Goal: Task Accomplishment & Management: Manage account settings

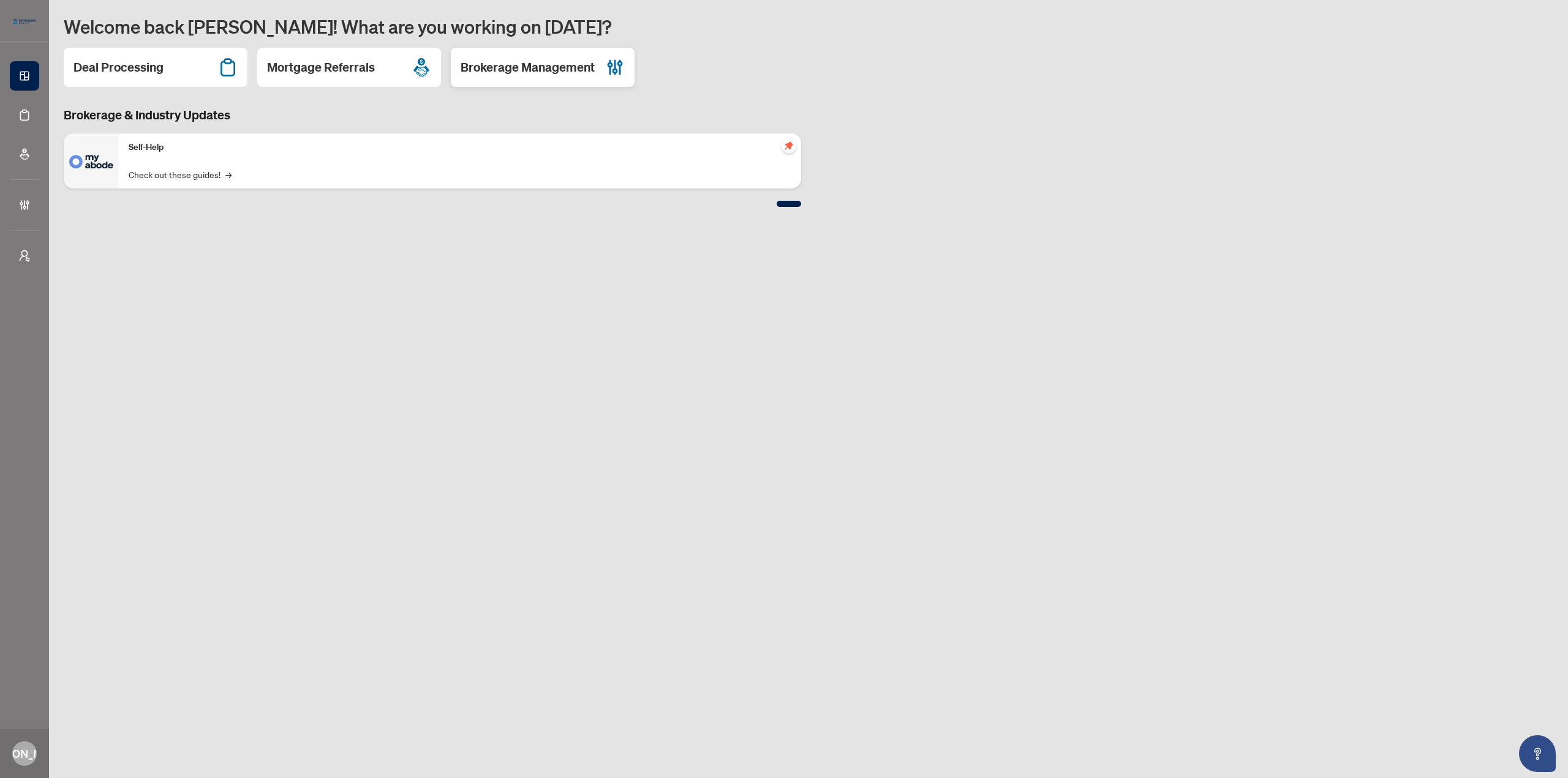
click at [572, 69] on h2 "Brokerage Management" at bounding box center [527, 67] width 134 height 17
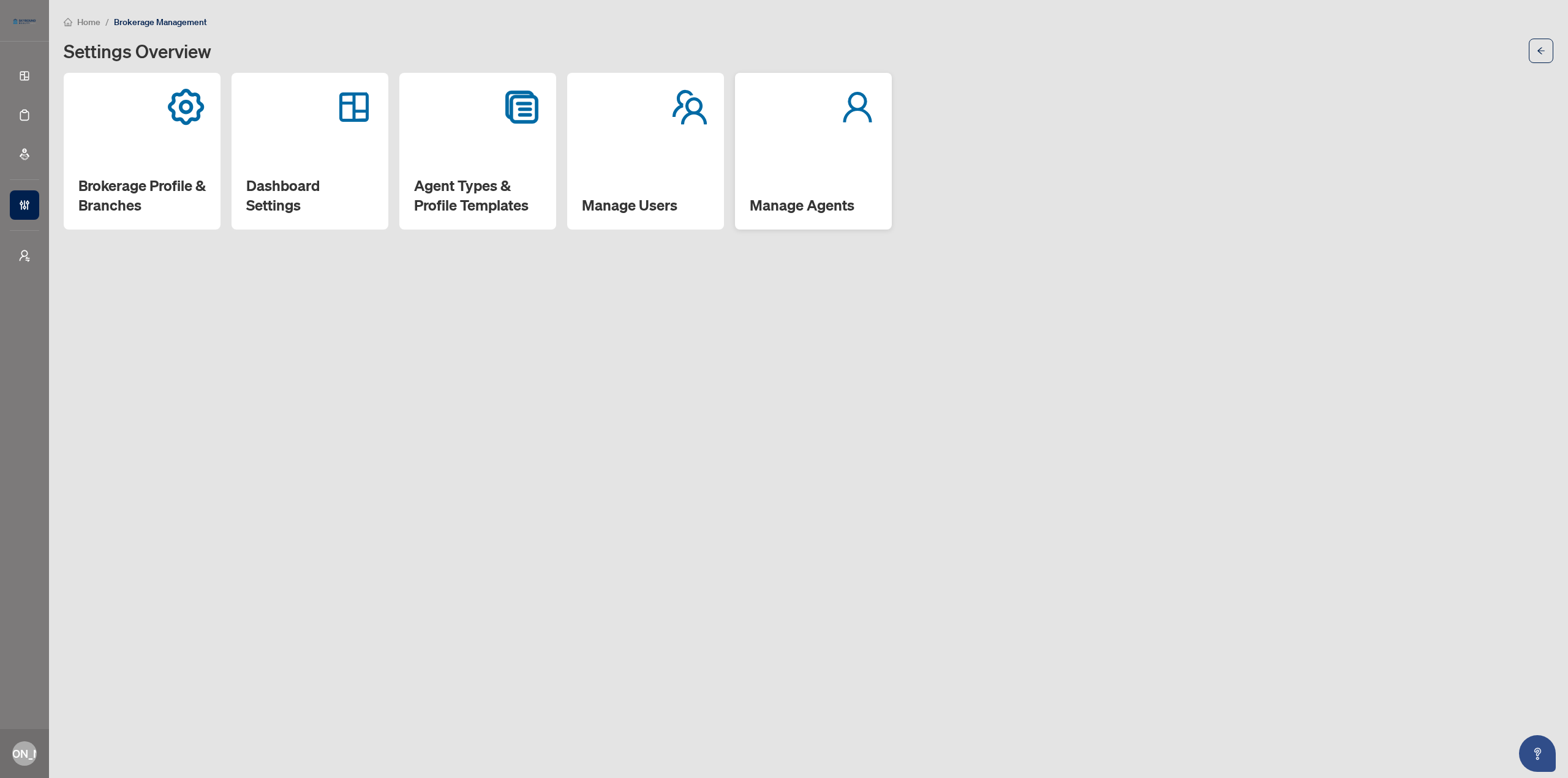
click at [786, 119] on div at bounding box center [813, 107] width 128 height 40
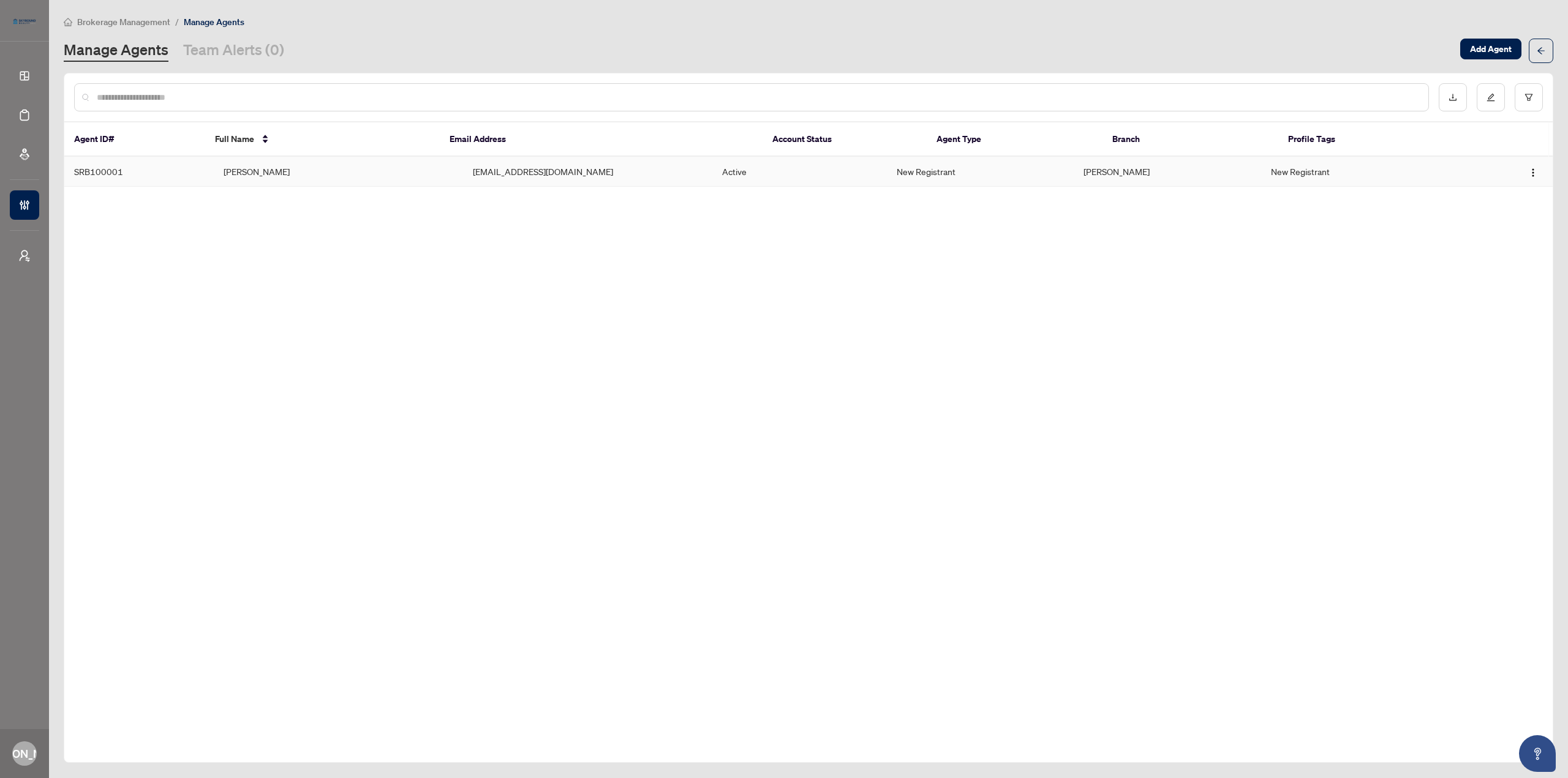
click at [557, 173] on td "[EMAIL_ADDRESS][DOMAIN_NAME]" at bounding box center [587, 171] width 250 height 30
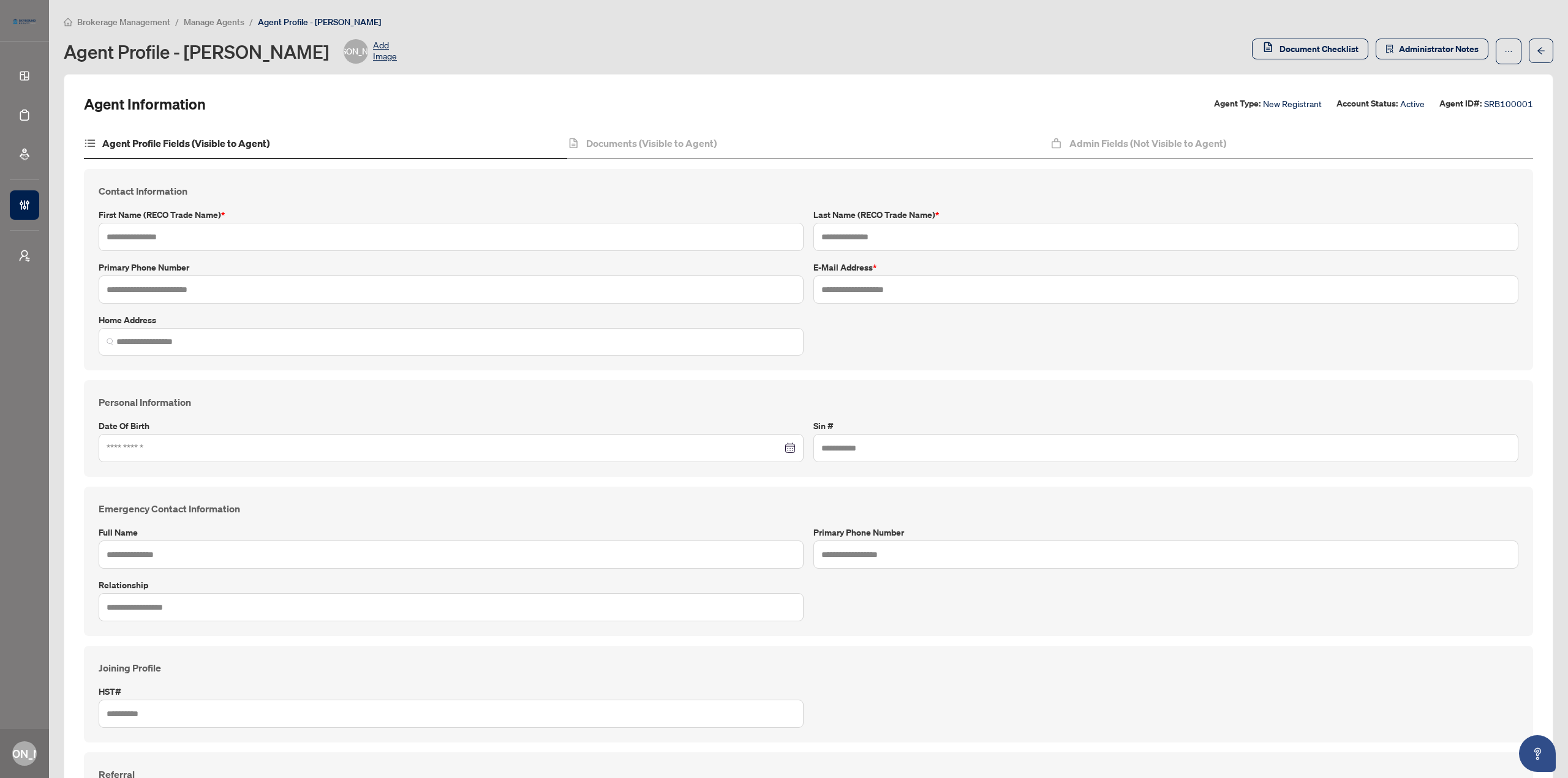
type input "******"
type input "*******"
type input "**********"
click at [1496, 55] on button "button" at bounding box center [1508, 51] width 26 height 26
click at [1472, 80] on span "Change Agent Type" at bounding box center [1461, 78] width 84 height 13
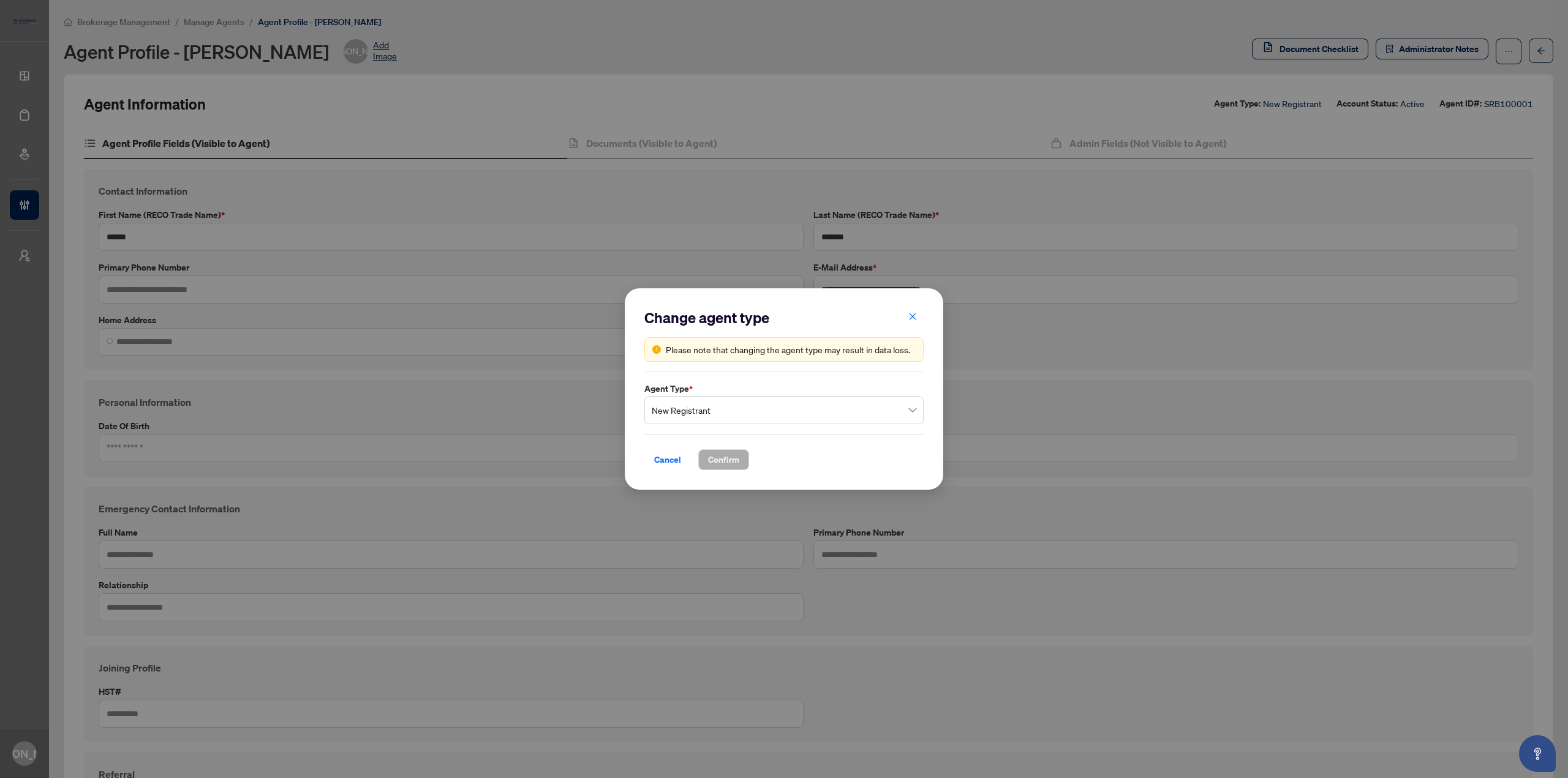
click at [818, 415] on span "New Registrant" at bounding box center [783, 410] width 264 height 23
click at [917, 310] on button "button" at bounding box center [912, 317] width 25 height 21
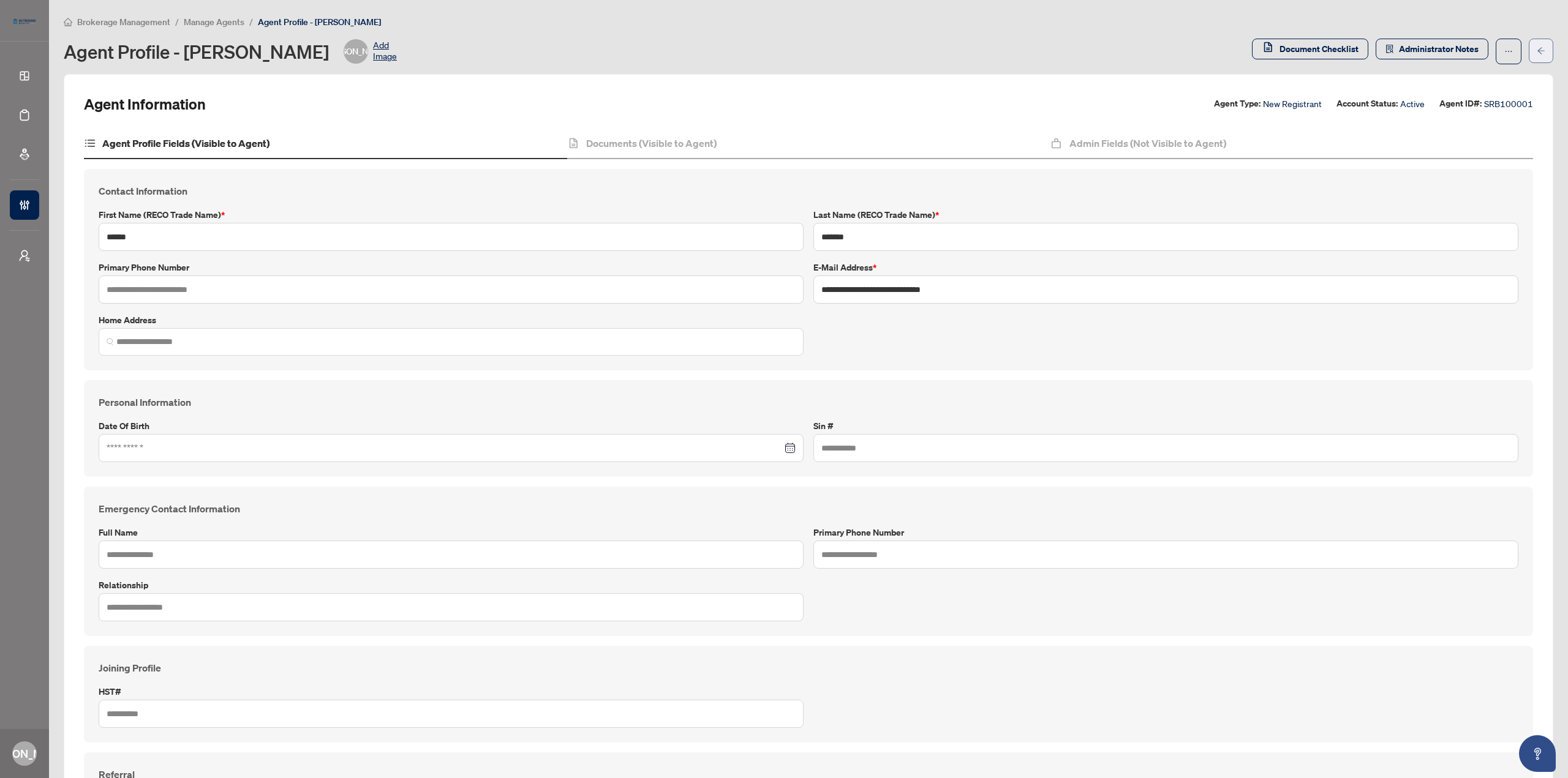
click at [1541, 40] on button "button" at bounding box center [1541, 51] width 25 height 25
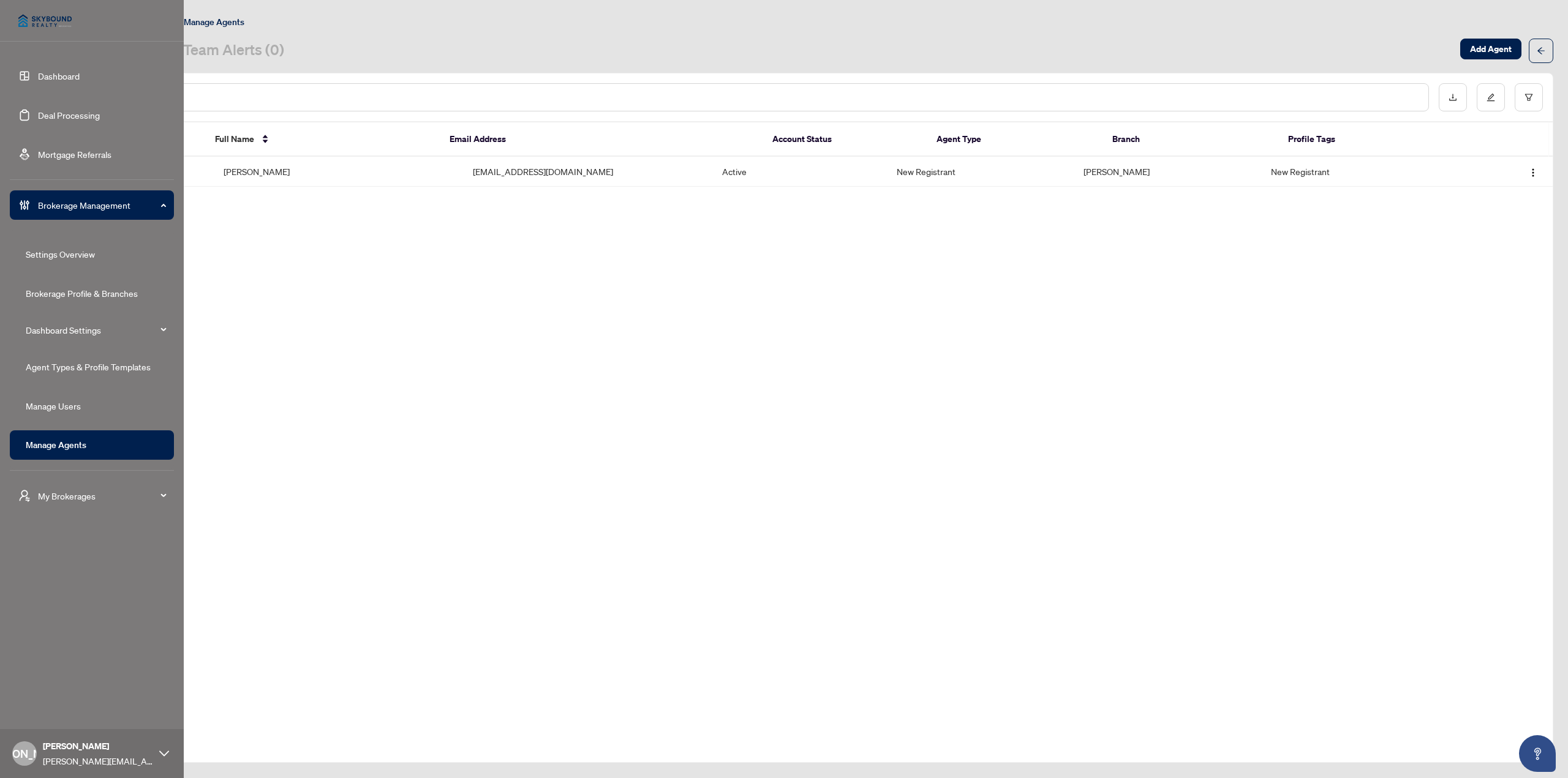
click at [38, 77] on link "Dashboard" at bounding box center [58, 76] width 42 height 11
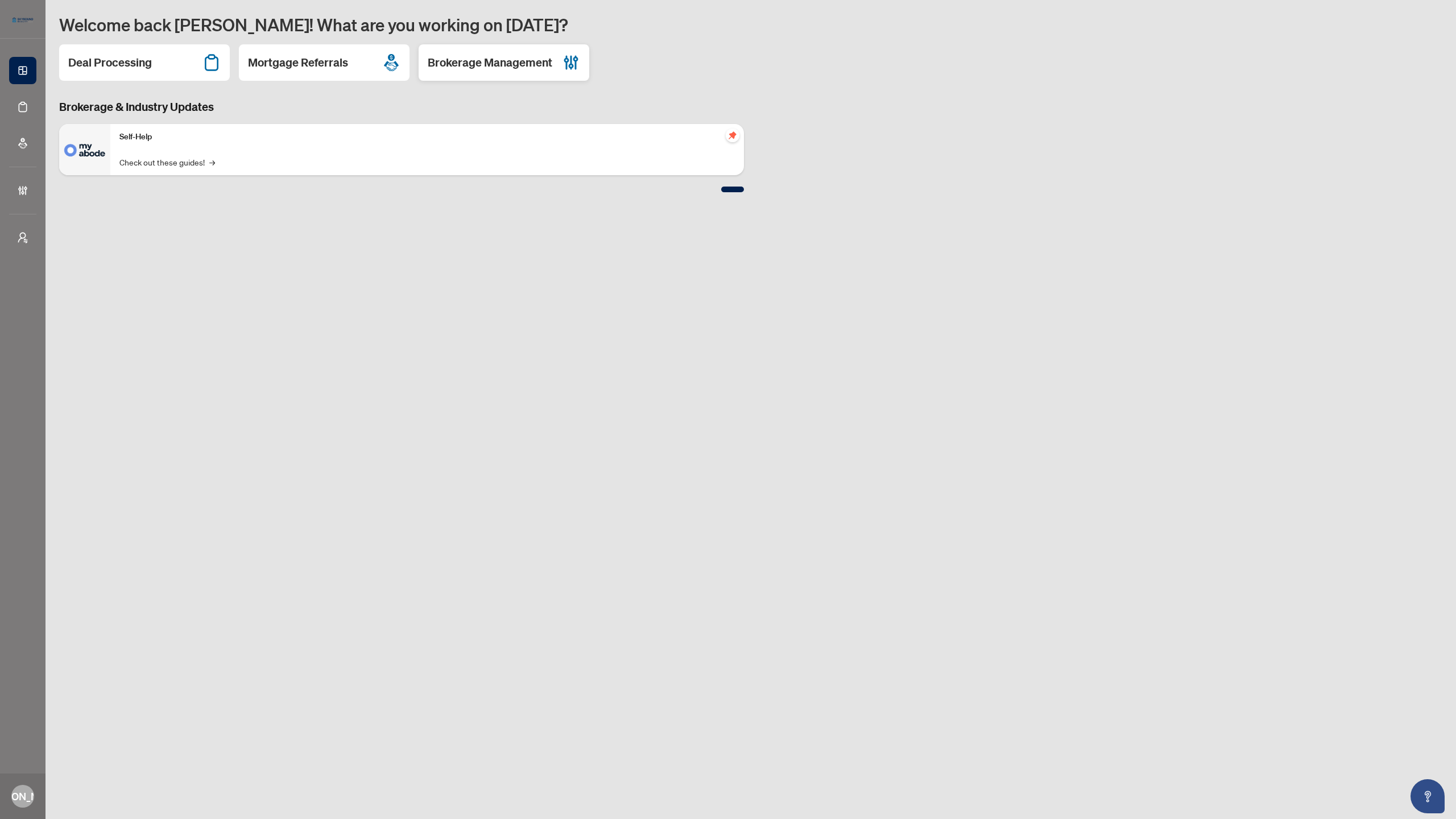
click at [496, 66] on h2 "Brokerage Management" at bounding box center [489, 62] width 125 height 16
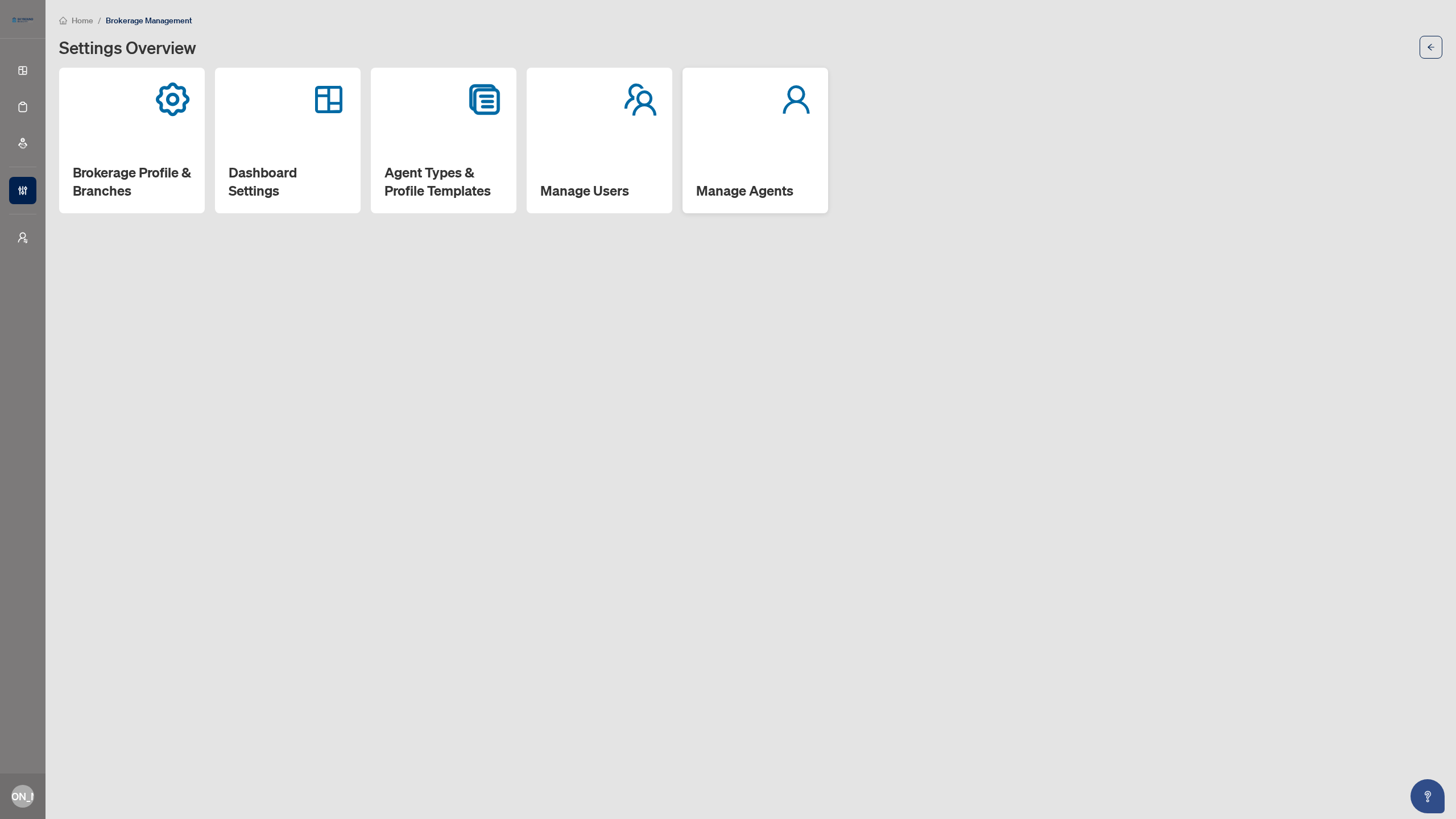
click at [756, 187] on h2 "Manage Agents" at bounding box center [755, 190] width 119 height 18
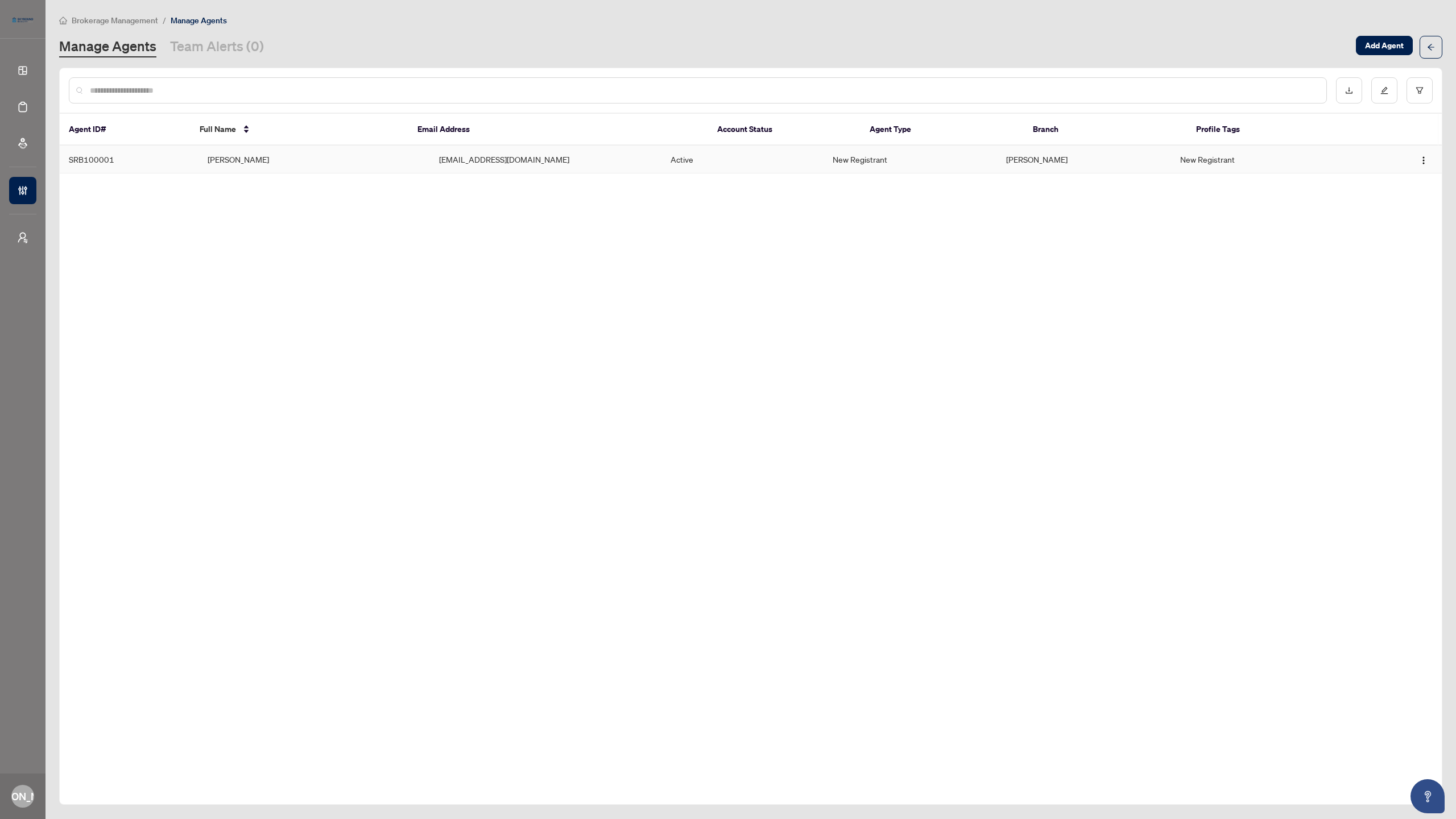
click at [329, 164] on td "[PERSON_NAME]" at bounding box center [314, 159] width 232 height 28
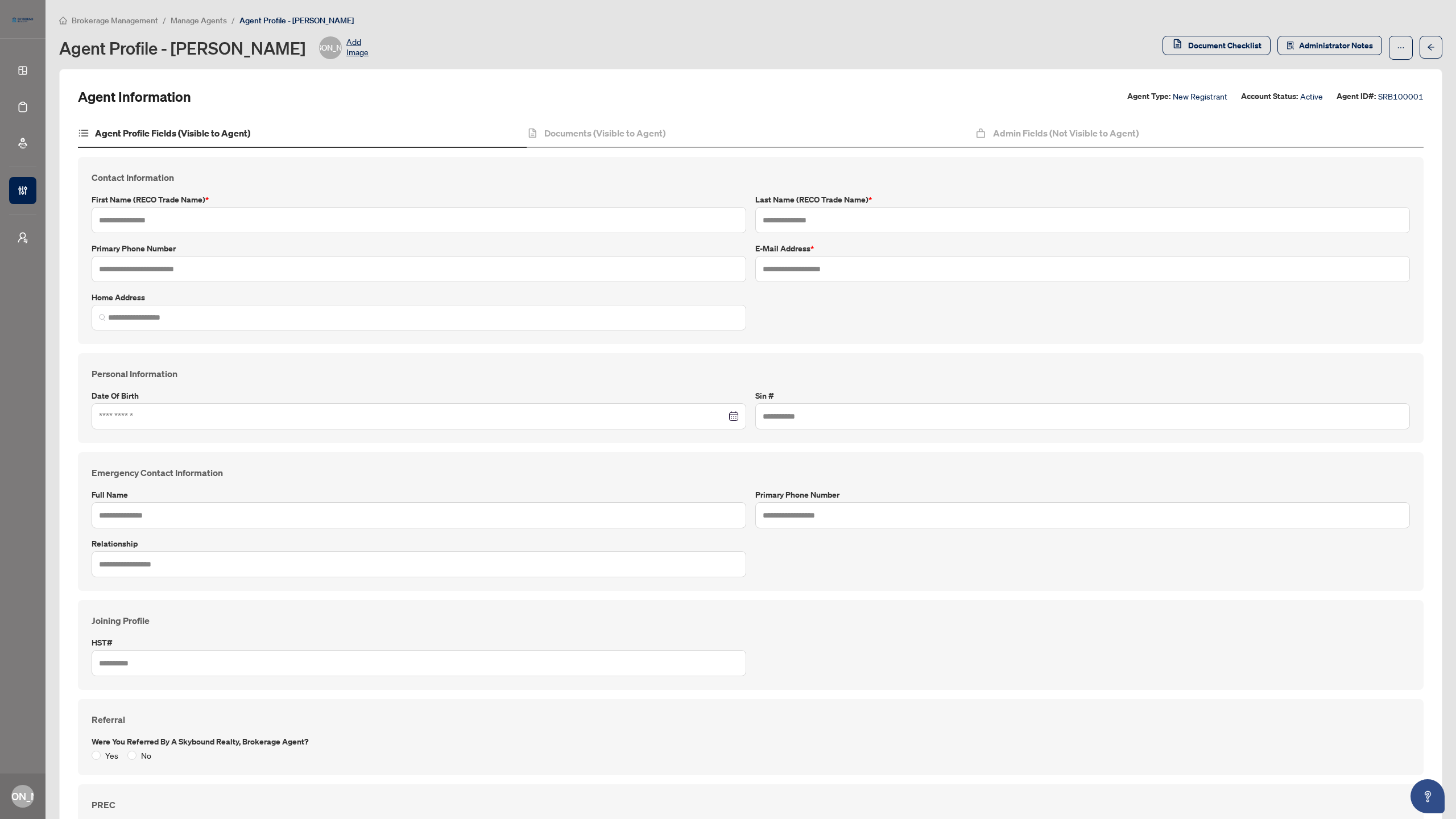
type input "******"
type input "*******"
type input "**********"
click at [1397, 47] on icon "ellipsis" at bounding box center [1401, 47] width 8 height 8
click at [1362, 74] on span "Change Agent Type" at bounding box center [1357, 73] width 78 height 12
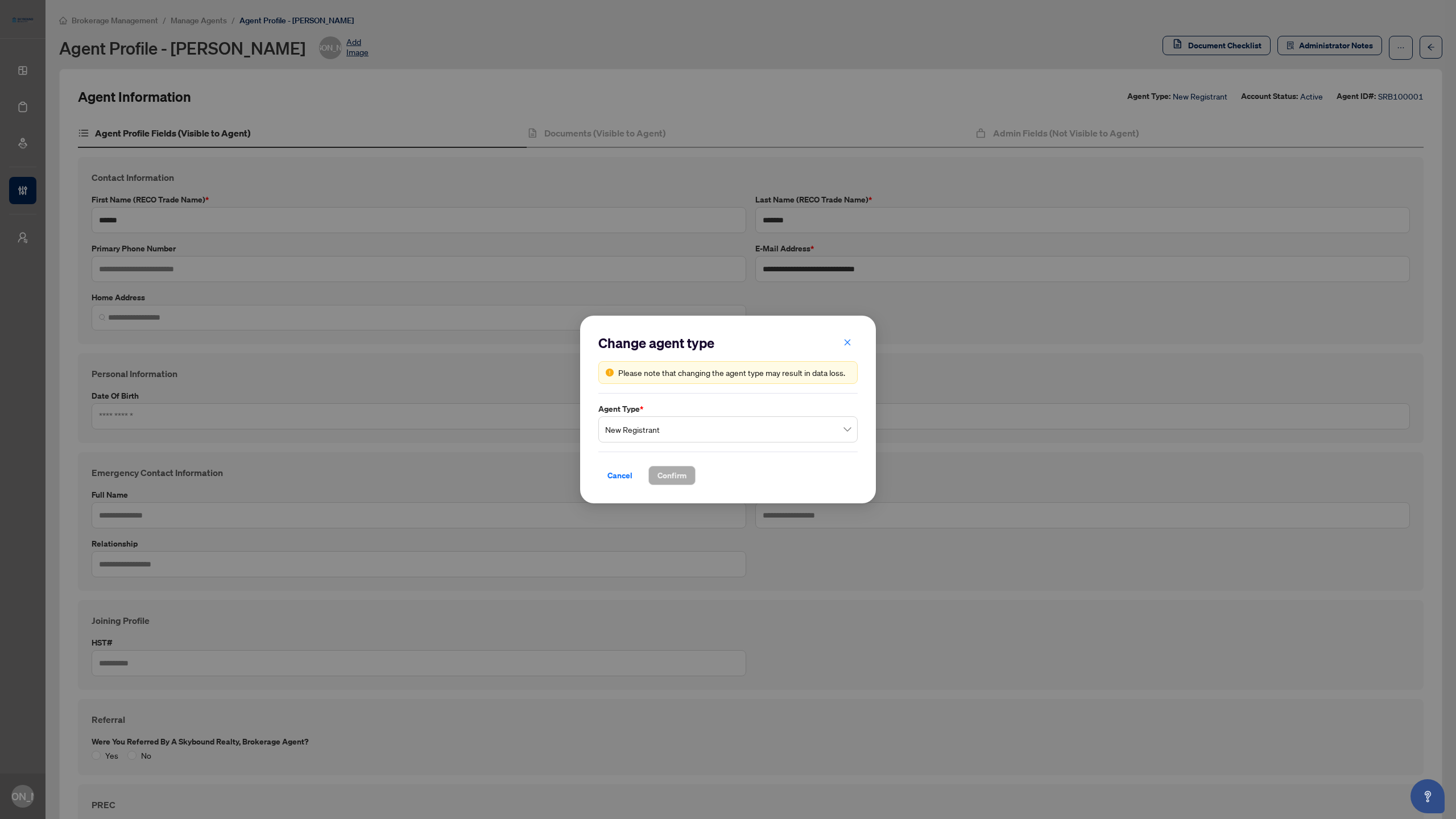
click at [840, 428] on span "New Registrant" at bounding box center [727, 429] width 245 height 21
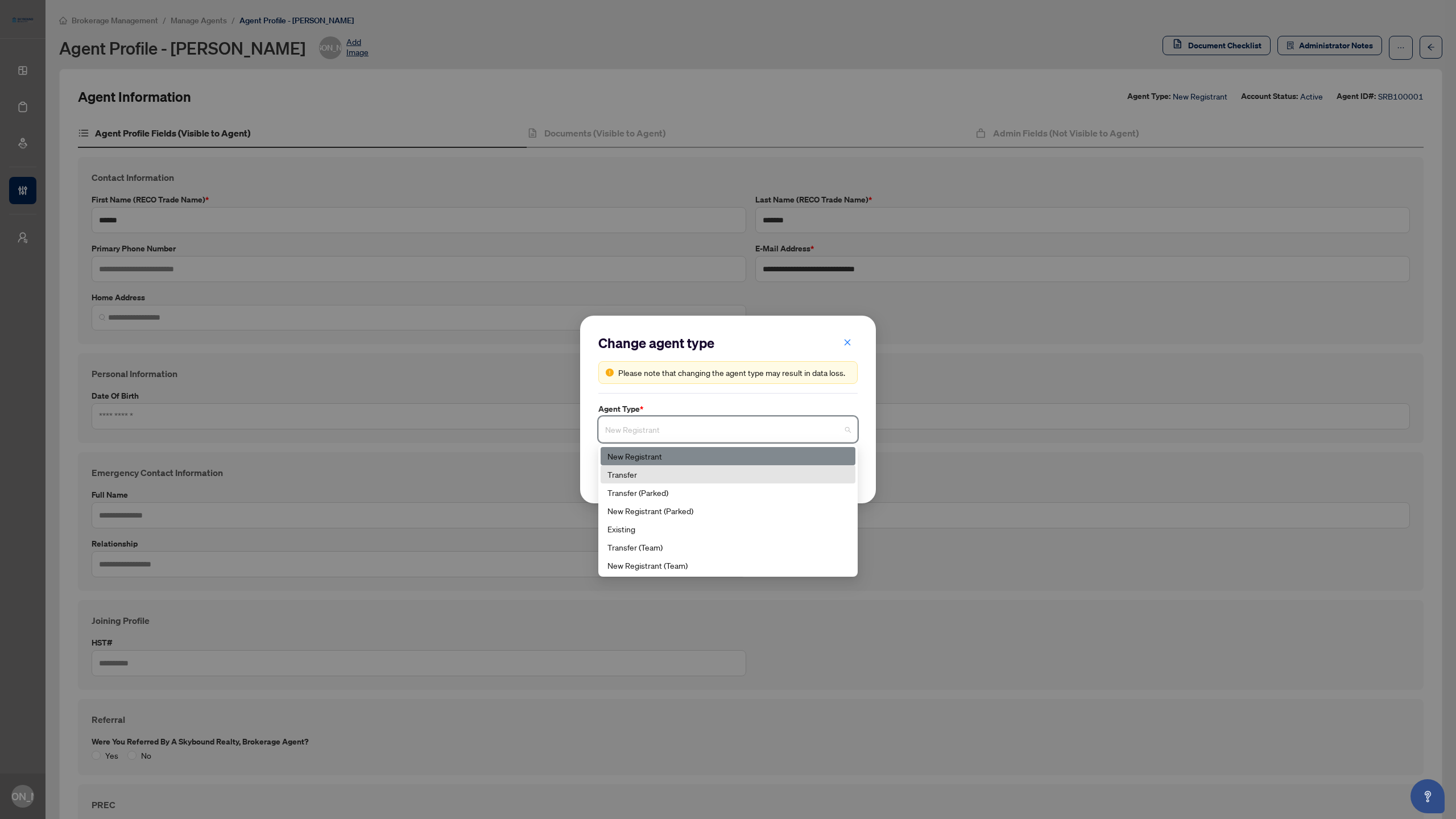
click at [752, 473] on div "Transfer" at bounding box center [727, 474] width 241 height 12
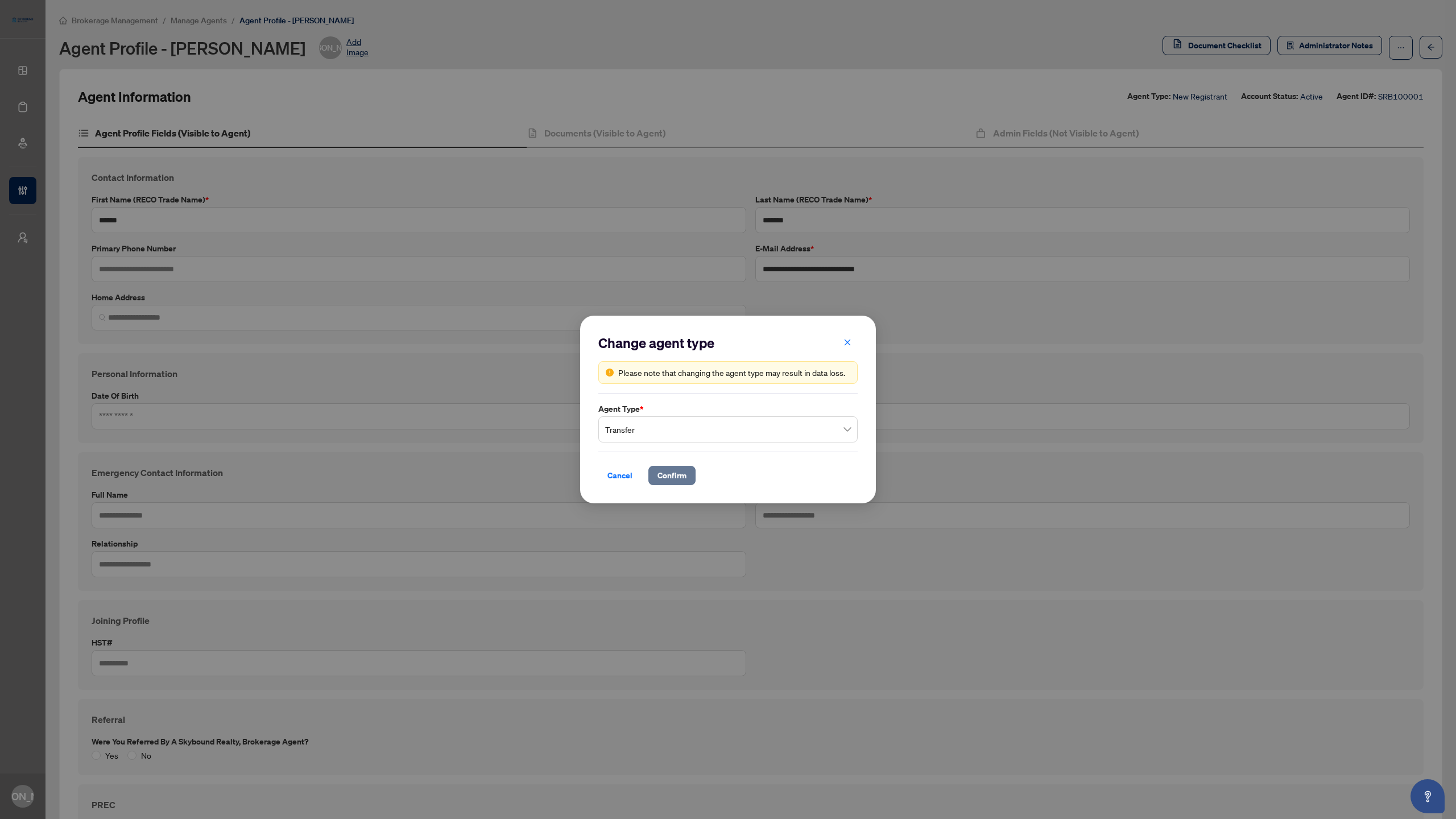
click at [676, 476] on span "Confirm" at bounding box center [672, 476] width 29 height 18
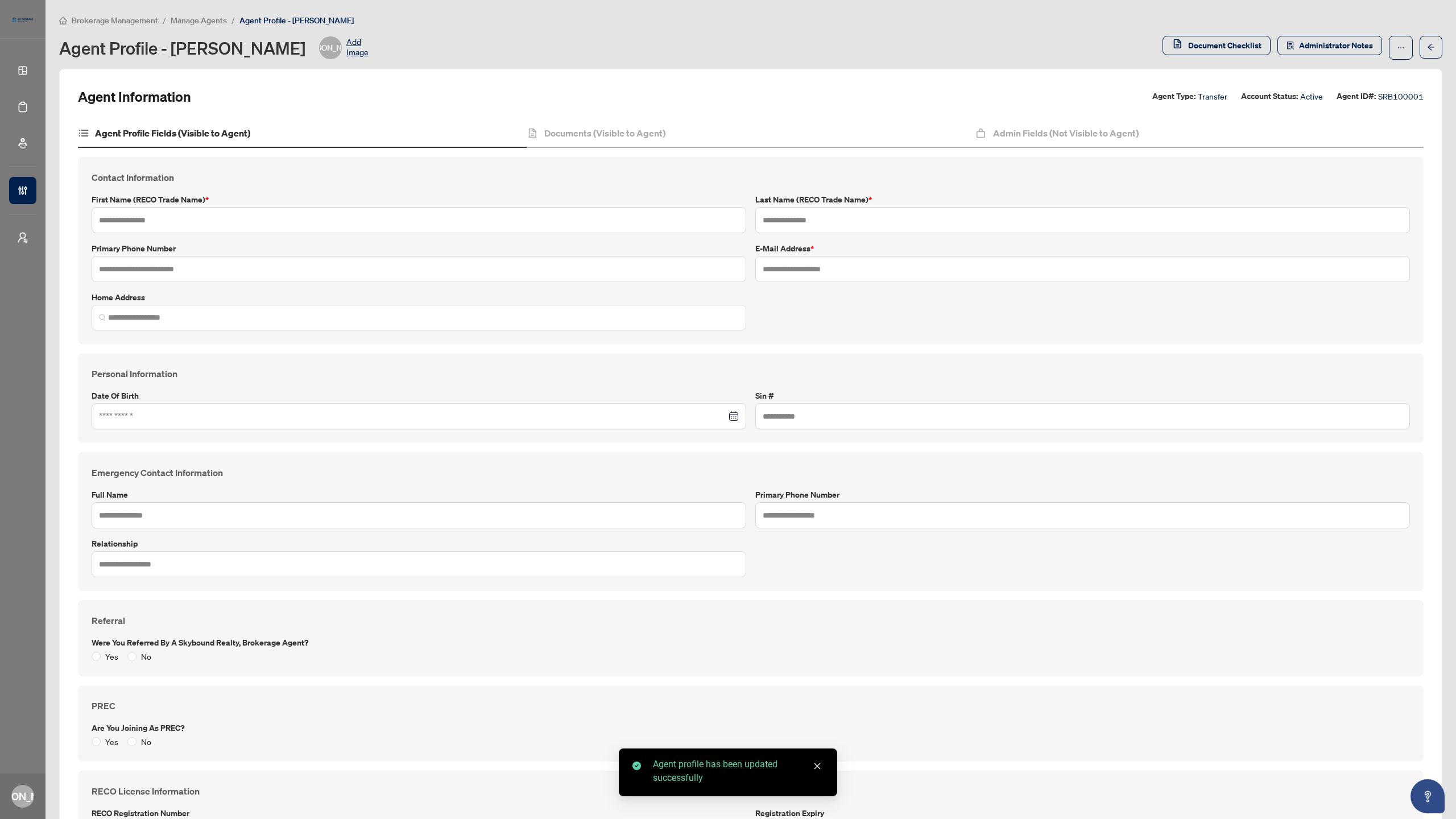
type input "******"
type input "*******"
type input "**********"
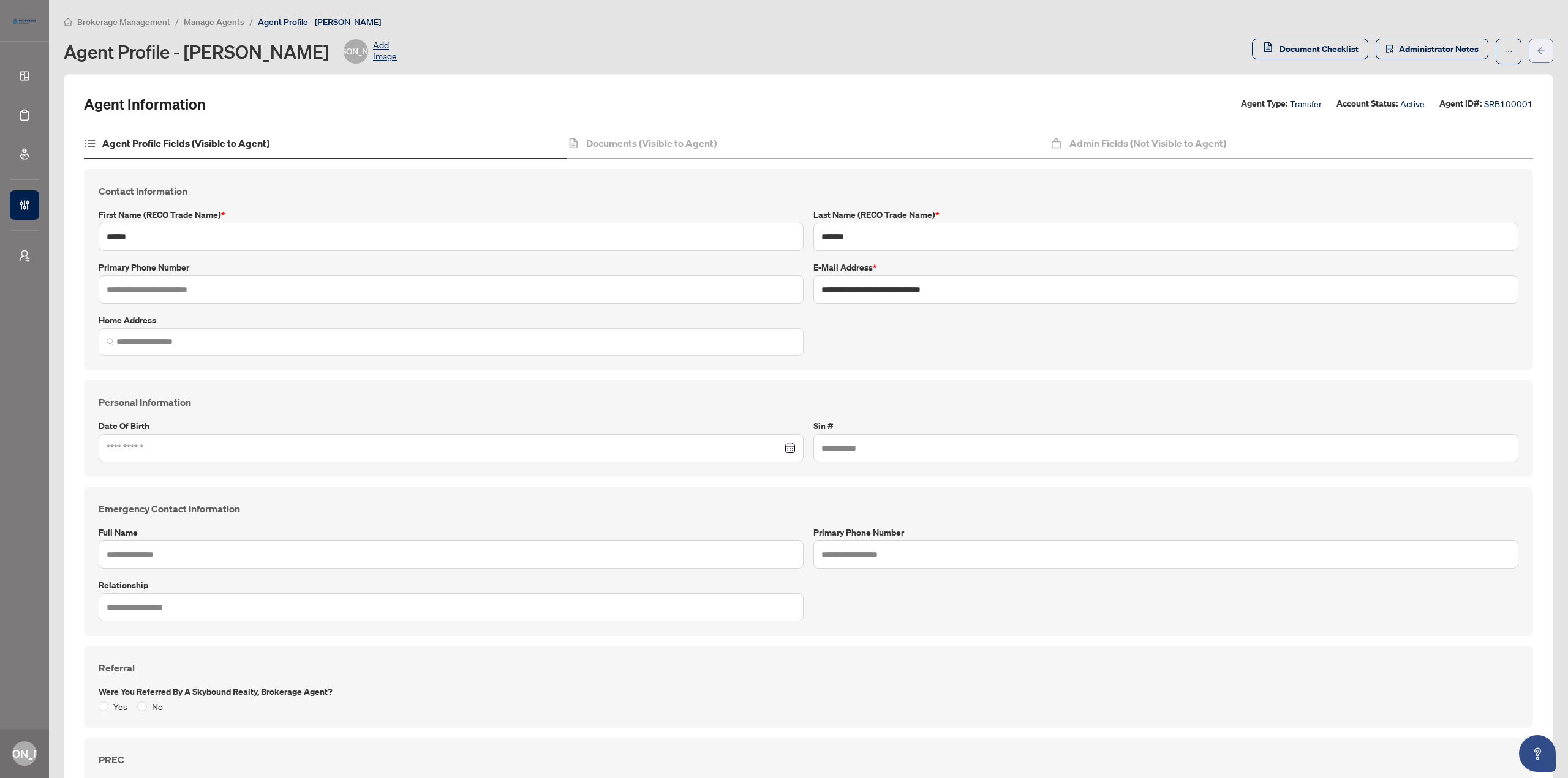
click at [1537, 47] on icon "arrow-left" at bounding box center [1541, 51] width 8 height 8
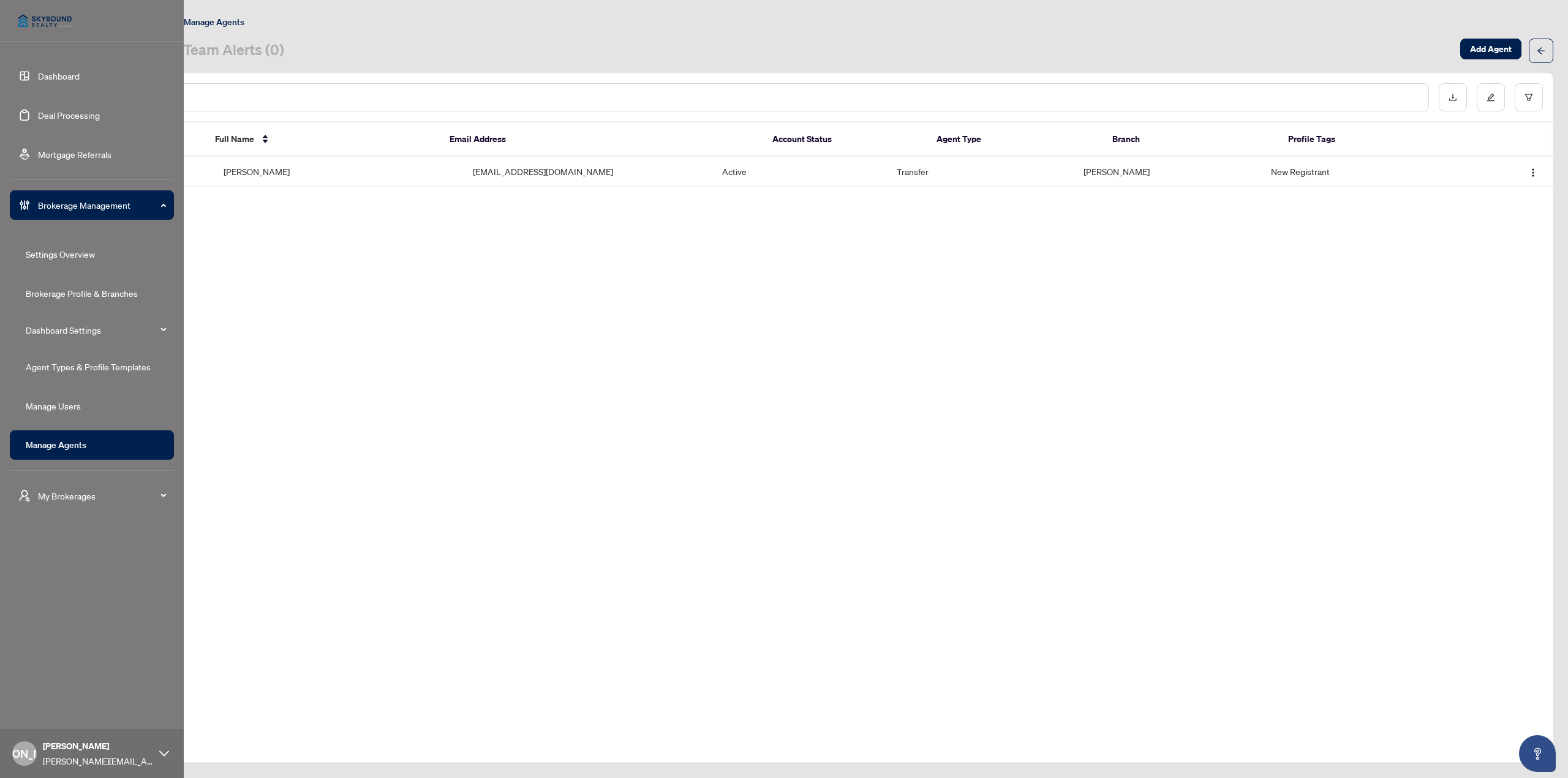
click at [46, 80] on link "Dashboard" at bounding box center [58, 76] width 42 height 11
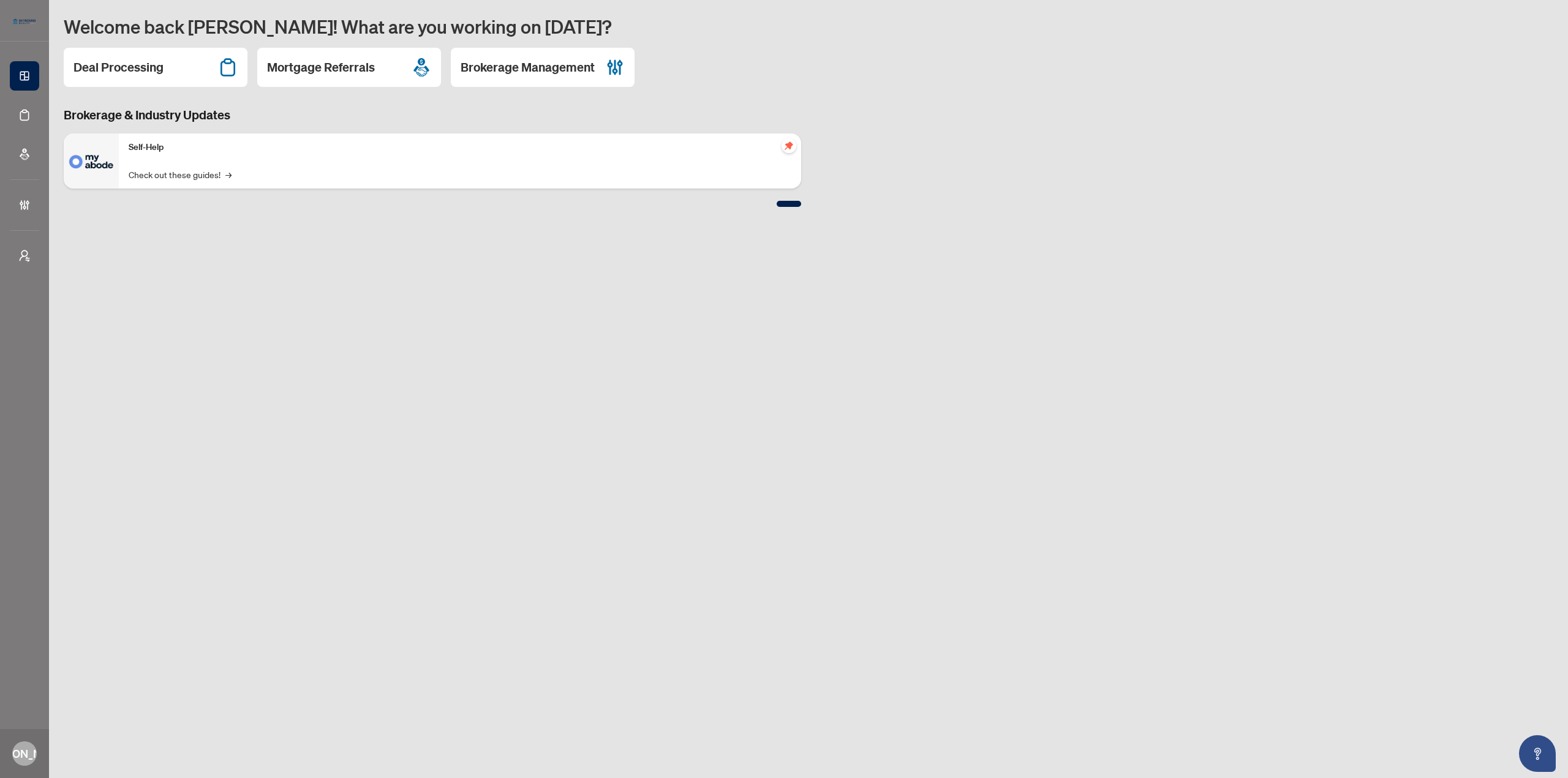
click at [1012, 245] on main "Welcome back [PERSON_NAME]! What are you working on [DATE]? Deal Processing Mor…" at bounding box center [809, 389] width 1519 height 778
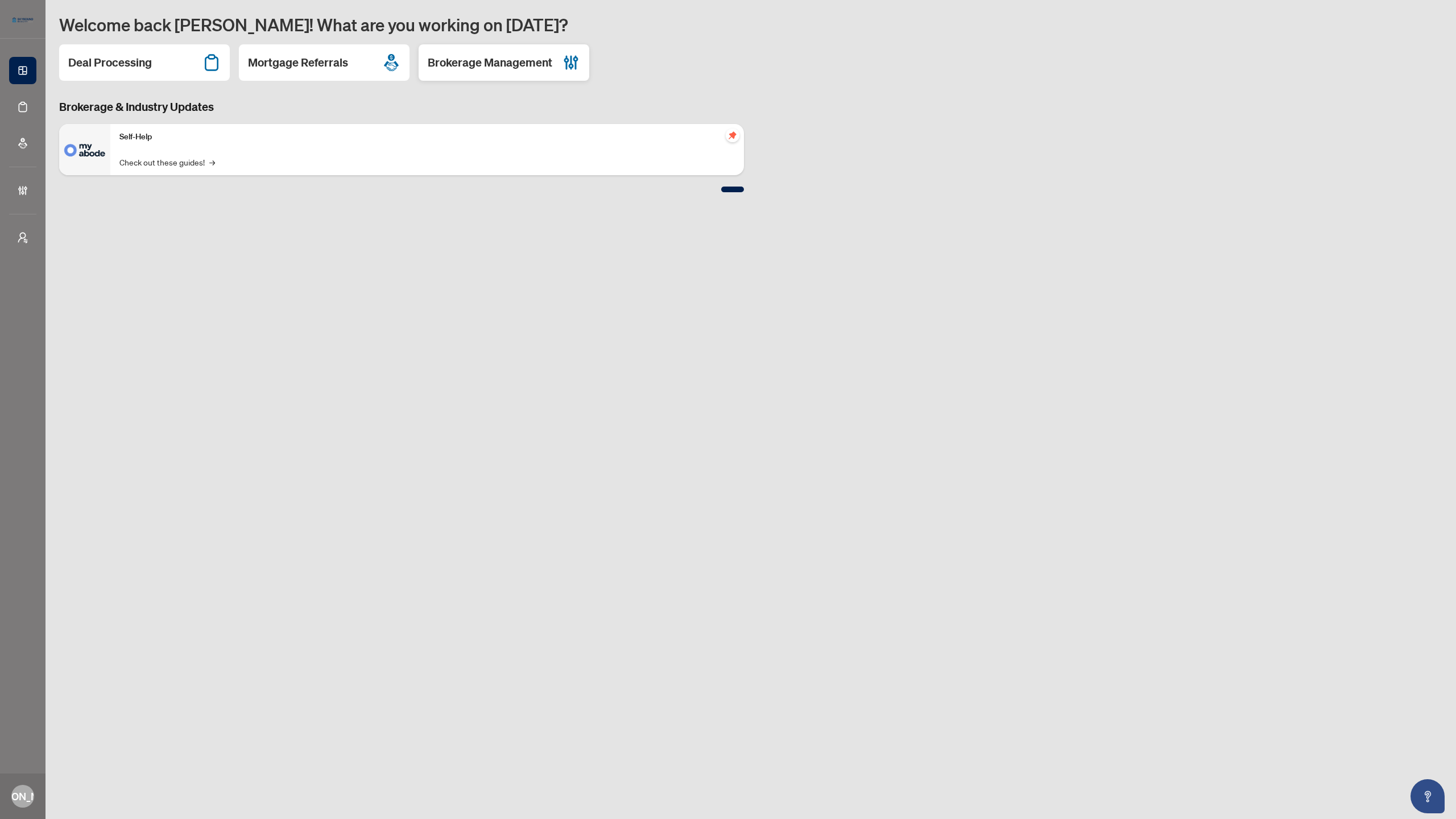
click at [509, 63] on h2 "Brokerage Management" at bounding box center [489, 62] width 125 height 16
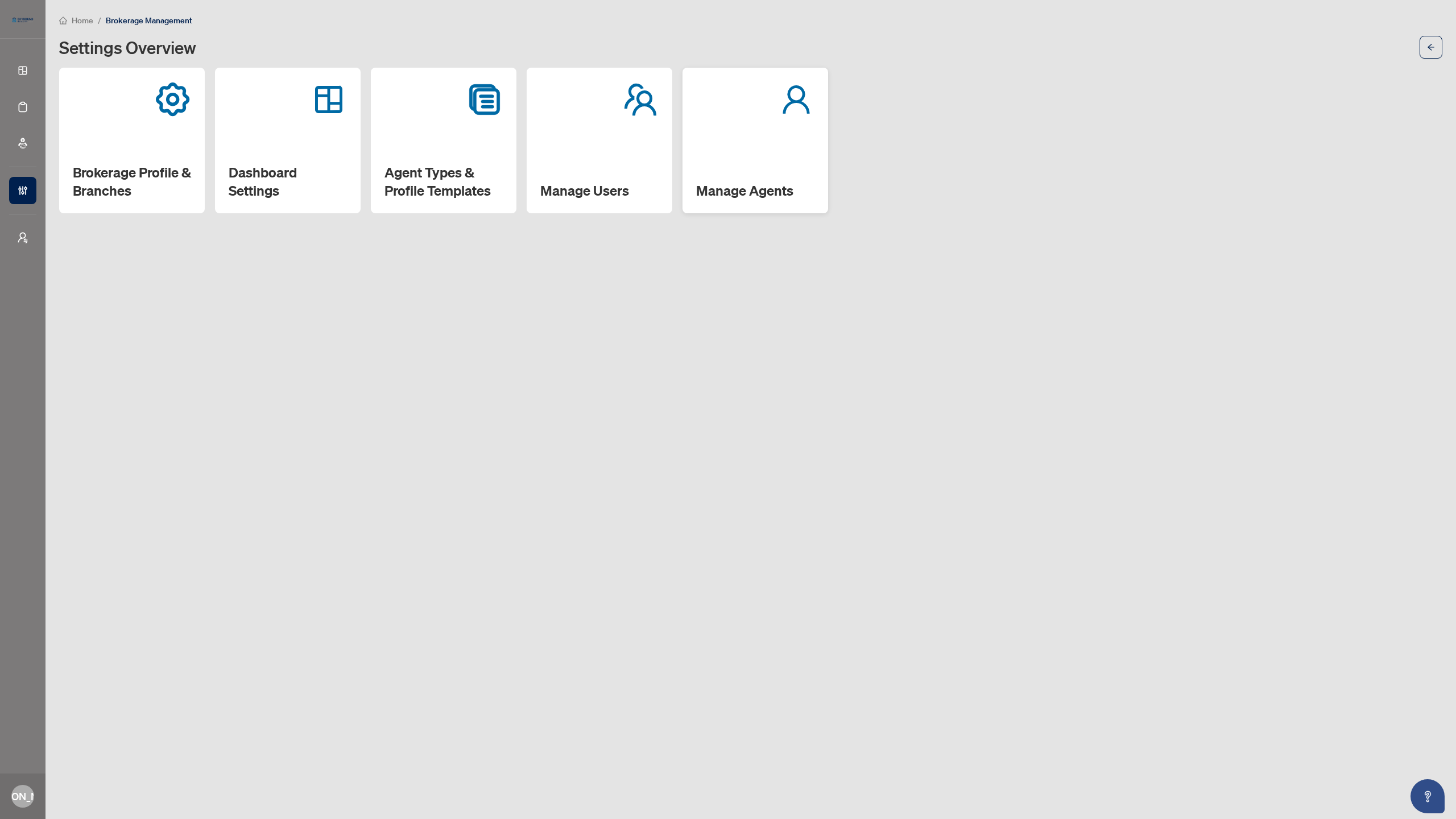
click at [757, 176] on div "Manage Agents" at bounding box center [756, 141] width 145 height 145
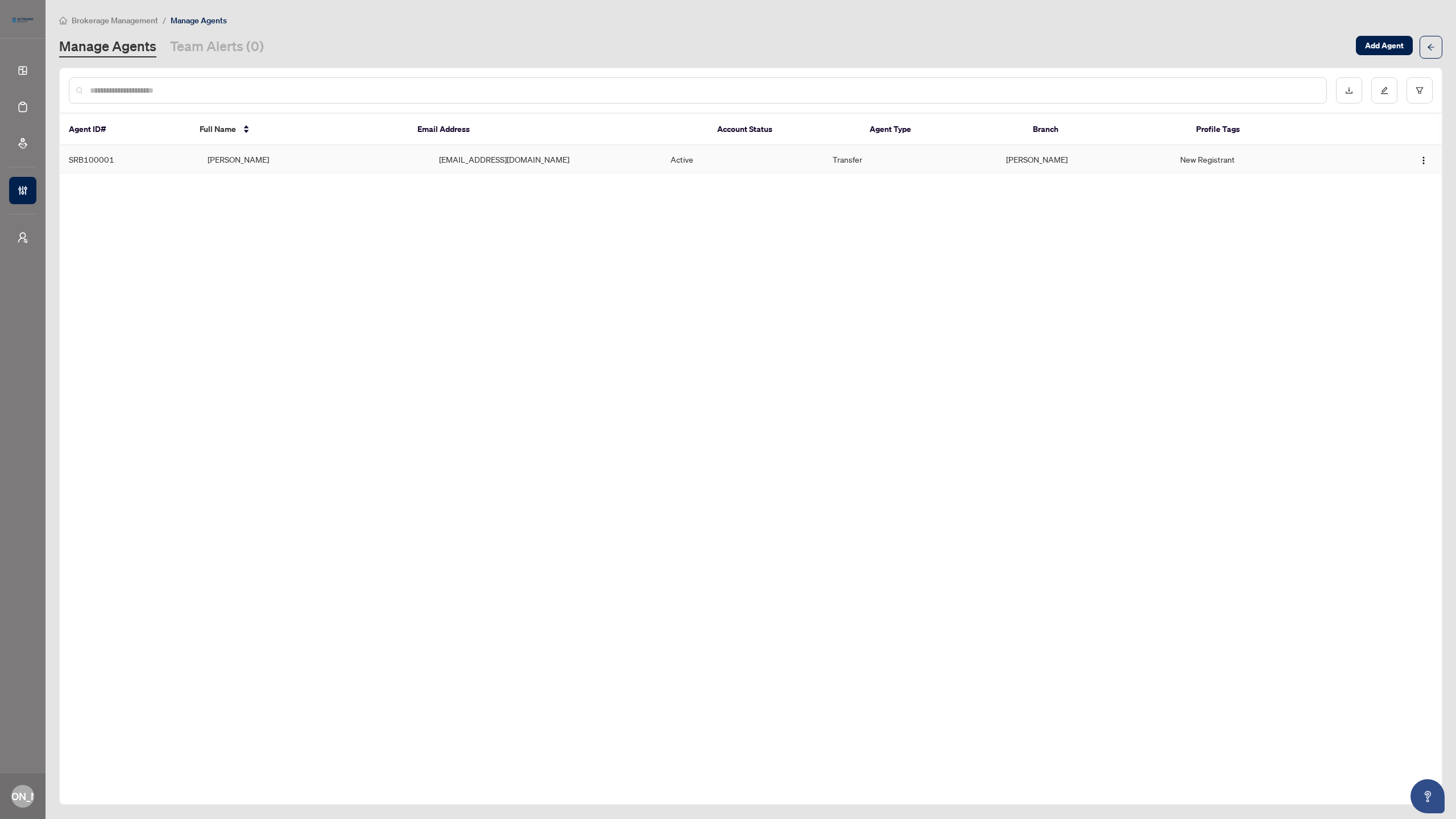
click at [336, 161] on td "[PERSON_NAME]" at bounding box center [314, 159] width 232 height 28
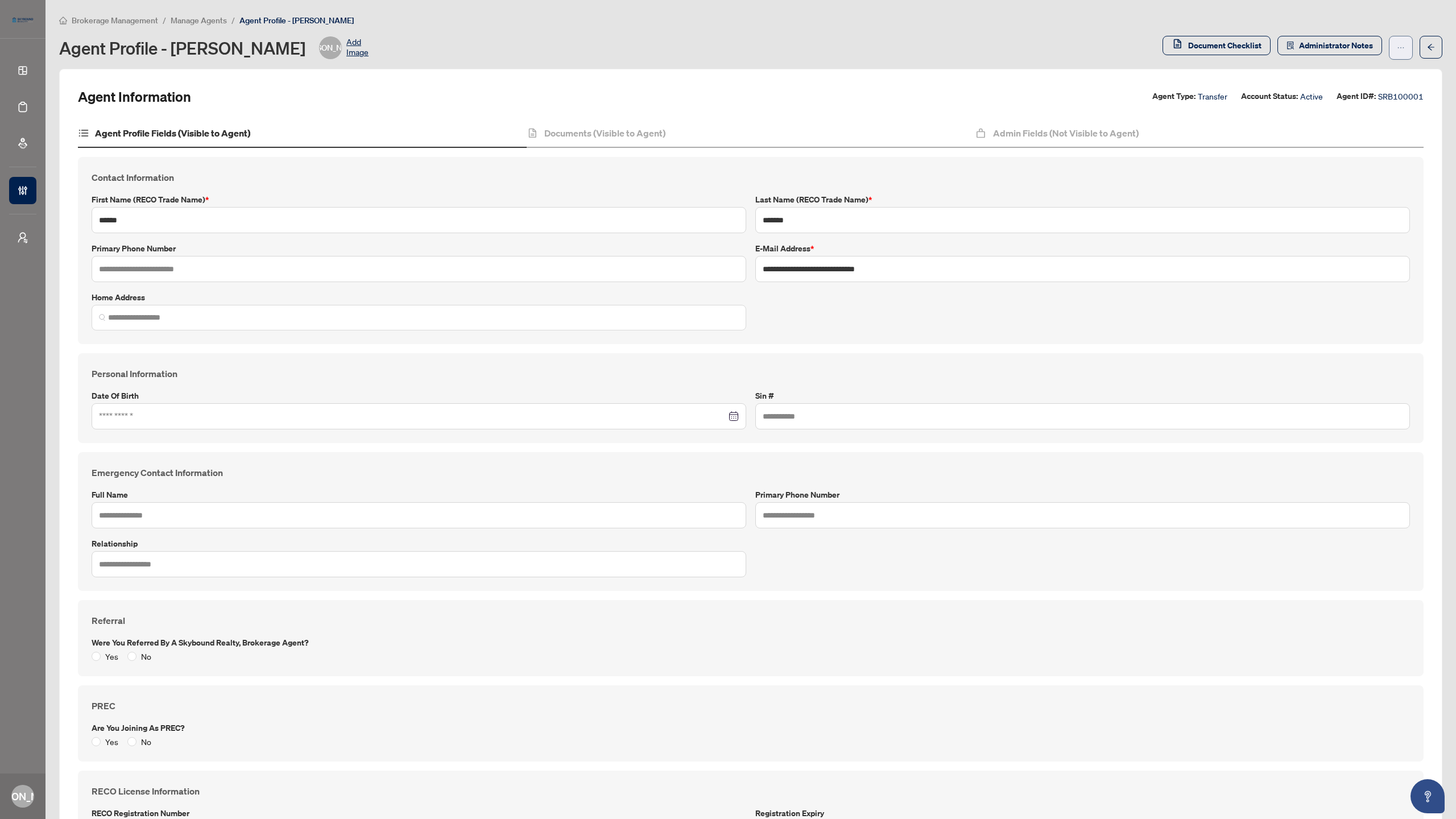
click at [1397, 47] on icon "ellipsis" at bounding box center [1401, 47] width 8 height 8
click at [1365, 106] on span "Offboard Agent" at bounding box center [1357, 109] width 78 height 12
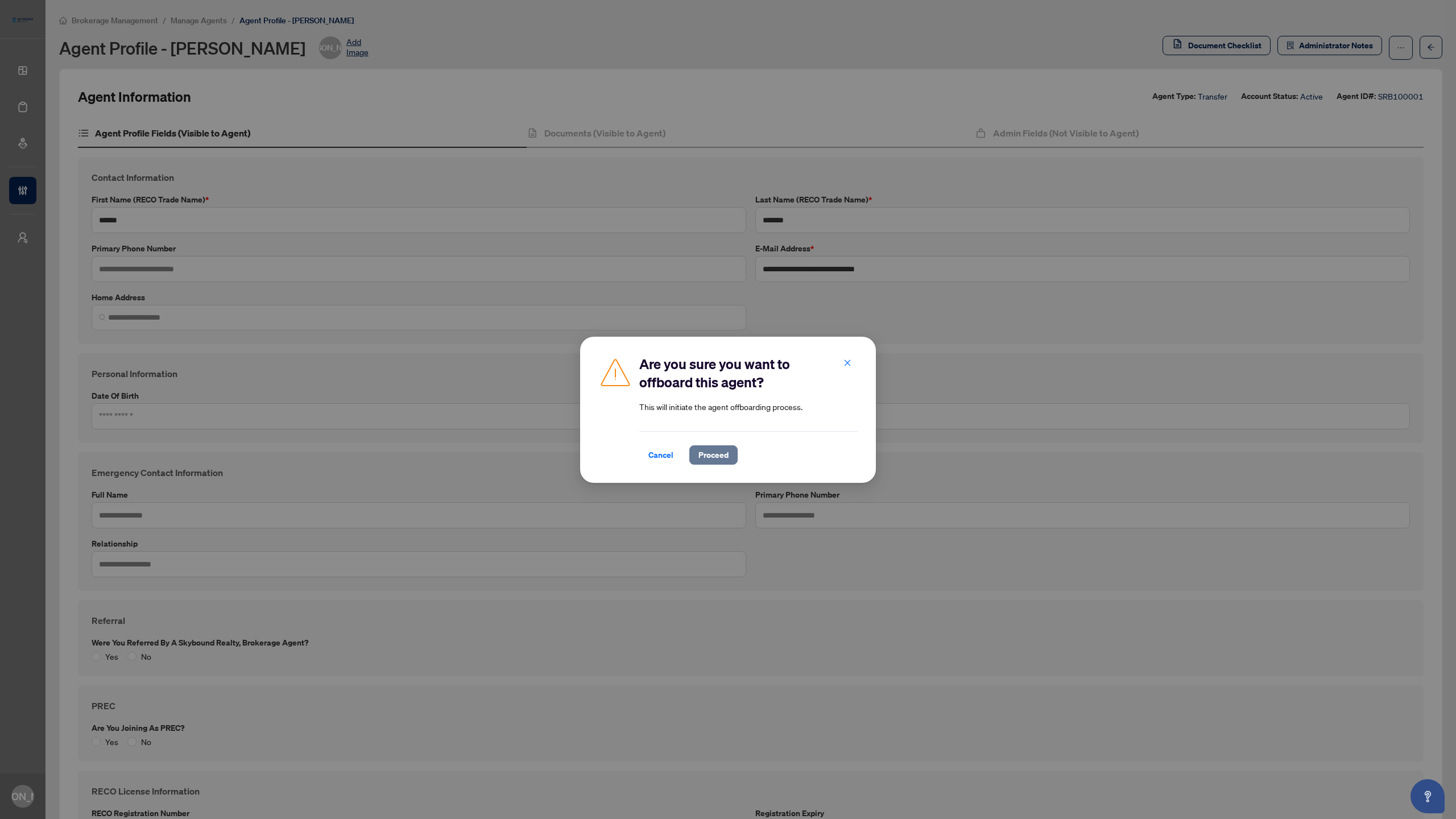
click at [723, 451] on span "Proceed" at bounding box center [713, 455] width 30 height 18
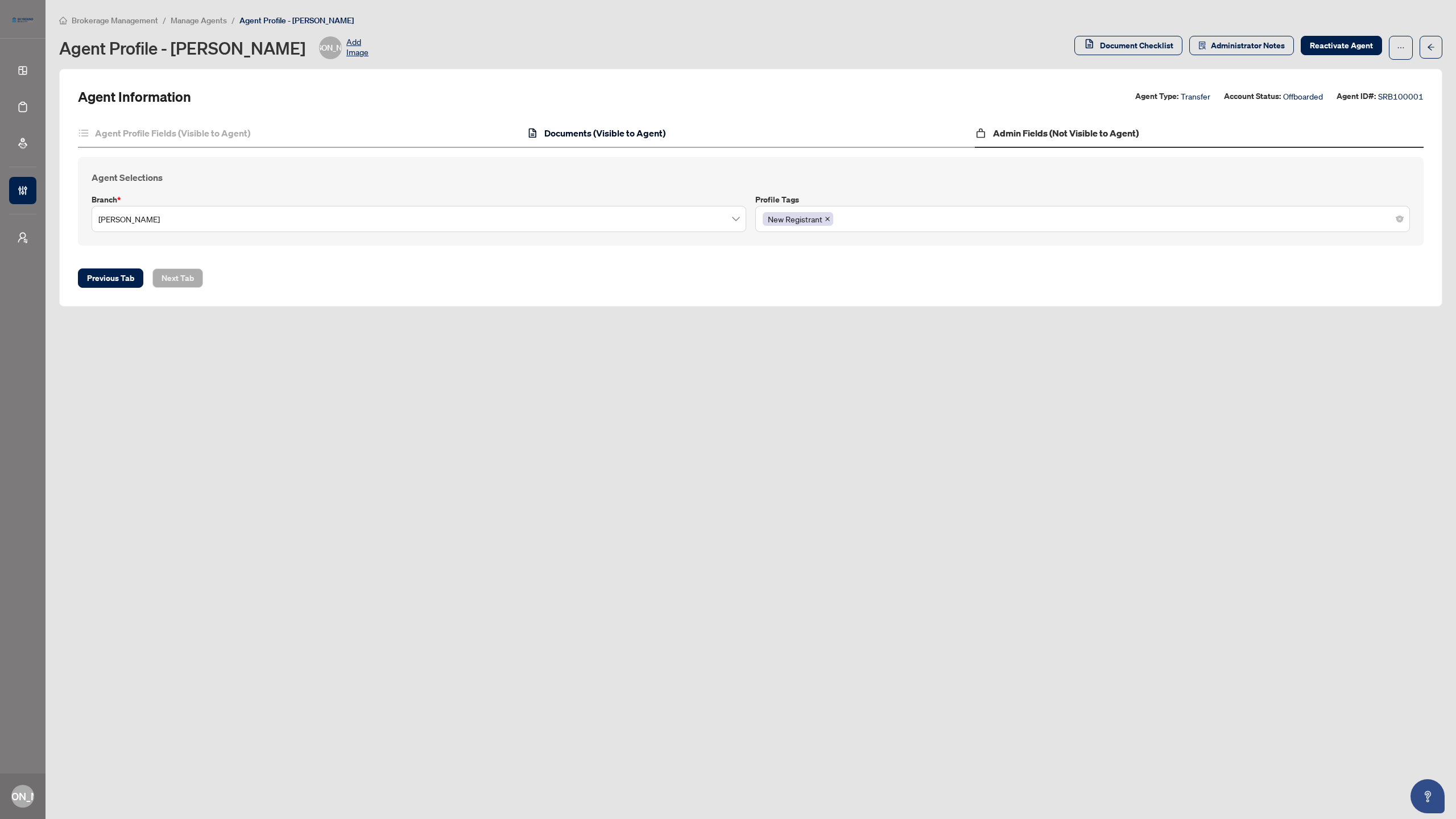
click at [661, 135] on h4 "Documents (Visible to Agent)" at bounding box center [605, 133] width 121 height 14
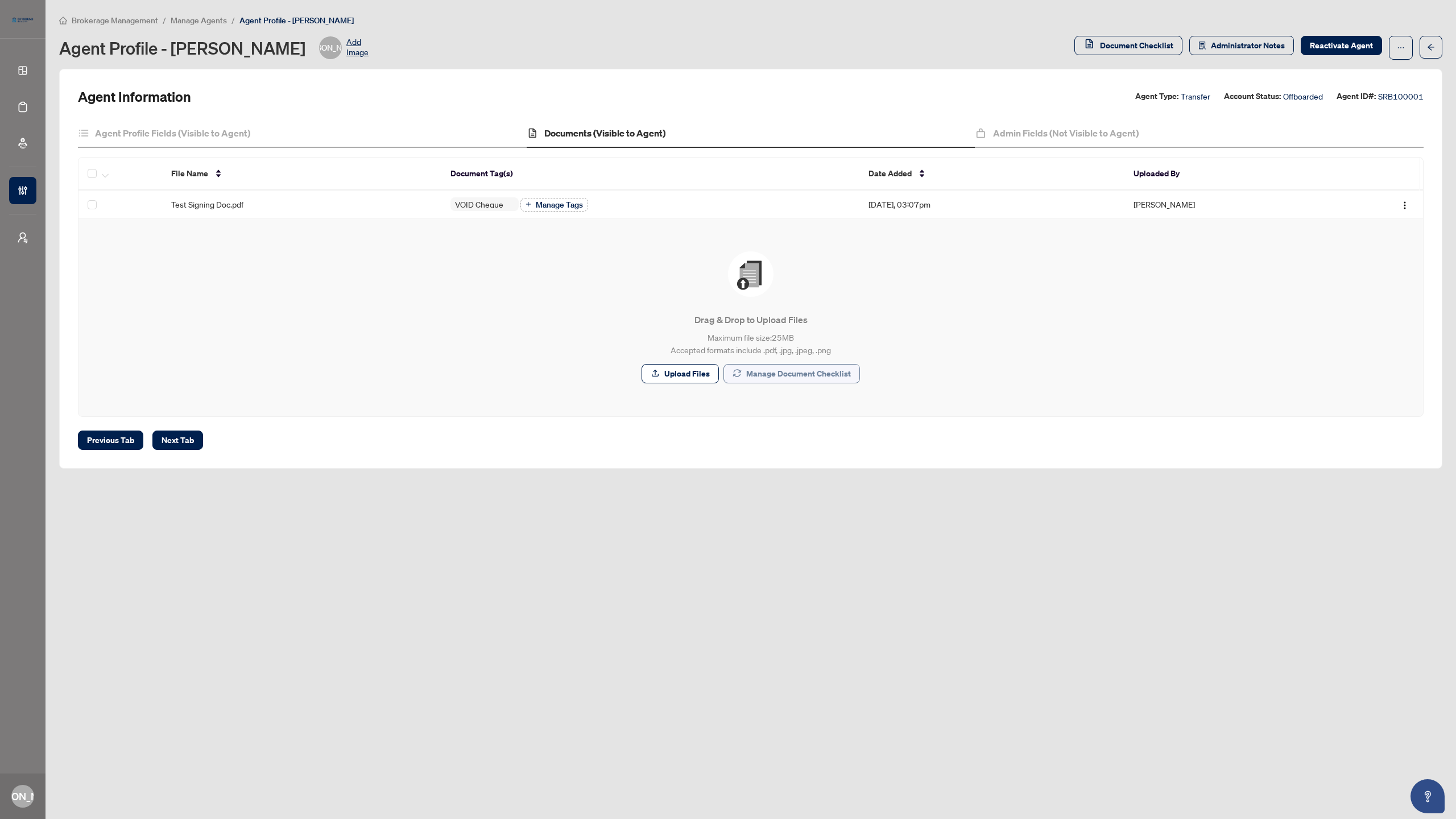
click at [786, 374] on span "Manage Document Checklist" at bounding box center [798, 374] width 105 height 18
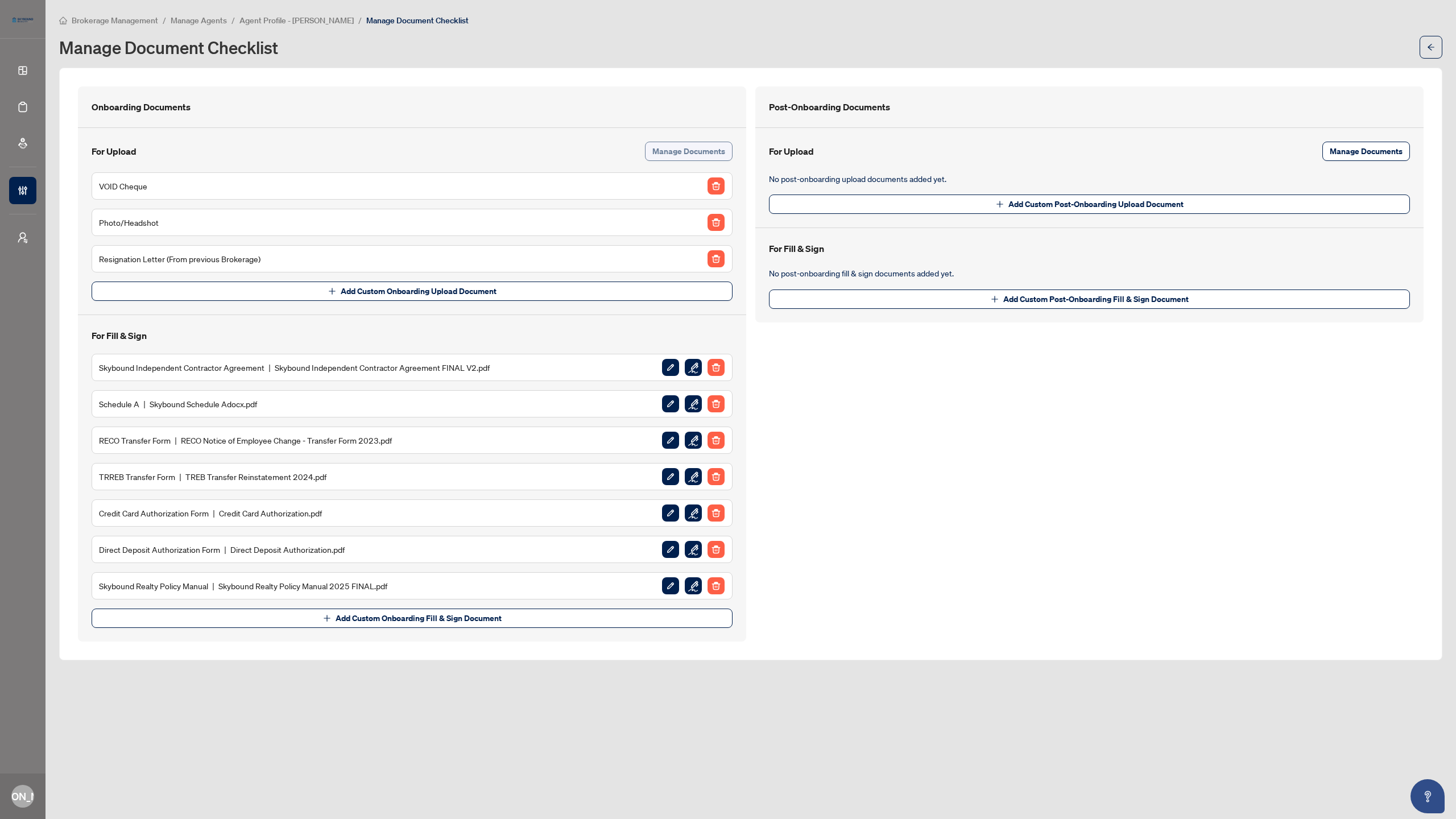
click at [669, 152] on span "Manage Documents" at bounding box center [688, 151] width 73 height 18
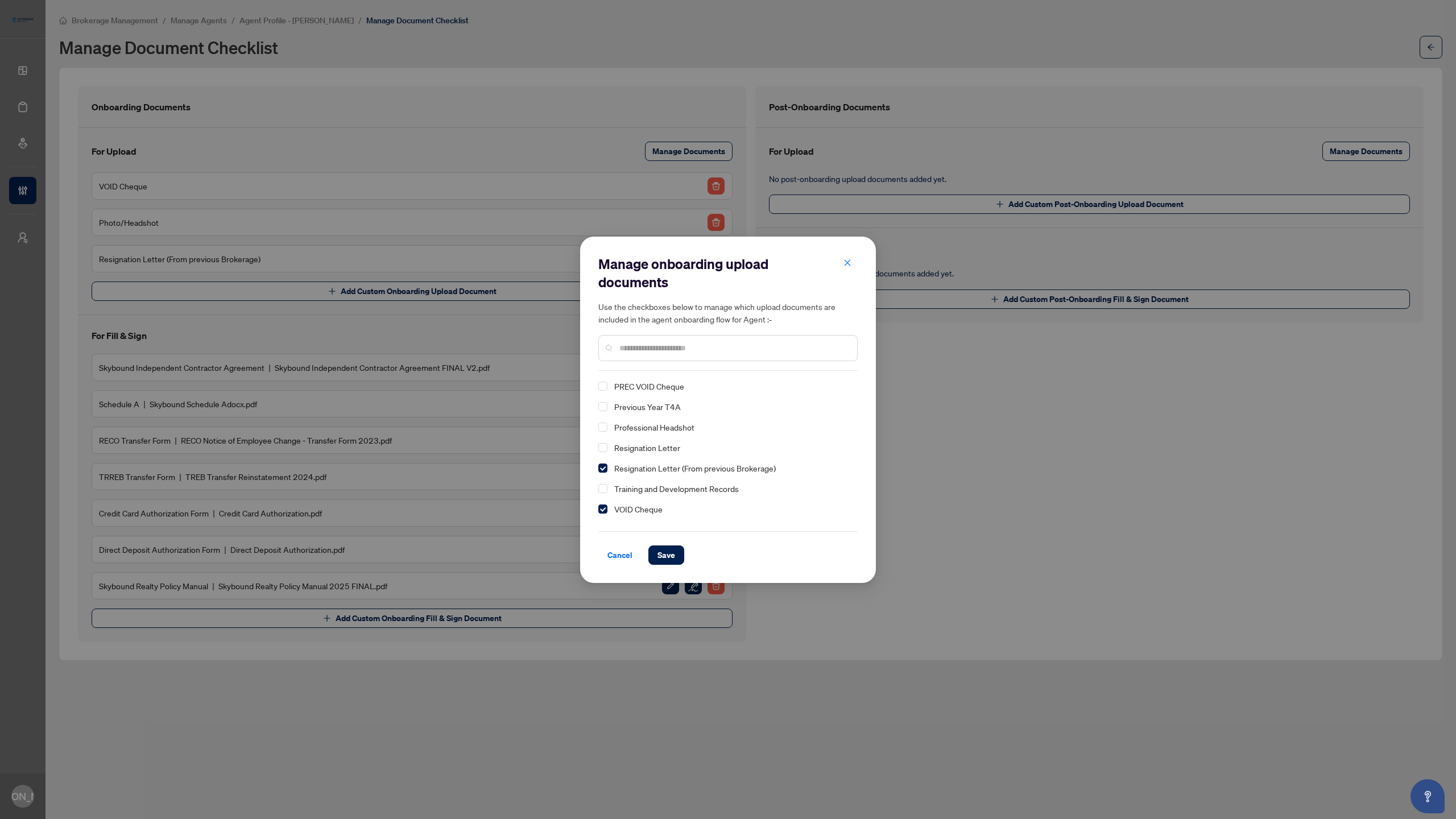
scroll to position [222, 0]
click at [600, 431] on span "Select Resignation Letter" at bounding box center [603, 431] width 9 height 9
click at [668, 551] on span "Save" at bounding box center [666, 555] width 18 height 18
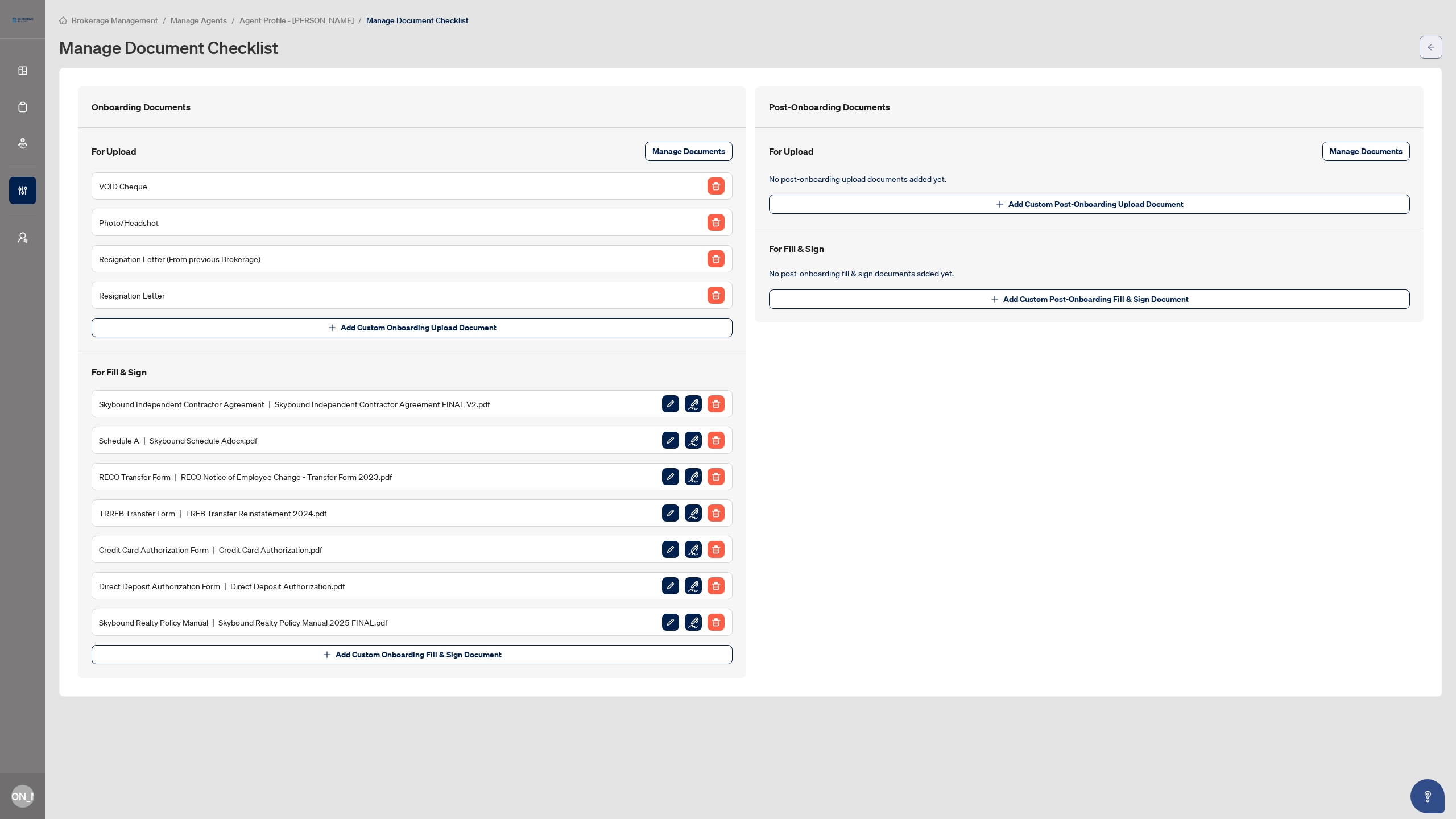
click at [1431, 47] on icon "arrow-left" at bounding box center [1431, 47] width 8 height 8
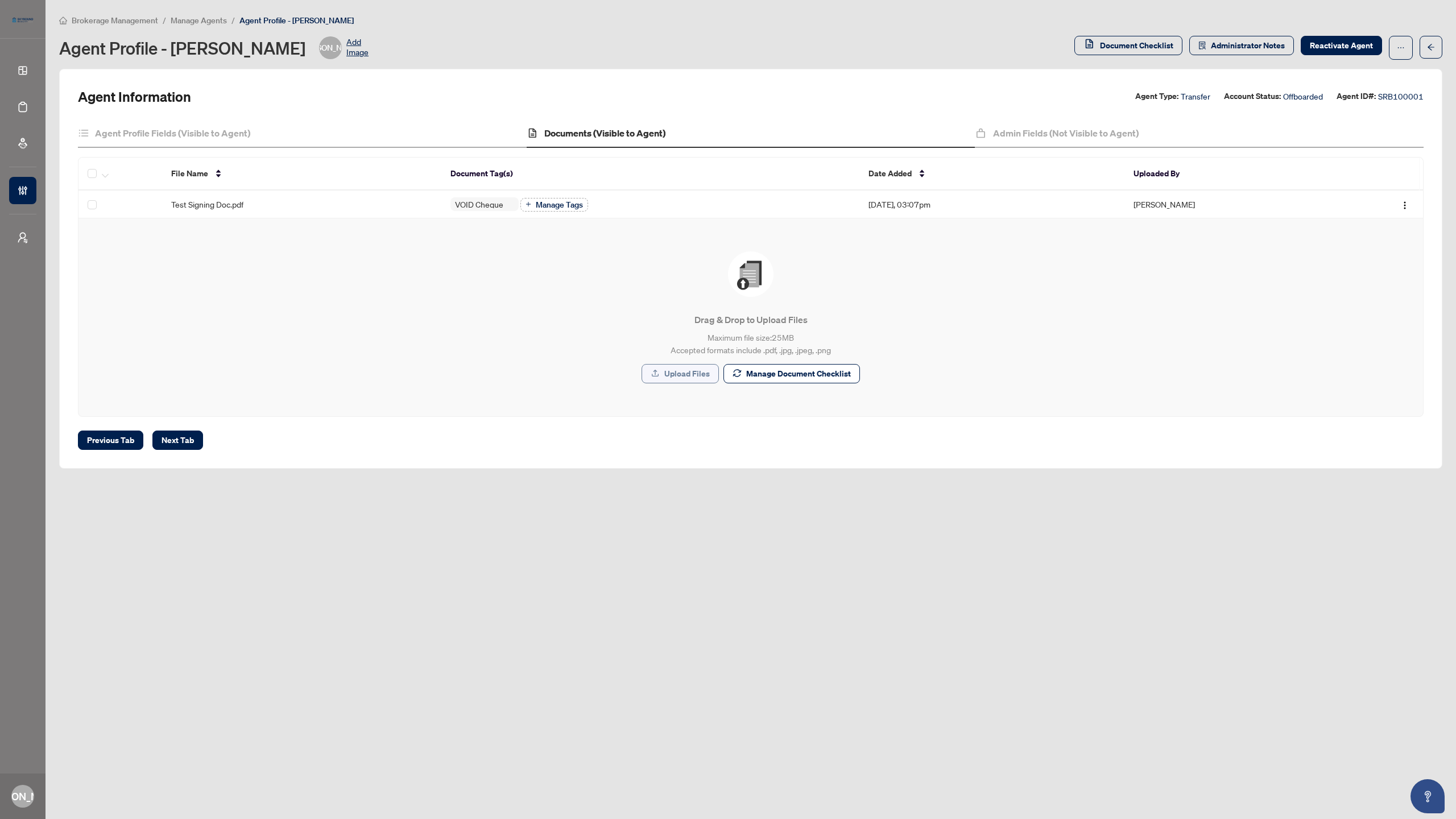
click at [674, 375] on span "Upload Files" at bounding box center [687, 374] width 46 height 18
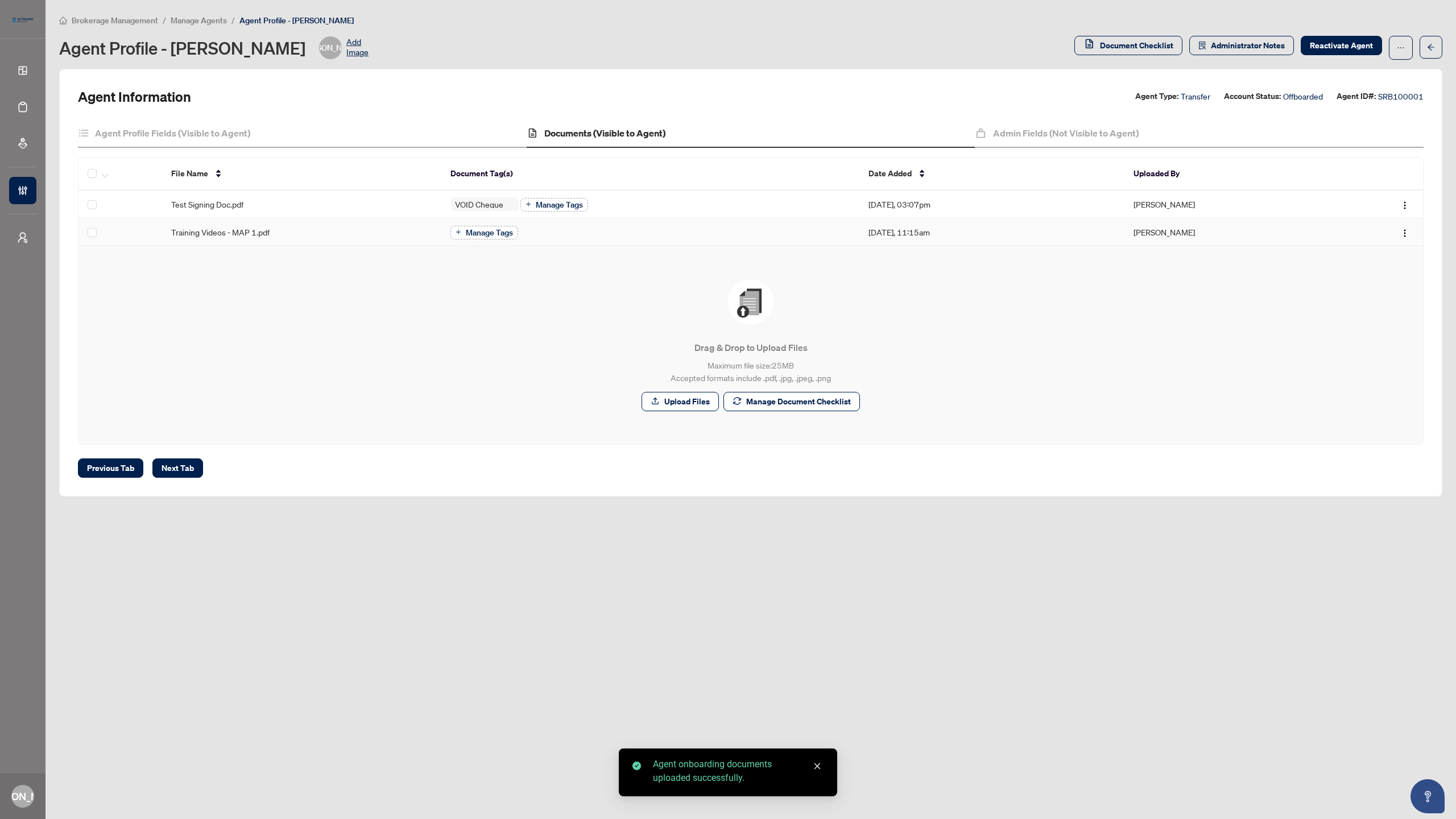
click at [495, 236] on span "Manage Tags" at bounding box center [489, 232] width 47 height 8
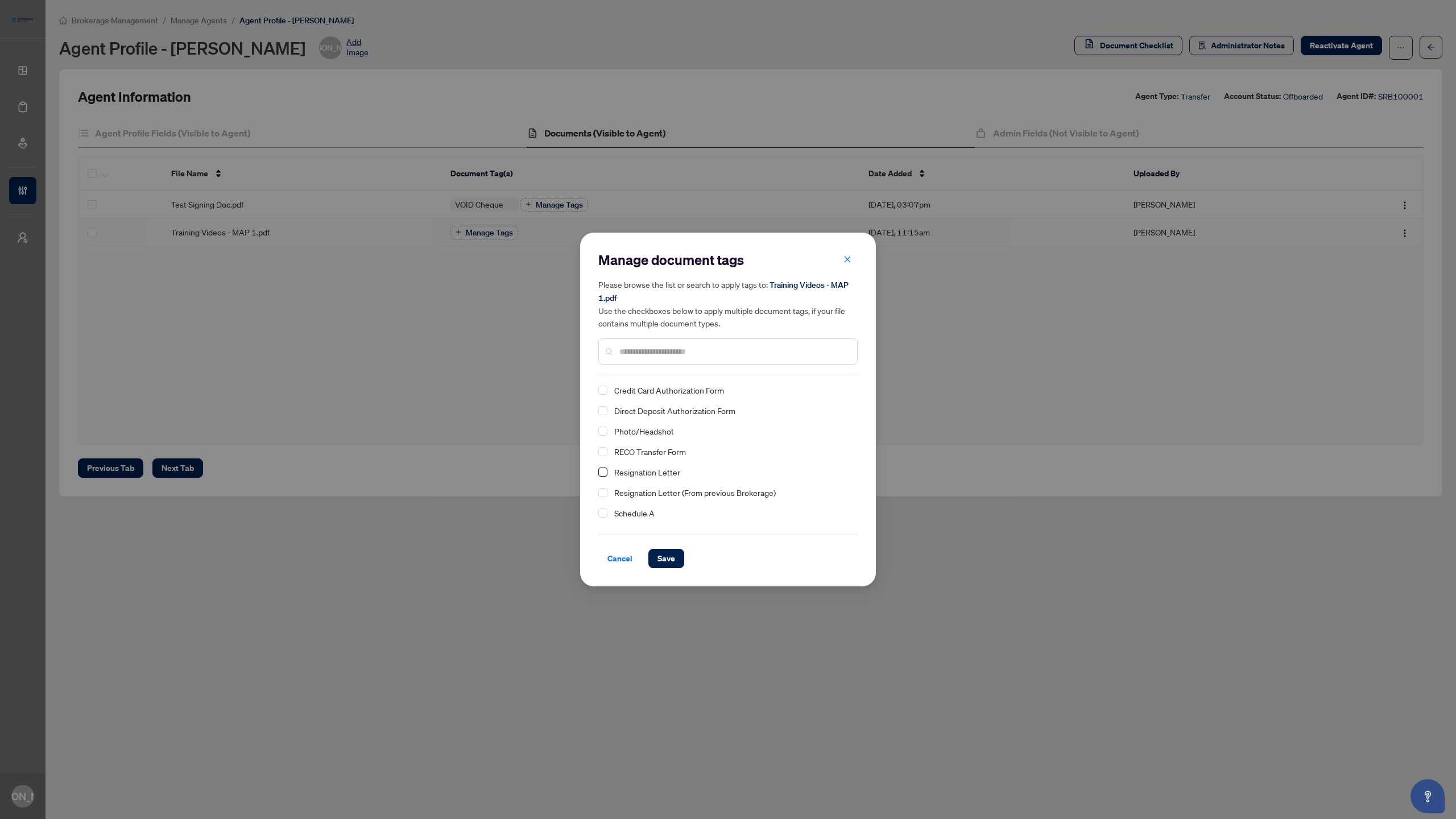
click at [599, 474] on span "Select Resignation Letter" at bounding box center [603, 472] width 9 height 9
click at [662, 557] on span "Save" at bounding box center [666, 558] width 18 height 18
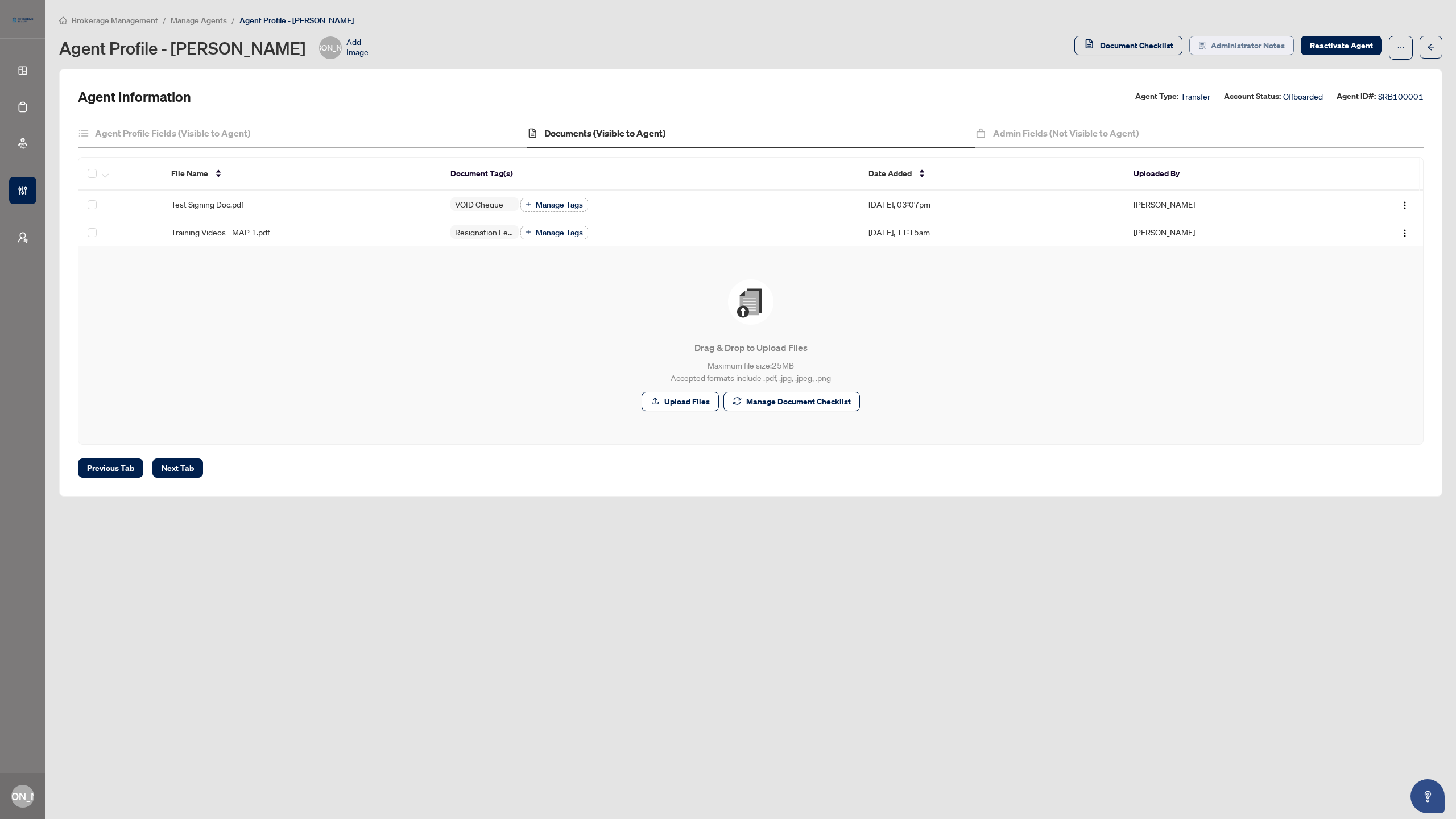
click at [1255, 42] on span "Administrator Notes" at bounding box center [1247, 46] width 74 height 18
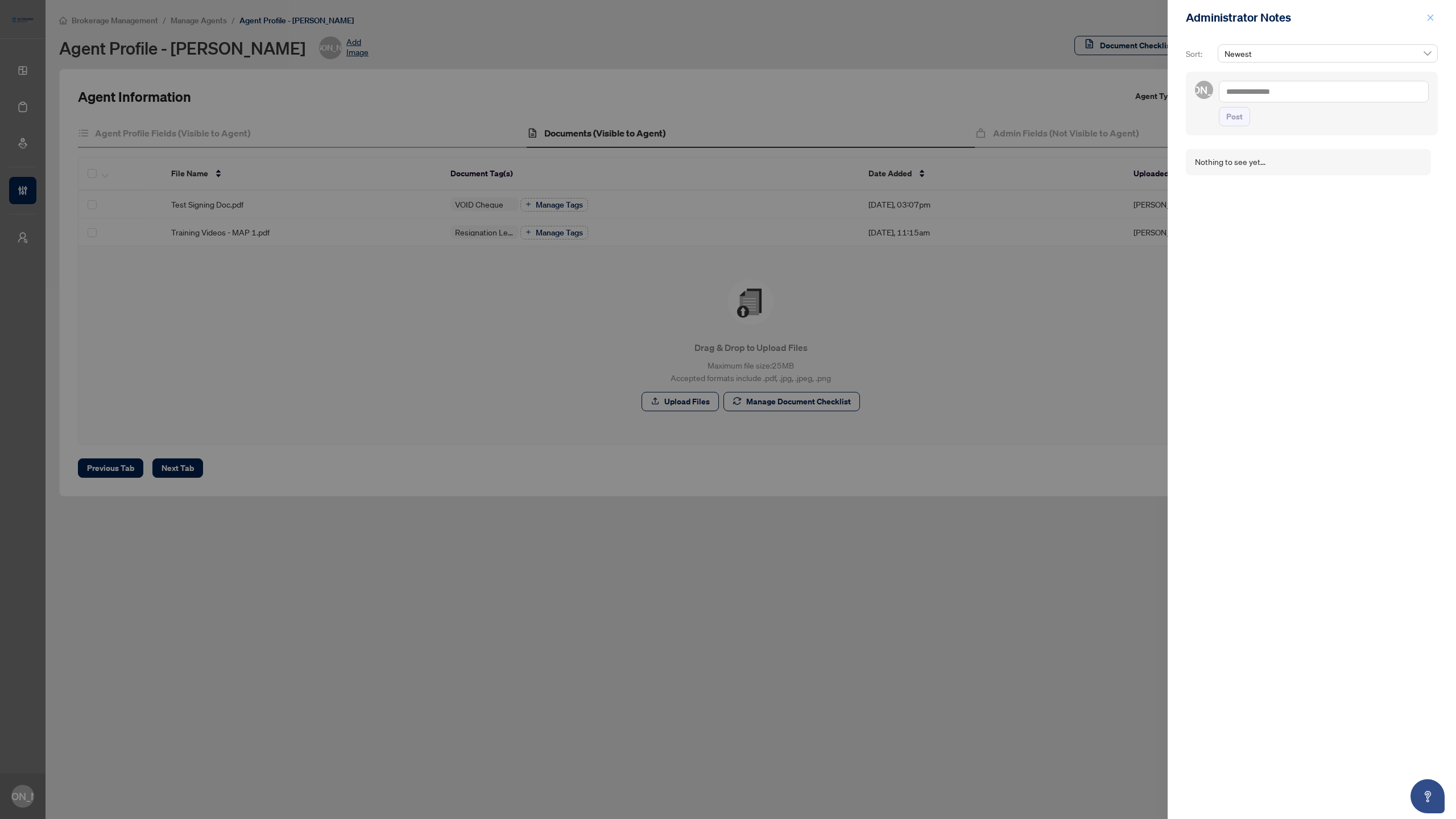
click at [1432, 12] on span "button" at bounding box center [1430, 18] width 8 height 18
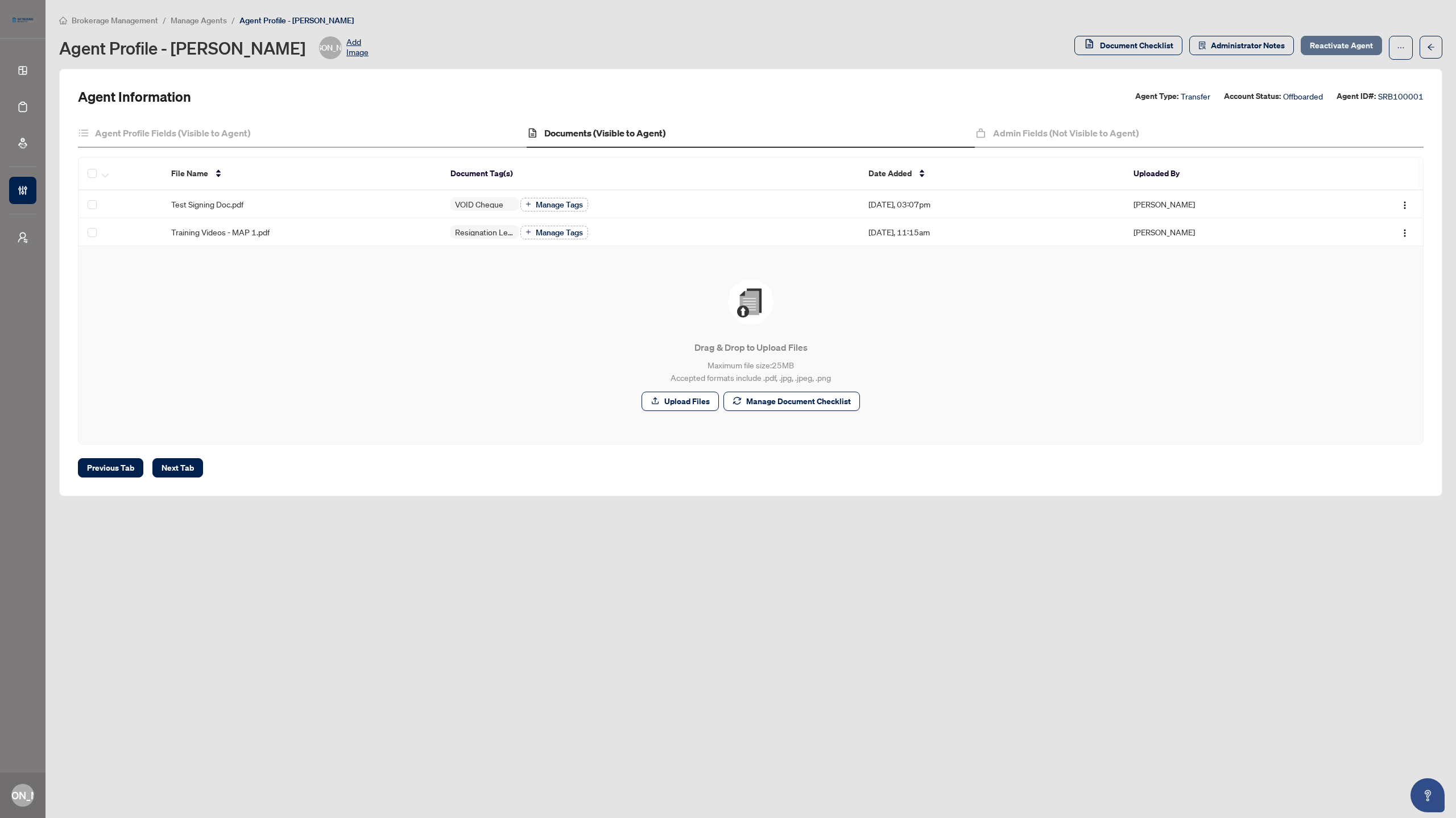
click at [1304, 47] on button "Reactivate Agent" at bounding box center [1341, 45] width 81 height 19
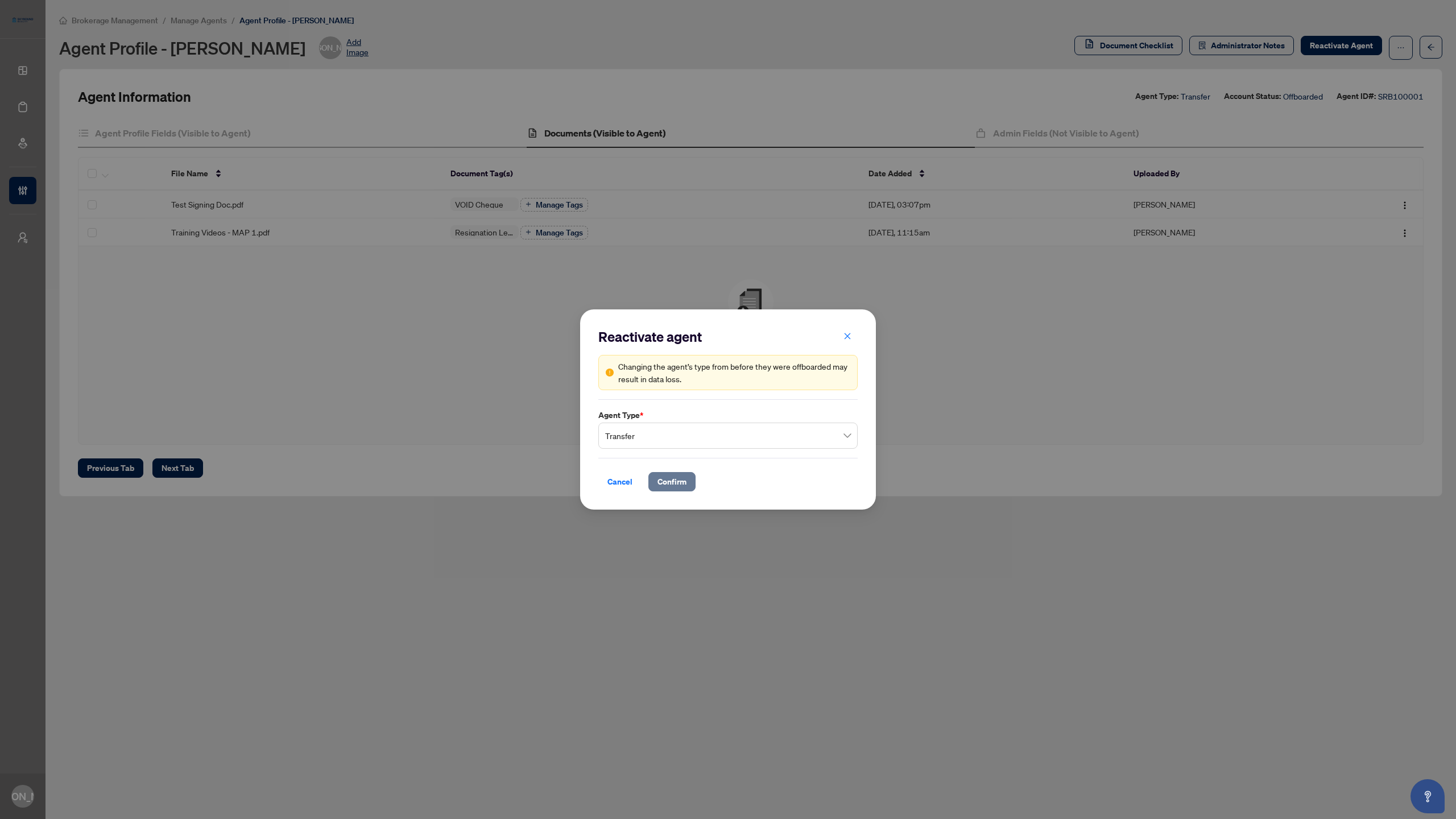
click at [678, 480] on span "Confirm" at bounding box center [672, 482] width 29 height 18
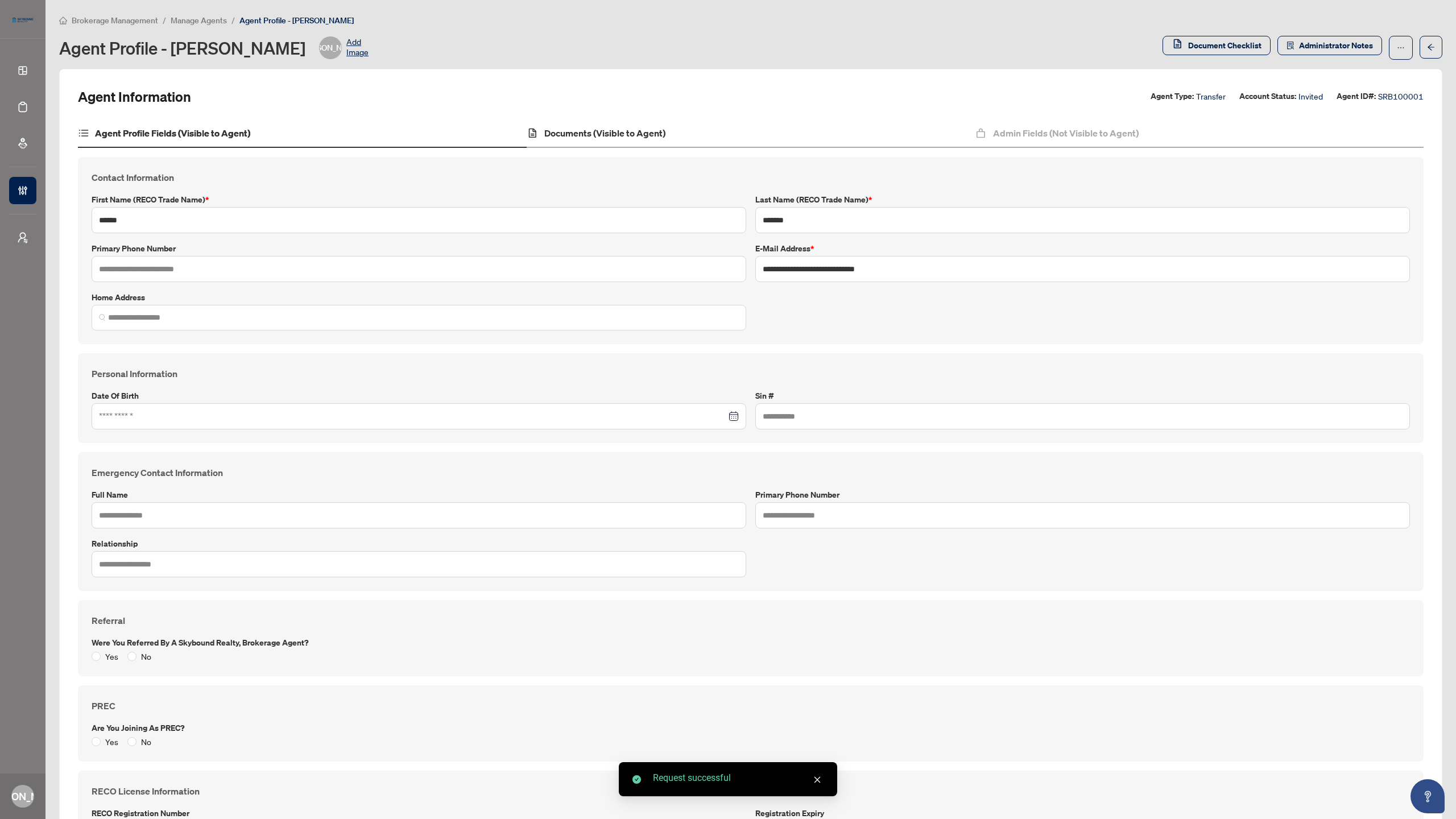
click at [691, 145] on div "Documents (Visible to Agent)" at bounding box center [751, 133] width 449 height 28
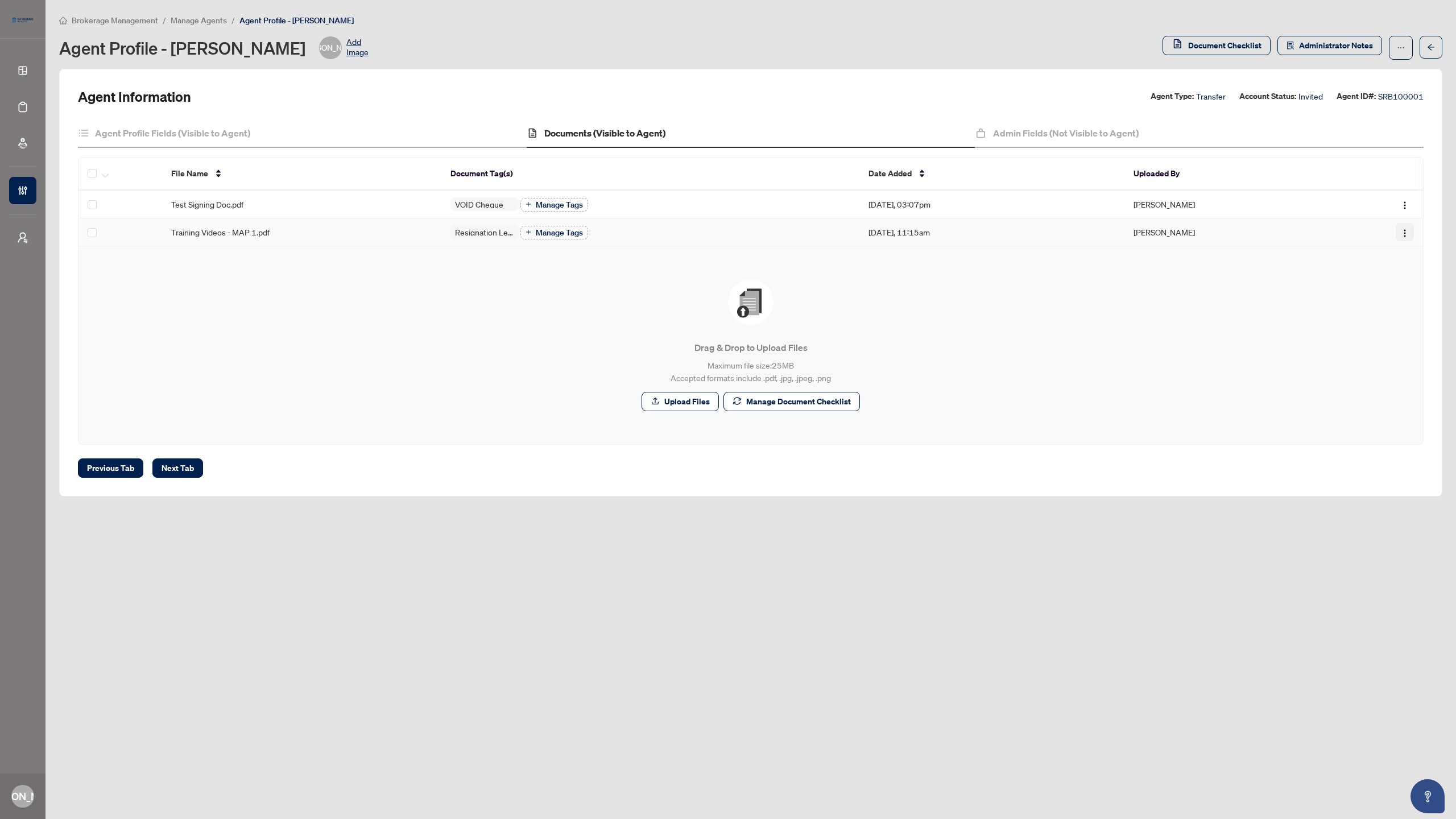
click at [1402, 232] on img "button" at bounding box center [1405, 233] width 9 height 9
click at [1350, 343] on span "Archive" at bounding box center [1350, 345] width 109 height 12
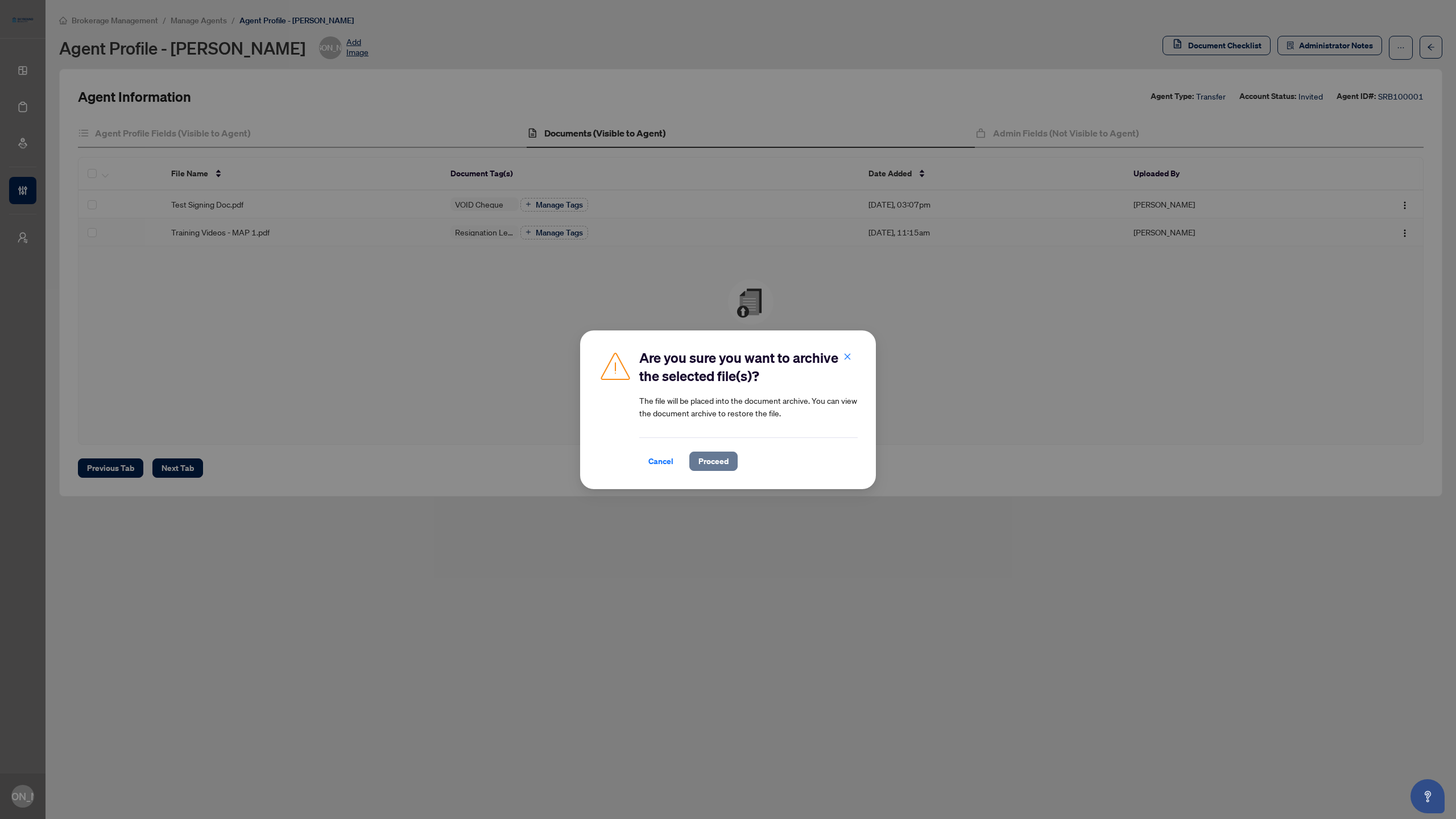
click at [720, 460] on span "Proceed" at bounding box center [713, 461] width 30 height 18
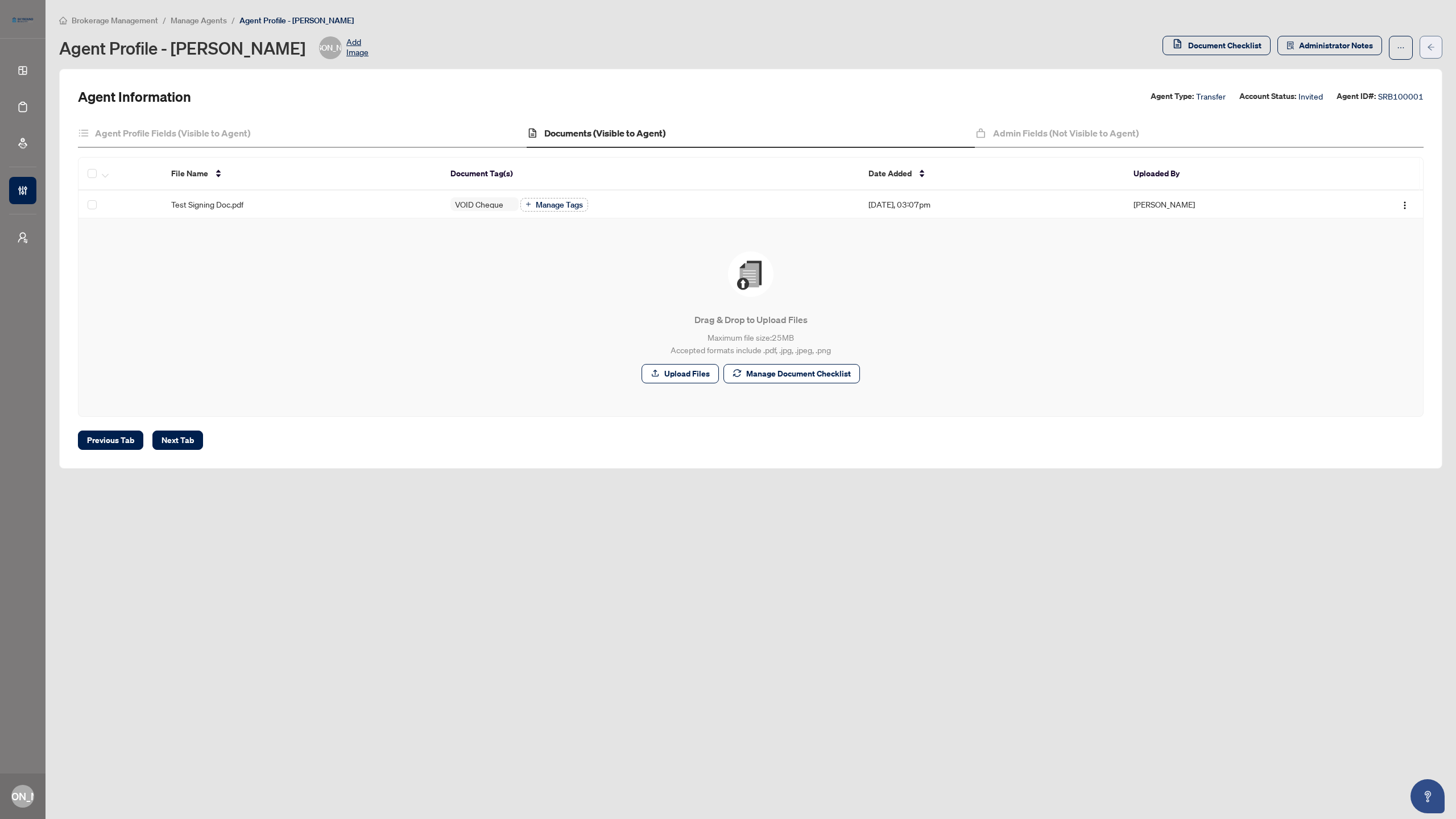
click at [1439, 51] on button "button" at bounding box center [1431, 47] width 23 height 23
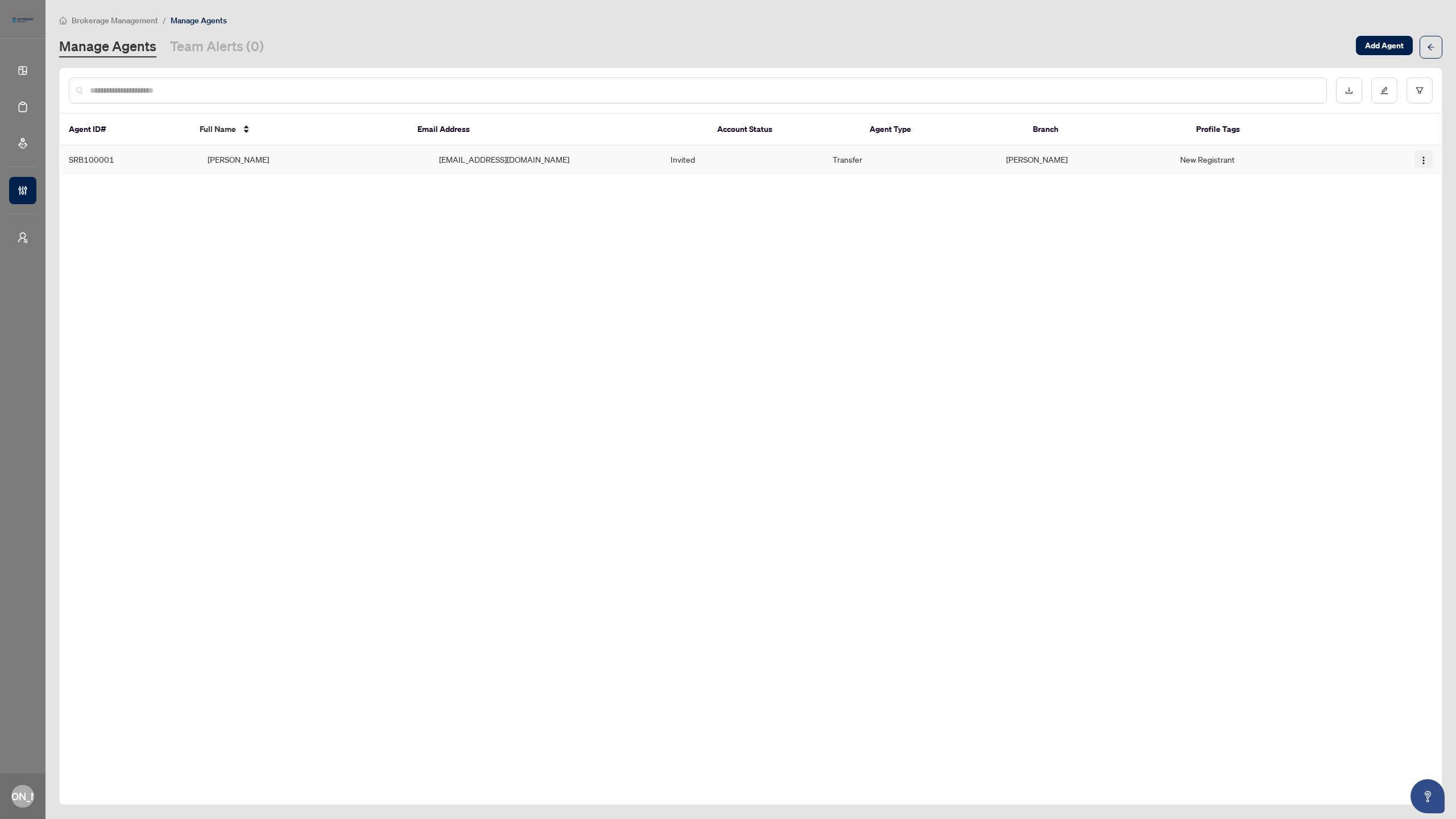
click at [1422, 153] on span "button" at bounding box center [1424, 159] width 9 height 12
click at [647, 164] on td "[EMAIL_ADDRESS][DOMAIN_NAME]" at bounding box center [545, 159] width 232 height 28
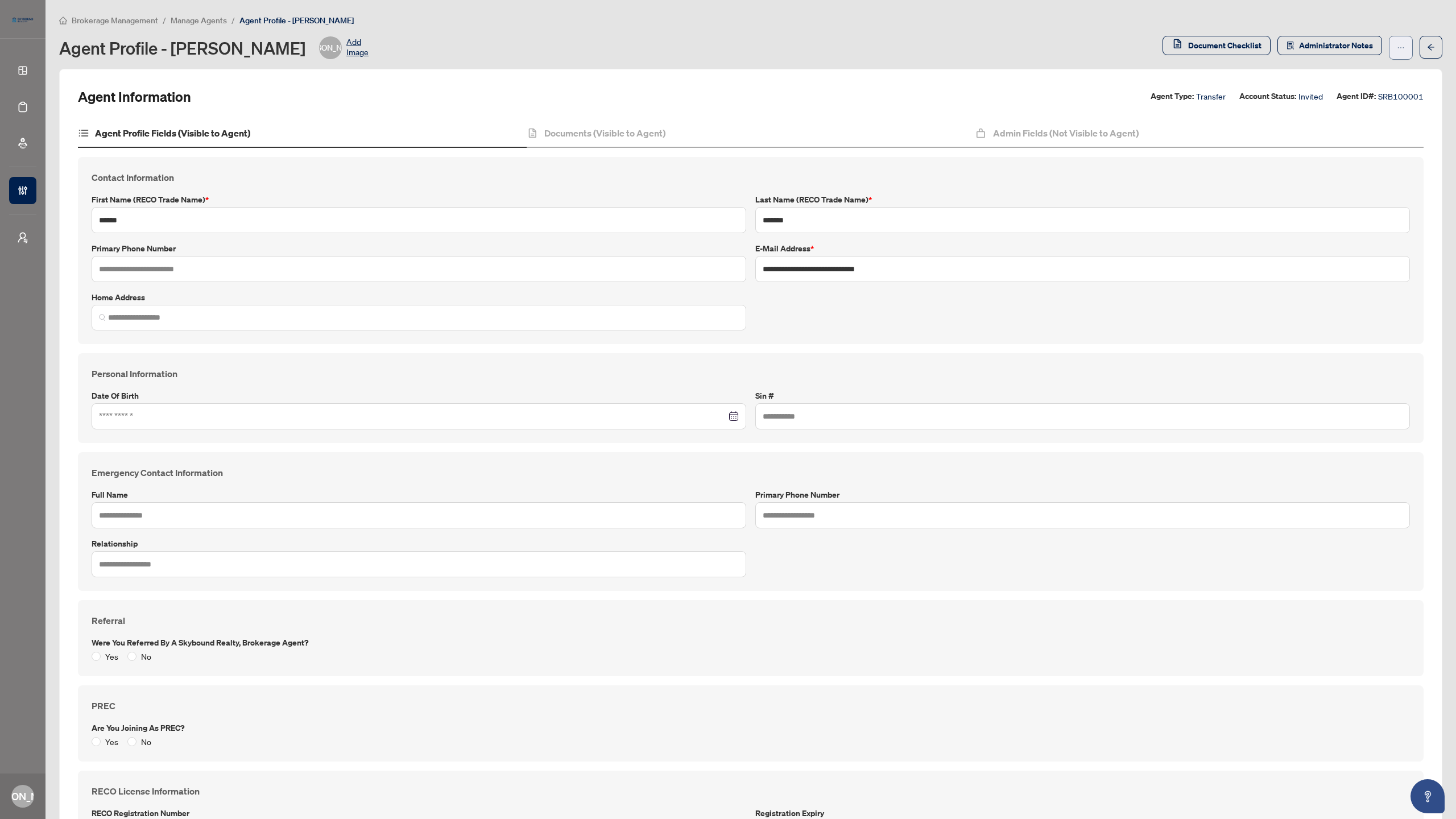
click at [1397, 42] on span "button" at bounding box center [1401, 48] width 8 height 18
click at [1359, 90] on span "Resend Invitation" at bounding box center [1357, 91] width 78 height 12
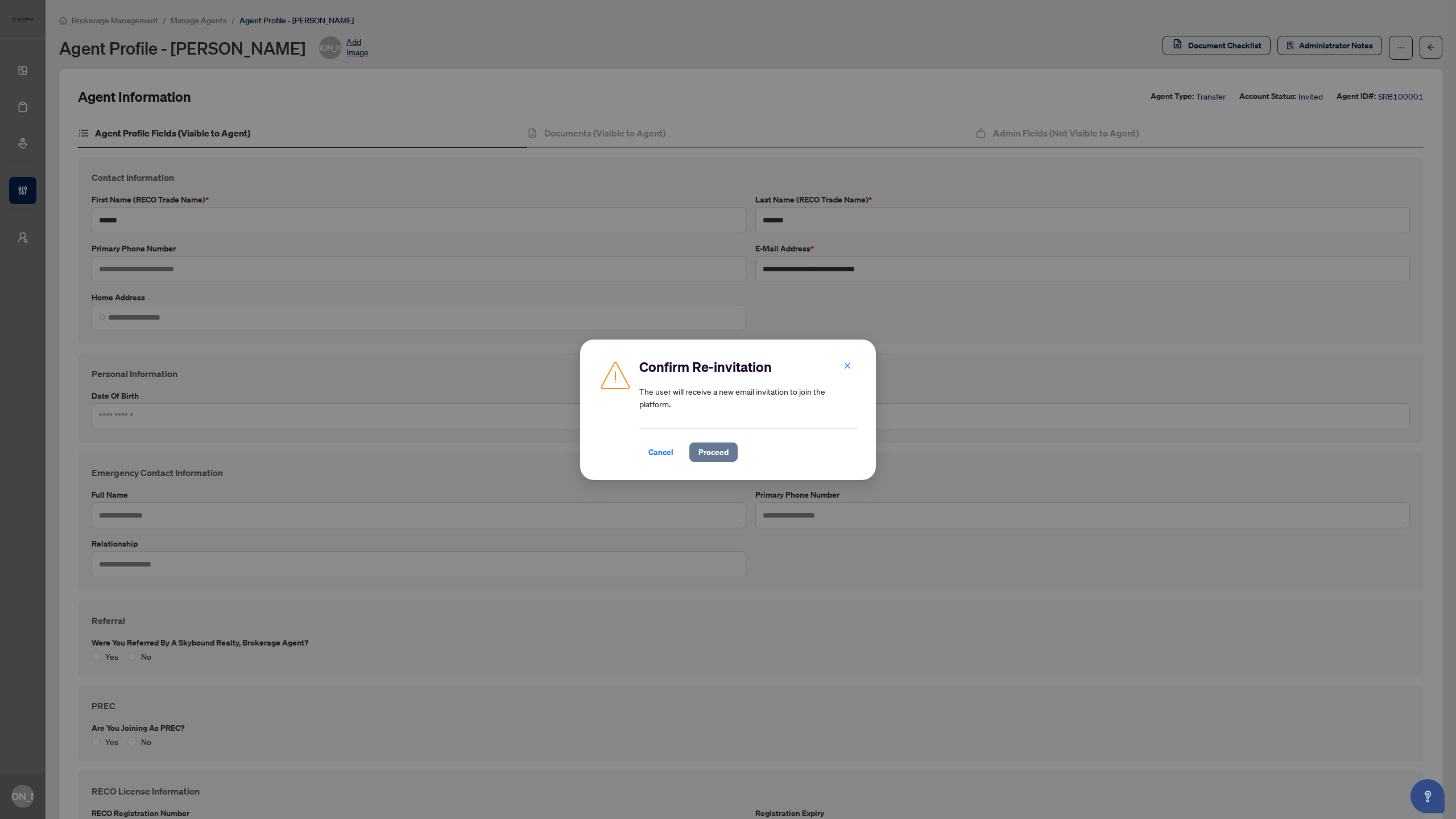
click at [716, 452] on span "Proceed" at bounding box center [713, 452] width 30 height 18
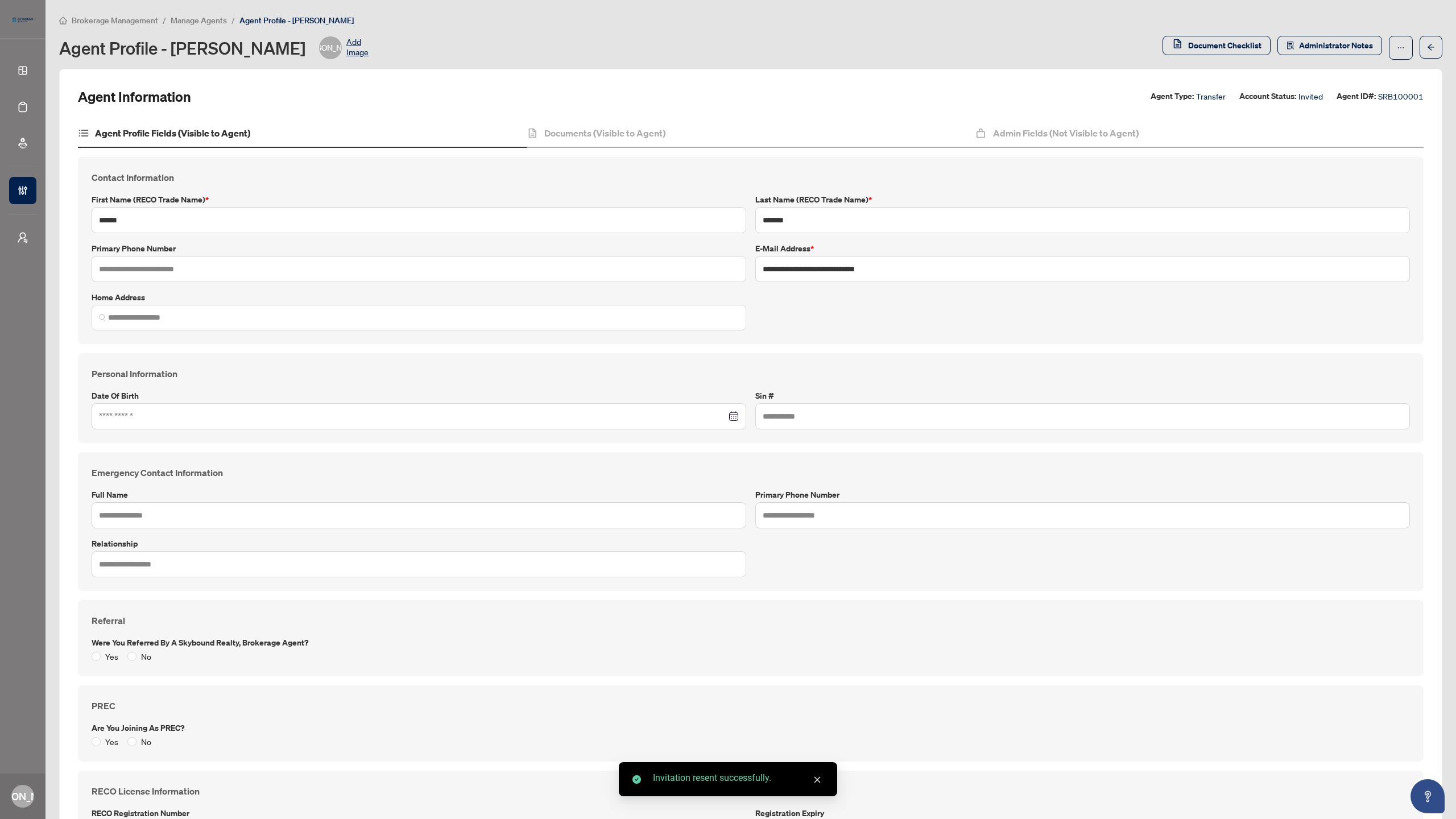
click at [836, 93] on div "Agent Information Agent Type: Transfer Account Status: Invited Agent ID#: SRB10…" at bounding box center [751, 97] width 1346 height 18
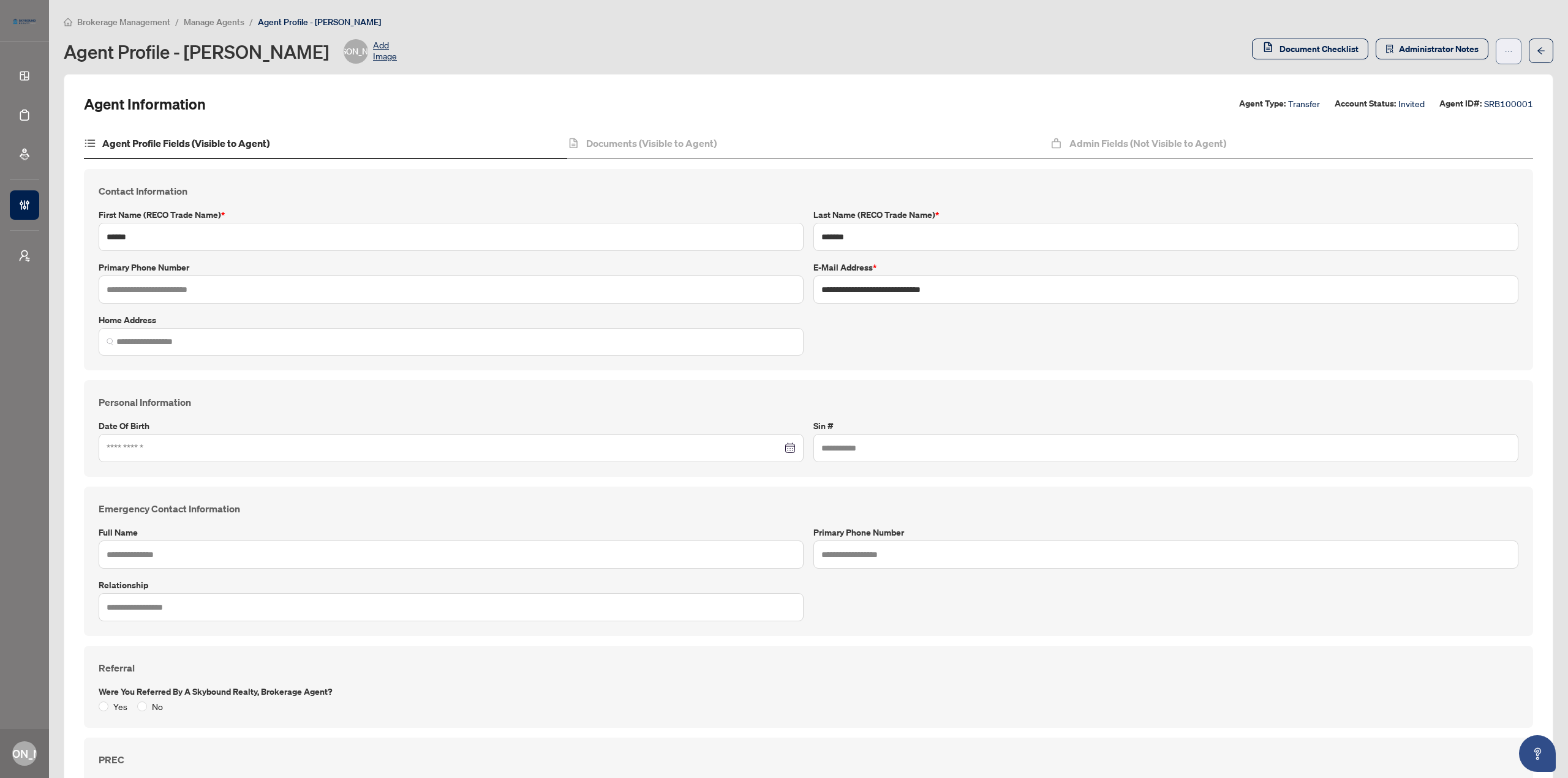
click at [1505, 46] on span "button" at bounding box center [1509, 52] width 8 height 20
click at [1538, 51] on icon "arrow-left" at bounding box center [1541, 50] width 7 height 7
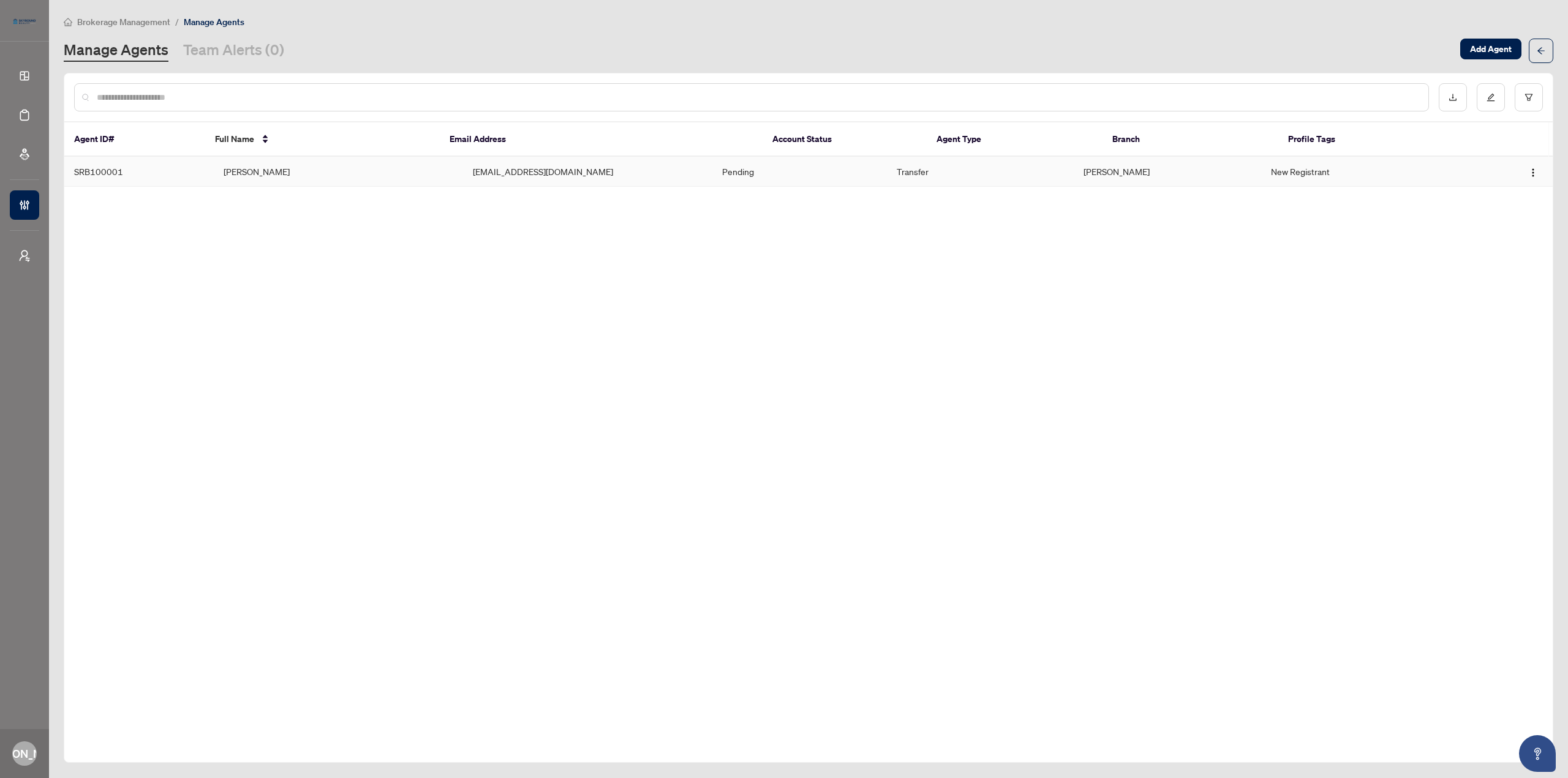
click at [654, 181] on td "[EMAIL_ADDRESS][DOMAIN_NAME]" at bounding box center [587, 171] width 250 height 30
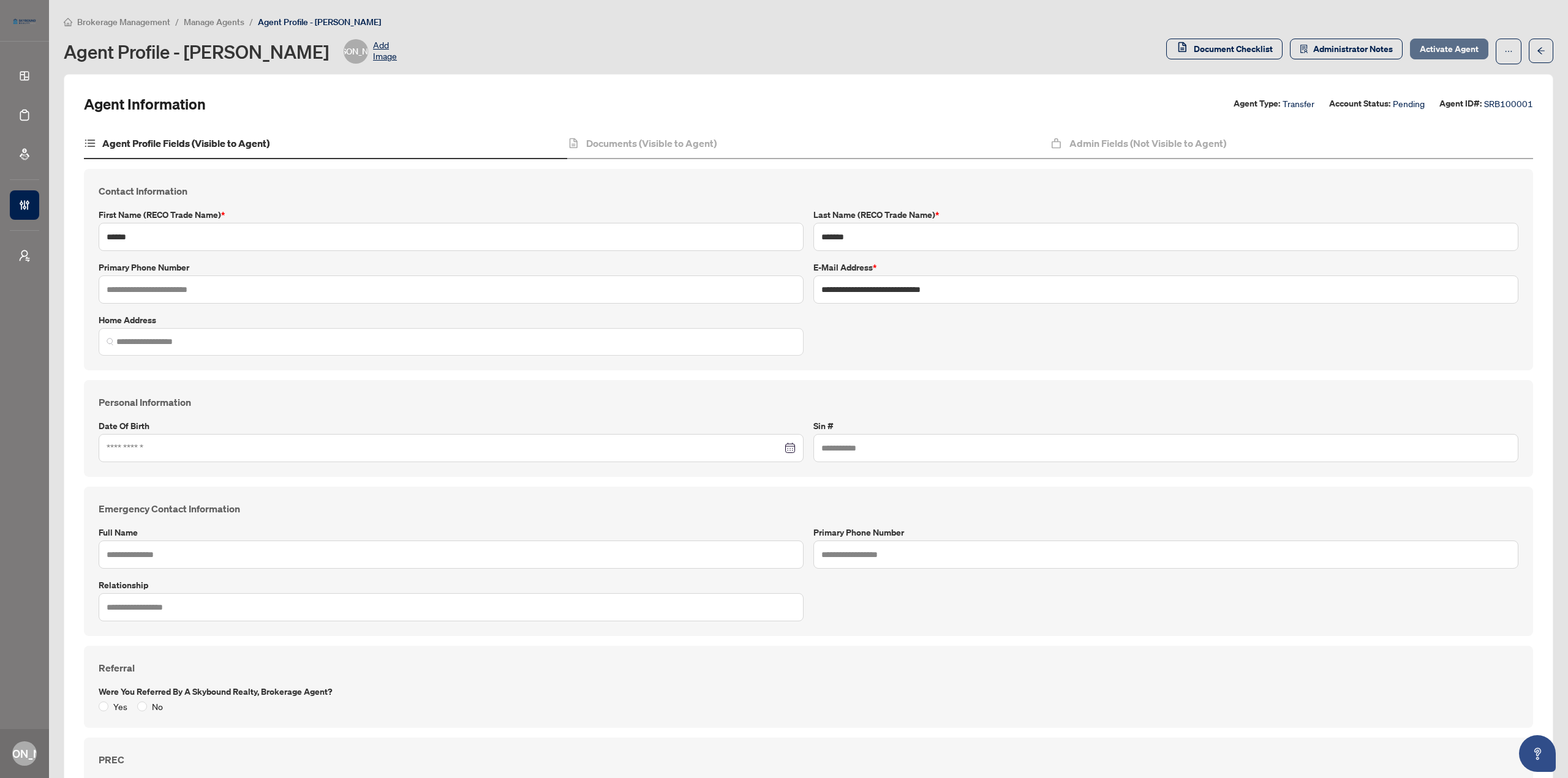
click at [1444, 49] on span "Activate Agent" at bounding box center [1449, 49] width 58 height 20
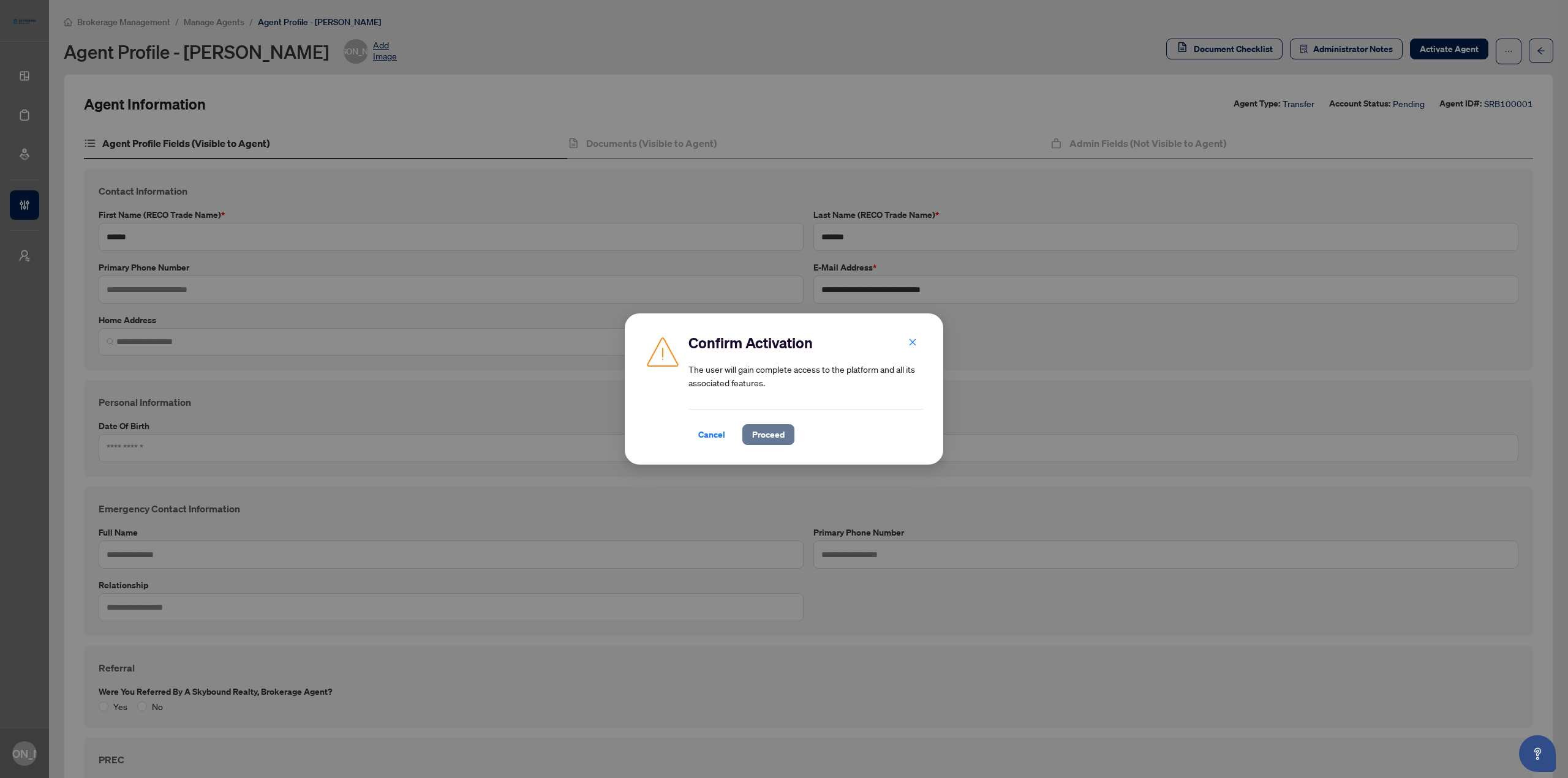
click at [763, 434] on span "Proceed" at bounding box center [768, 435] width 32 height 20
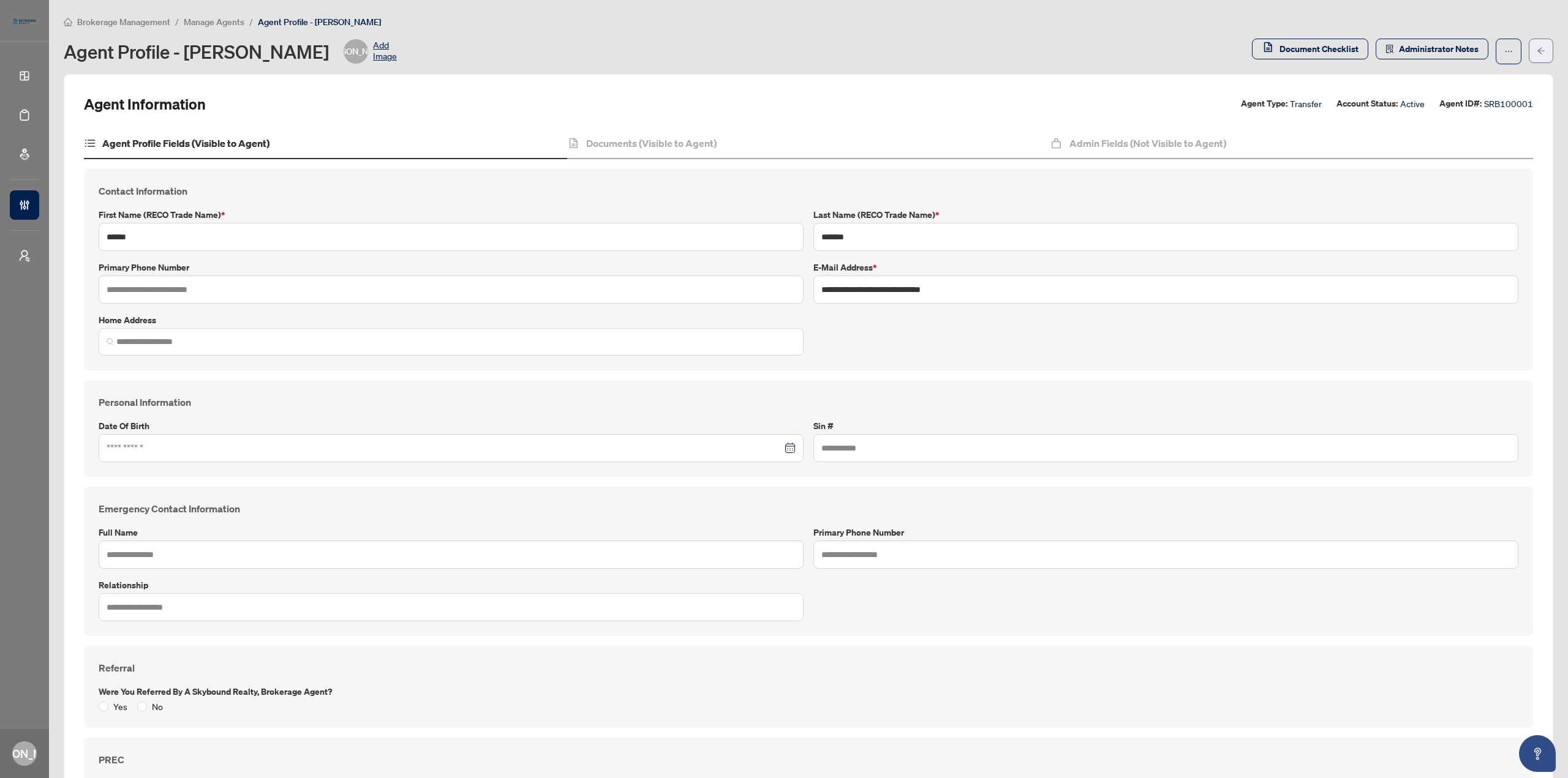
click at [1538, 54] on button "button" at bounding box center [1541, 51] width 25 height 25
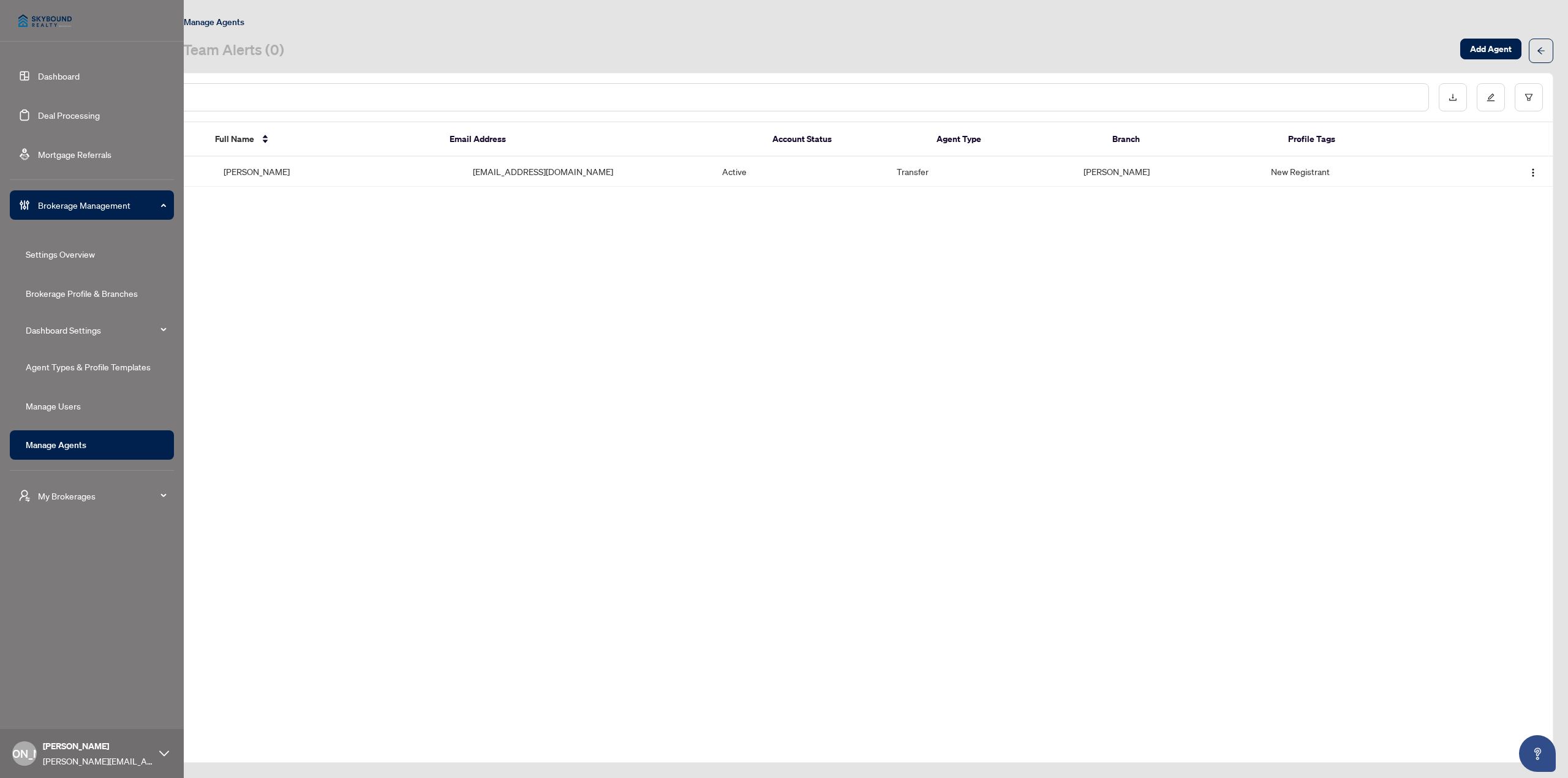
click at [38, 82] on link "Dashboard" at bounding box center [58, 76] width 42 height 11
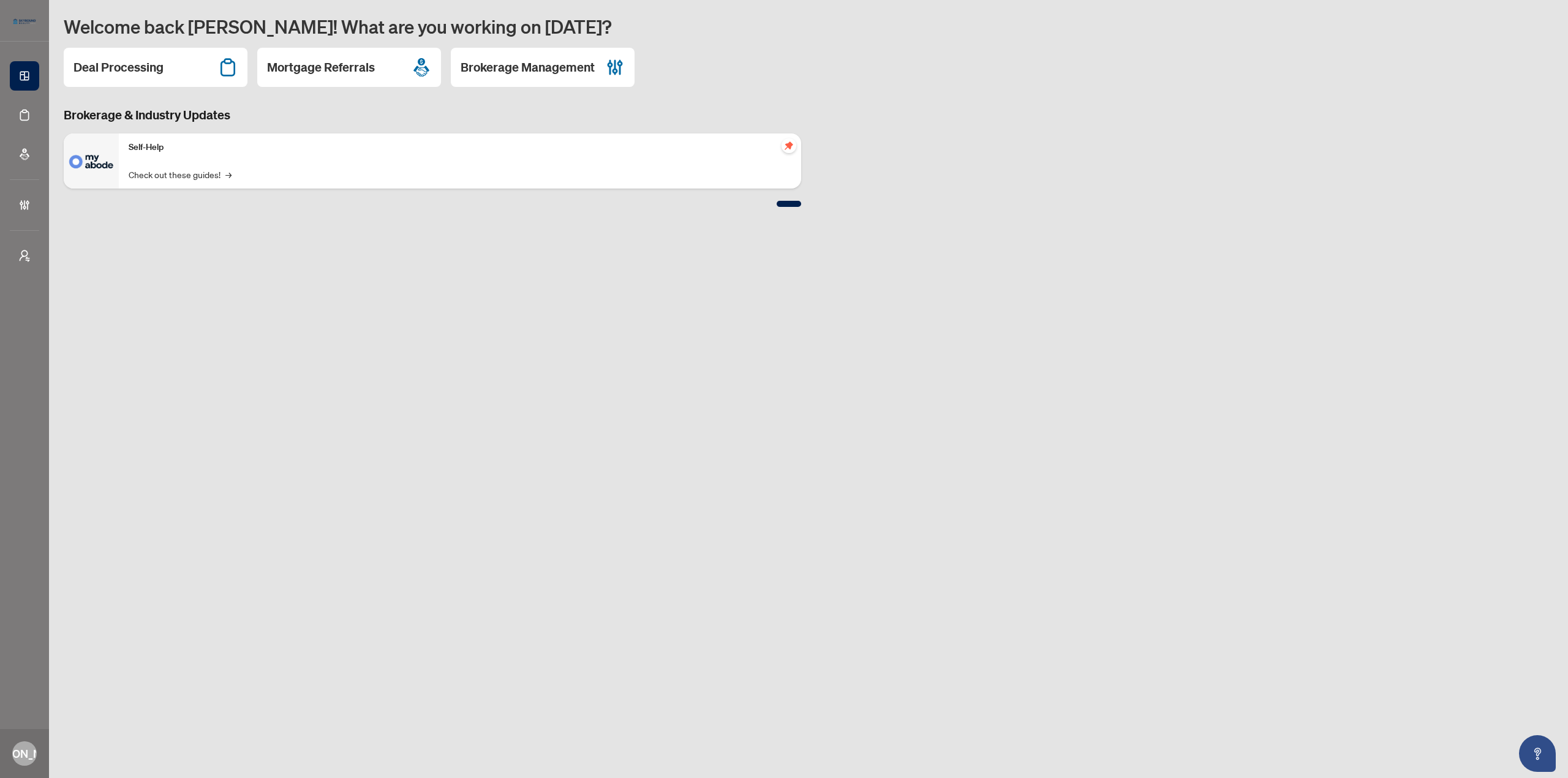
click at [1094, 307] on main "Welcome back [PERSON_NAME]! What are you working on [DATE]? Deal Processing Mor…" at bounding box center [809, 389] width 1519 height 778
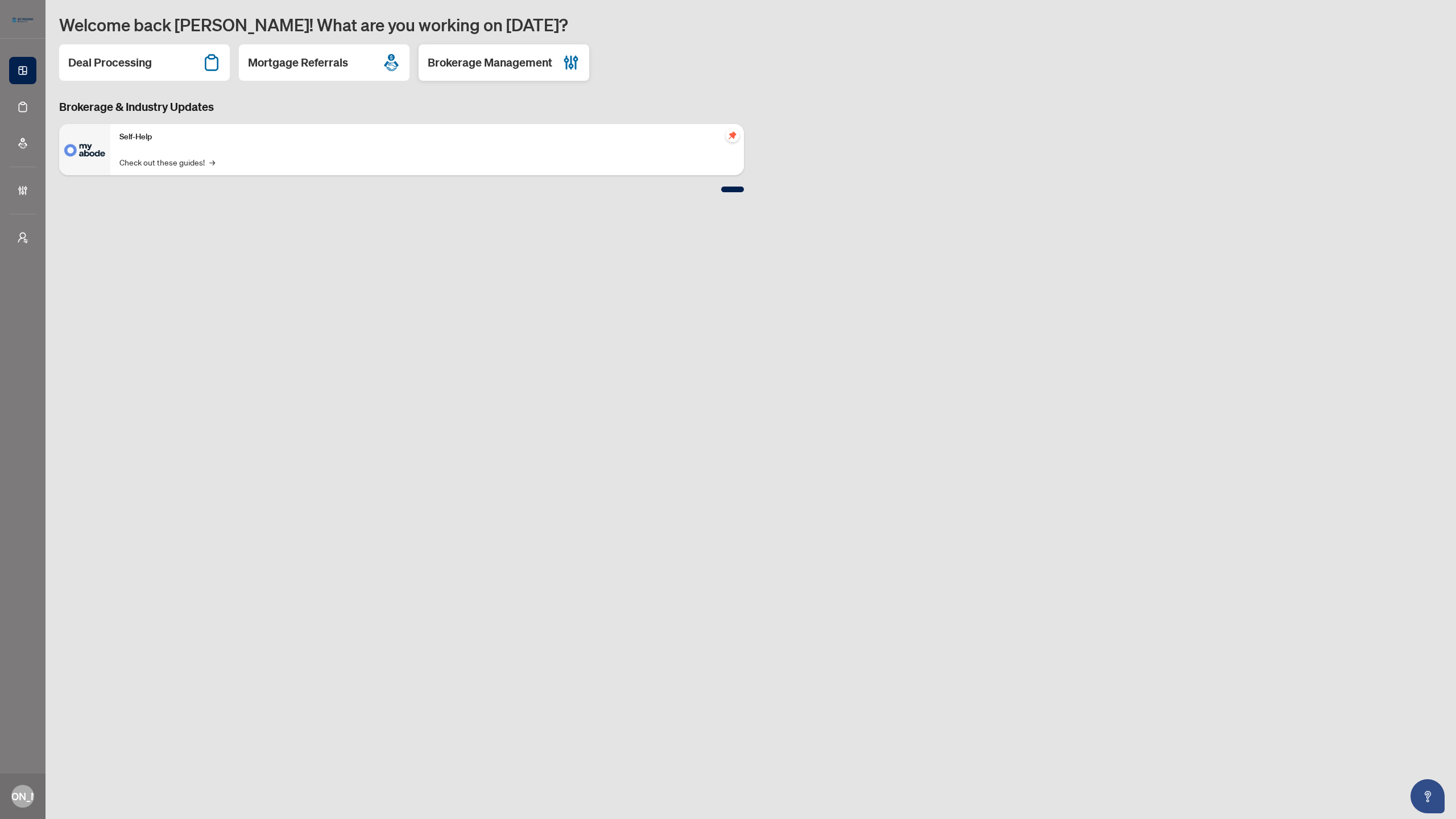
click at [518, 61] on h2 "Brokerage Management" at bounding box center [489, 62] width 125 height 16
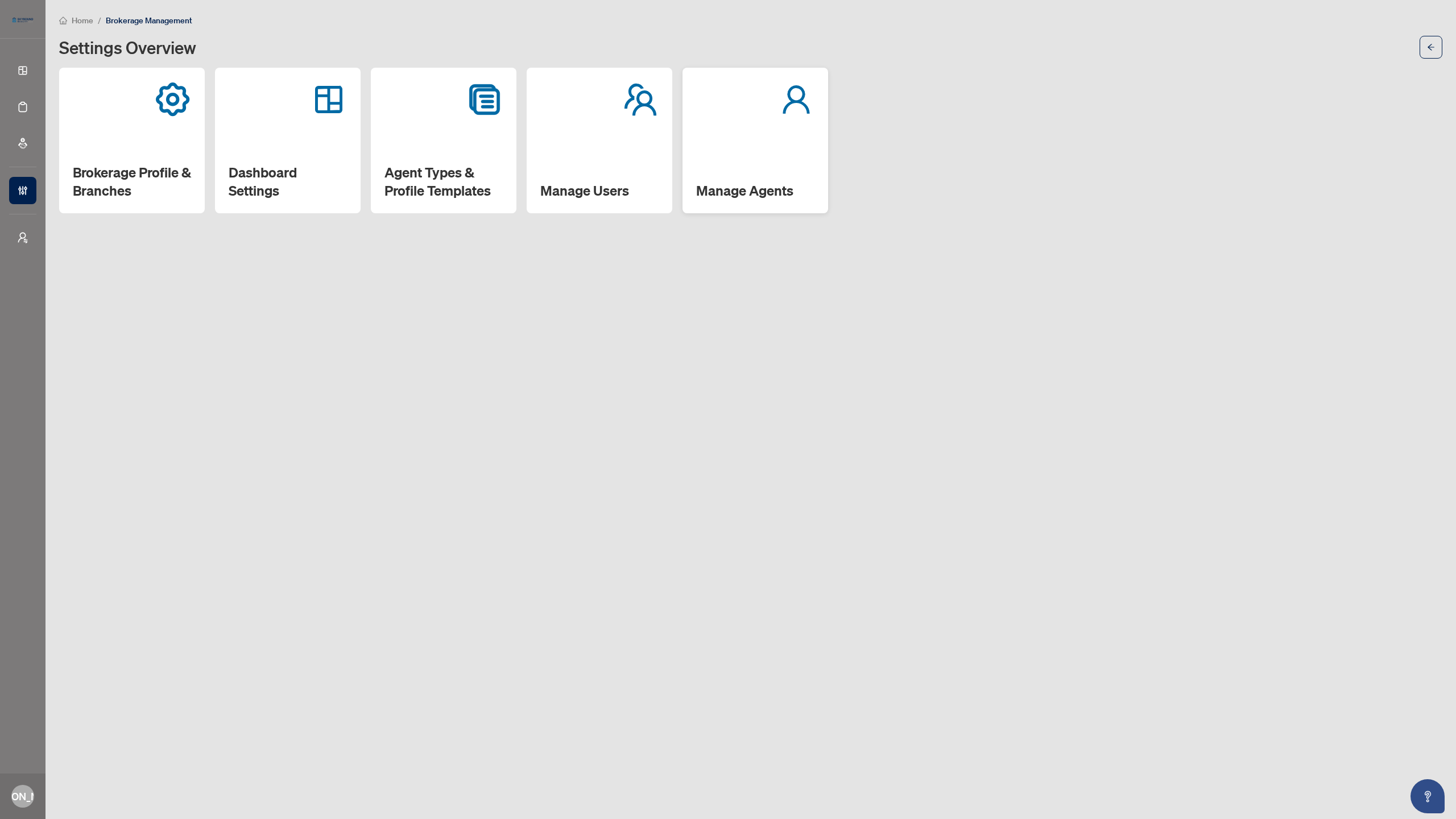
click at [745, 185] on h2 "Manage Agents" at bounding box center [755, 190] width 119 height 18
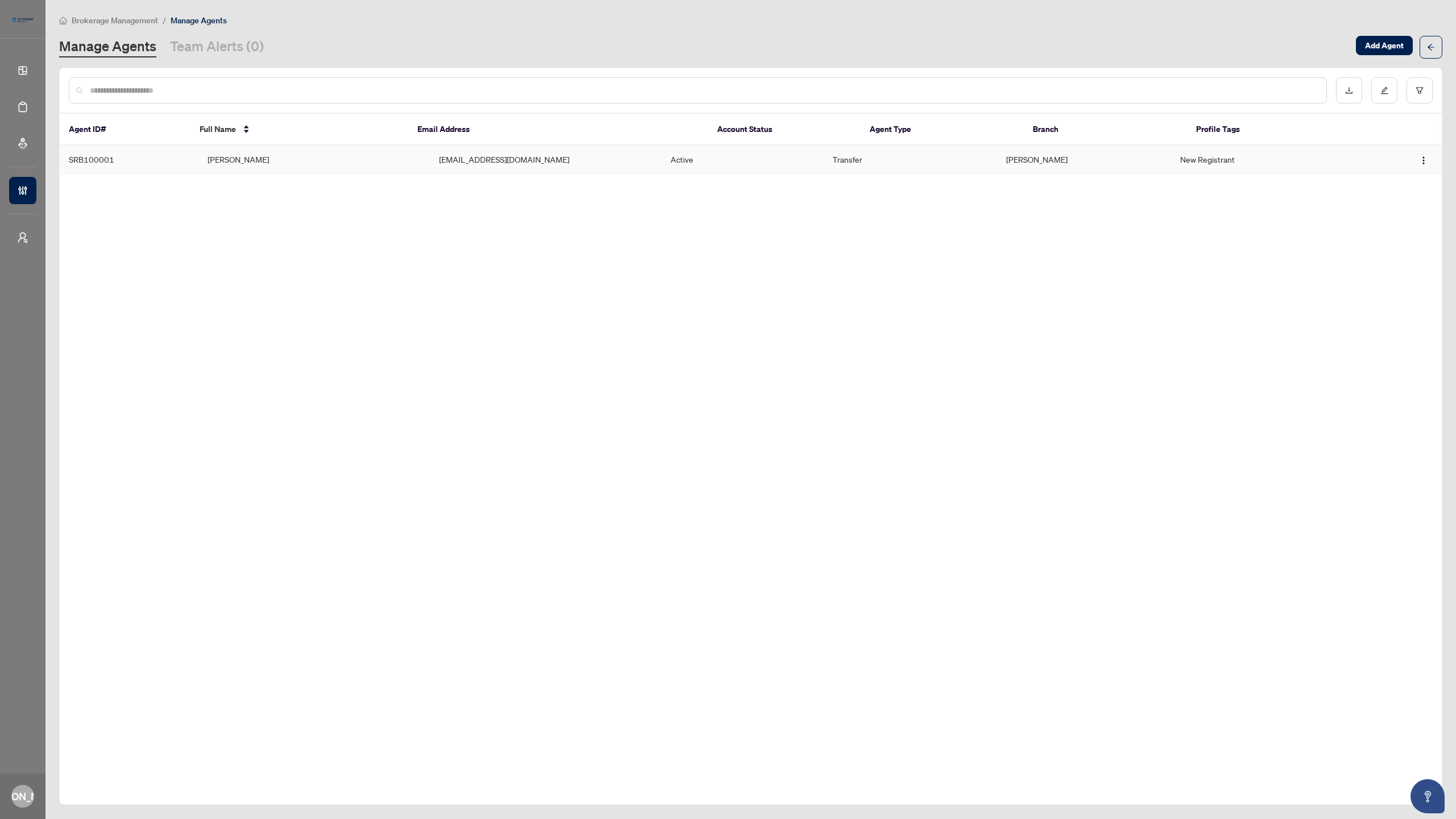
click at [359, 158] on td "[PERSON_NAME]" at bounding box center [314, 159] width 232 height 28
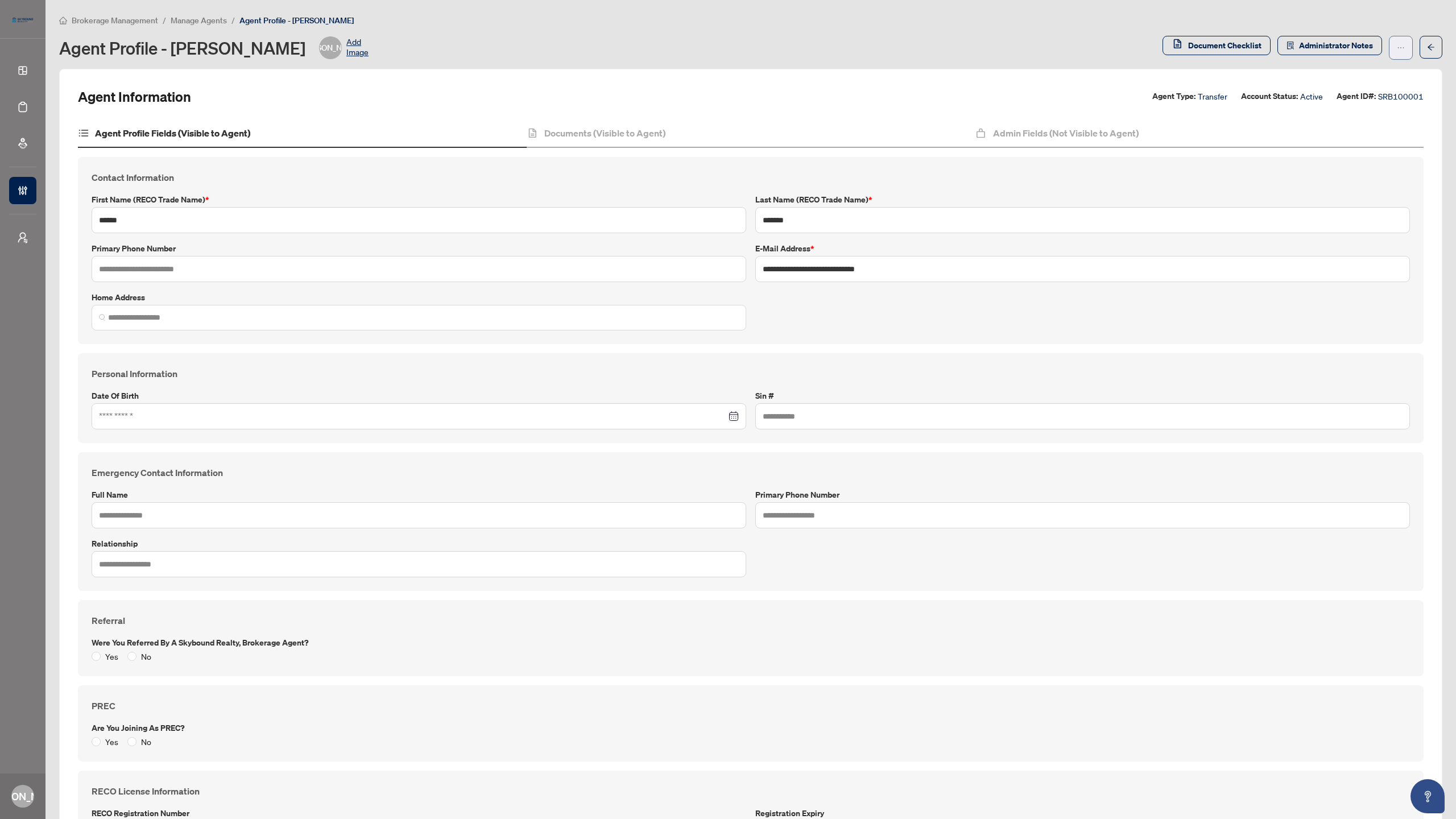
click at [1397, 52] on span "button" at bounding box center [1401, 48] width 8 height 18
click at [1350, 112] on span "Offboard Agent" at bounding box center [1357, 109] width 78 height 12
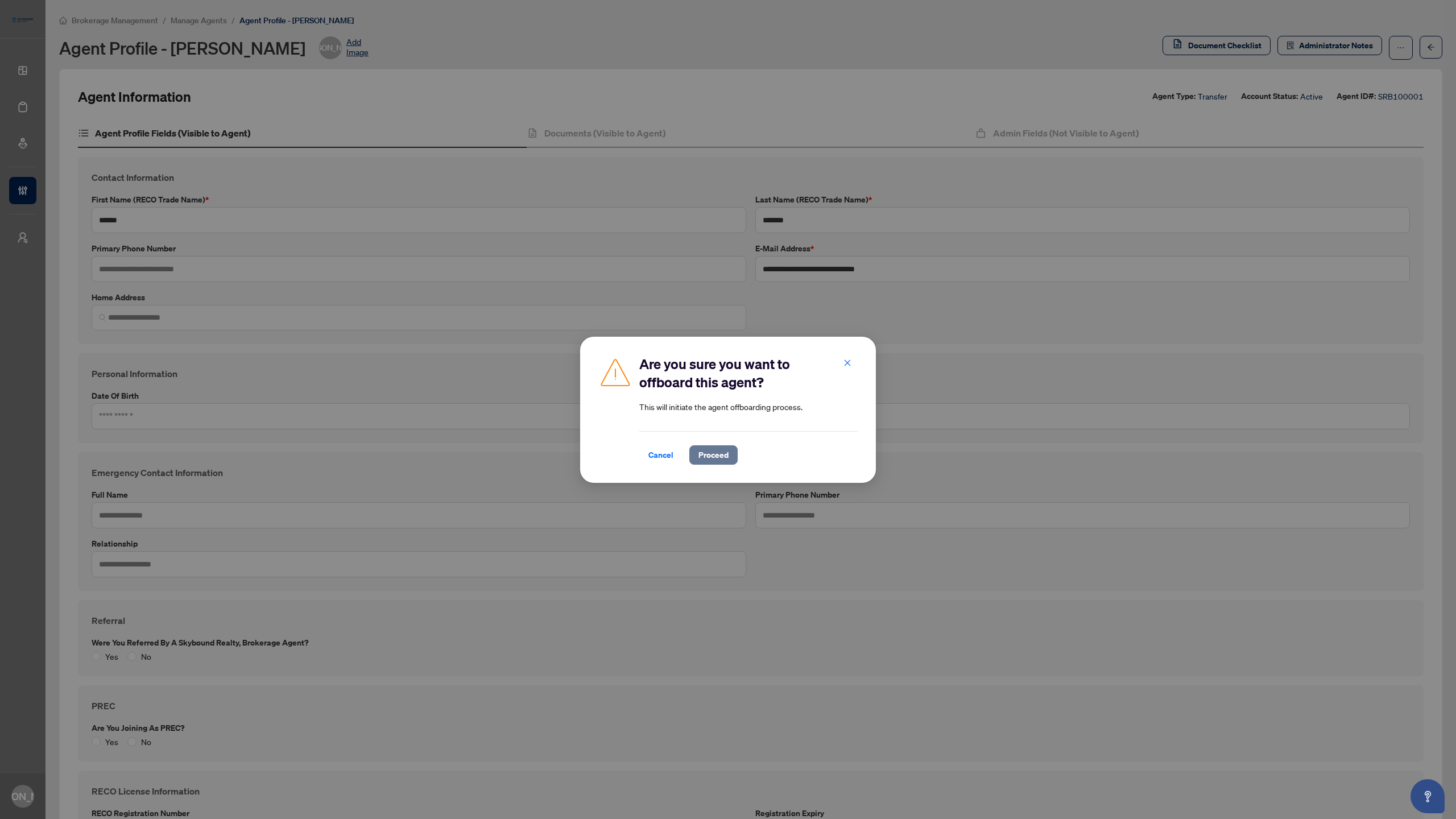
click at [710, 459] on span "Proceed" at bounding box center [713, 455] width 30 height 18
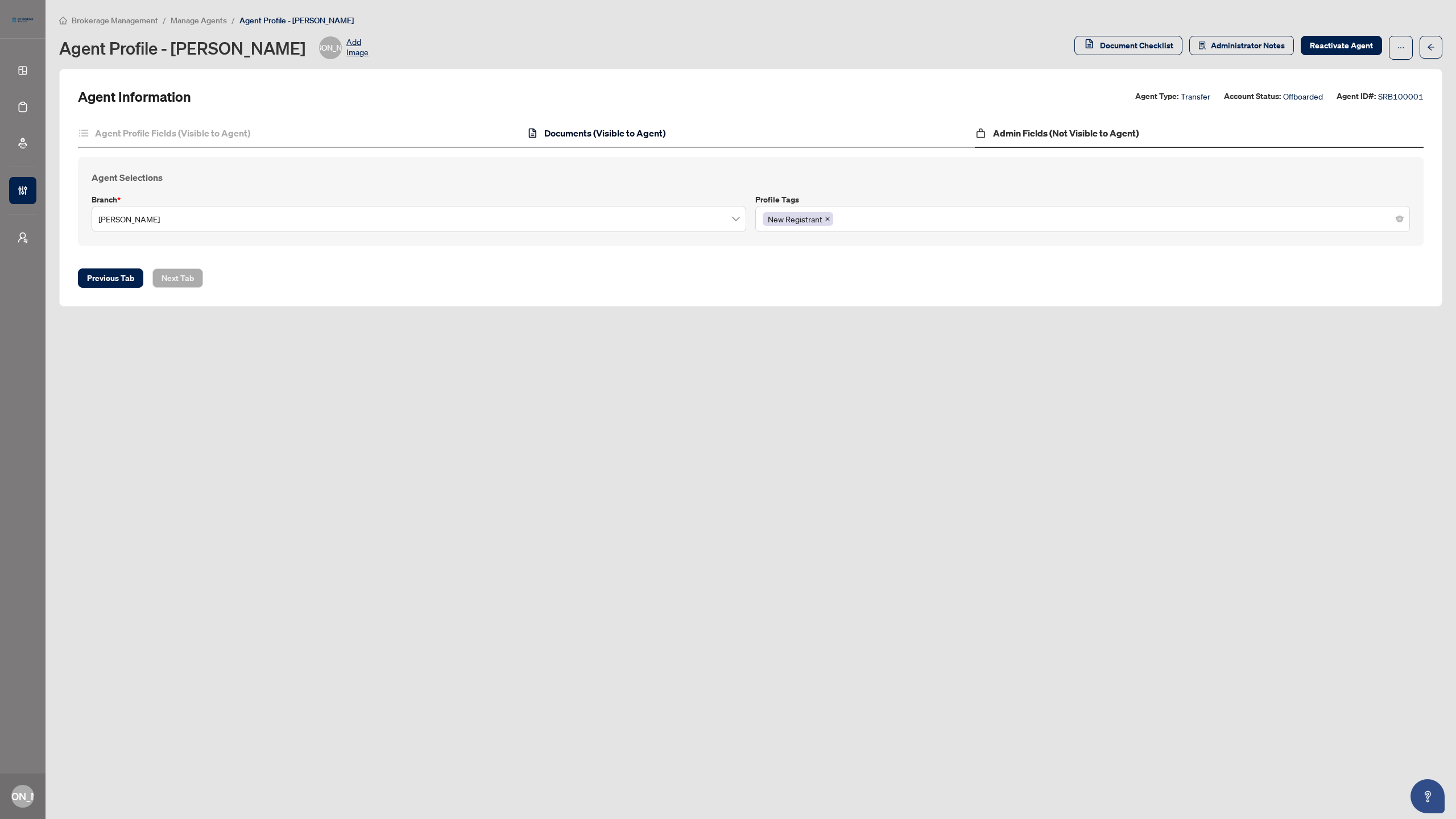
click at [626, 135] on h4 "Documents (Visible to Agent)" at bounding box center [605, 133] width 121 height 14
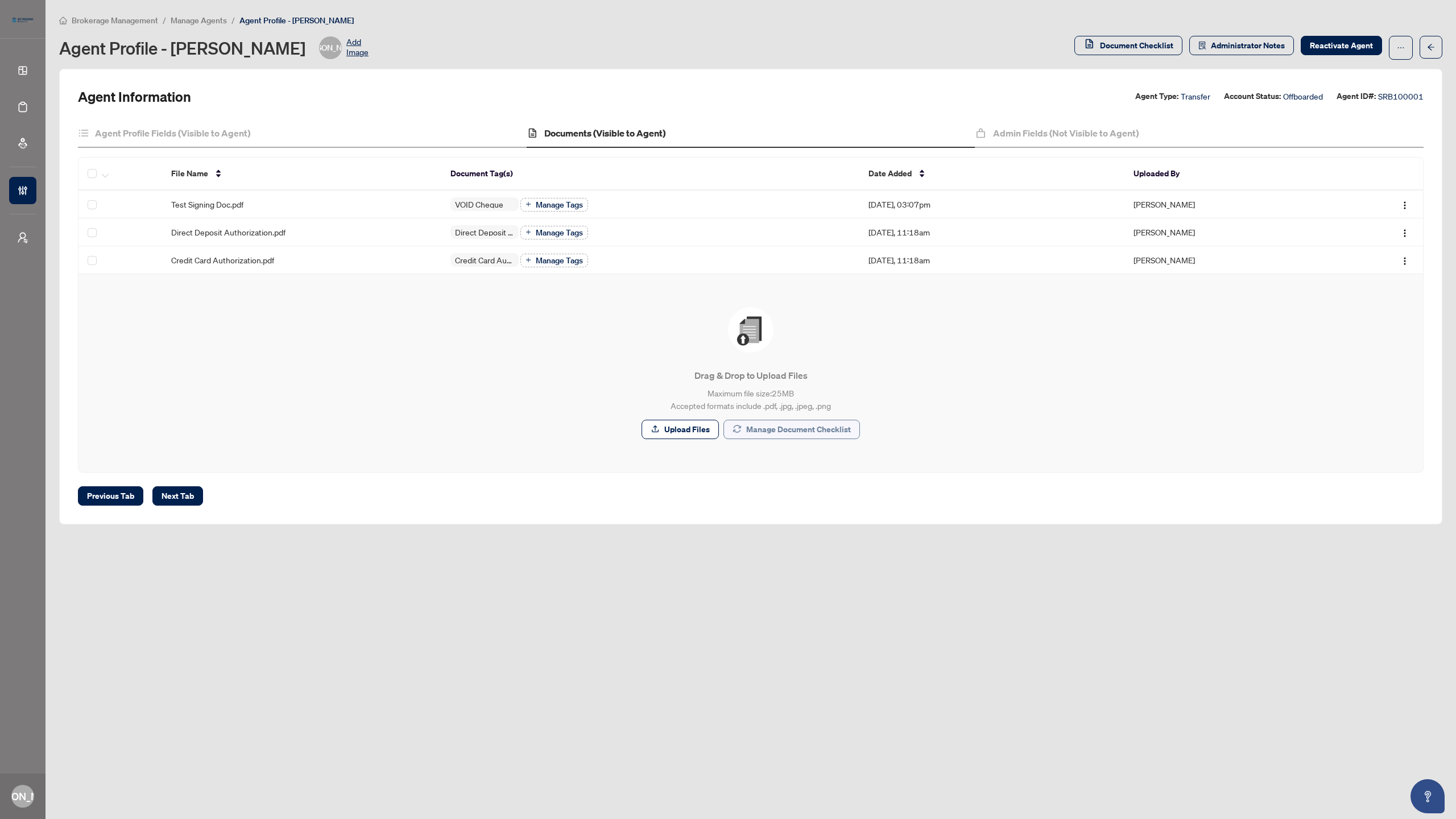
click at [789, 432] on span "Manage Document Checklist" at bounding box center [798, 430] width 105 height 18
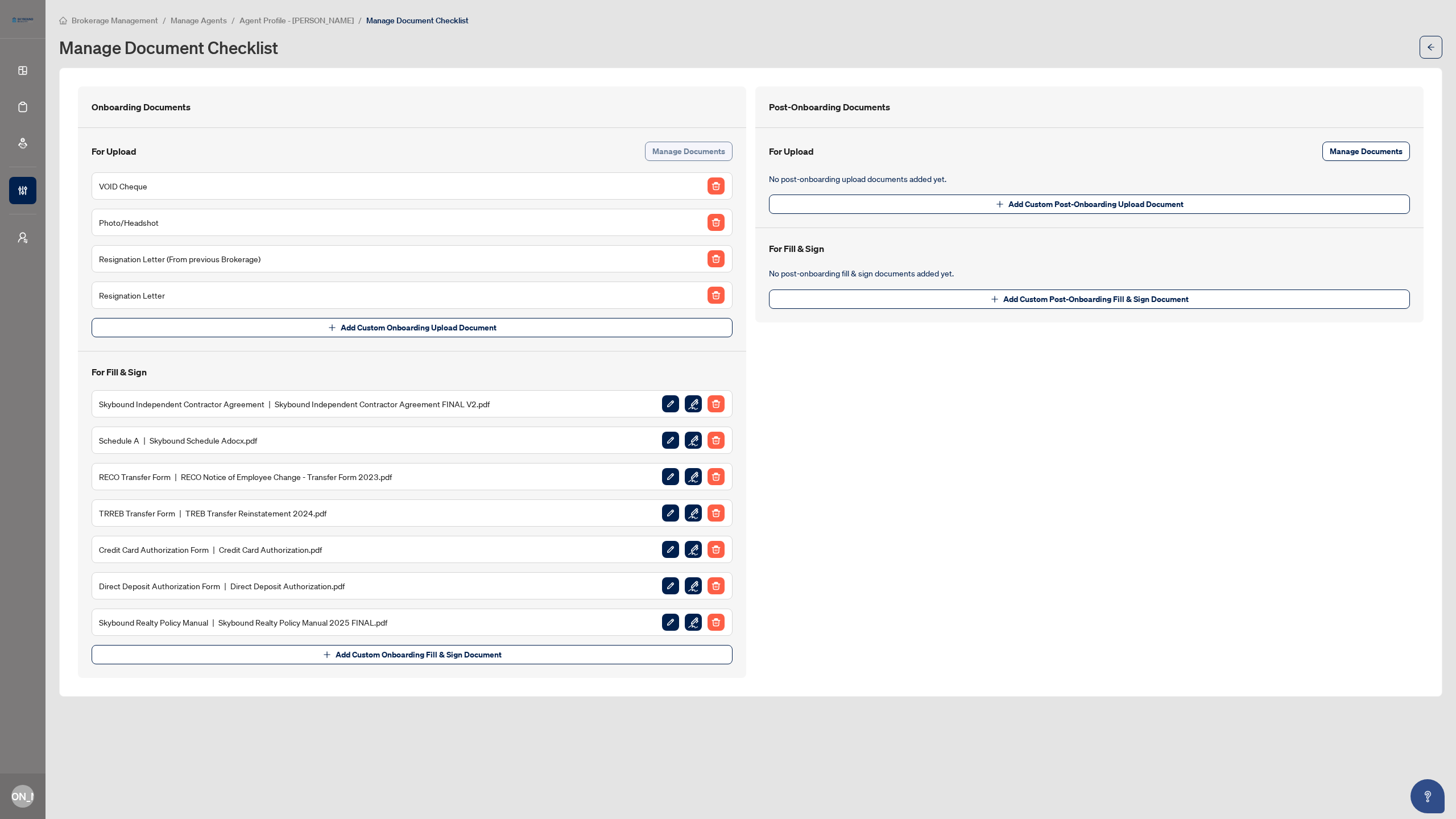
click at [700, 152] on span "Manage Documents" at bounding box center [688, 151] width 73 height 18
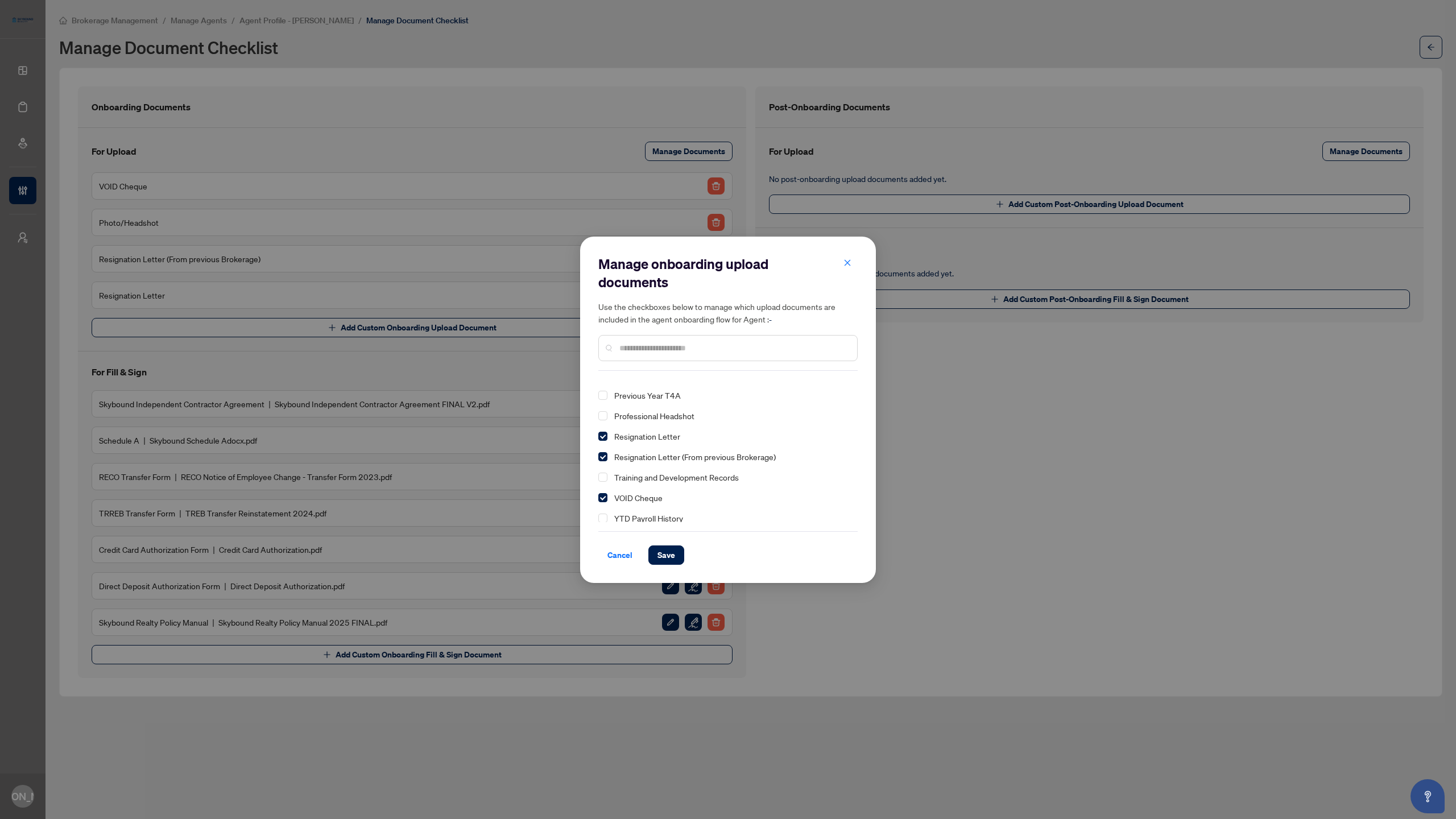
scroll to position [222, 0]
click at [661, 554] on span "Save" at bounding box center [666, 555] width 18 height 18
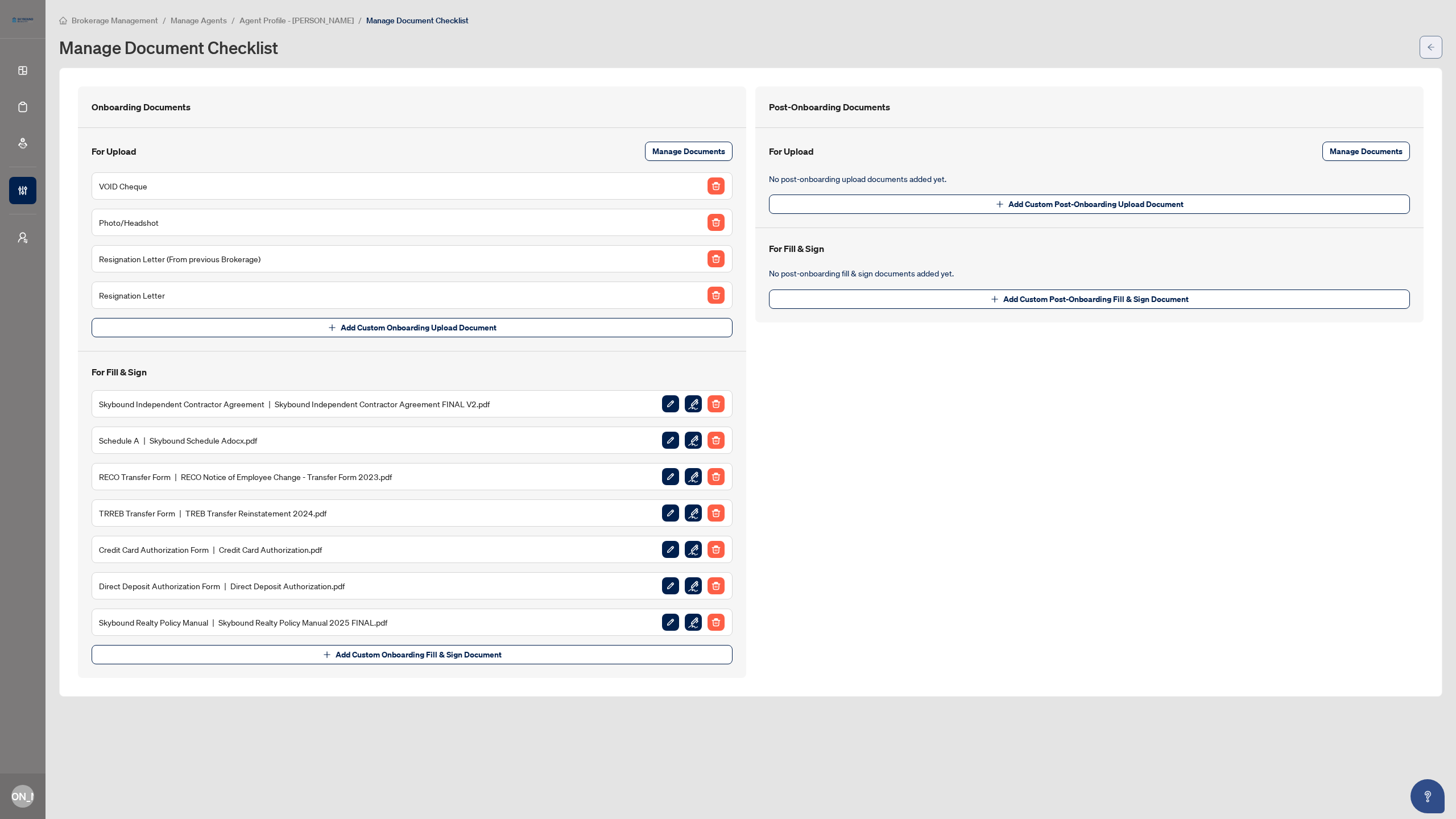
click at [1431, 47] on icon "arrow-left" at bounding box center [1431, 47] width 8 height 8
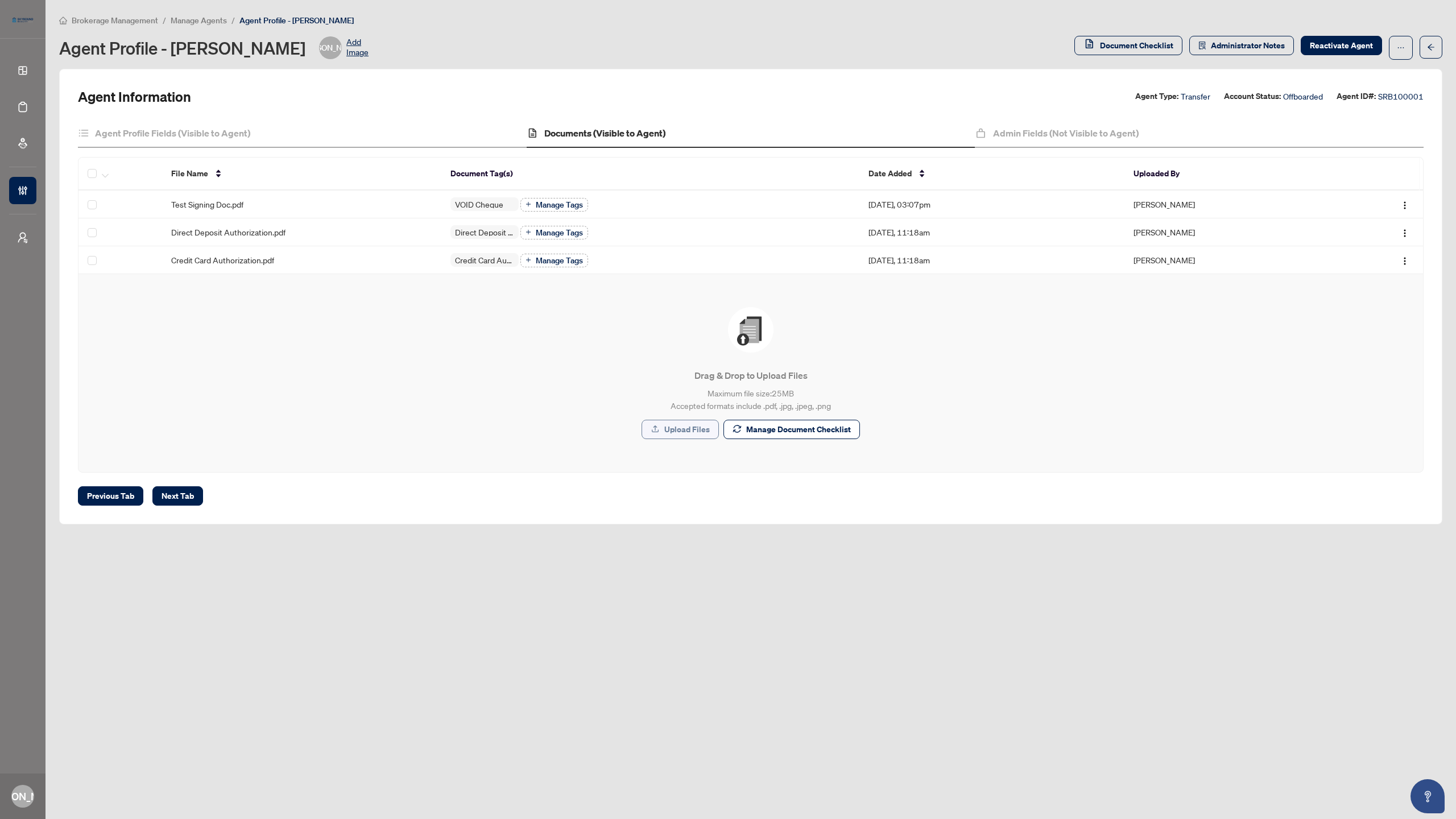
click at [665, 427] on button "Upload Files" at bounding box center [680, 429] width 77 height 19
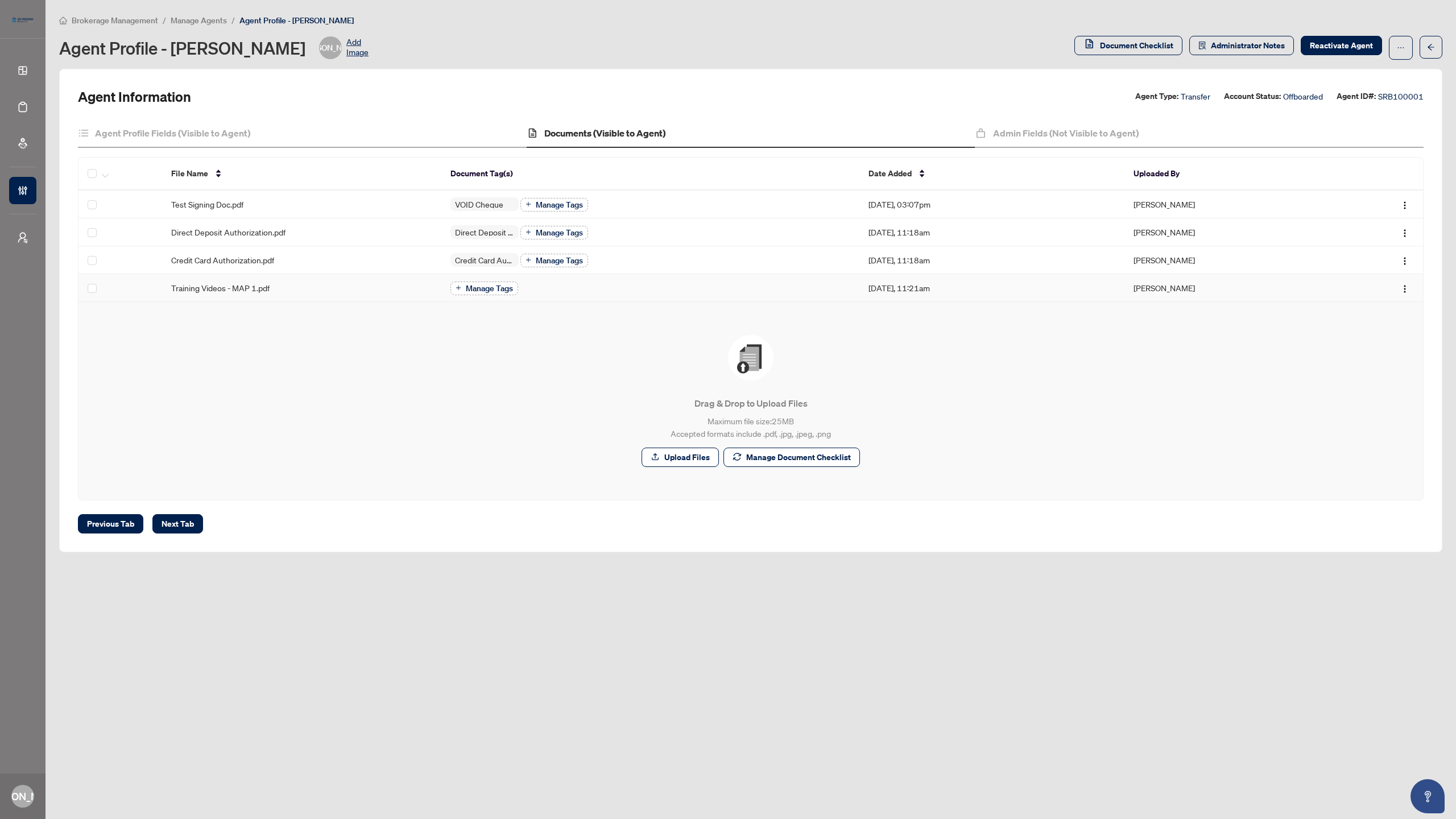
click at [493, 290] on span "Manage Tags" at bounding box center [489, 288] width 47 height 8
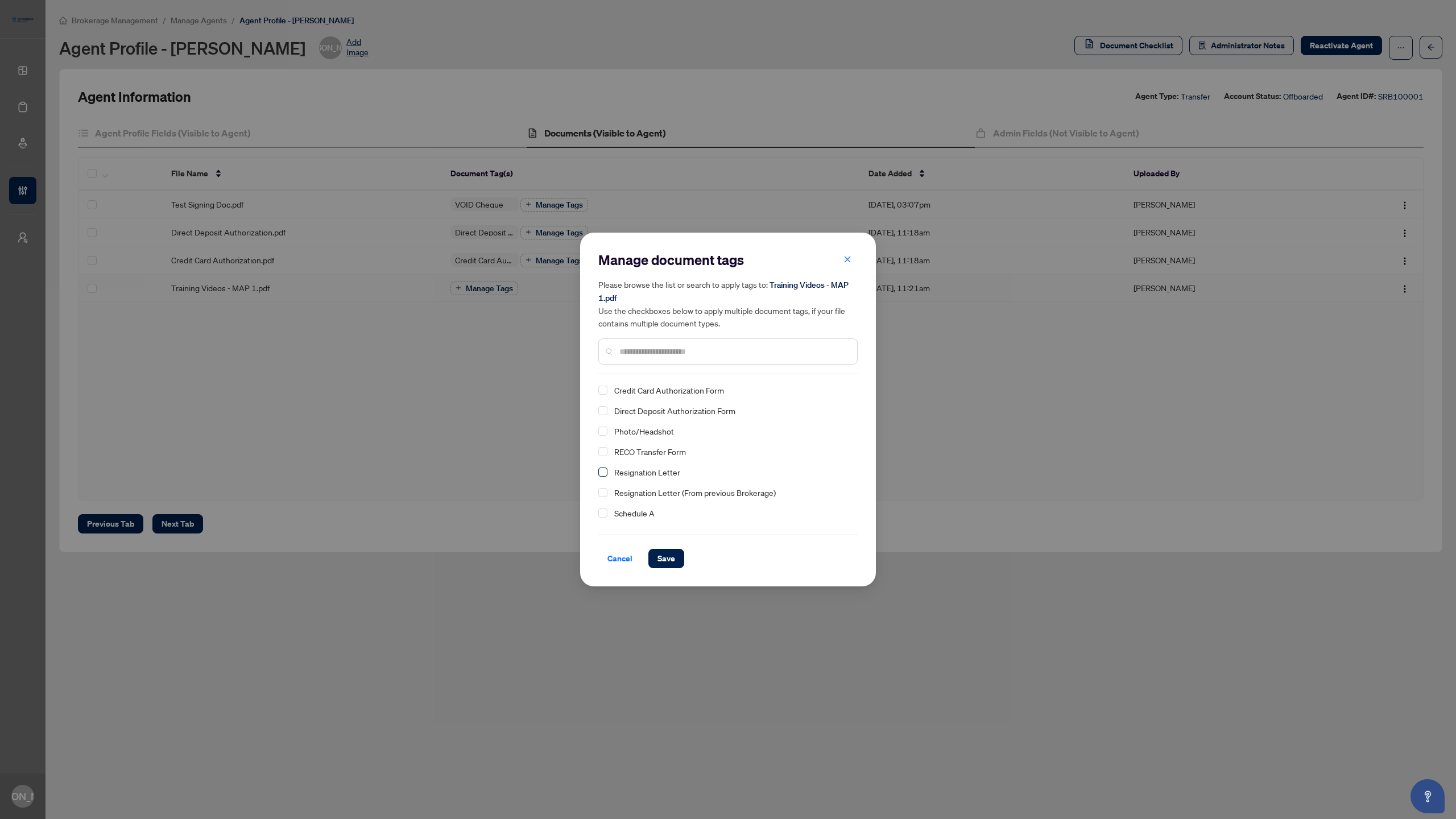
click at [605, 470] on span "Select Resignation Letter" at bounding box center [603, 472] width 9 height 9
click at [662, 561] on span "Save" at bounding box center [666, 558] width 18 height 18
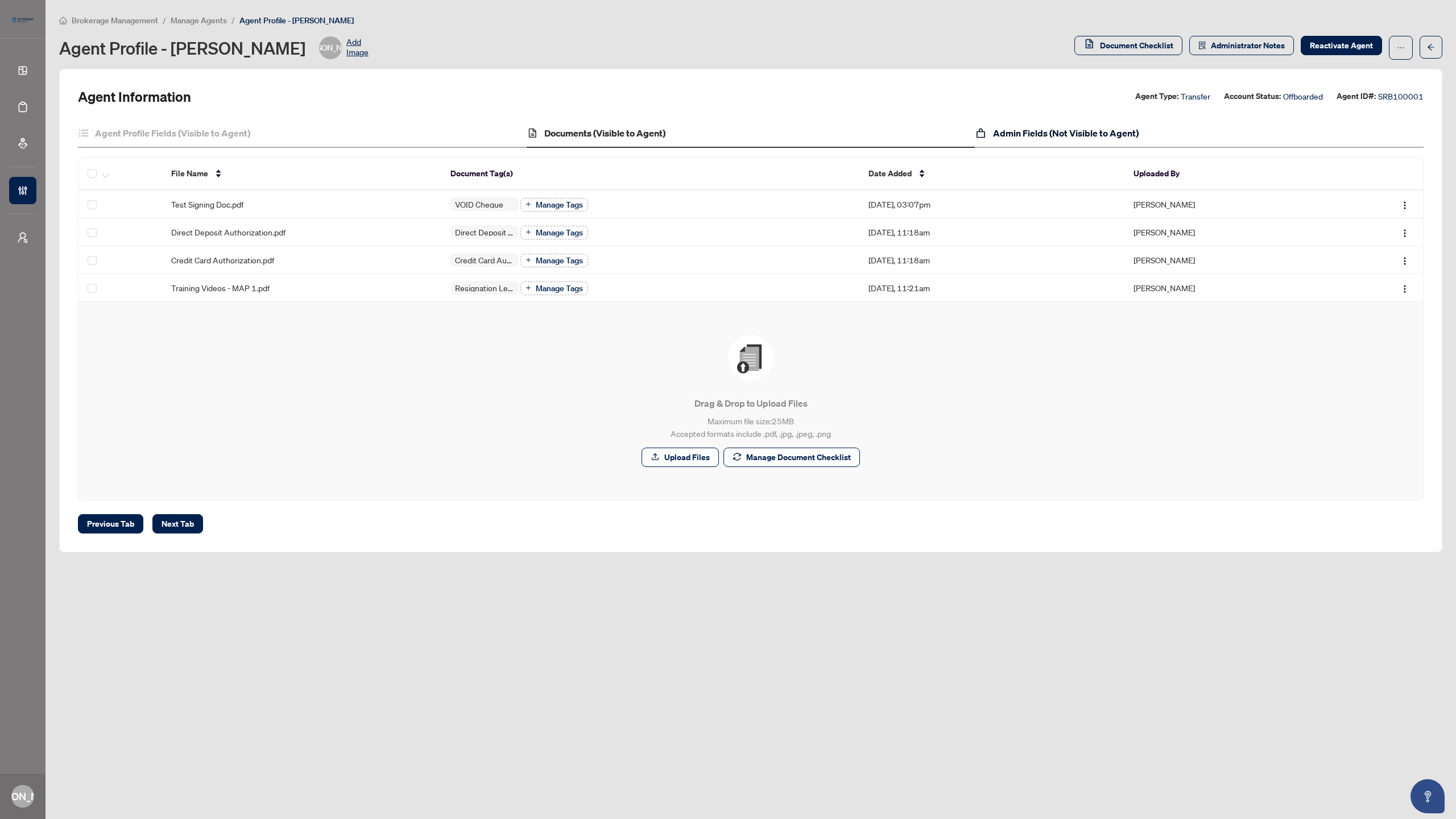
click at [1022, 135] on h4 "Admin Fields (Not Visible to Agent)" at bounding box center [1066, 133] width 145 height 14
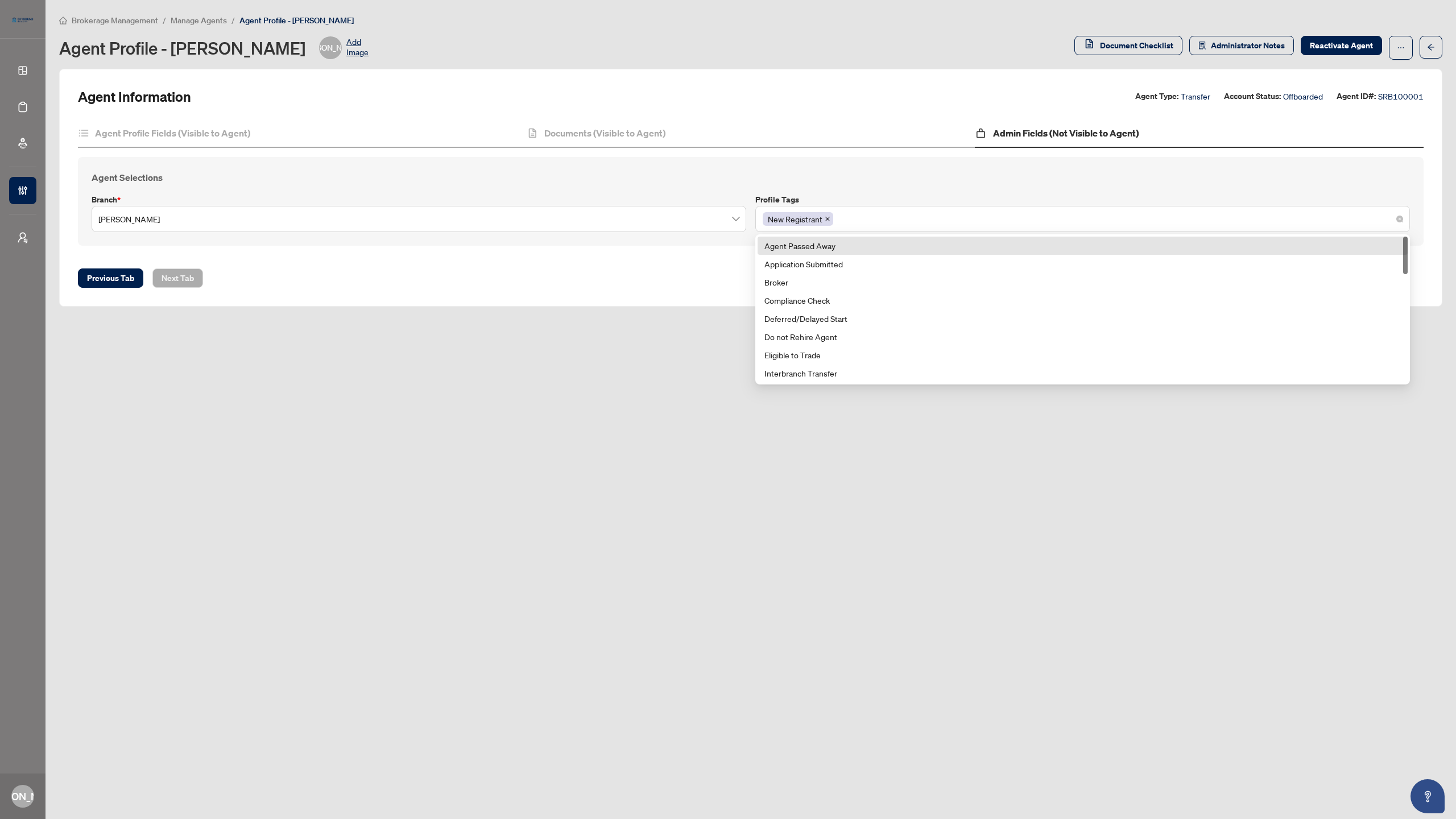
click at [1056, 217] on div "New Registrant" at bounding box center [1082, 219] width 640 height 21
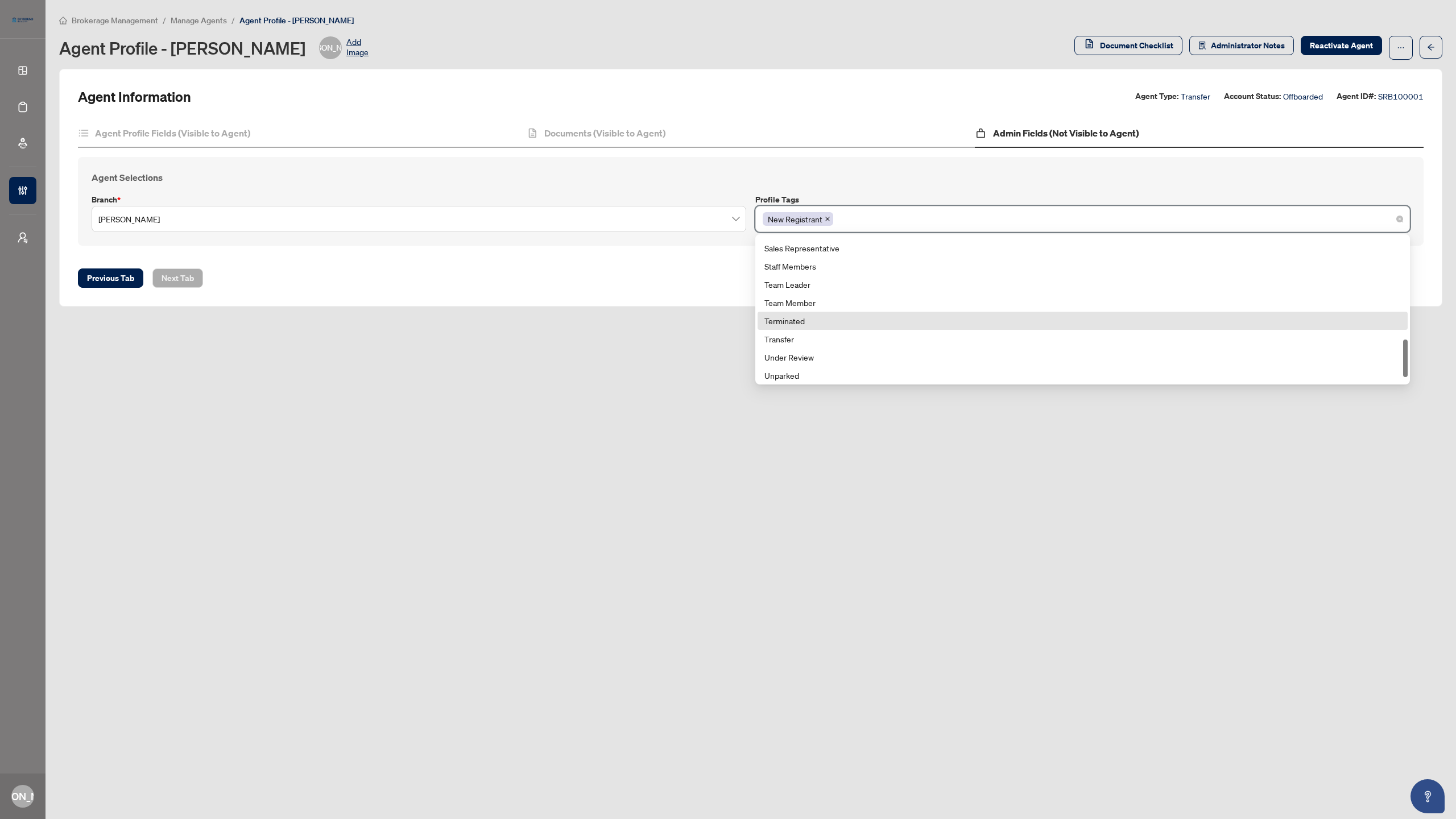
click at [879, 320] on div "Terminated" at bounding box center [1083, 320] width 636 height 12
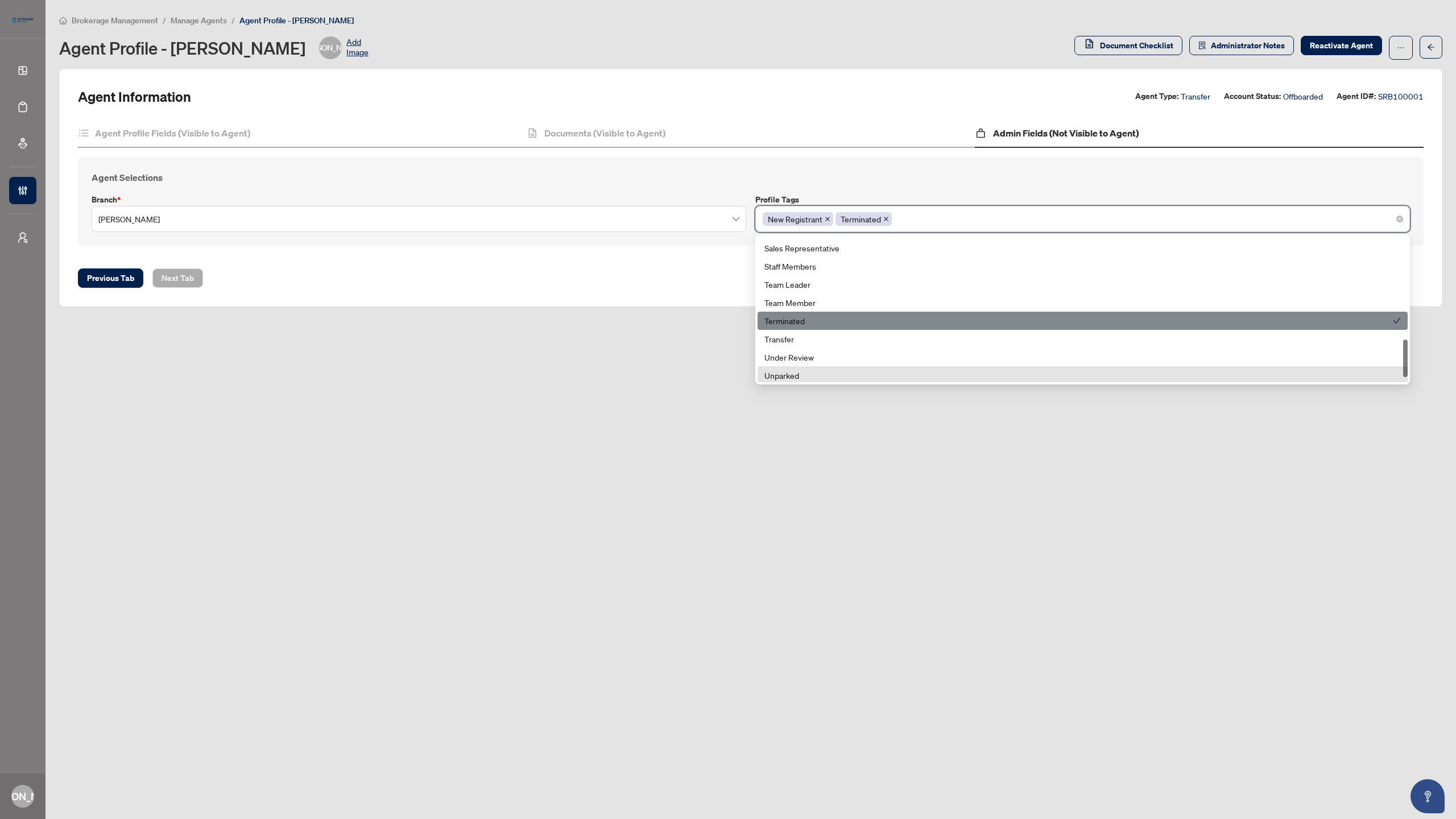
click at [913, 427] on main "Brokerage Management / Manage Agents / Agent Profile - [PERSON_NAME] Agent Prof…" at bounding box center [751, 409] width 1411 height 819
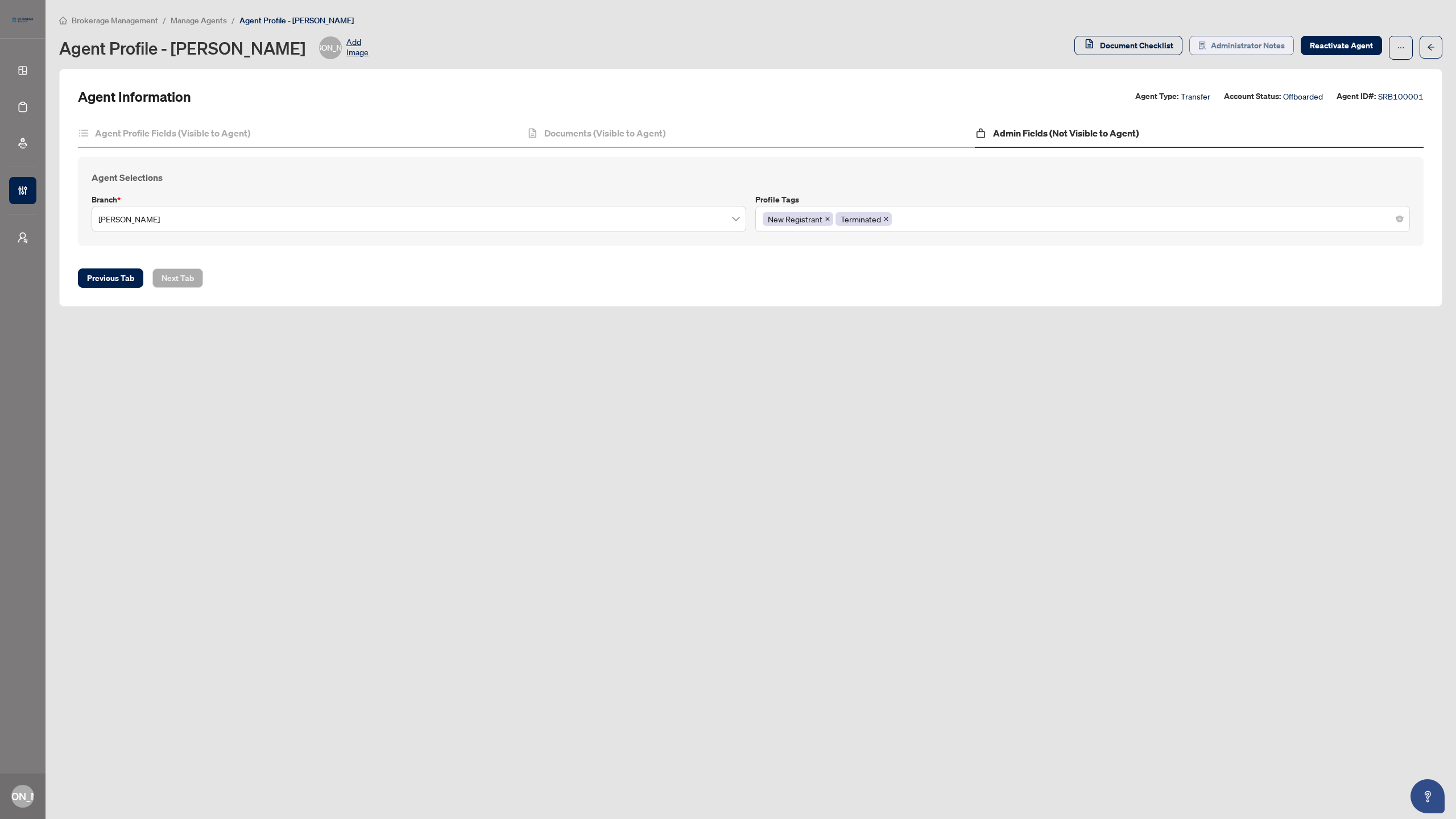
click at [1227, 45] on span "Administrator Notes" at bounding box center [1247, 46] width 74 height 18
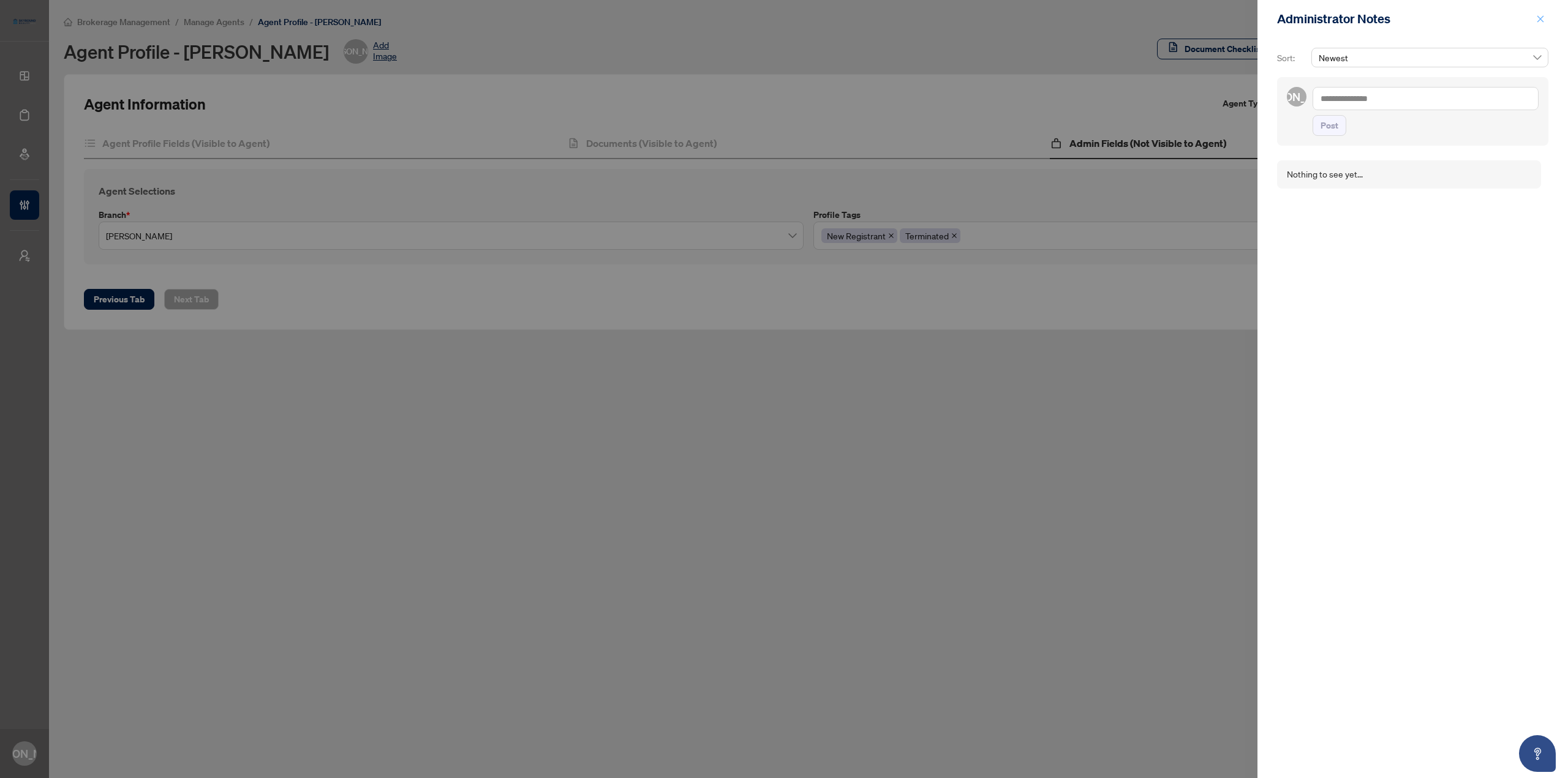
click at [1538, 18] on icon "close" at bounding box center [1540, 19] width 8 height 8
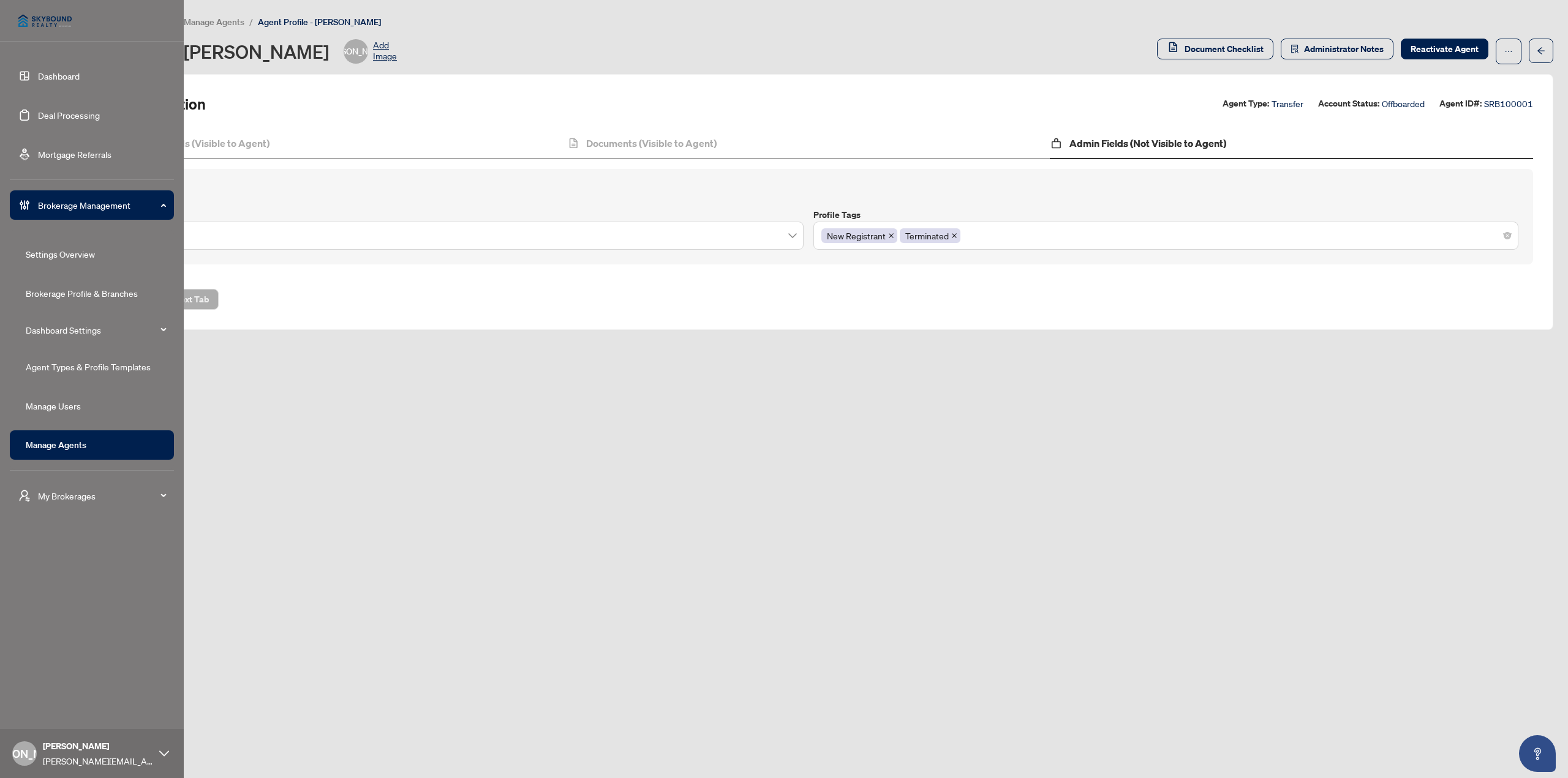
click at [38, 77] on link "Dashboard" at bounding box center [58, 76] width 42 height 11
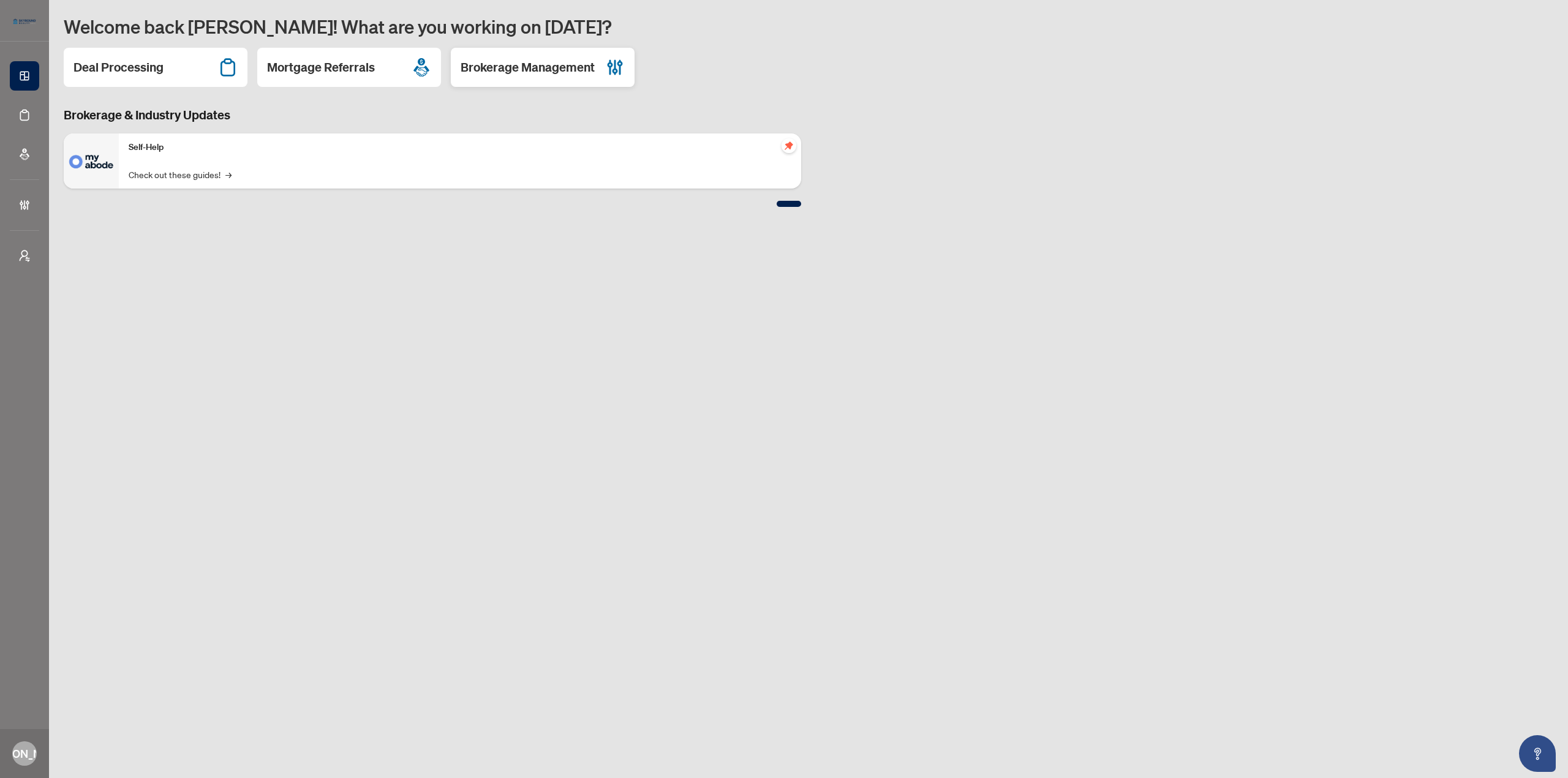
click at [549, 70] on h2 "Brokerage Management" at bounding box center [527, 67] width 134 height 17
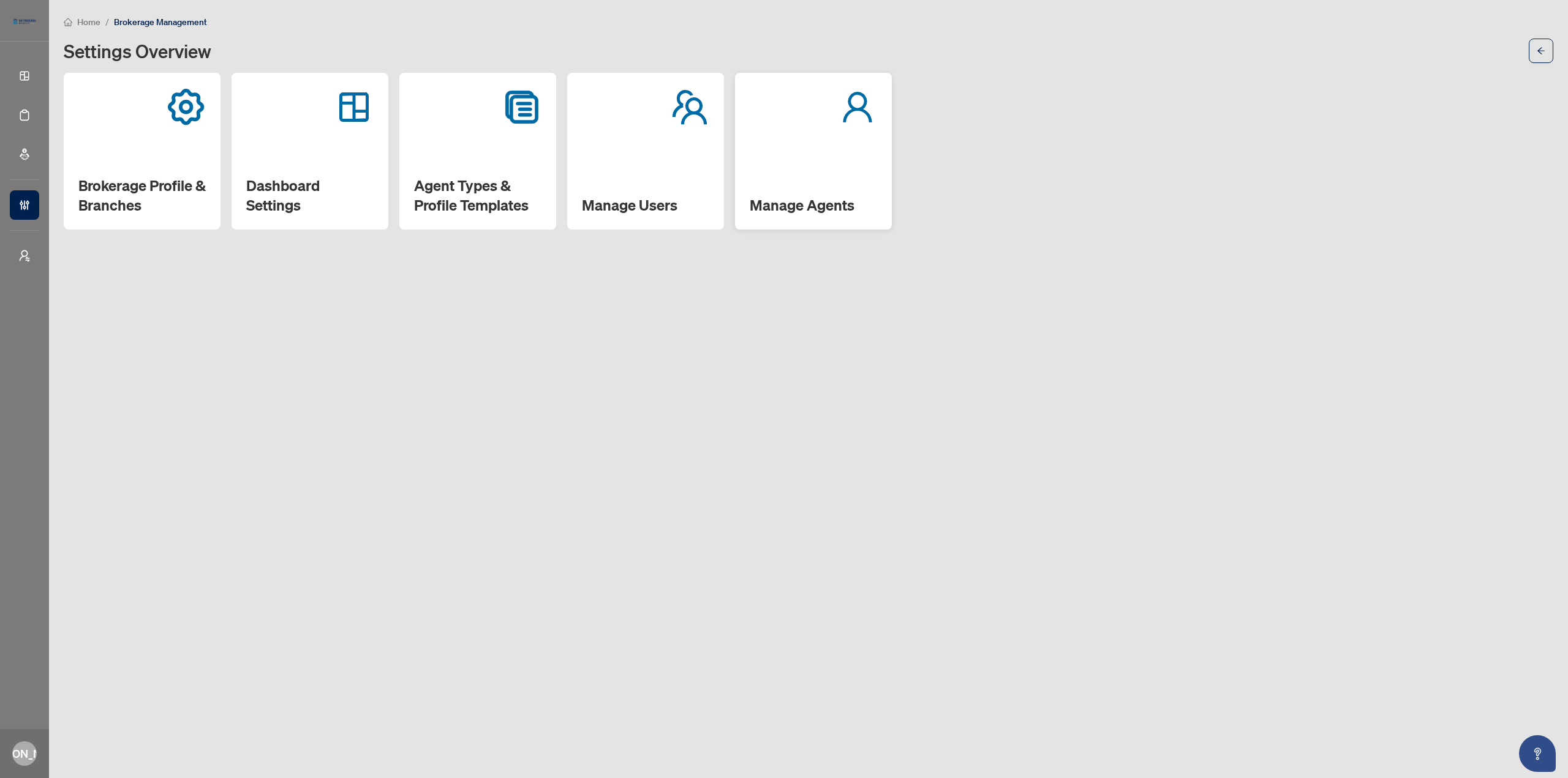
click at [768, 145] on div "Manage Agents" at bounding box center [814, 151] width 156 height 156
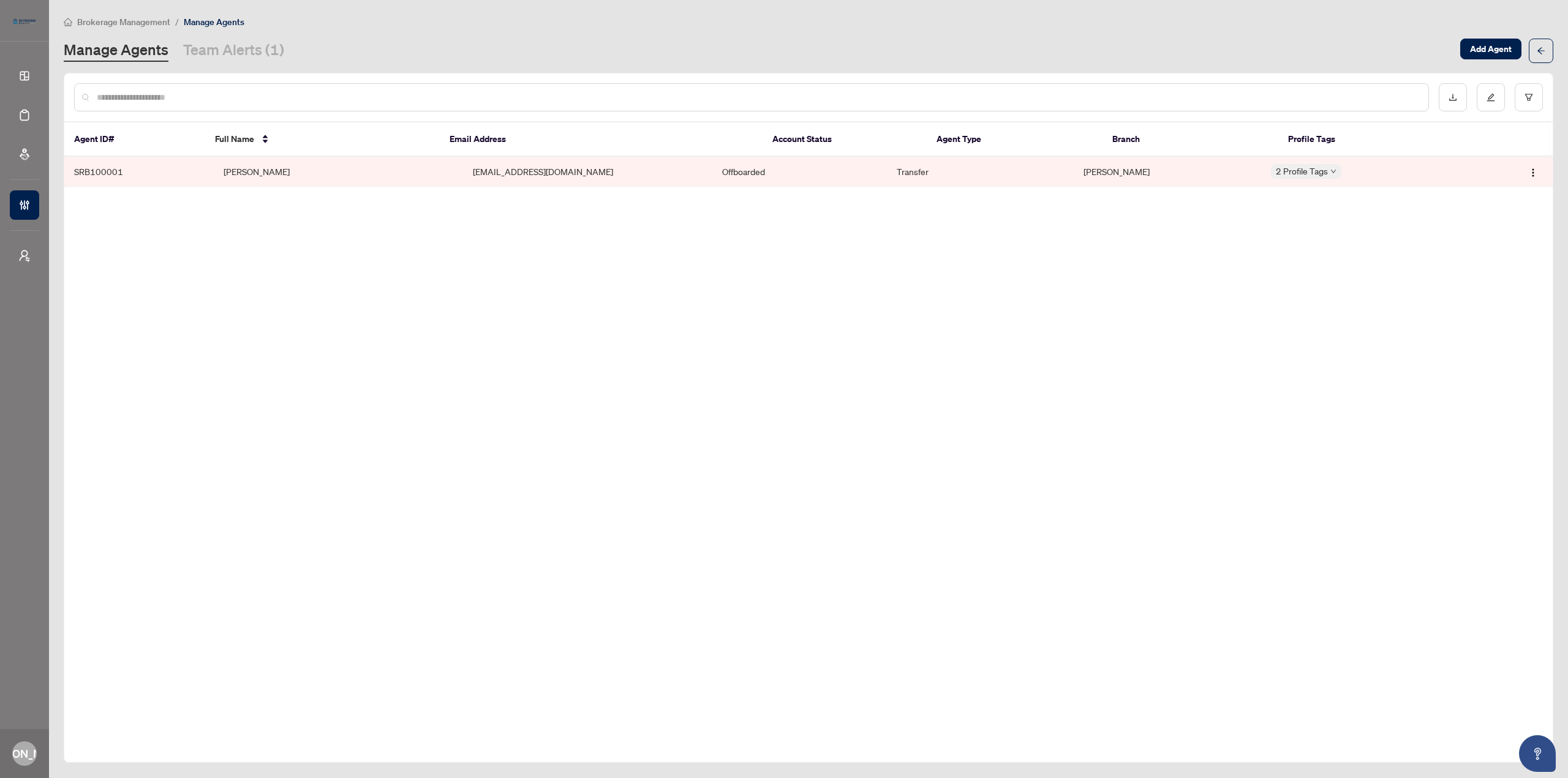
click at [434, 174] on td "[PERSON_NAME]" at bounding box center [338, 171] width 250 height 30
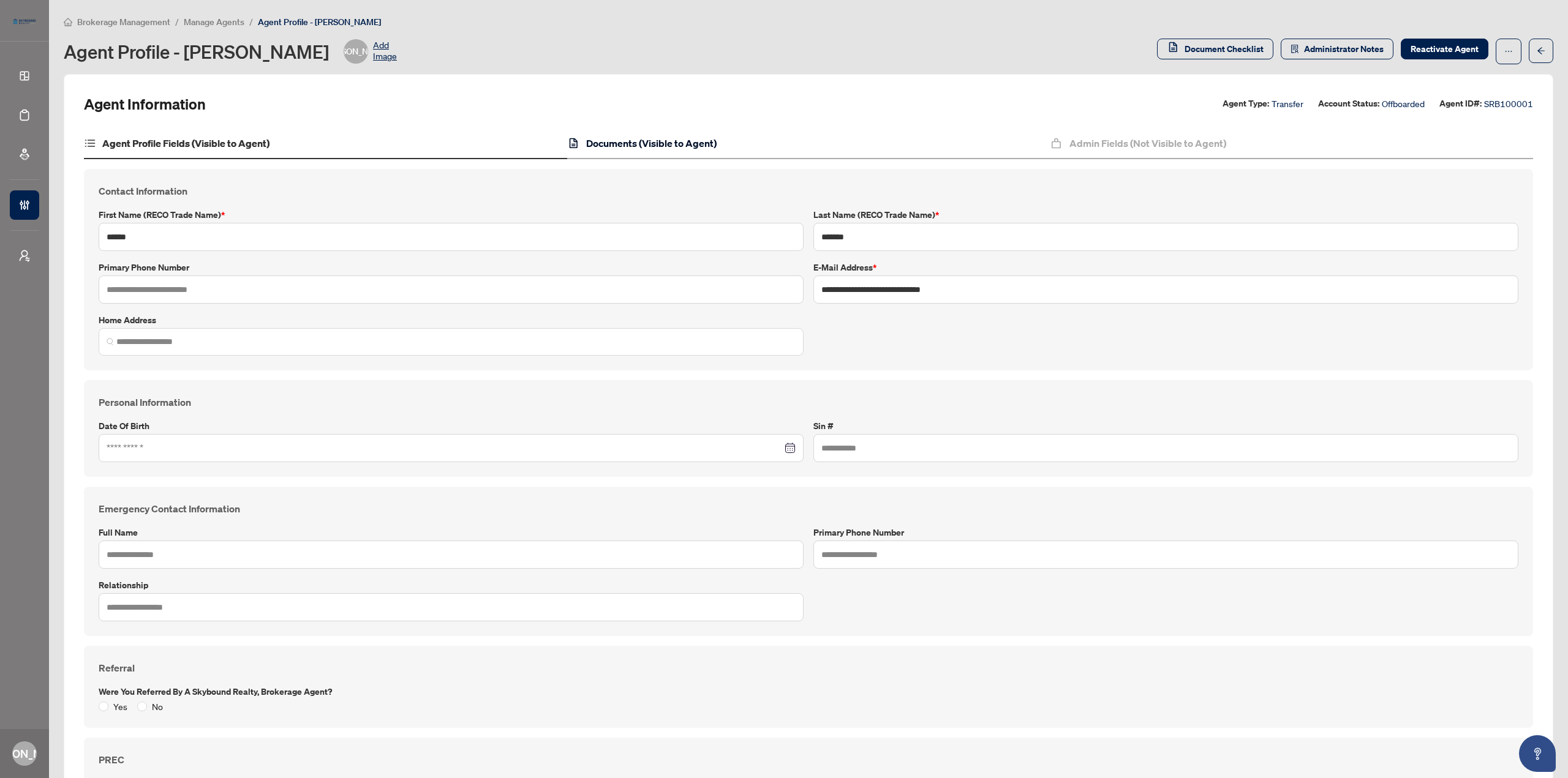
click at [622, 149] on h4 "Documents (Visible to Agent)" at bounding box center [651, 143] width 130 height 15
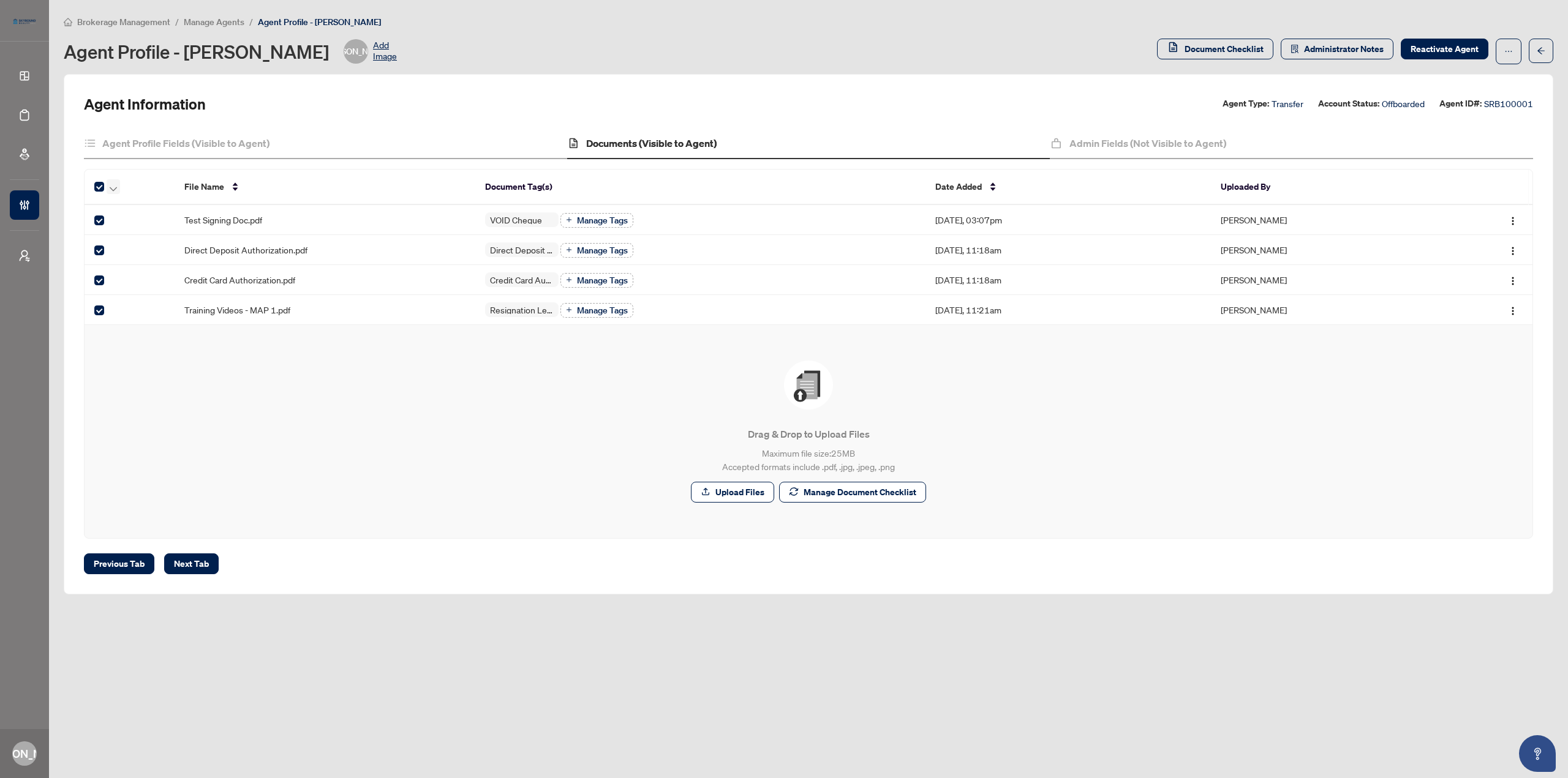
click at [114, 187] on icon "button" at bounding box center [113, 189] width 7 height 5
drag, startPoint x: 264, startPoint y: 393, endPoint x: 273, endPoint y: 398, distance: 10.3
click at [265, 393] on div "Drag & Drop to Upload Files Maximum file size: 25 MB Accepted formats include .…" at bounding box center [808, 431] width 1399 height 142
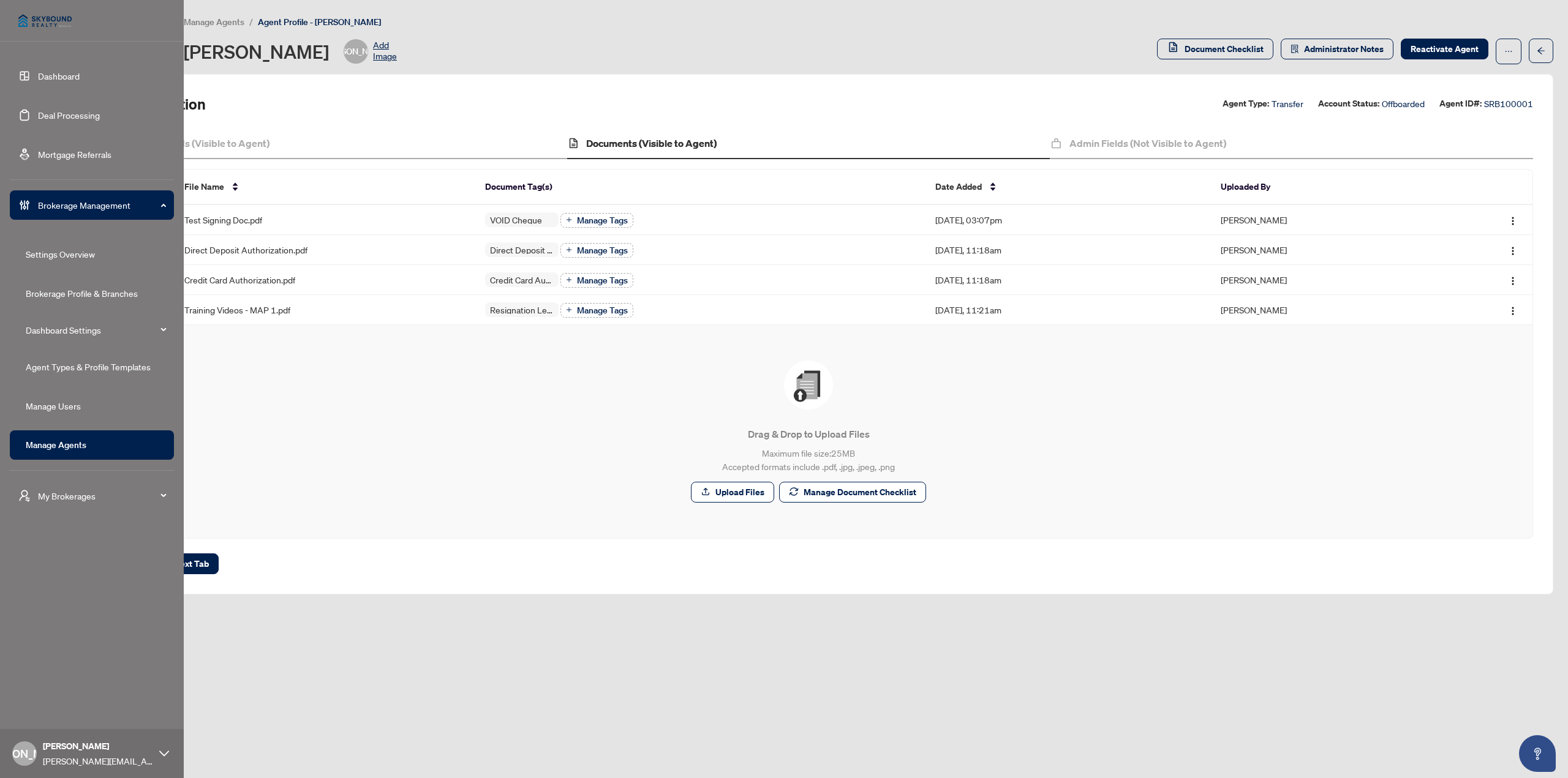
click at [38, 73] on link "Dashboard" at bounding box center [58, 76] width 42 height 11
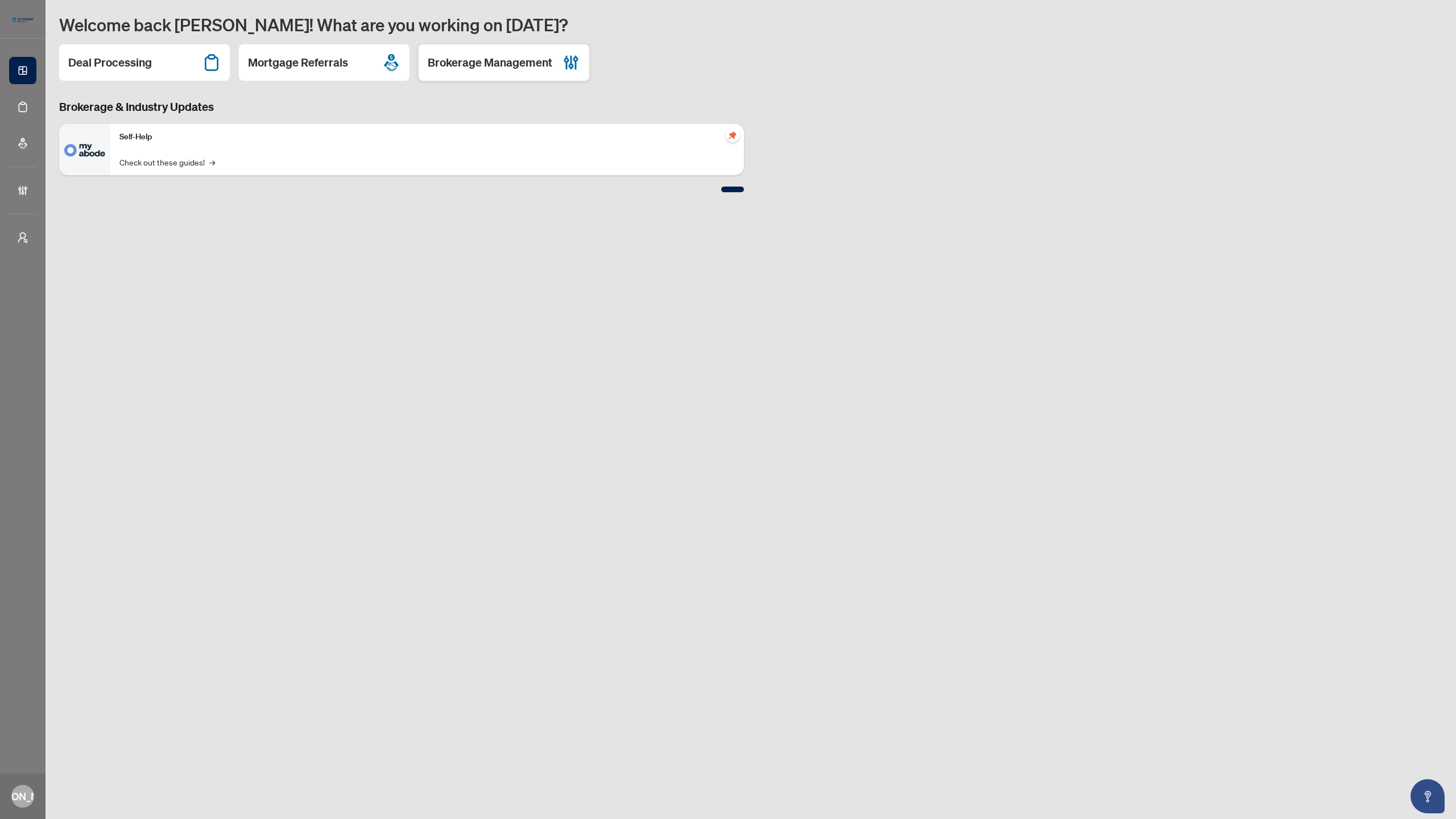
click at [518, 61] on h2 "Brokerage Management" at bounding box center [489, 62] width 125 height 16
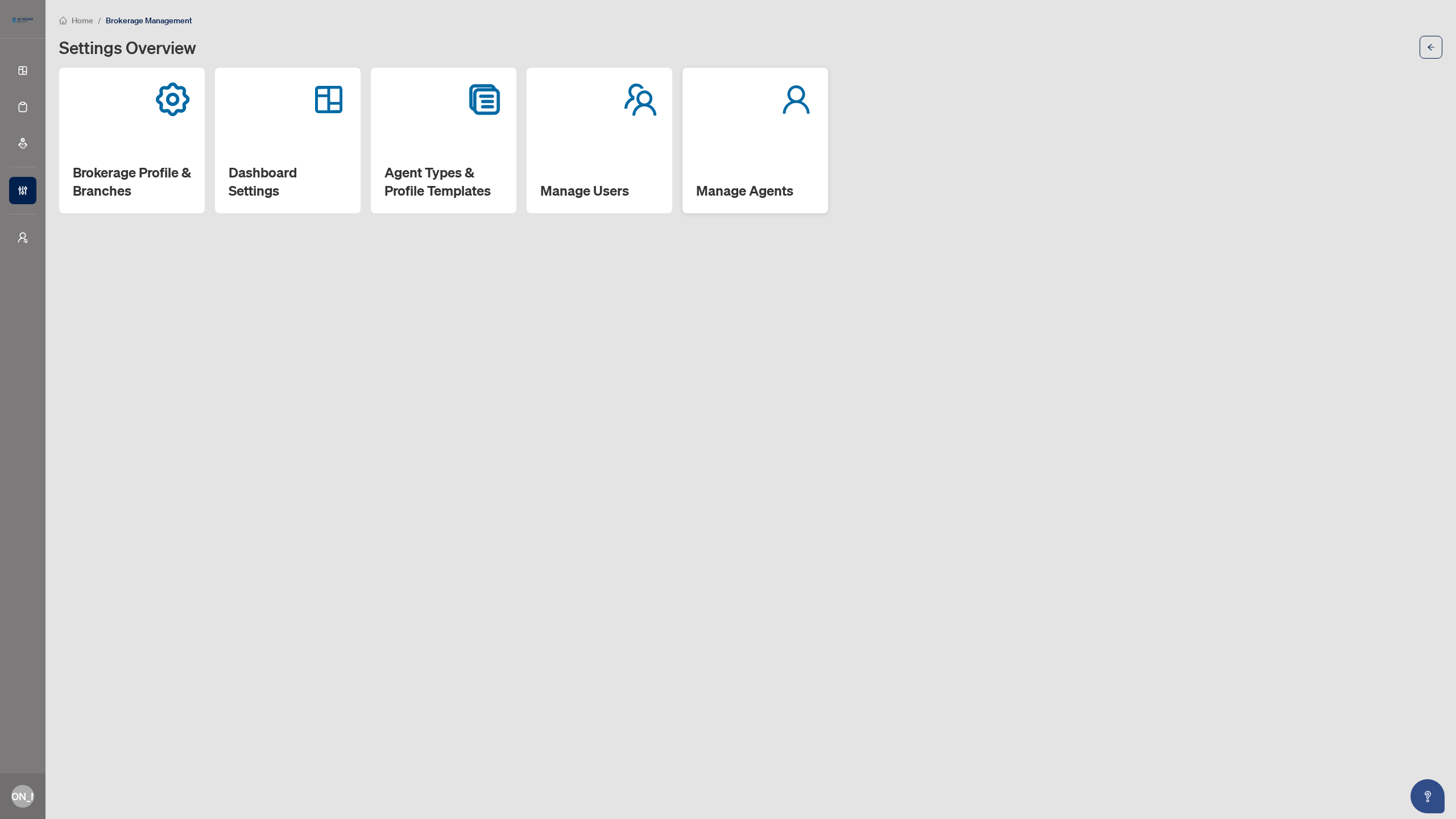
click at [740, 163] on div "Manage Agents" at bounding box center [756, 141] width 145 height 145
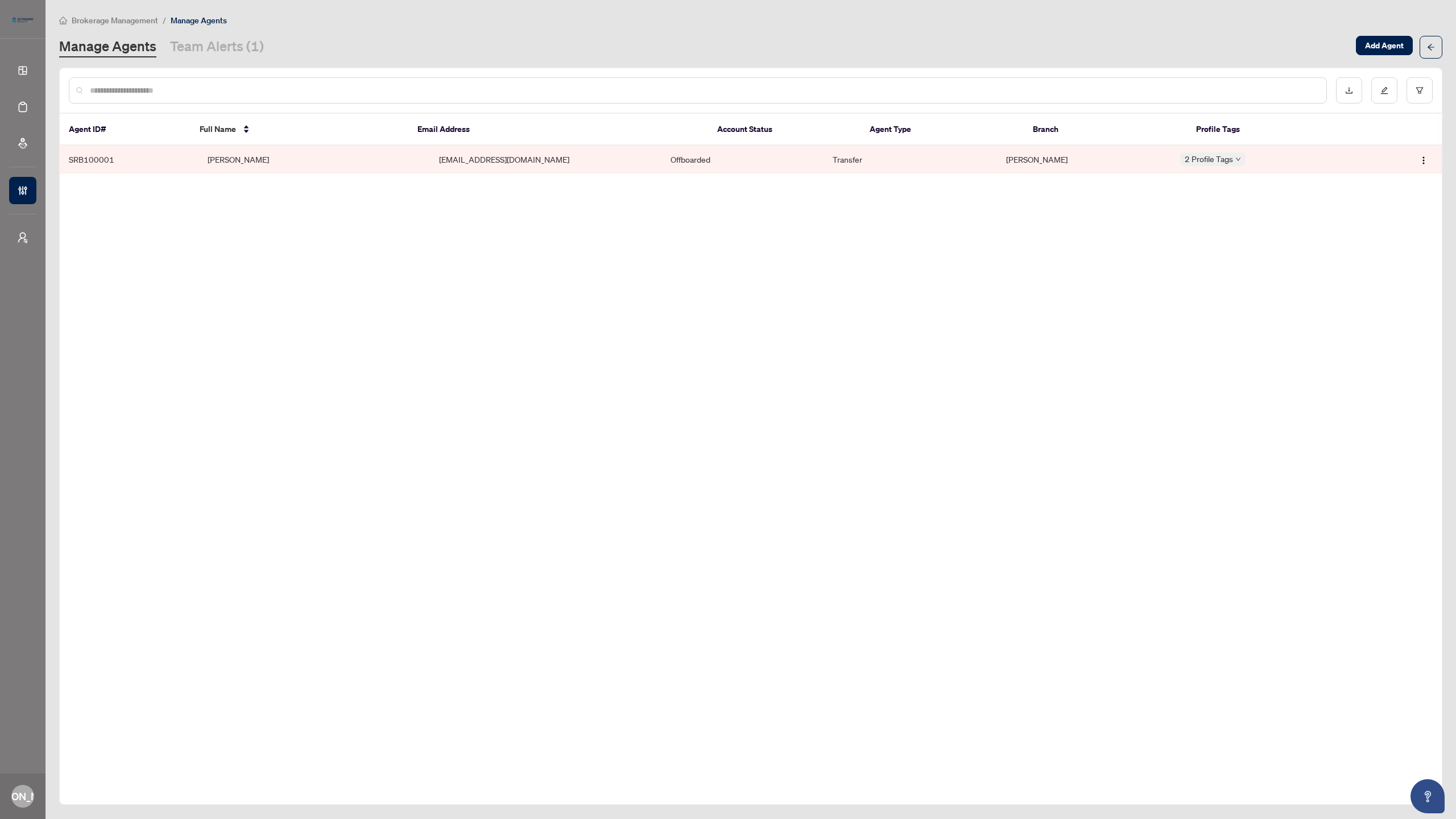
click at [394, 161] on td "[PERSON_NAME]" at bounding box center [314, 159] width 232 height 28
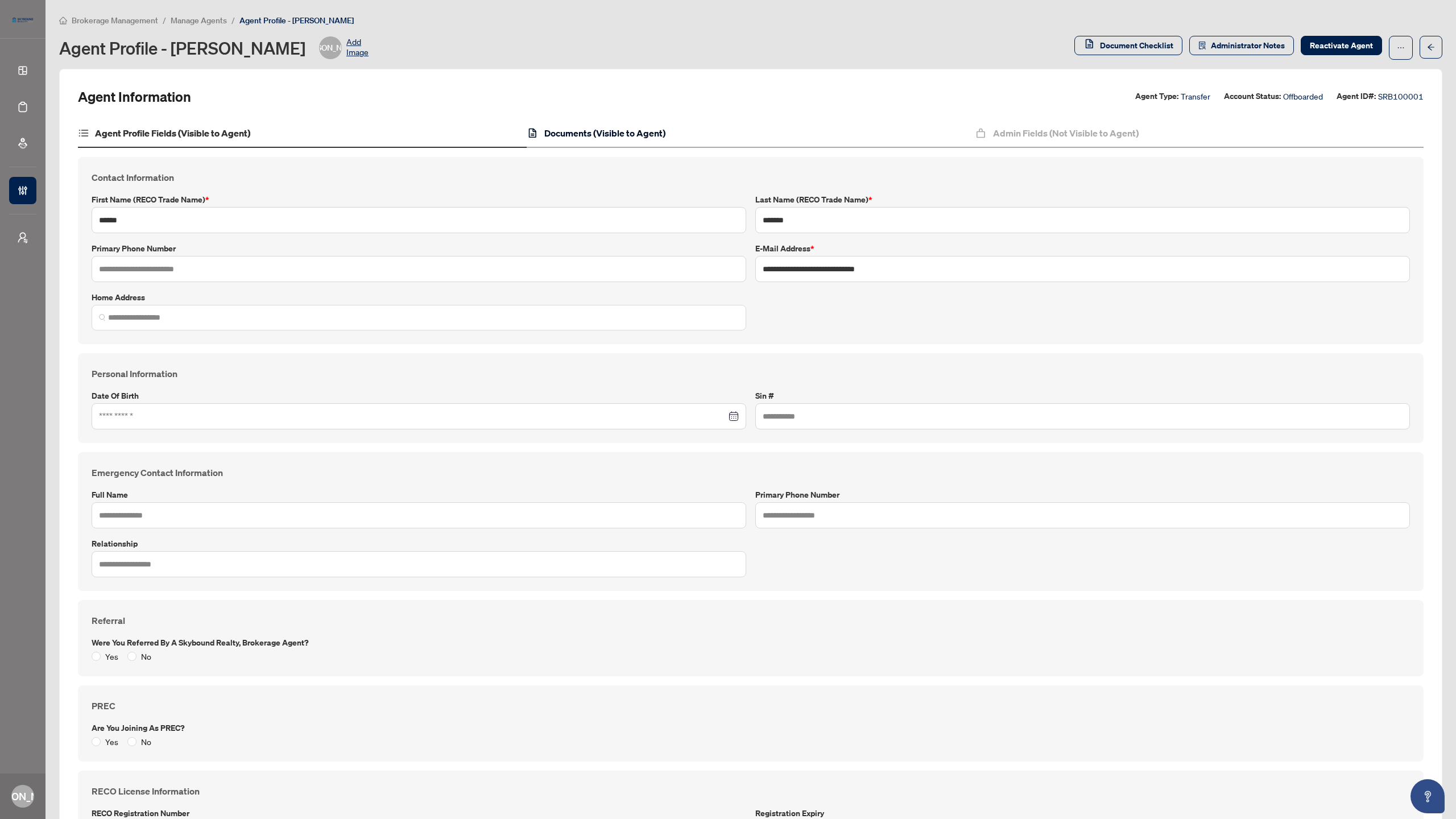
click at [609, 134] on h4 "Documents (Visible to Agent)" at bounding box center [605, 133] width 121 height 14
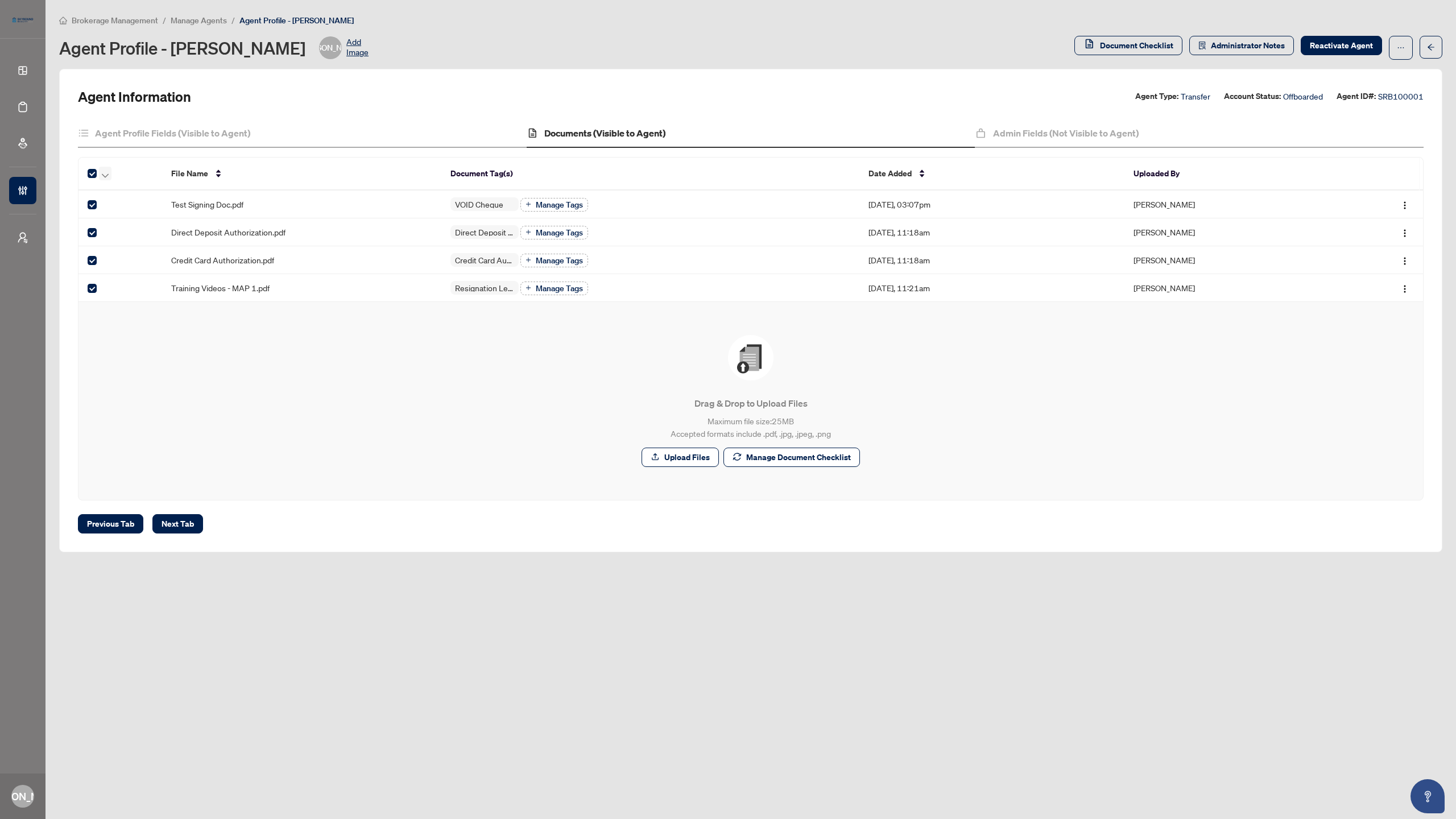
click at [106, 174] on icon "button" at bounding box center [105, 176] width 7 height 5
click at [141, 229] on span "Archive Selected" at bounding box center [158, 229] width 101 height 12
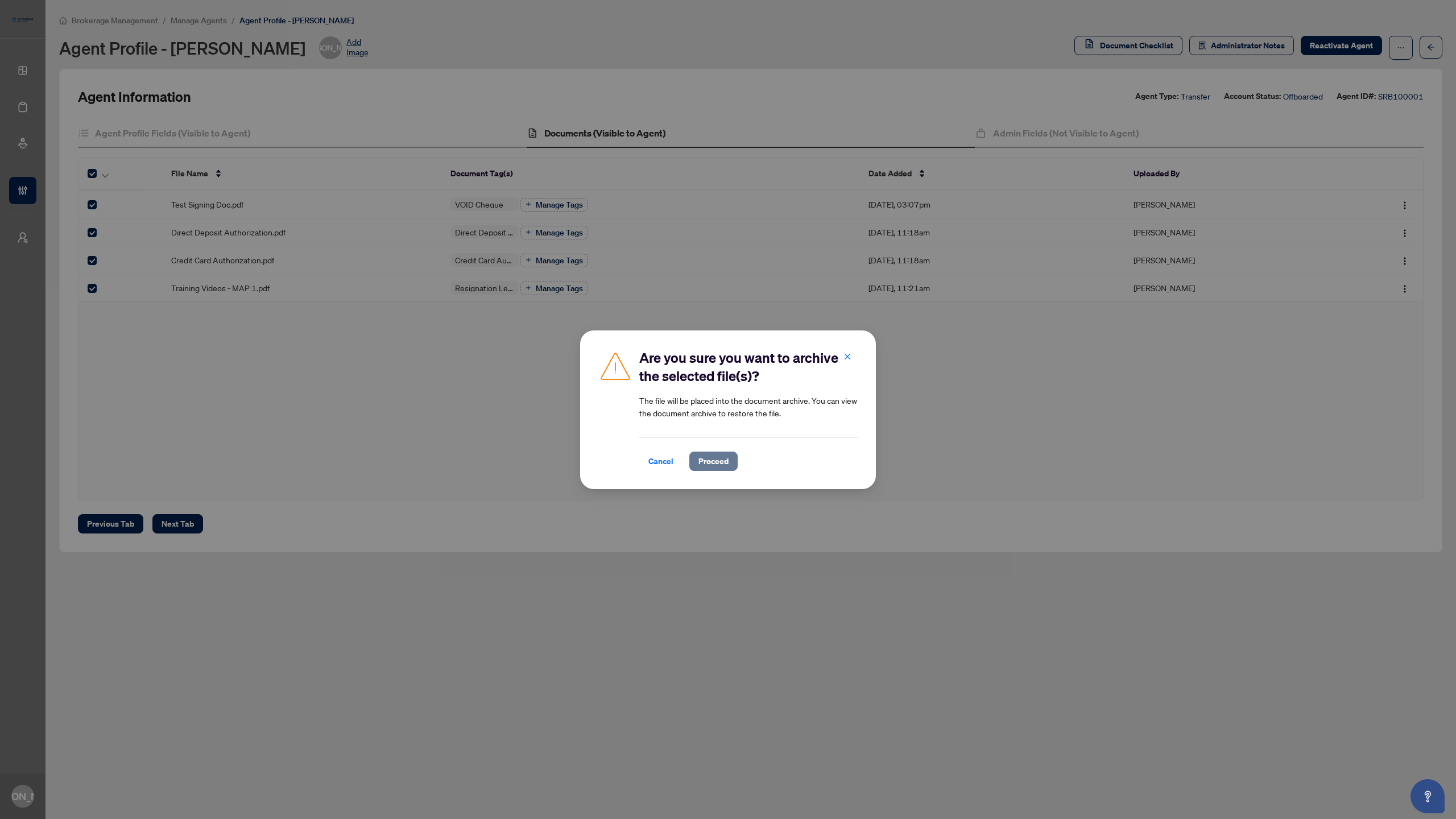
click at [717, 466] on span "Proceed" at bounding box center [713, 461] width 30 height 18
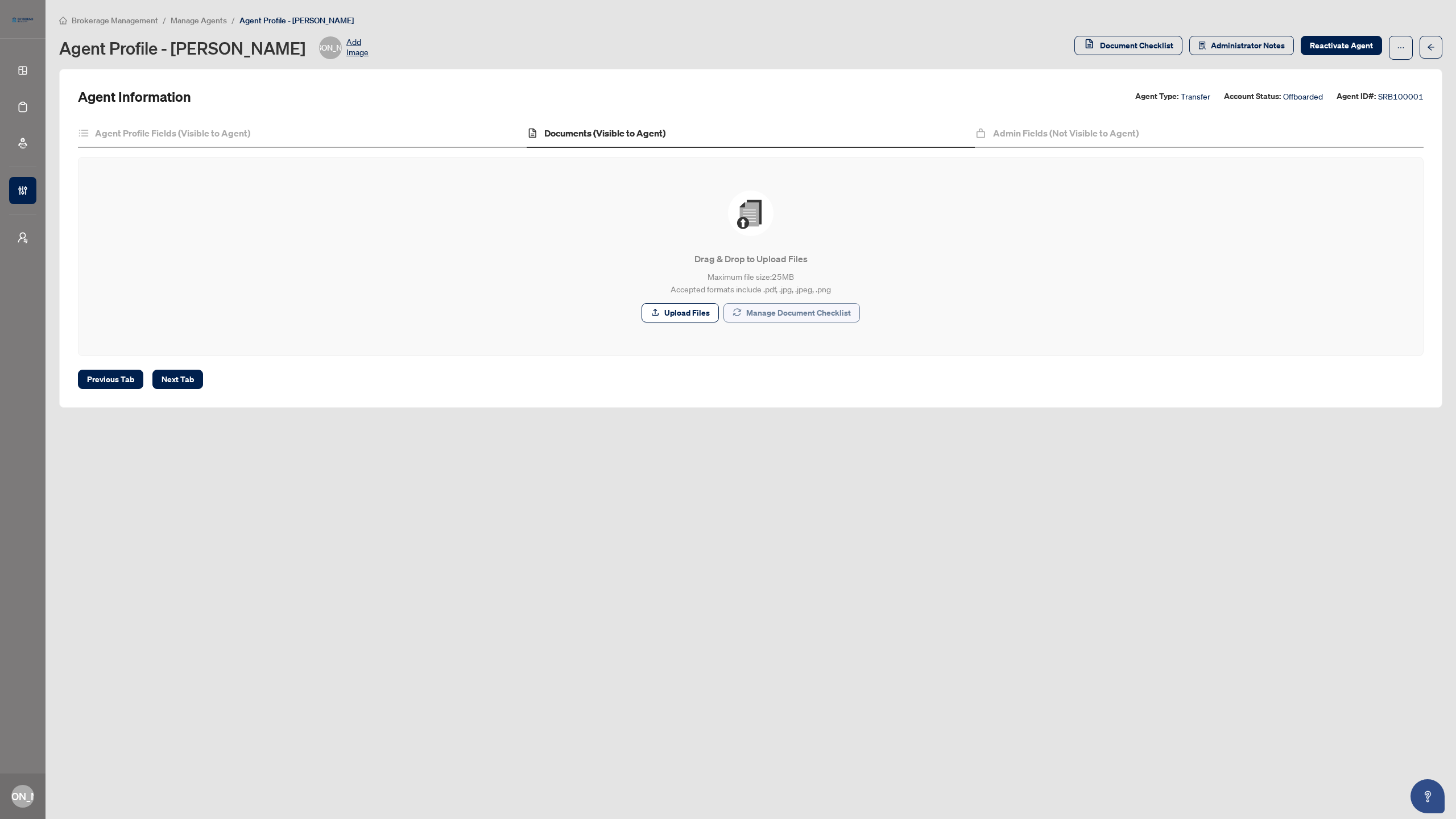
click at [808, 313] on span "Manage Document Checklist" at bounding box center [798, 313] width 105 height 18
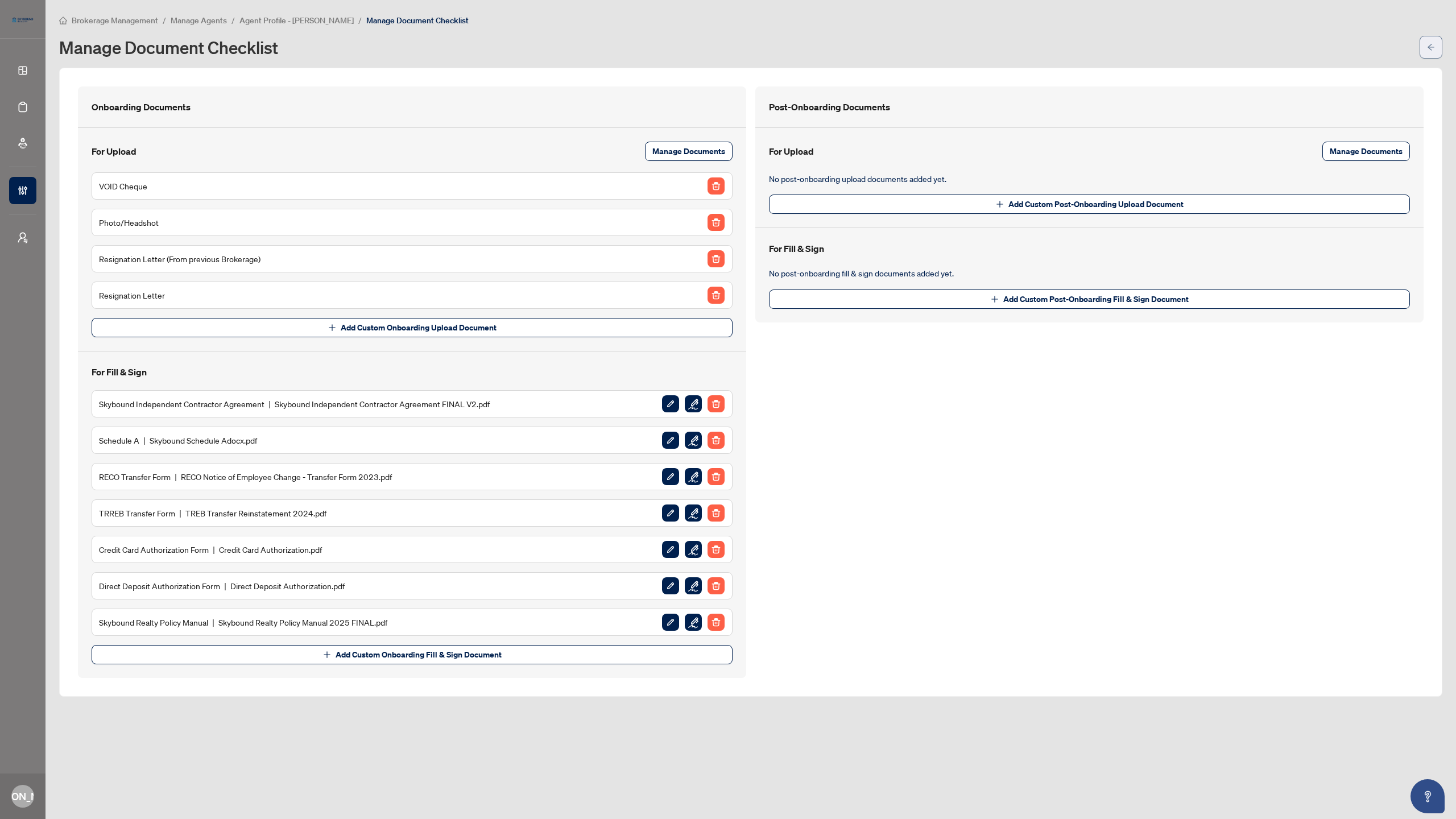
click at [1428, 50] on icon "arrow-left" at bounding box center [1431, 47] width 8 height 8
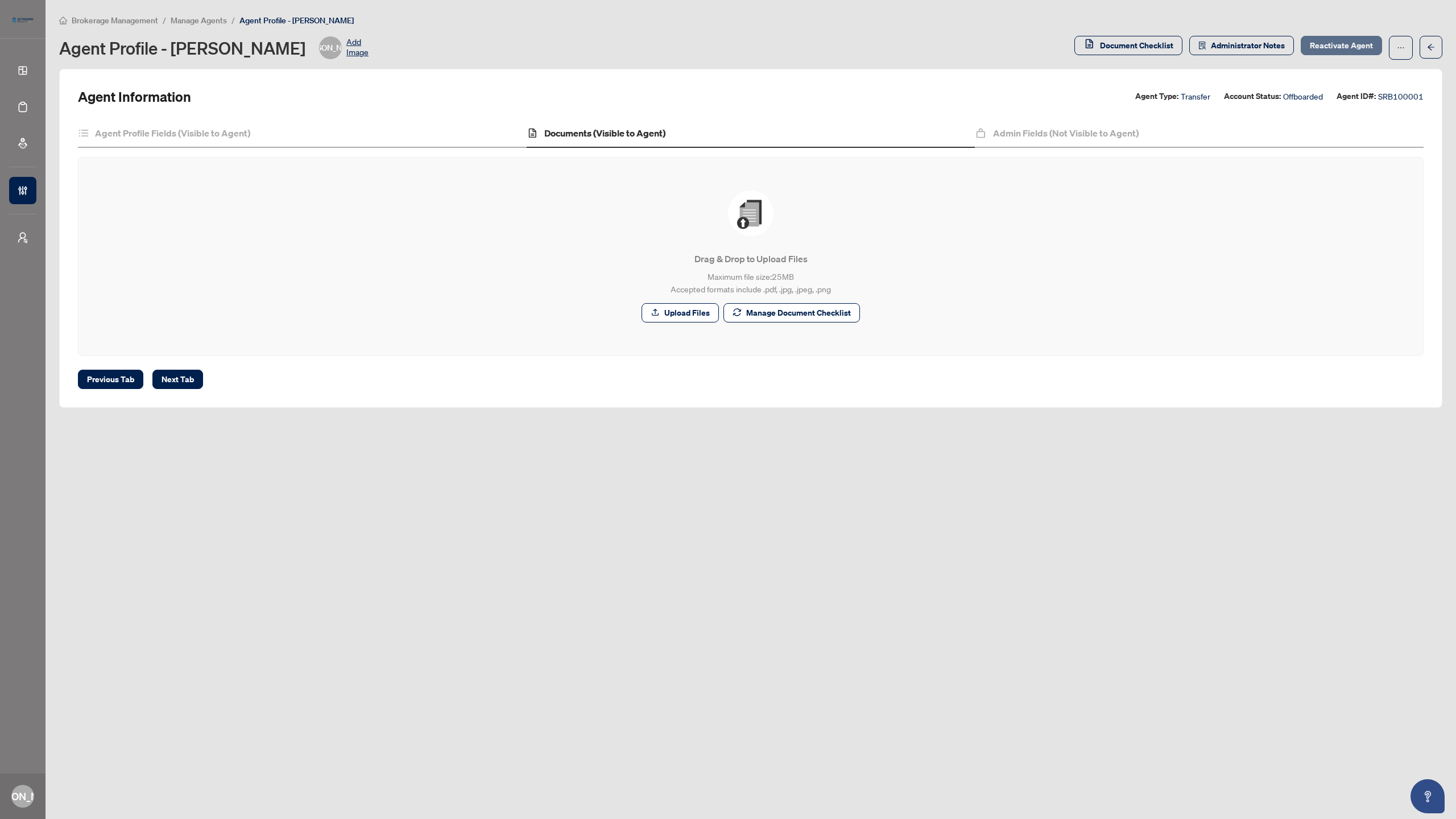
click at [1338, 48] on span "Reactivate Agent" at bounding box center [1341, 46] width 63 height 18
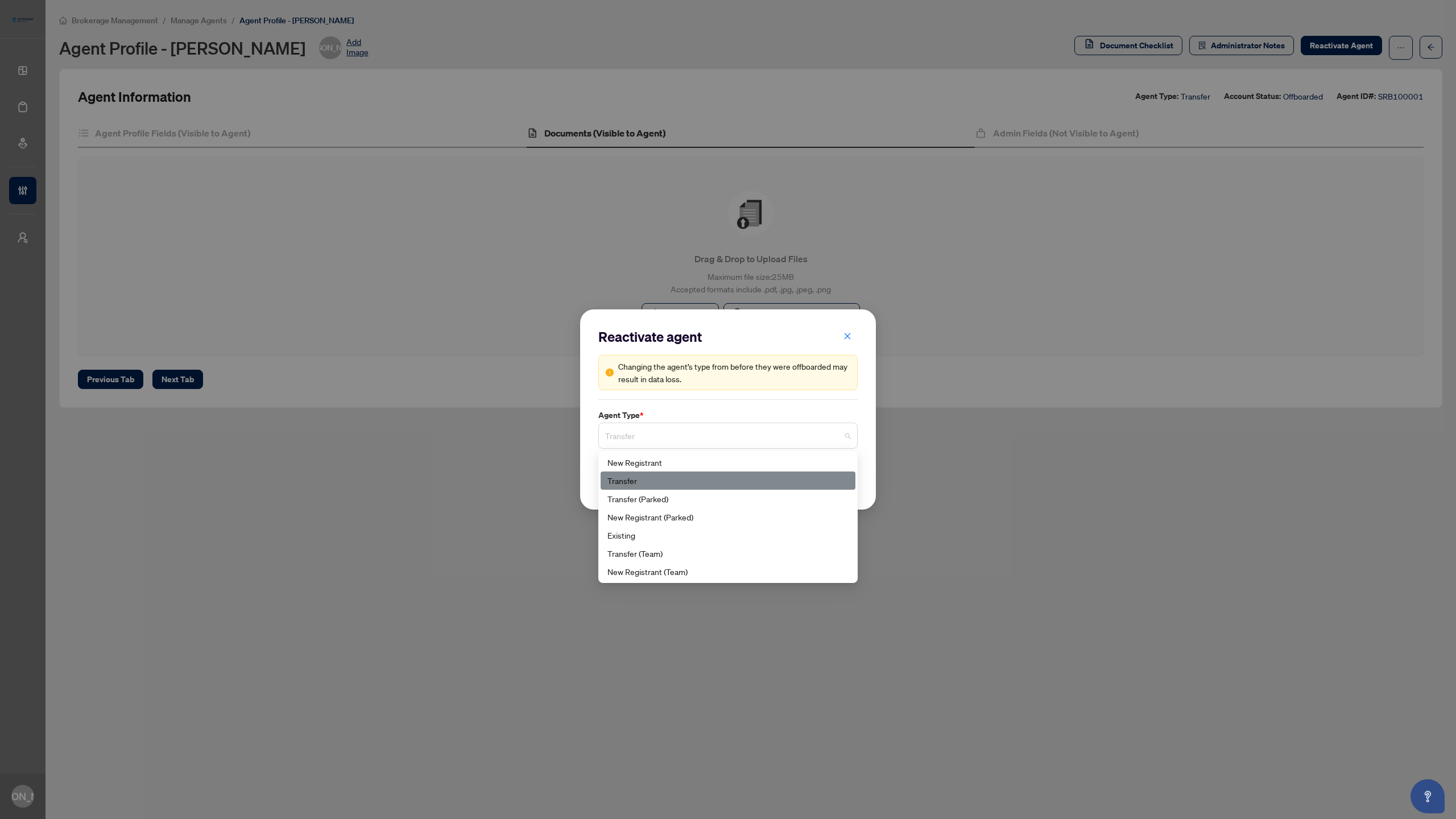
click at [847, 436] on span "Transfer" at bounding box center [727, 436] width 245 height 21
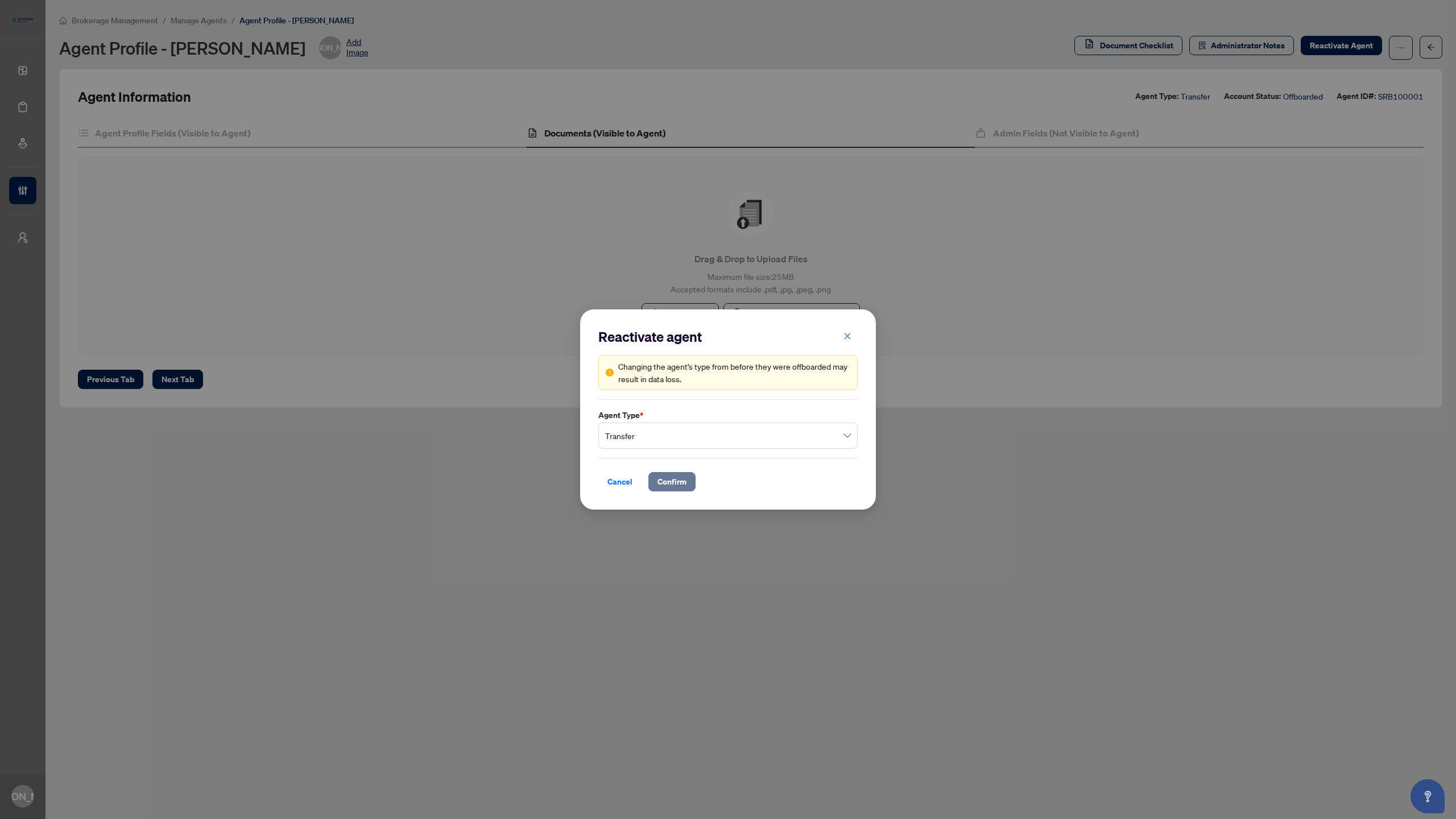
click at [687, 480] on button "Confirm" at bounding box center [672, 481] width 47 height 19
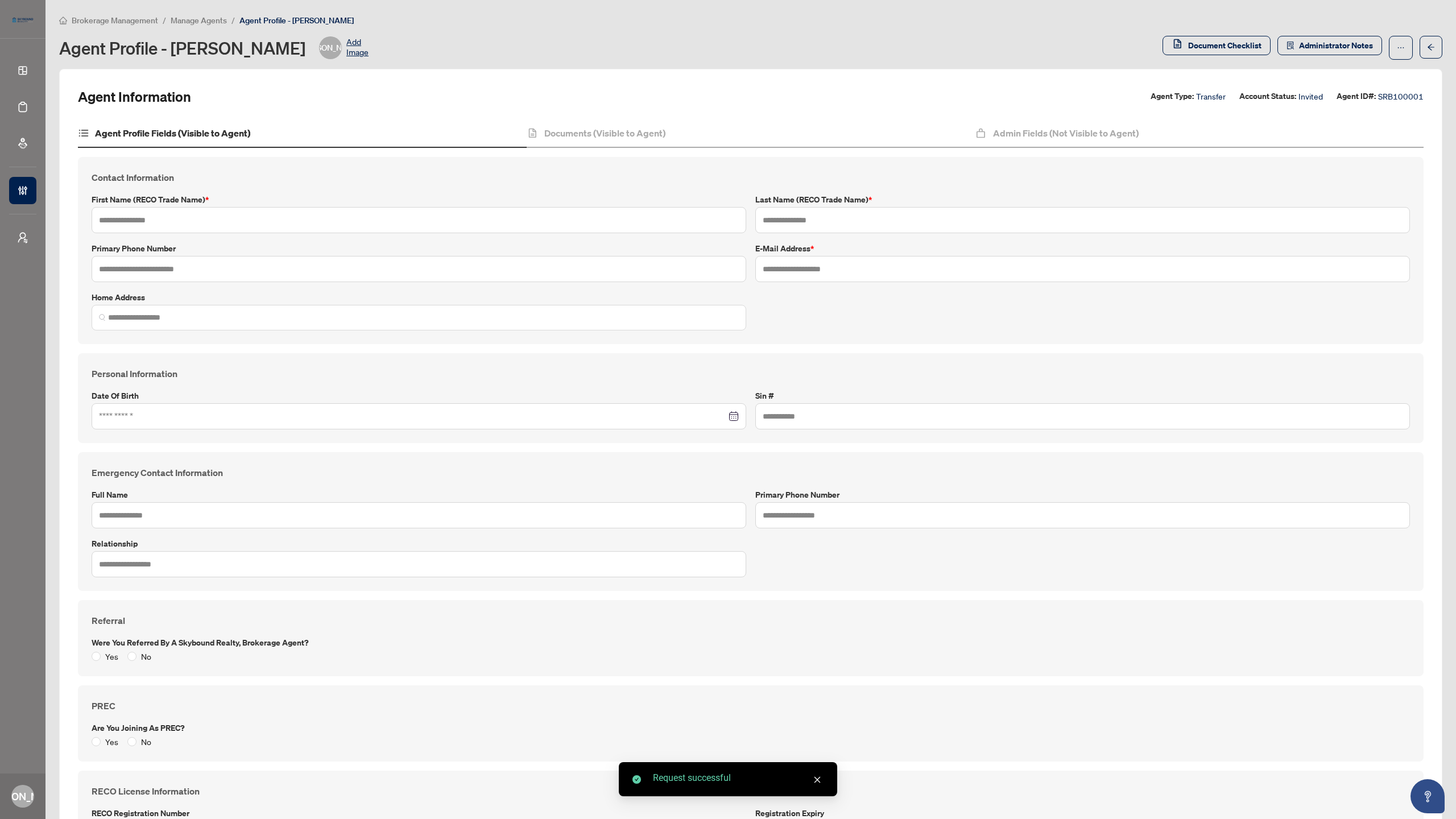
type input "******"
type input "*******"
type input "**********"
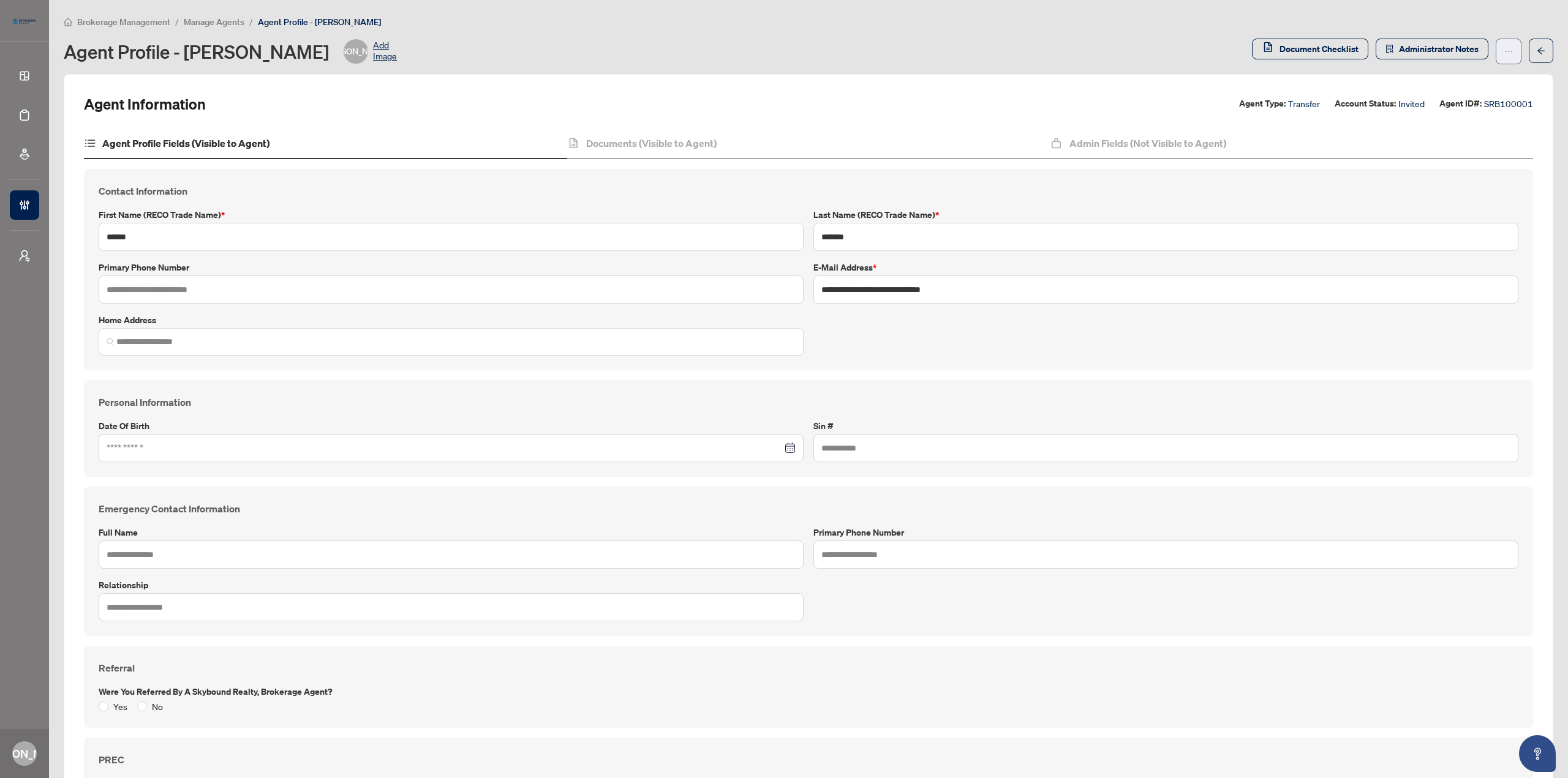
click at [1505, 49] on icon "ellipsis" at bounding box center [1509, 51] width 8 height 8
click at [1463, 77] on span "Change Agent Type" at bounding box center [1461, 78] width 84 height 13
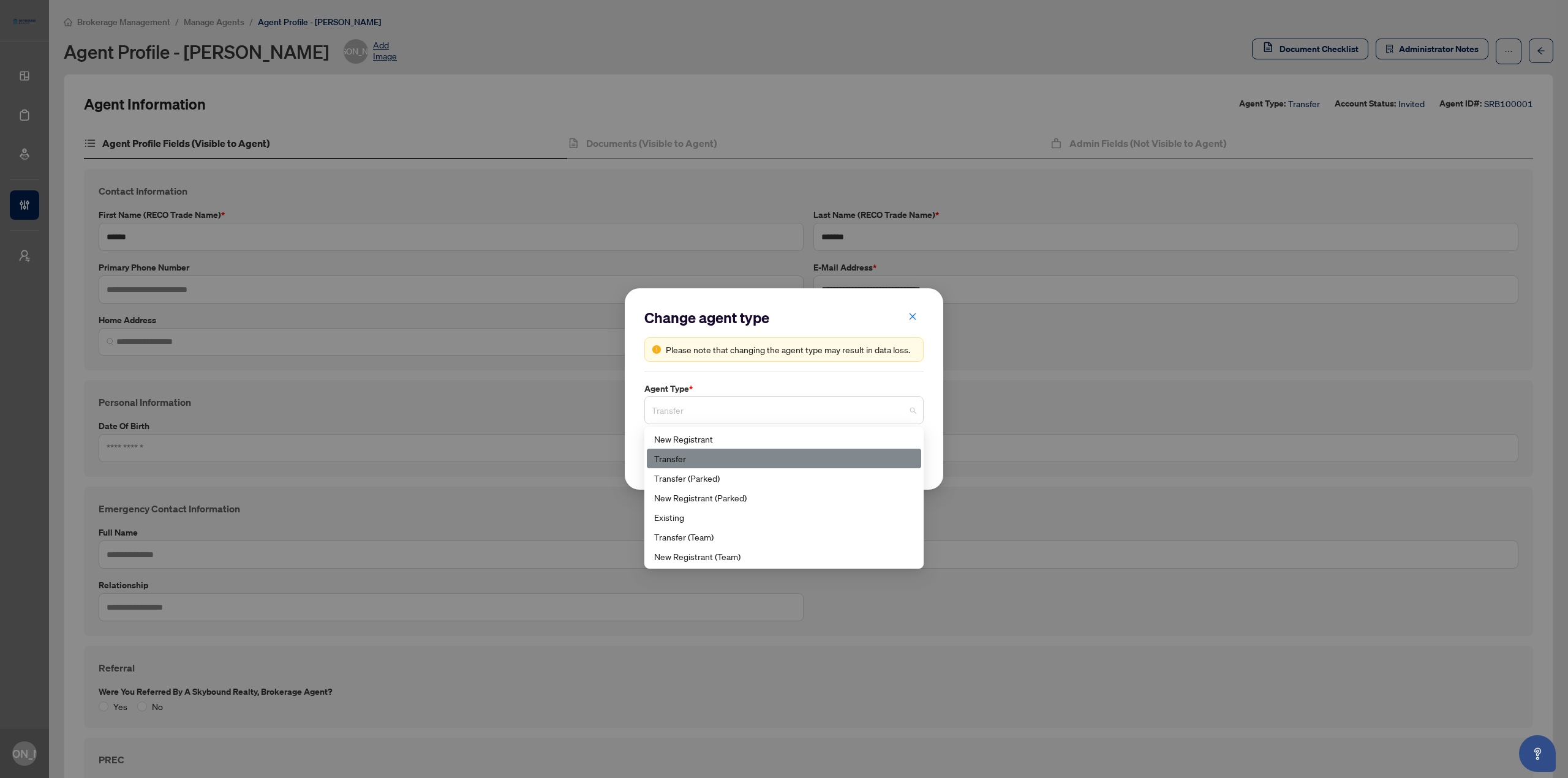
click at [730, 408] on span "Transfer" at bounding box center [783, 410] width 264 height 23
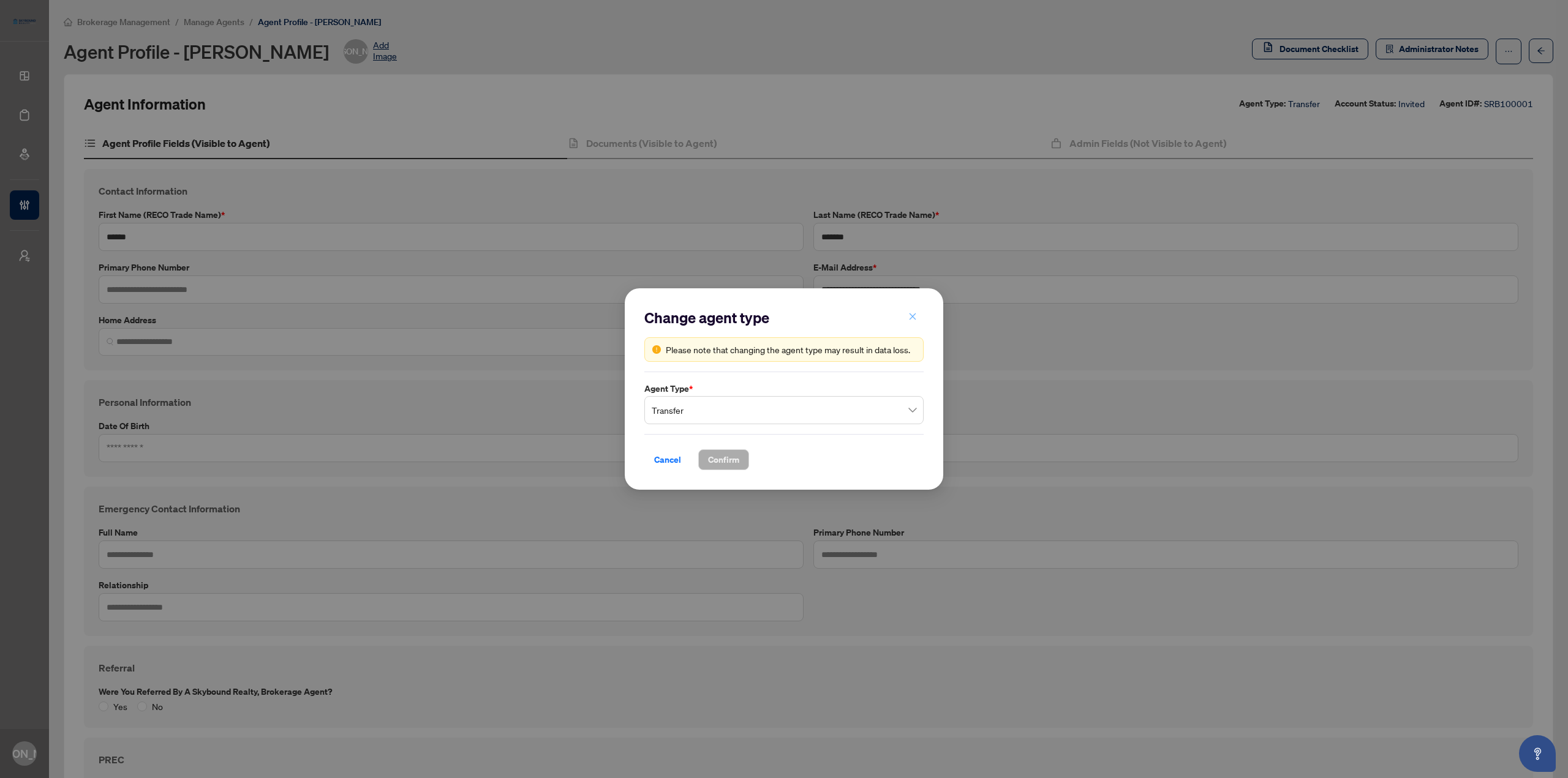
click at [915, 318] on icon "close" at bounding box center [912, 316] width 8 height 8
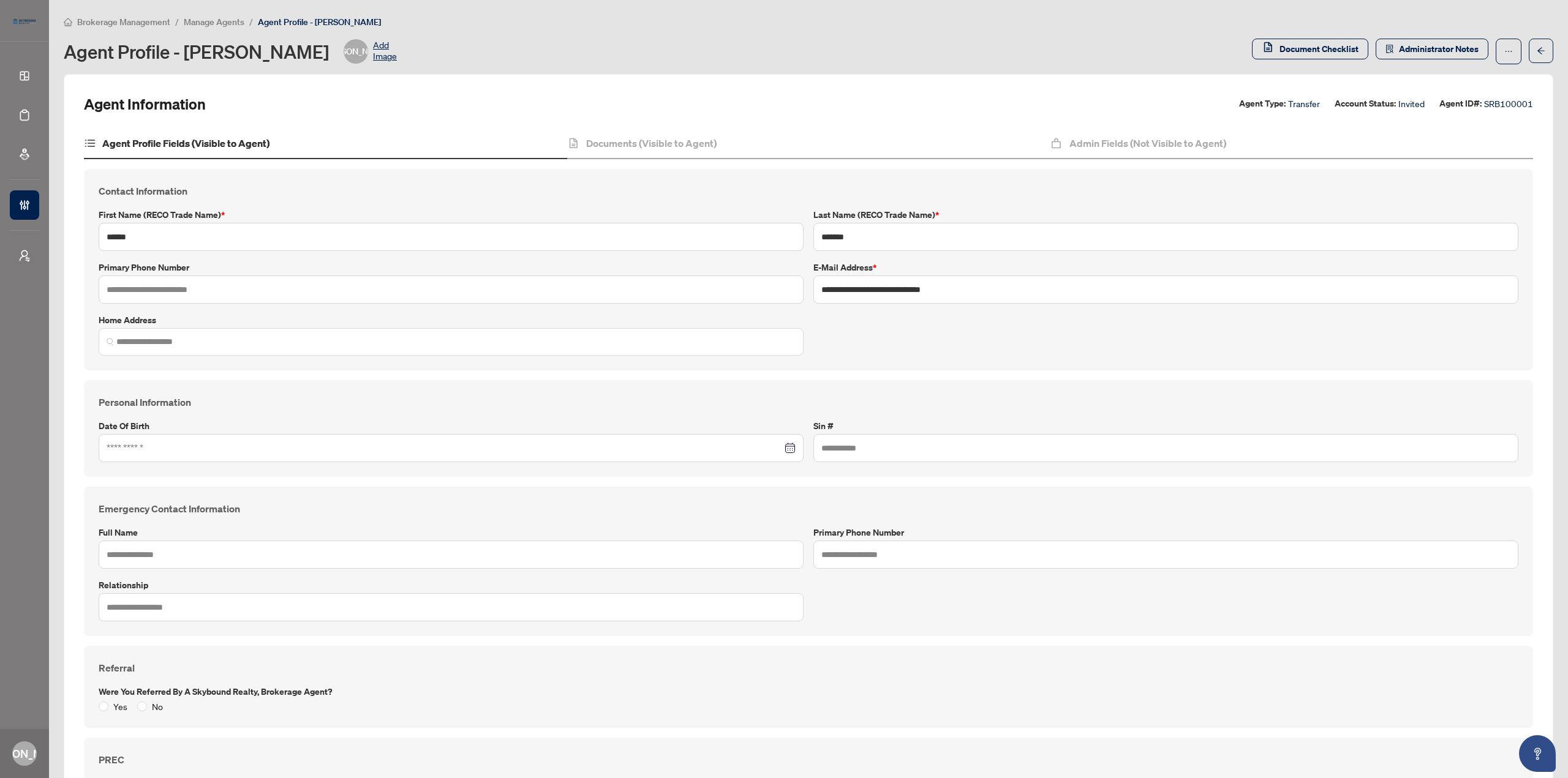
drag, startPoint x: 350, startPoint y: 95, endPoint x: 263, endPoint y: 120, distance: 90.5
click at [350, 95] on div "Agent Information Agent Type: Transfer Account Status: Invited Agent ID#: SRB10…" at bounding box center [809, 105] width 1449 height 20
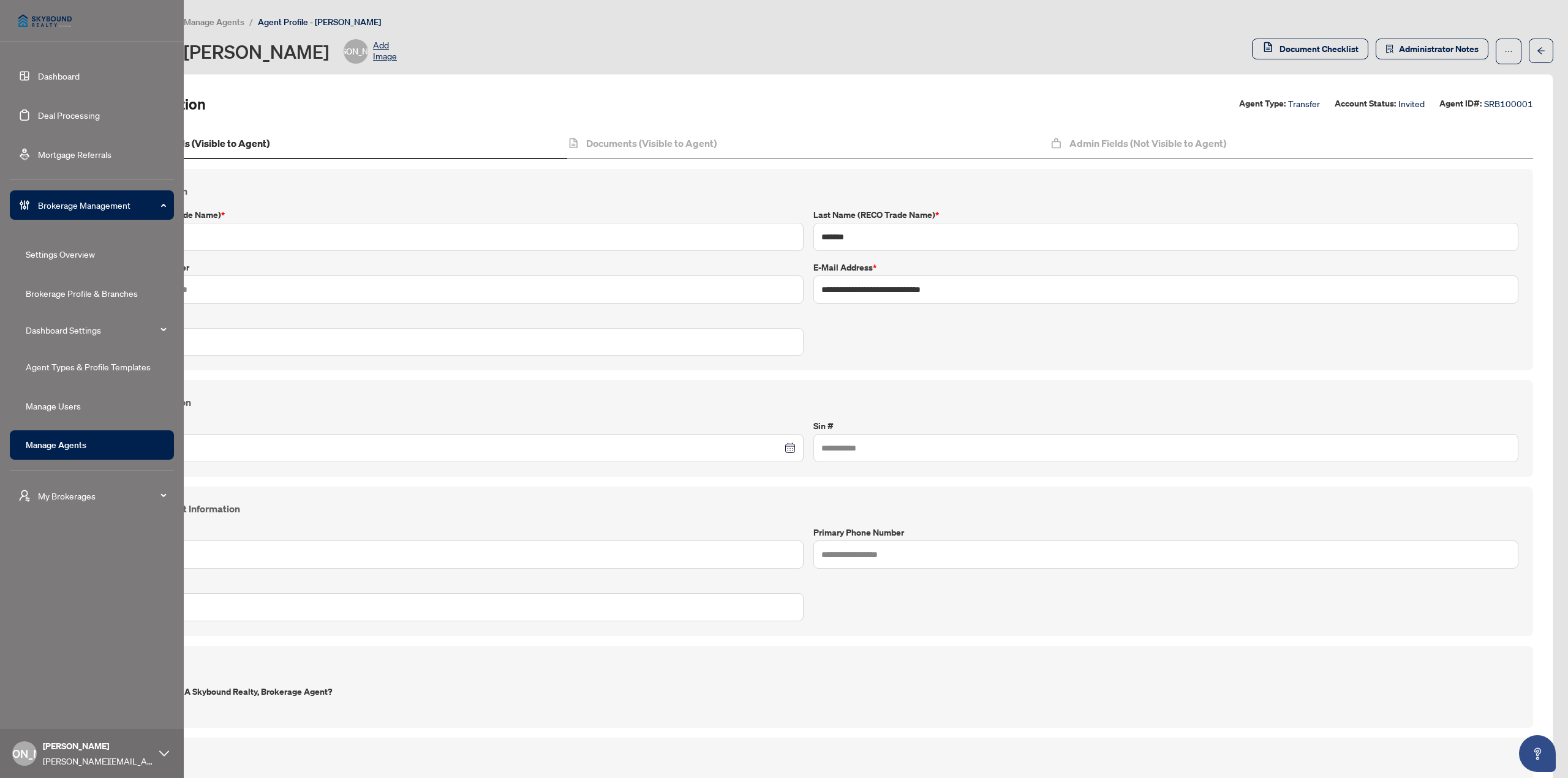
click at [58, 82] on link "Dashboard" at bounding box center [58, 76] width 42 height 11
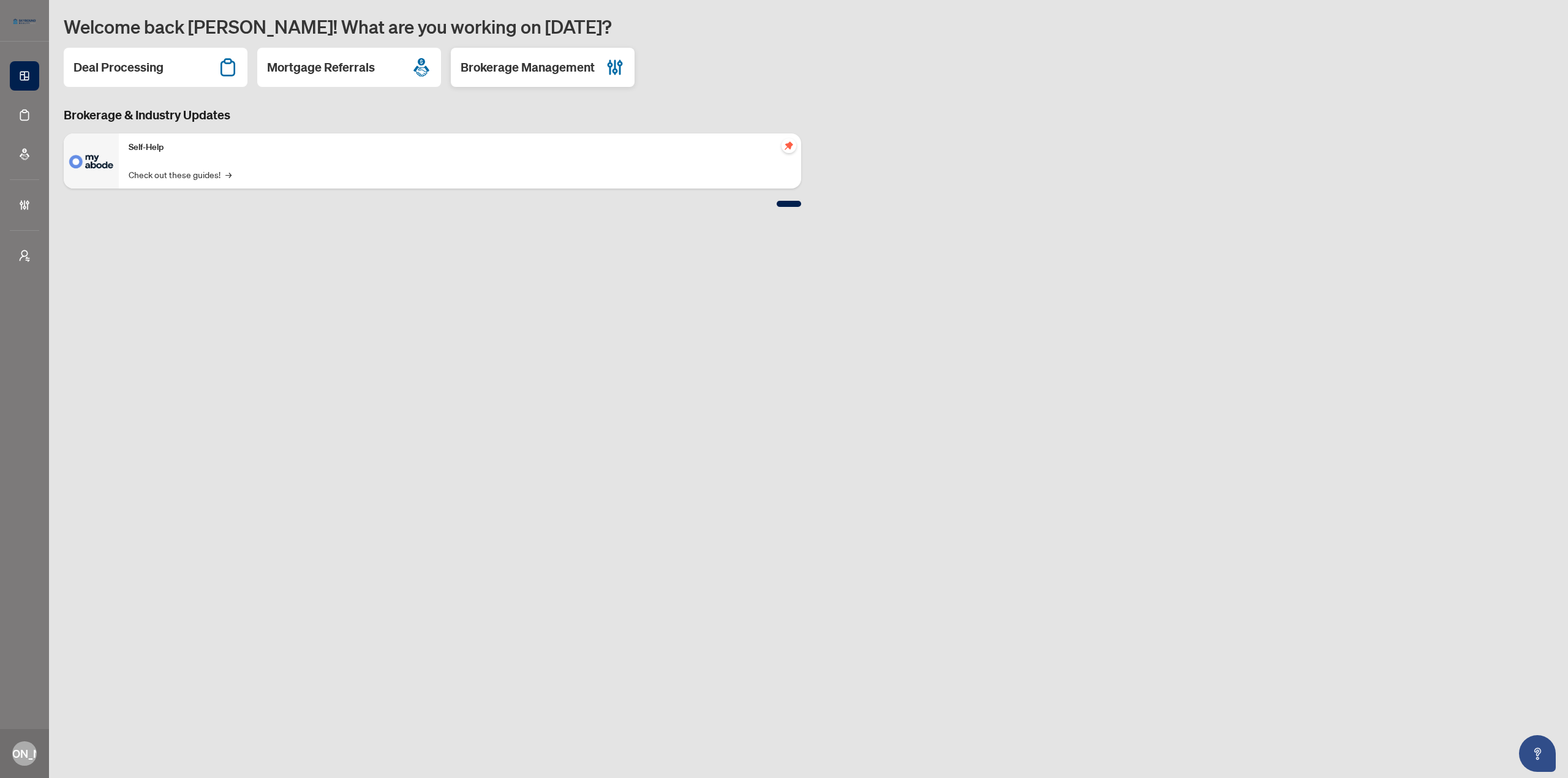
click at [554, 73] on h2 "Brokerage Management" at bounding box center [527, 67] width 134 height 17
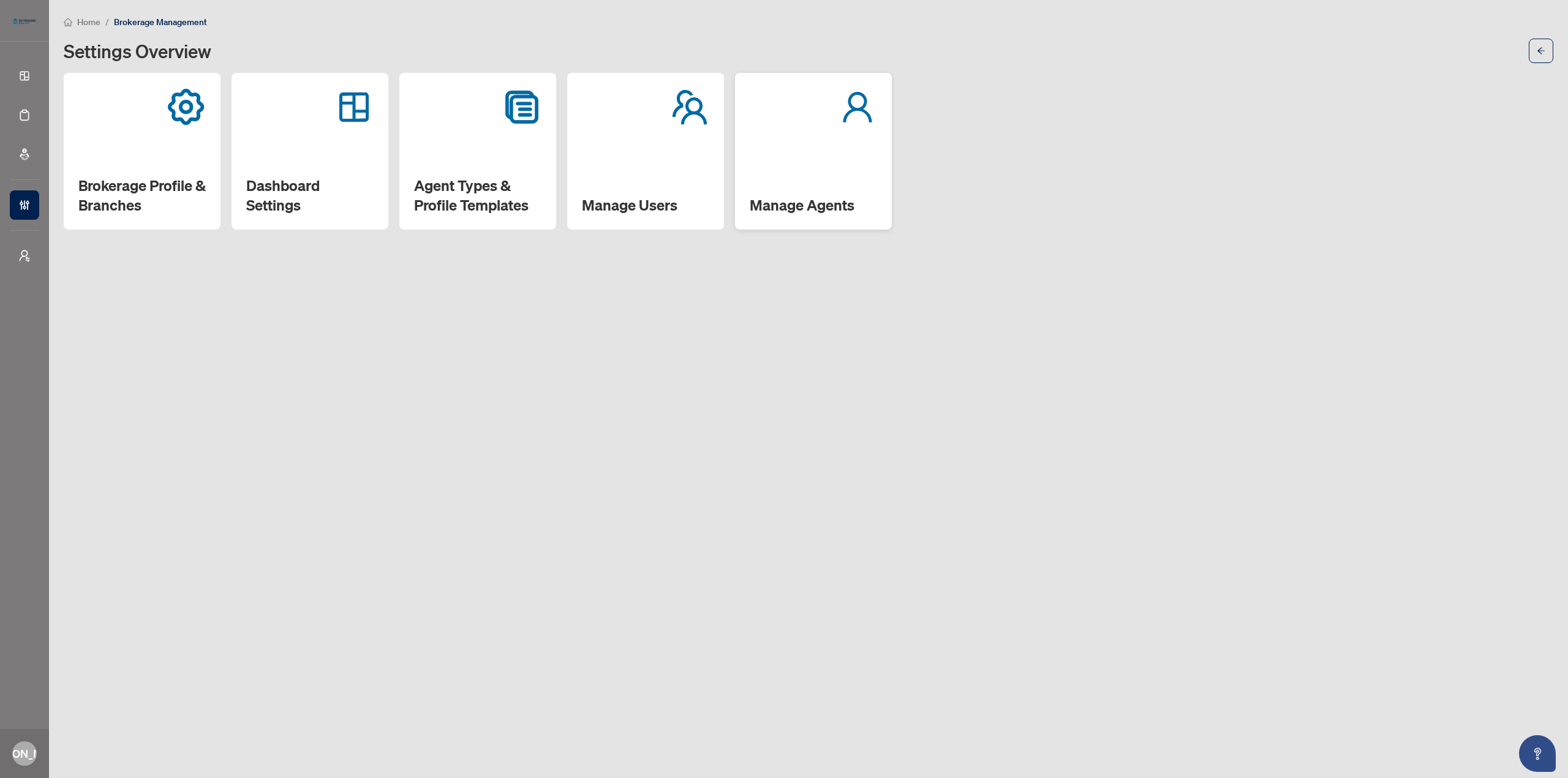
click at [805, 166] on div "Manage Agents" at bounding box center [814, 151] width 156 height 156
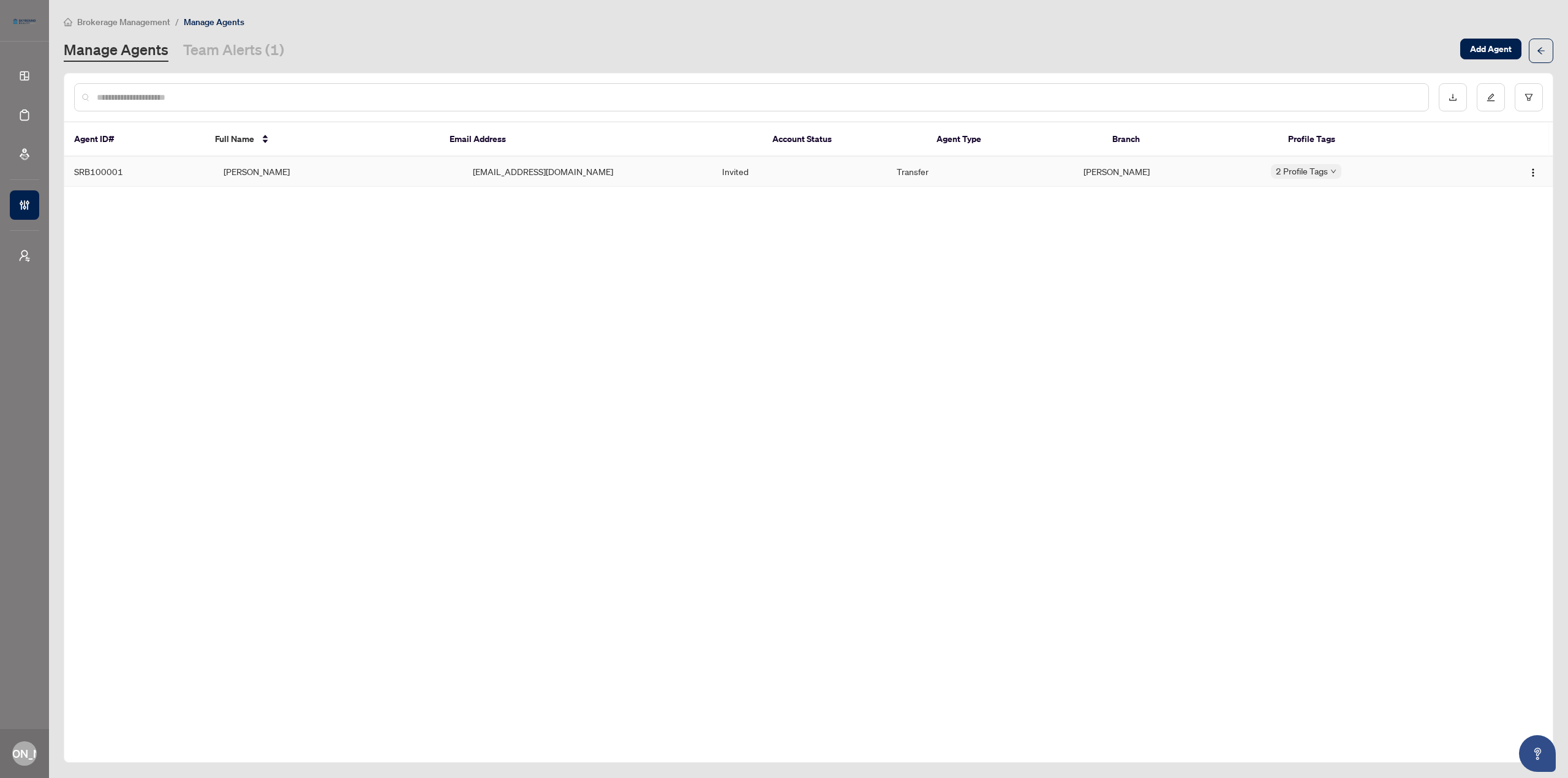
click at [586, 175] on td "[EMAIL_ADDRESS][DOMAIN_NAME]" at bounding box center [587, 171] width 250 height 30
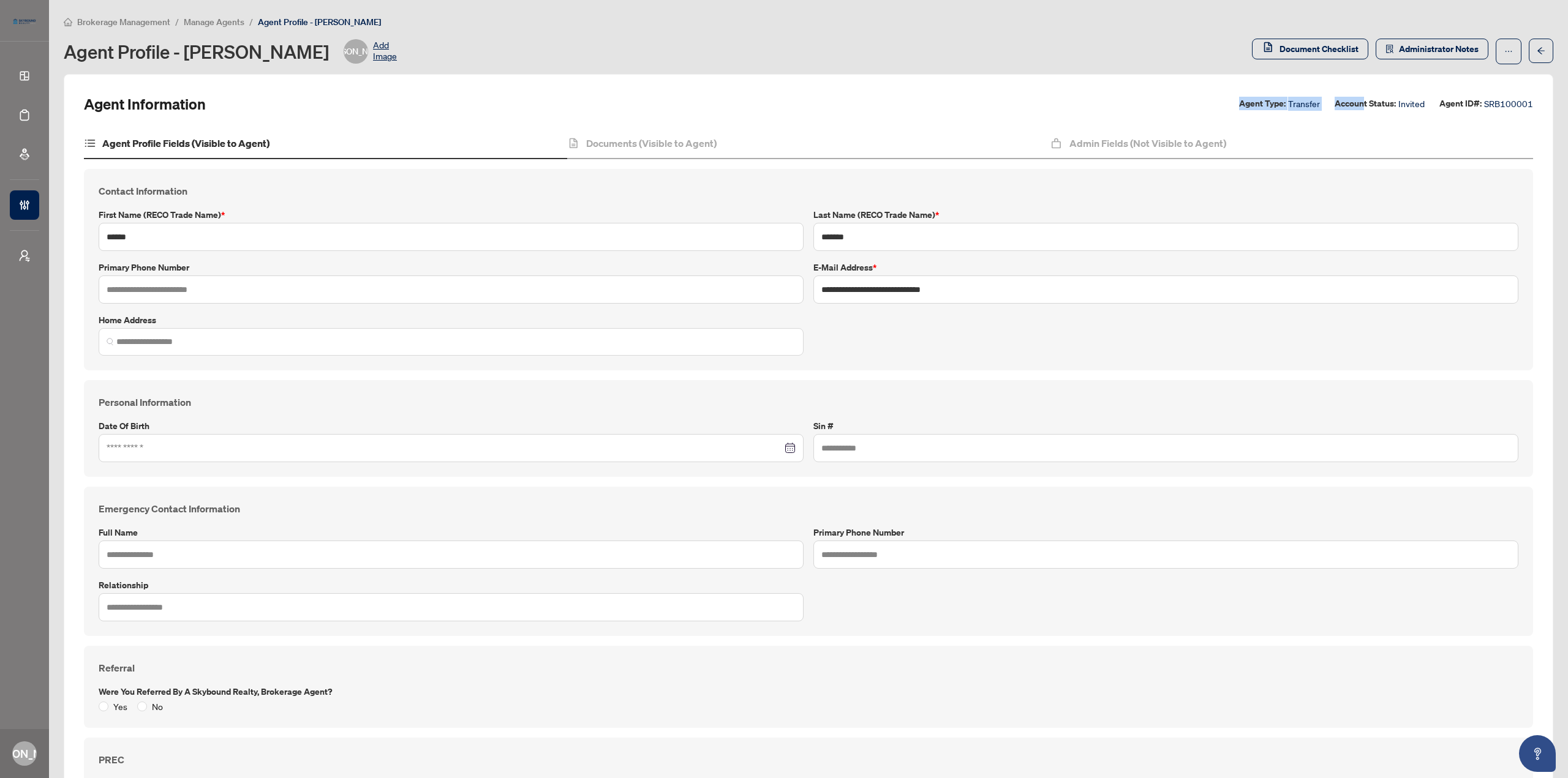
drag, startPoint x: 1230, startPoint y: 105, endPoint x: 1350, endPoint y: 112, distance: 120.2
click at [1355, 107] on div "Agent Information Agent Type: Transfer Account Status: Invited Agent ID#: SRB10…" at bounding box center [809, 105] width 1449 height 20
click at [1312, 111] on div "Agent Information Agent Type: Transfer Account Status: Invited Agent ID#: SRB10…" at bounding box center [809, 105] width 1449 height 20
click at [1505, 54] on icon "ellipsis" at bounding box center [1509, 51] width 8 height 8
click at [1457, 80] on span "Change Agent Type" at bounding box center [1461, 78] width 84 height 13
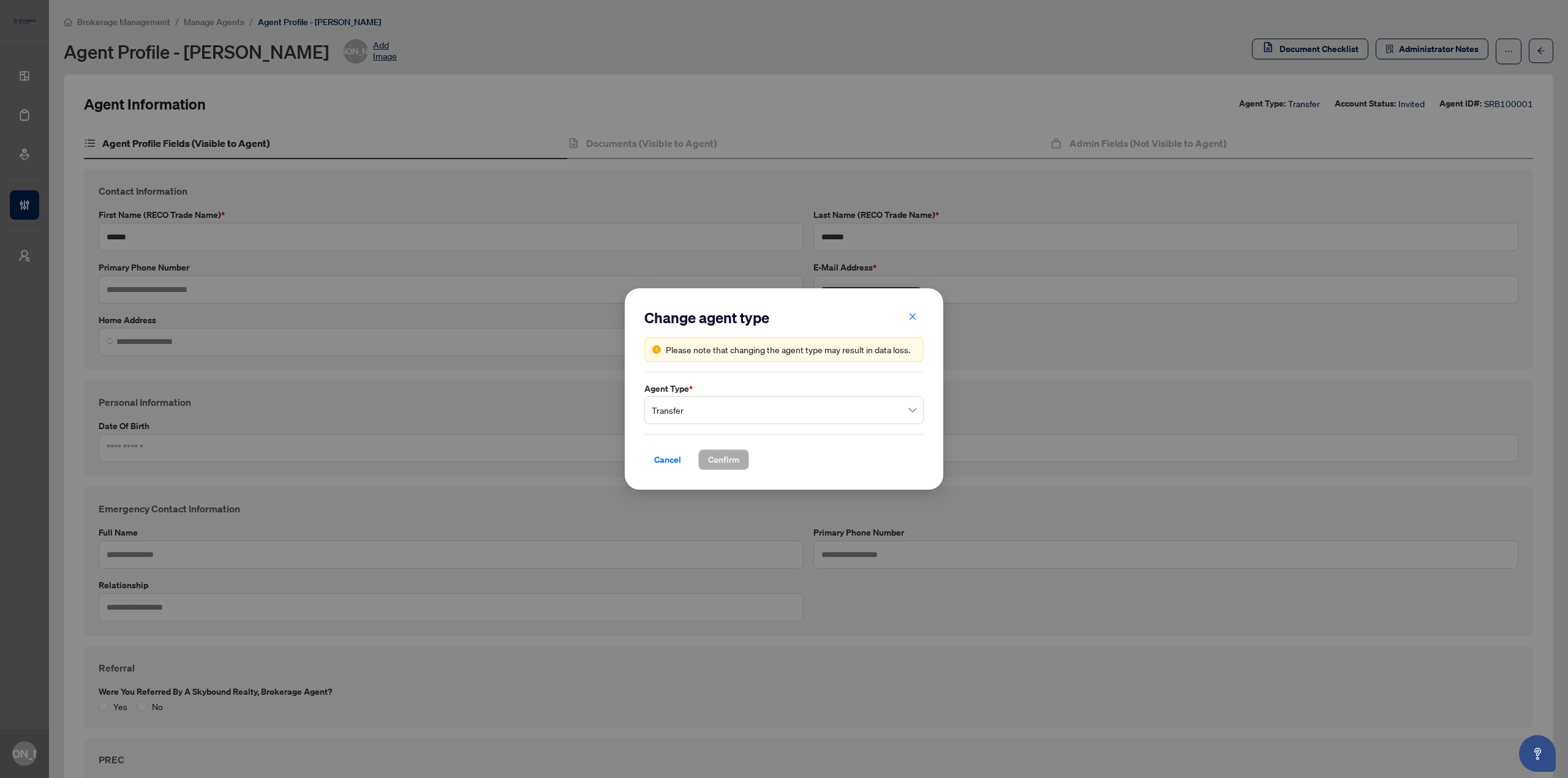
click at [912, 410] on span "Transfer" at bounding box center [783, 410] width 264 height 23
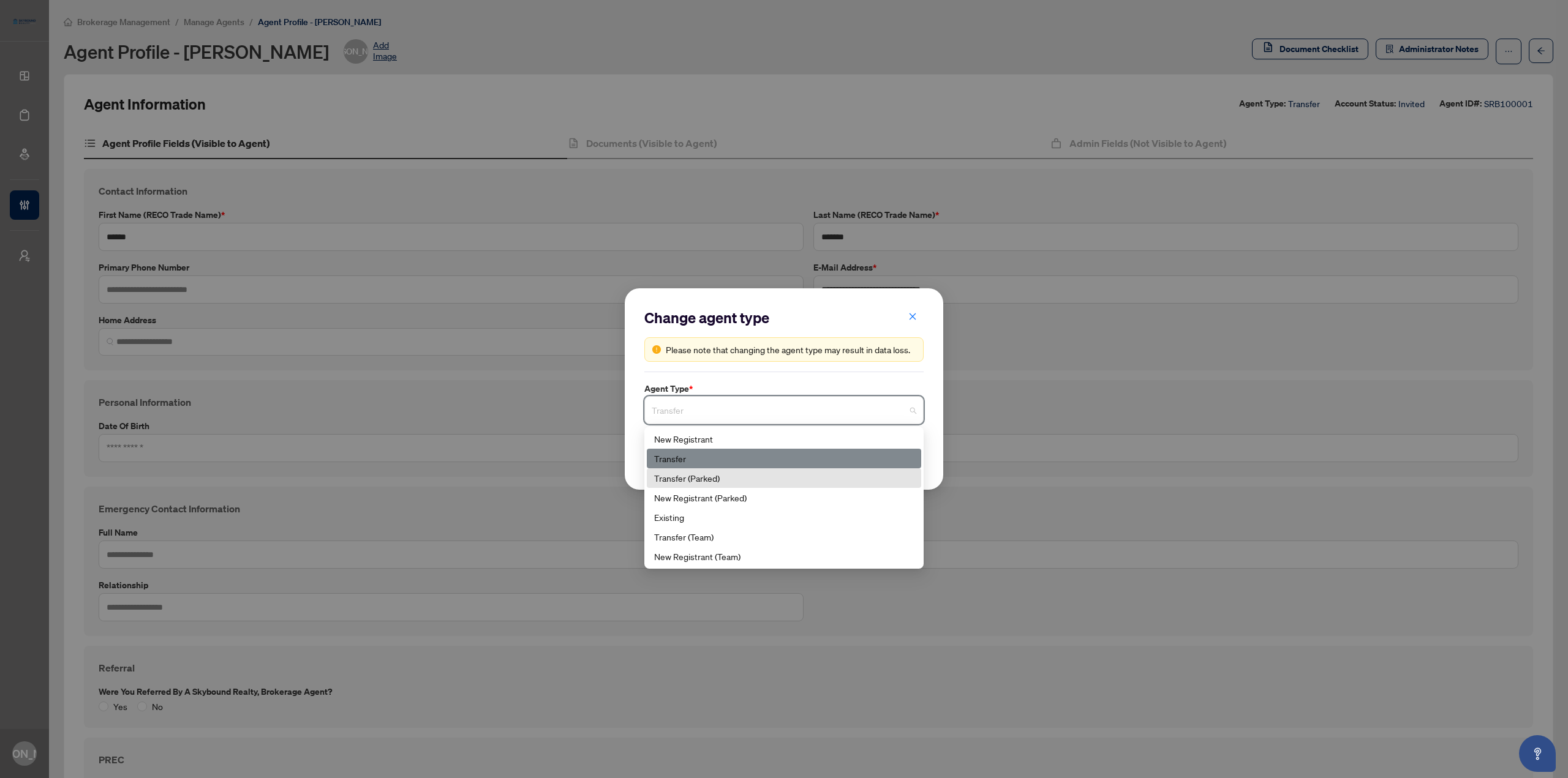
click at [744, 473] on div "Transfer (Parked)" at bounding box center [783, 478] width 259 height 13
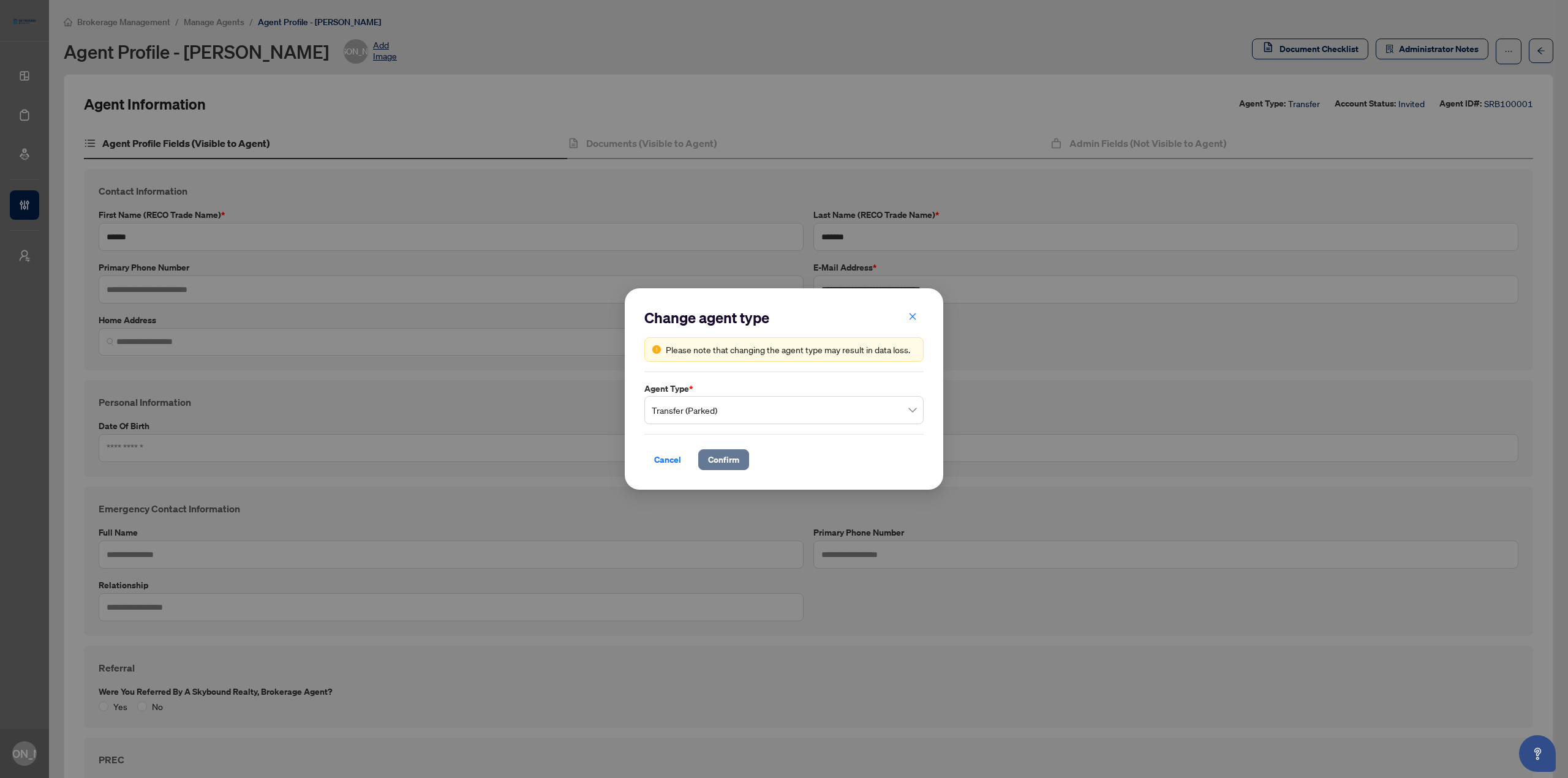
click at [737, 455] on span "Confirm" at bounding box center [724, 460] width 31 height 20
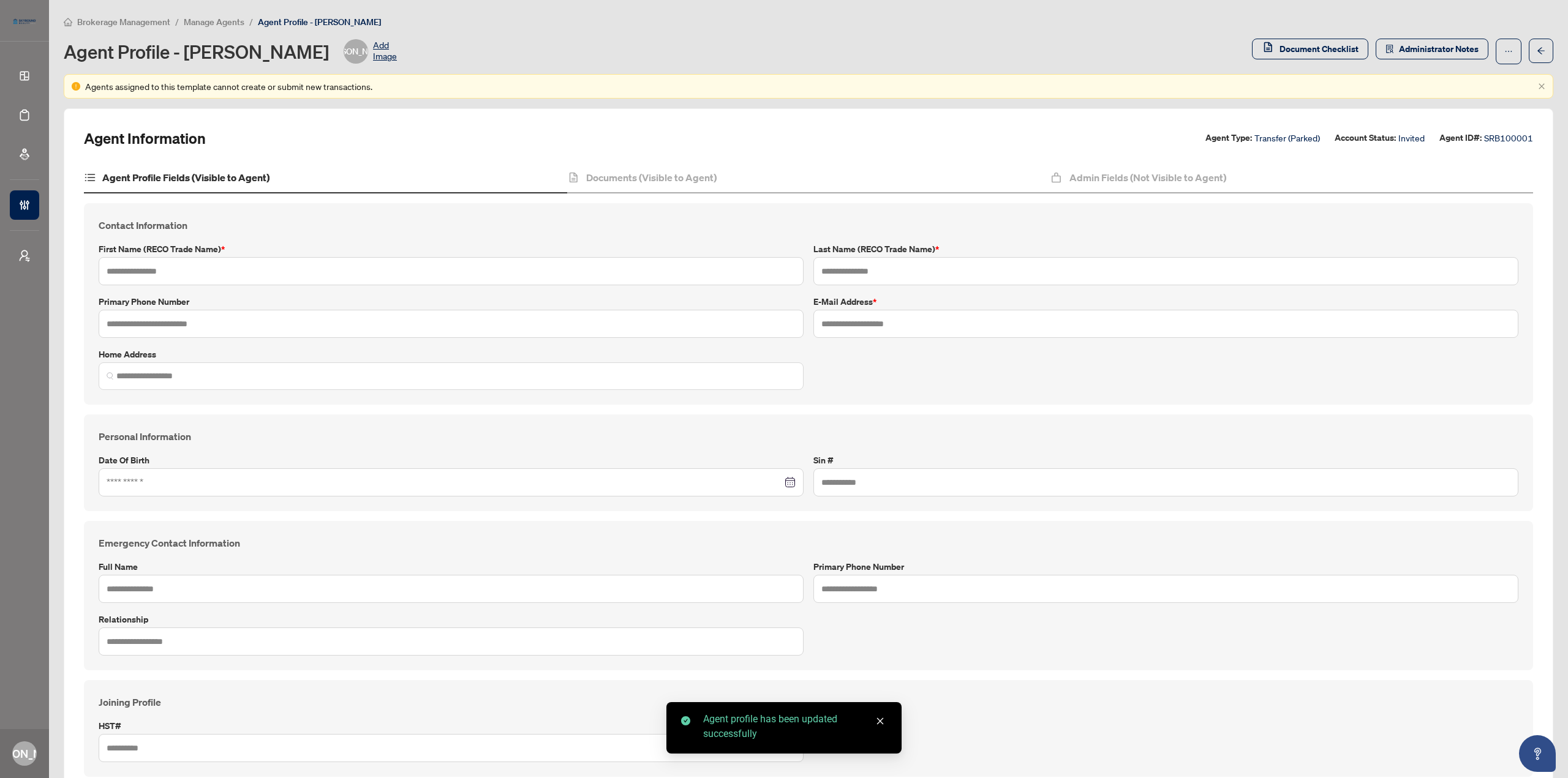
type input "******"
type input "*******"
type input "**********"
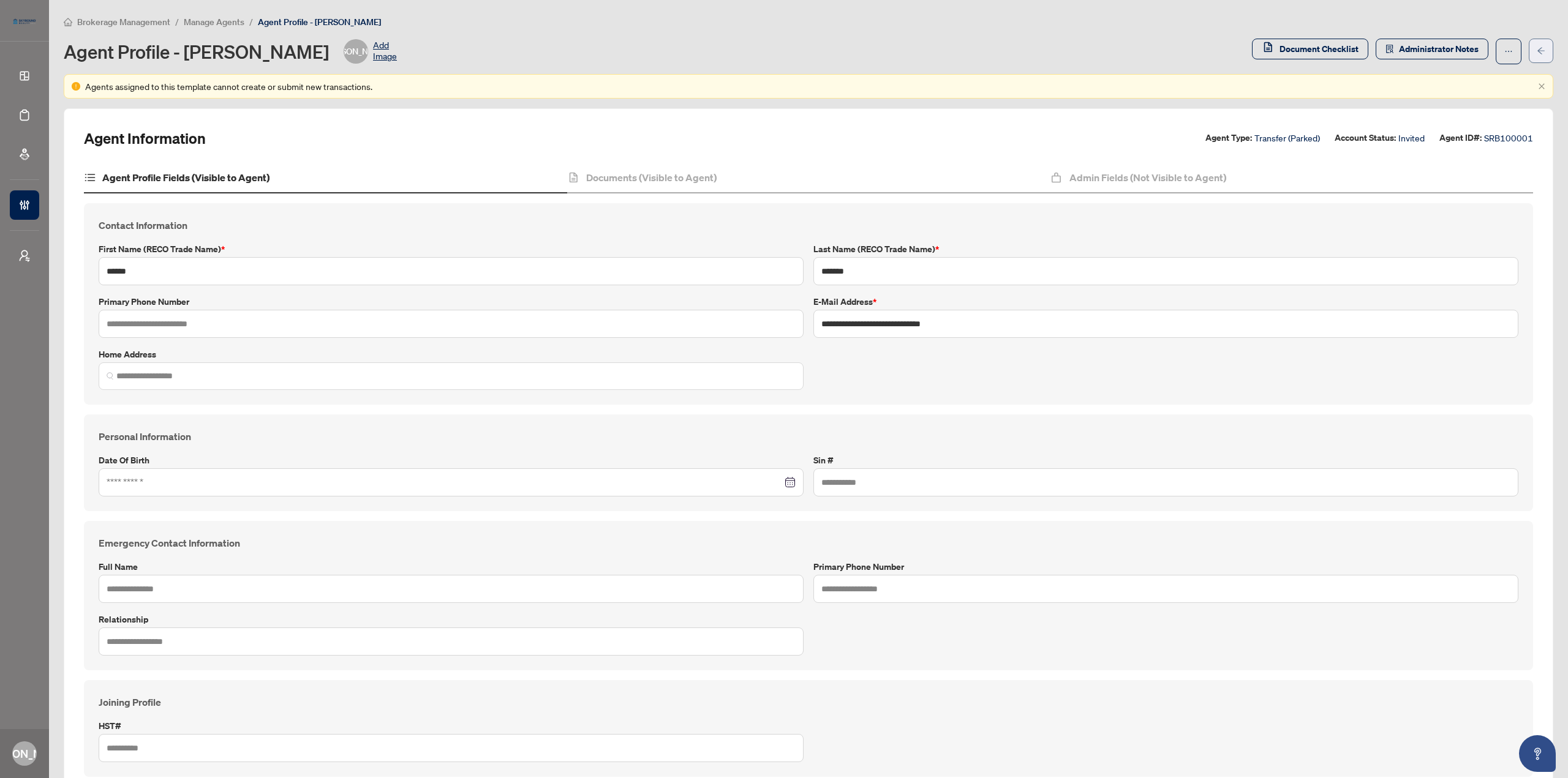
click at [1536, 52] on button "button" at bounding box center [1541, 51] width 25 height 25
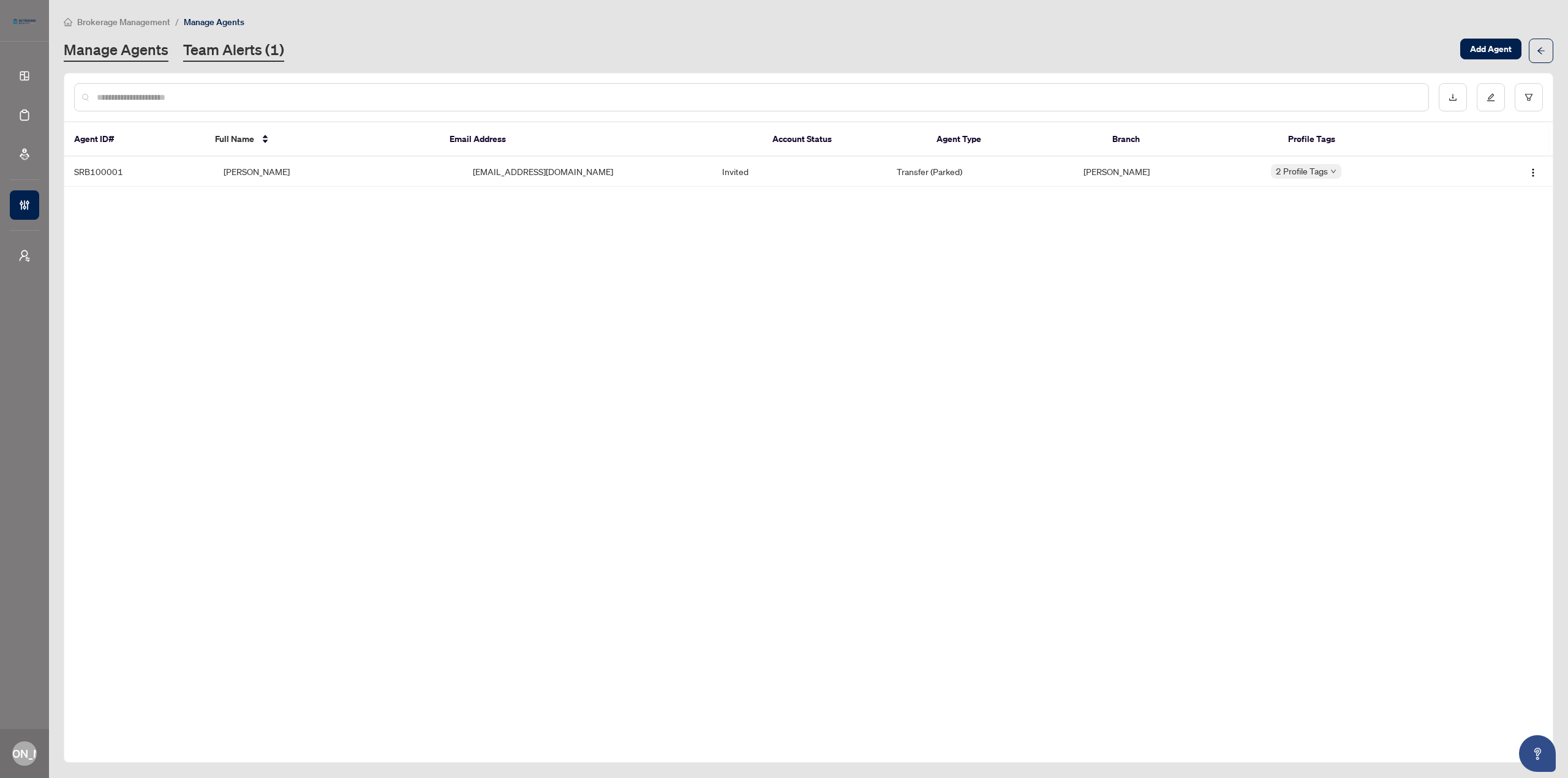
click at [208, 48] on link "Team Alerts (1)" at bounding box center [233, 50] width 101 height 22
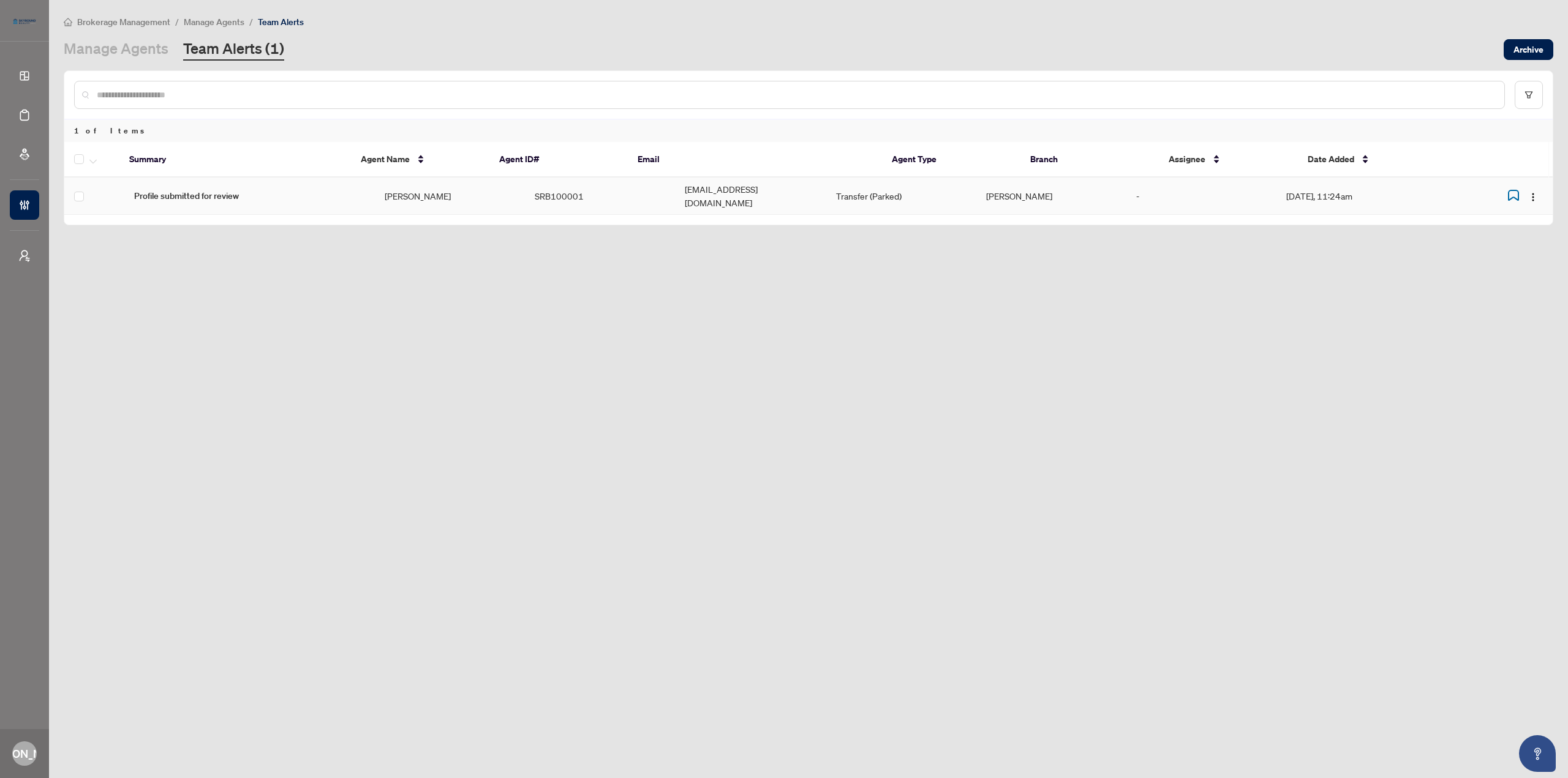
click at [561, 195] on td "SRB100001" at bounding box center [600, 196] width 150 height 37
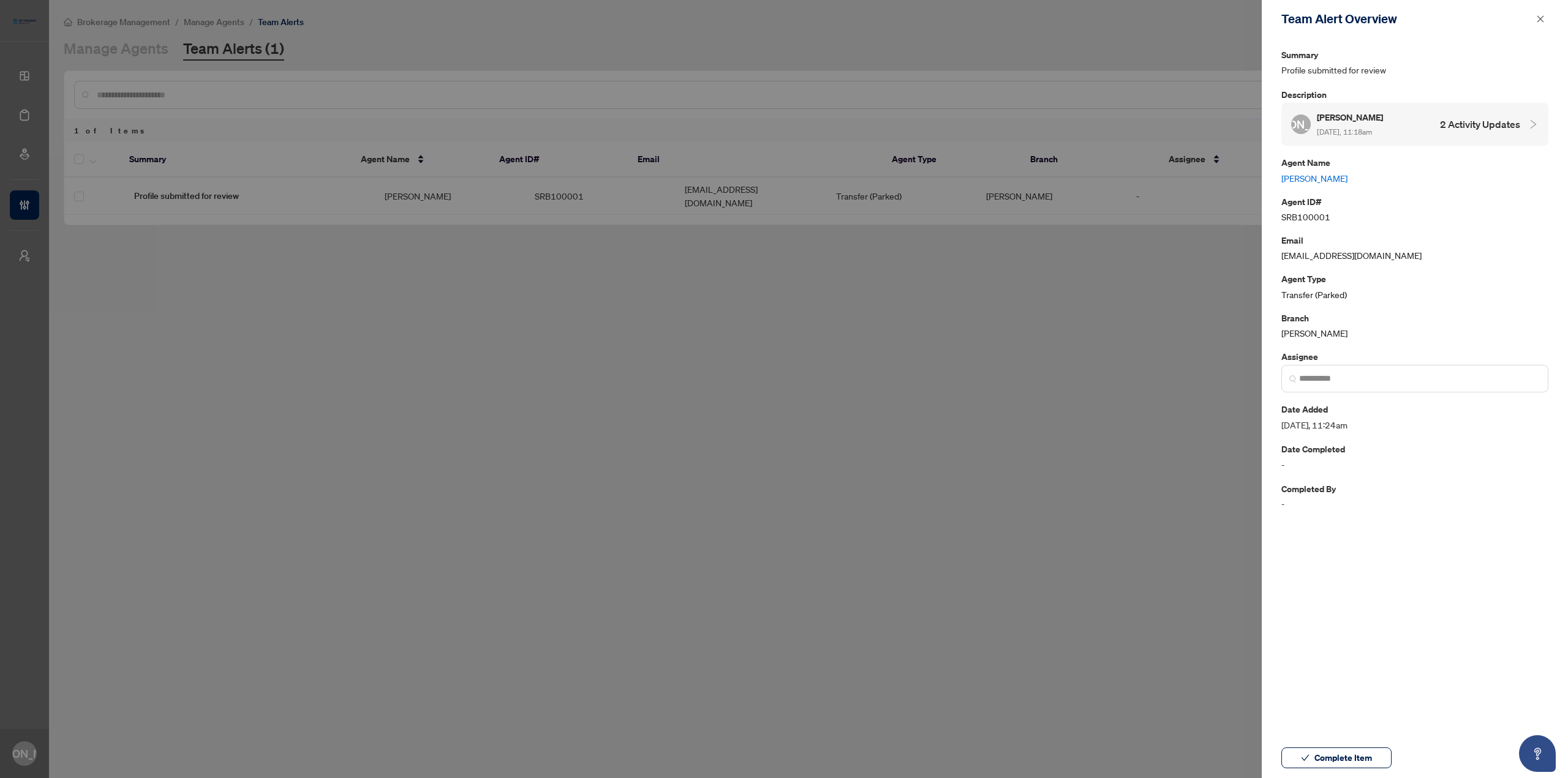
click at [1320, 175] on link "[PERSON_NAME]" at bounding box center [1415, 178] width 267 height 13
click at [1367, 758] on span "Complete Item" at bounding box center [1343, 758] width 58 height 20
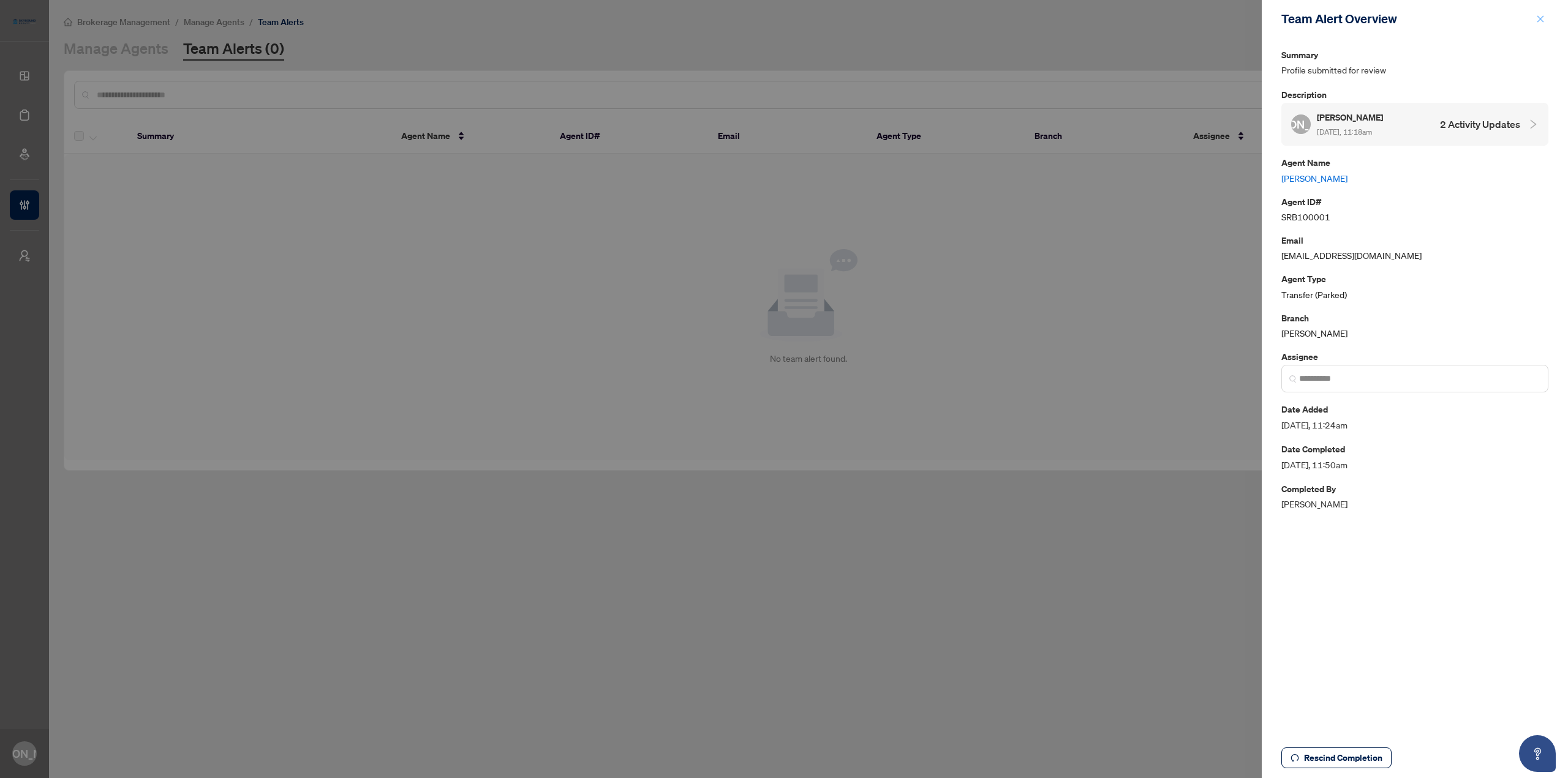
click at [1543, 19] on icon "close" at bounding box center [1540, 19] width 8 height 8
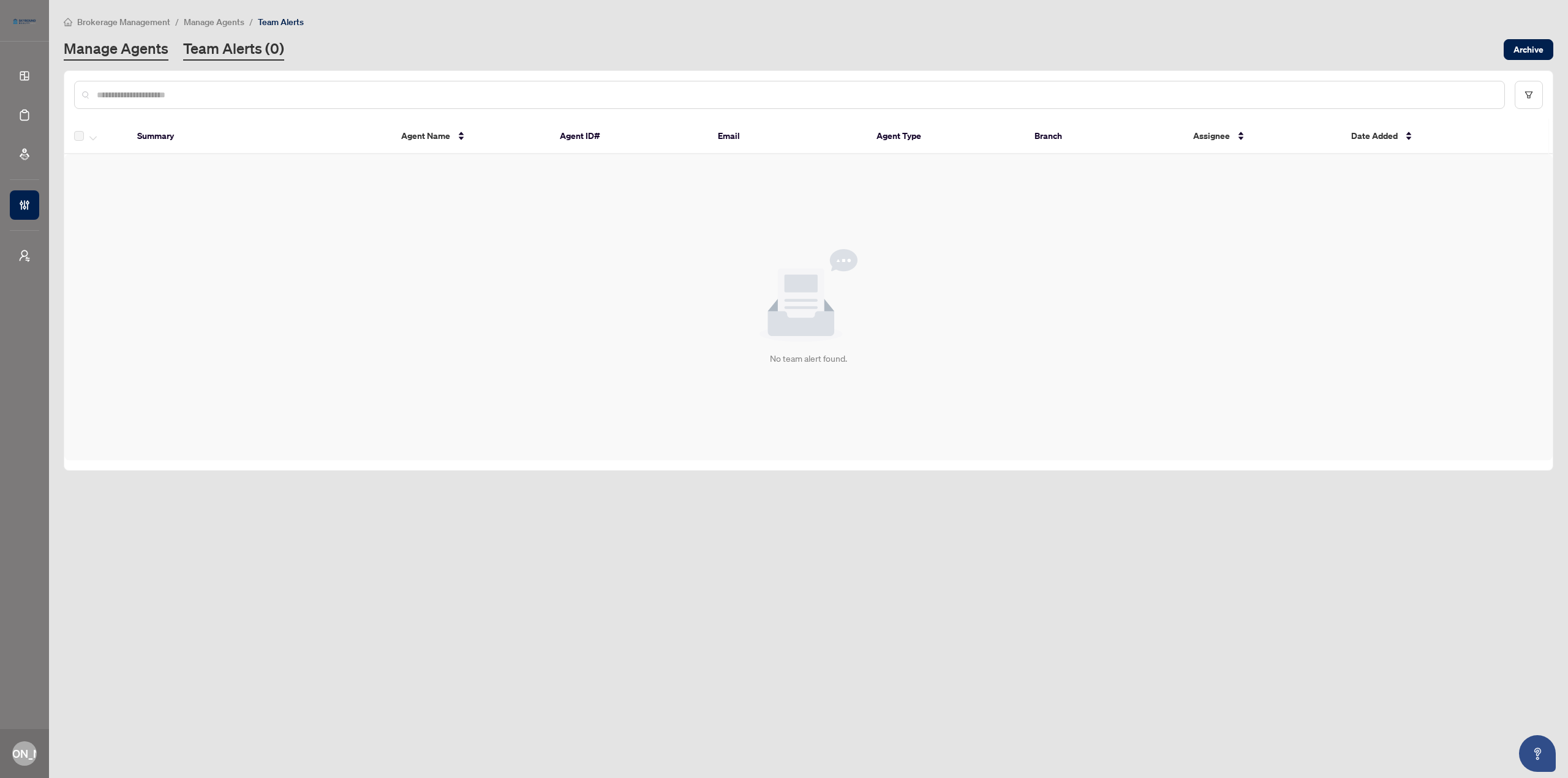
click at [139, 46] on link "Manage Agents" at bounding box center [115, 49] width 105 height 22
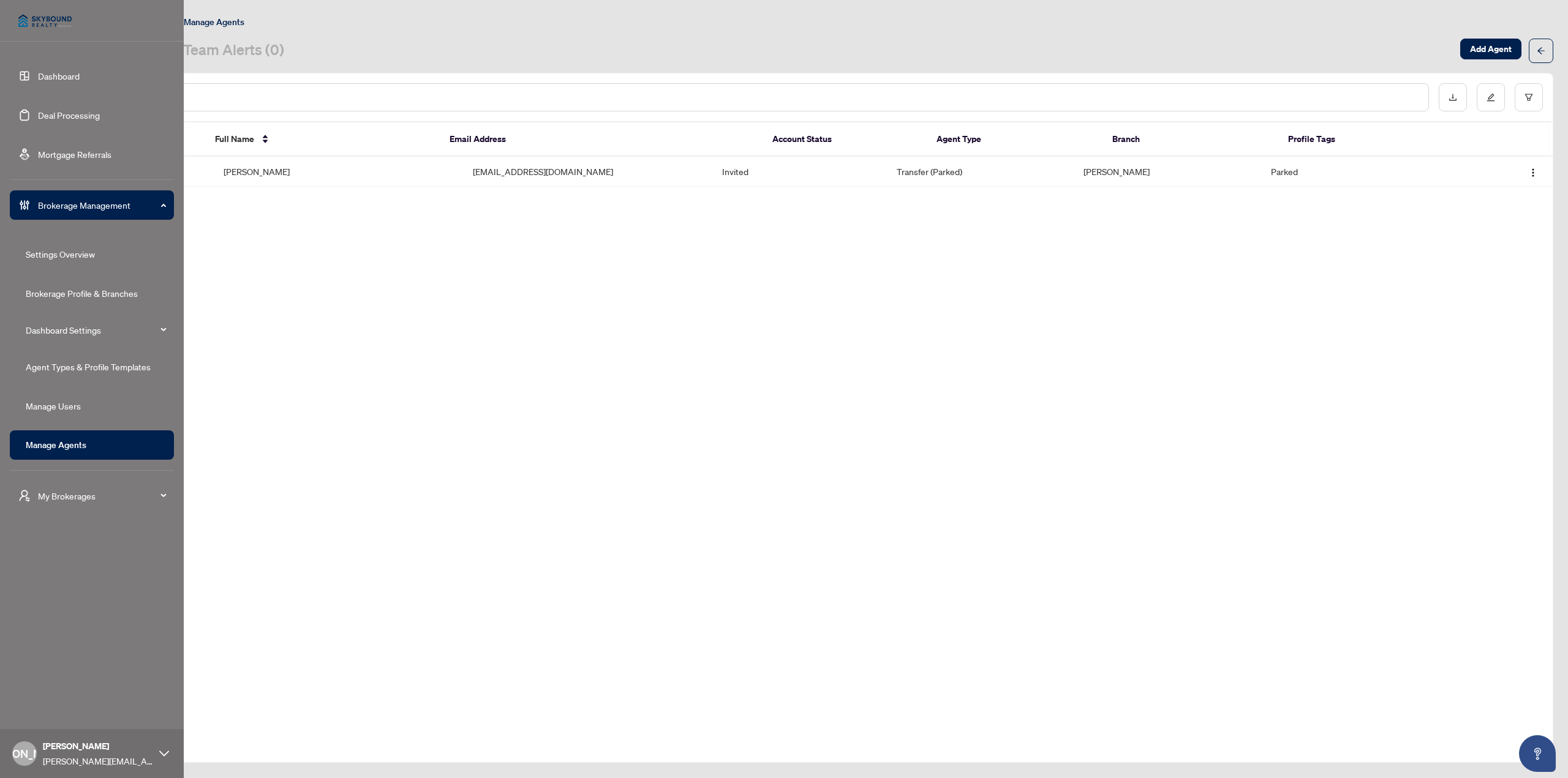
click at [38, 76] on link "Dashboard" at bounding box center [58, 76] width 42 height 11
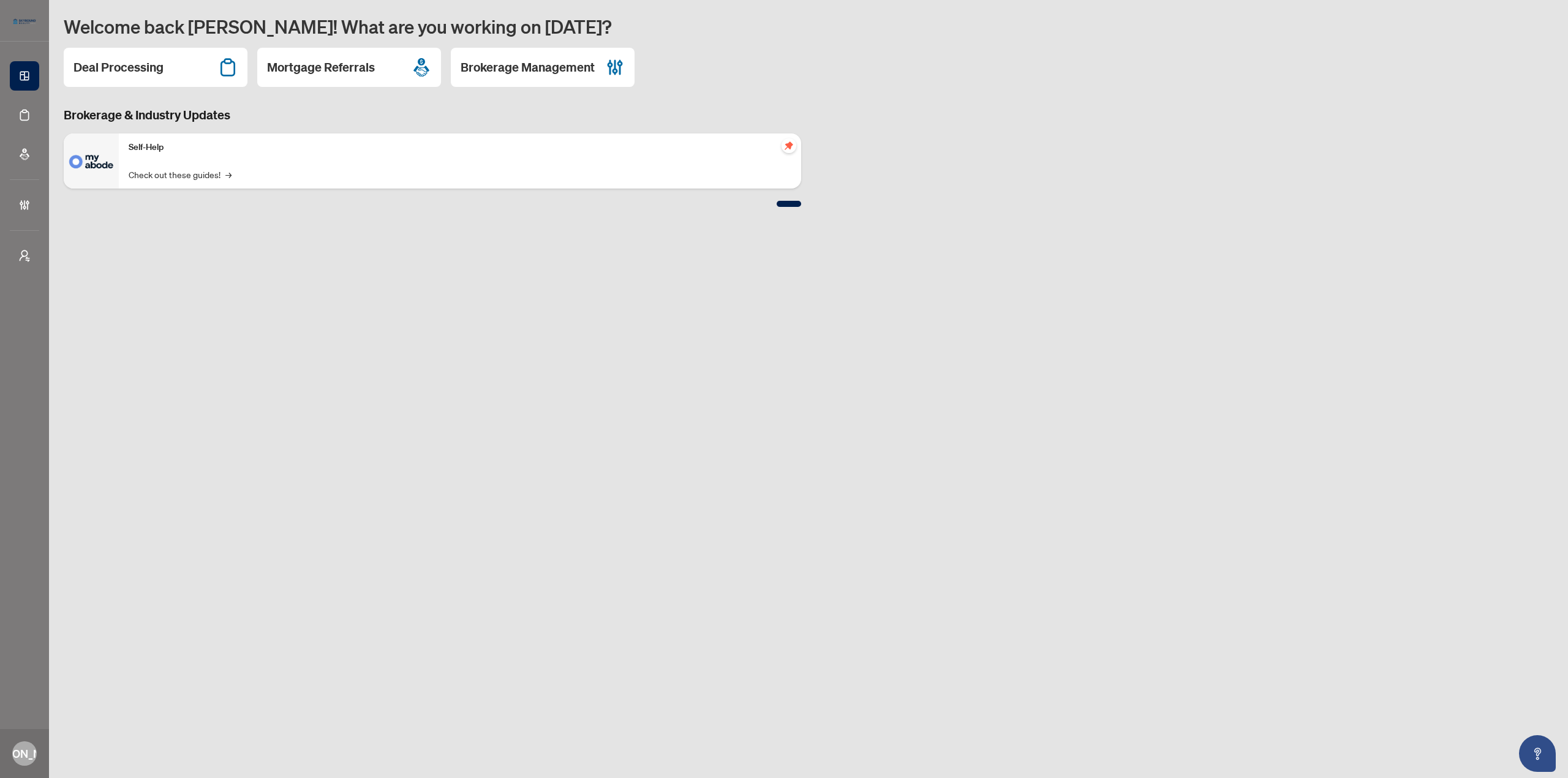
click at [1007, 130] on div "Brokerage & Industry Updates Self-Help Check out these guides! →" at bounding box center [808, 156] width 1505 height 100
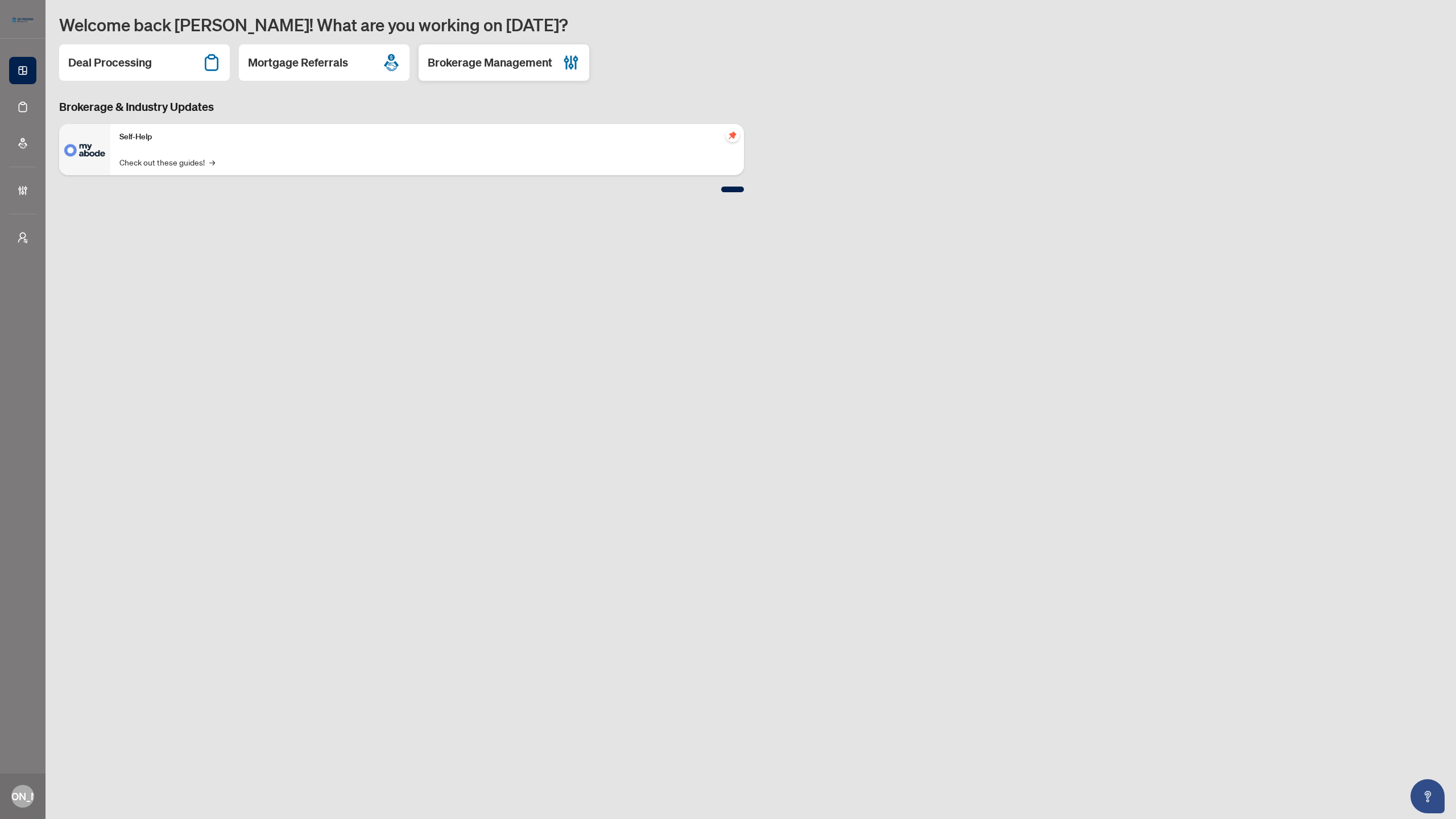
click at [501, 66] on h2 "Brokerage Management" at bounding box center [489, 62] width 125 height 16
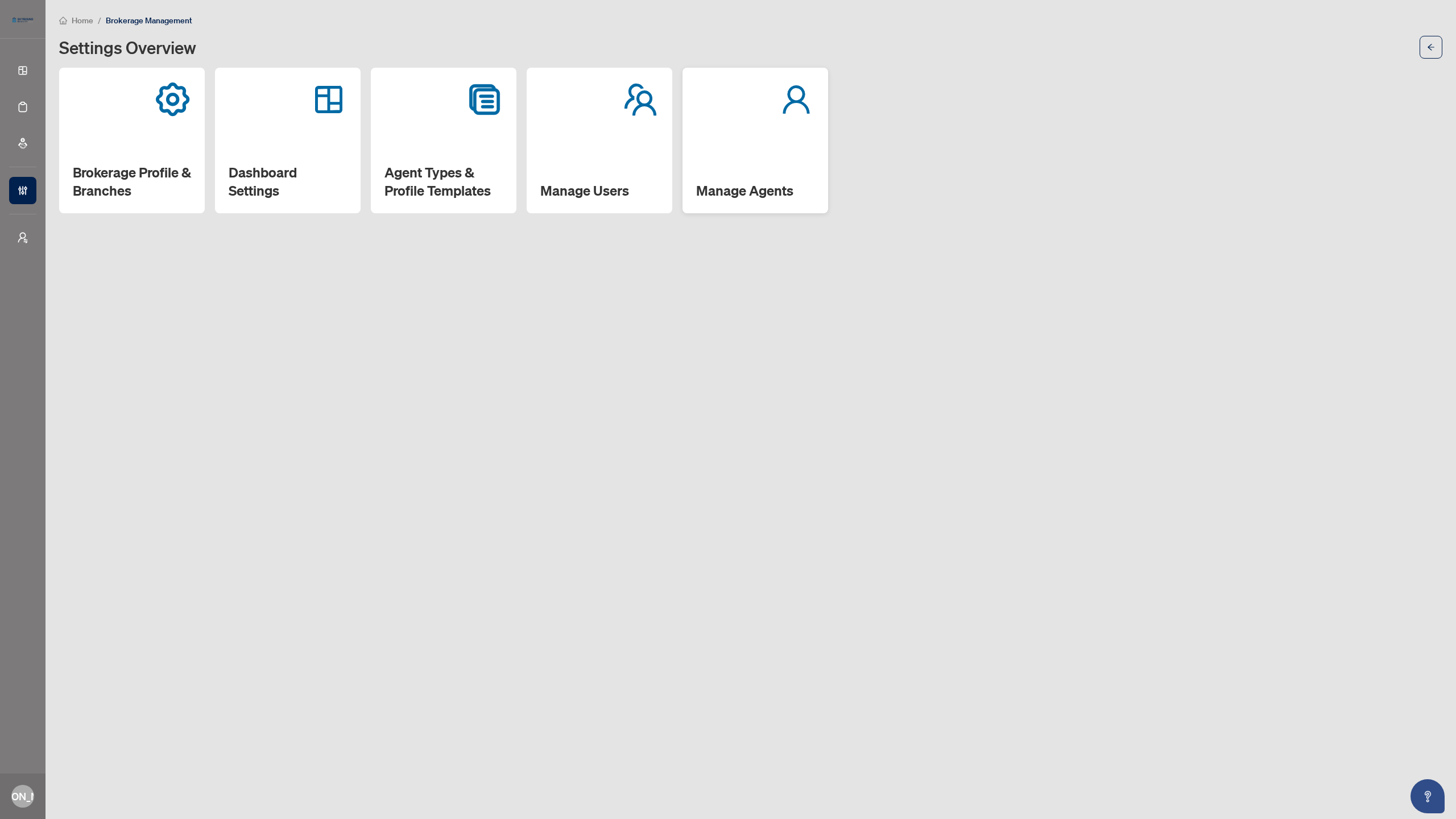
click at [759, 190] on h2 "Manage Agents" at bounding box center [755, 190] width 119 height 18
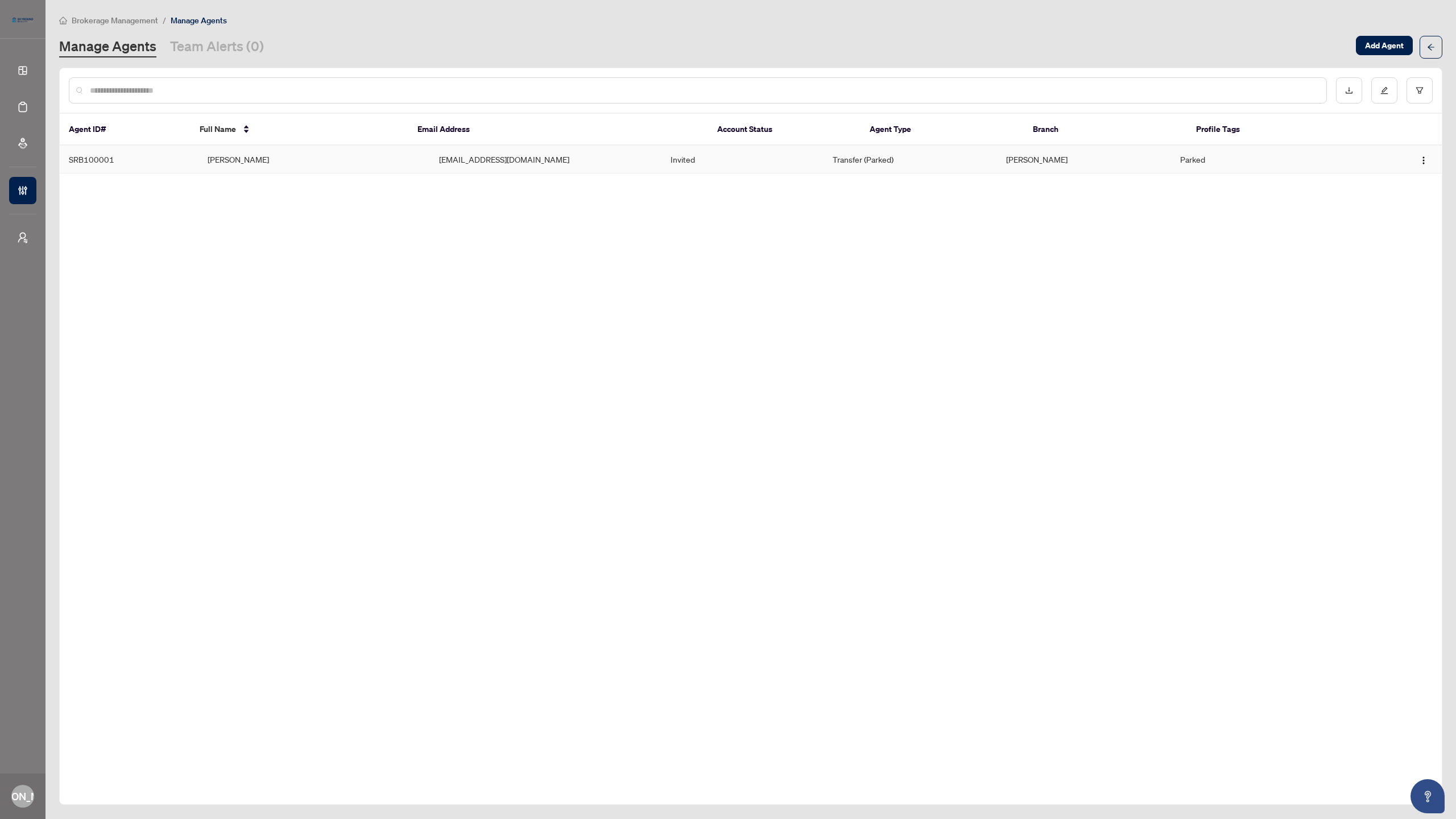
click at [408, 157] on td "[PERSON_NAME]" at bounding box center [314, 159] width 232 height 28
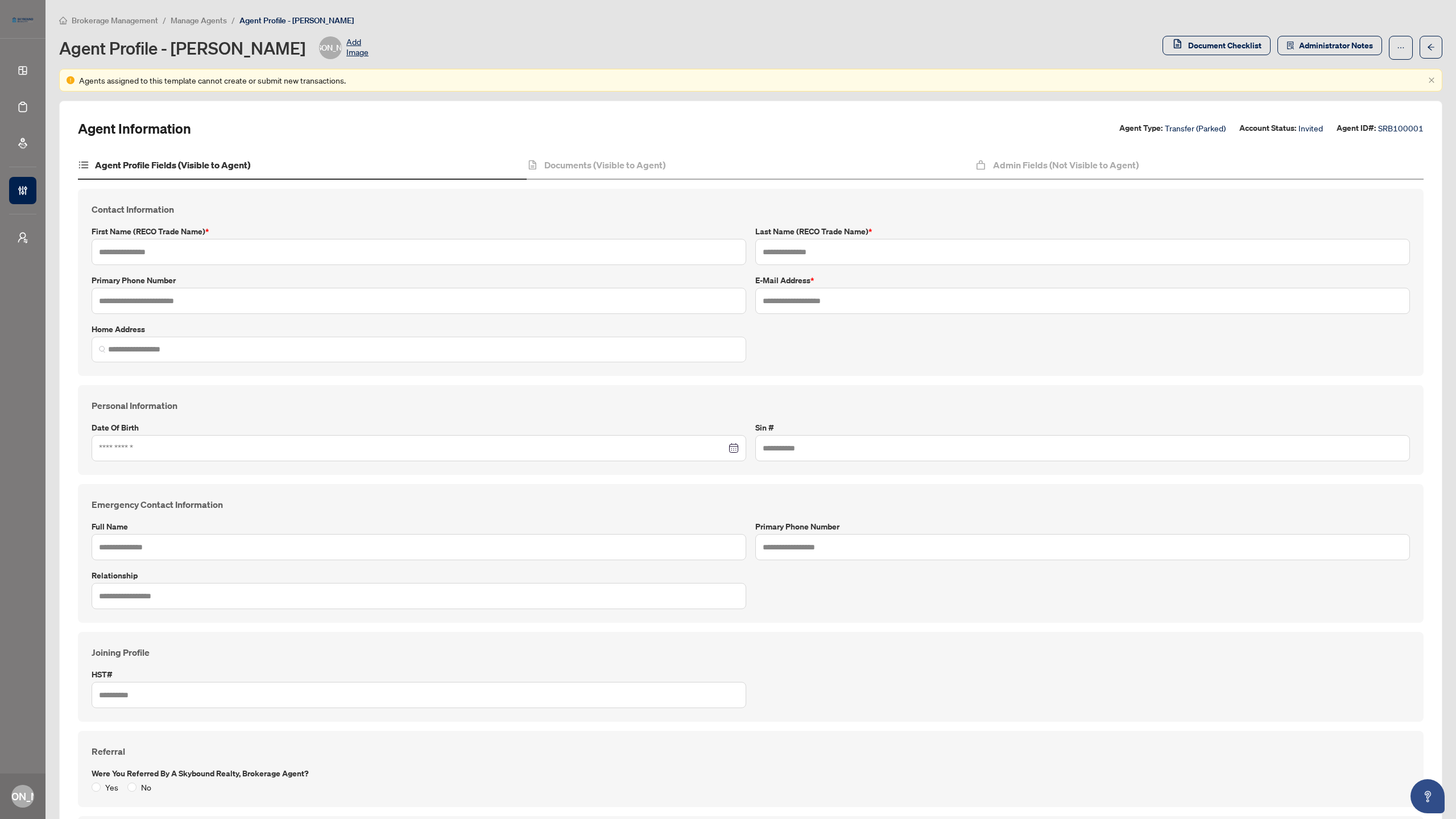
type input "******"
type input "*******"
type input "**********"
click at [1025, 167] on h4 "Admin Fields (Not Visible to Agent)" at bounding box center [1066, 165] width 145 height 14
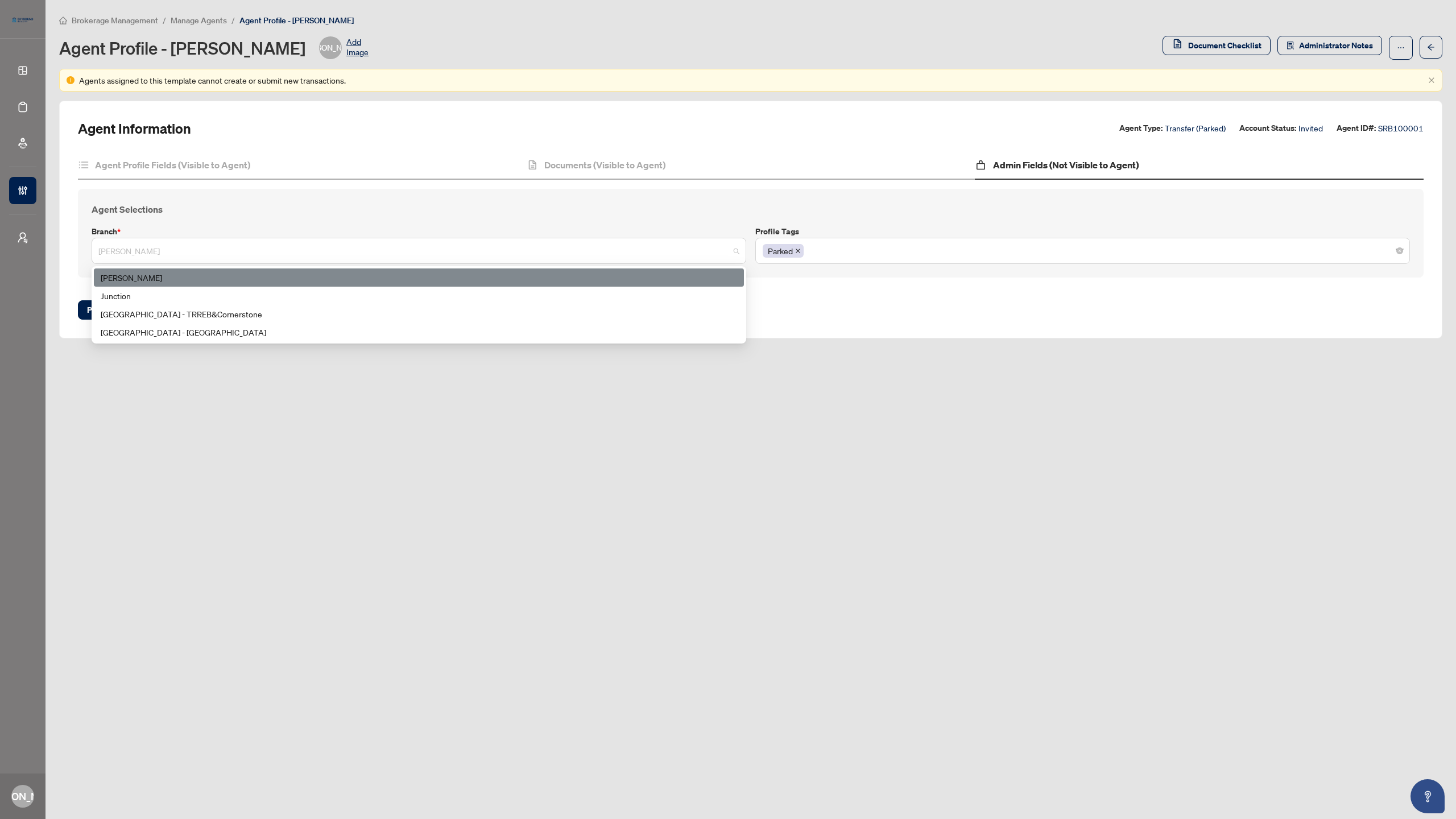
click at [524, 252] on span "[PERSON_NAME]" at bounding box center [419, 251] width 641 height 21
click at [502, 291] on div "Junction" at bounding box center [419, 296] width 636 height 12
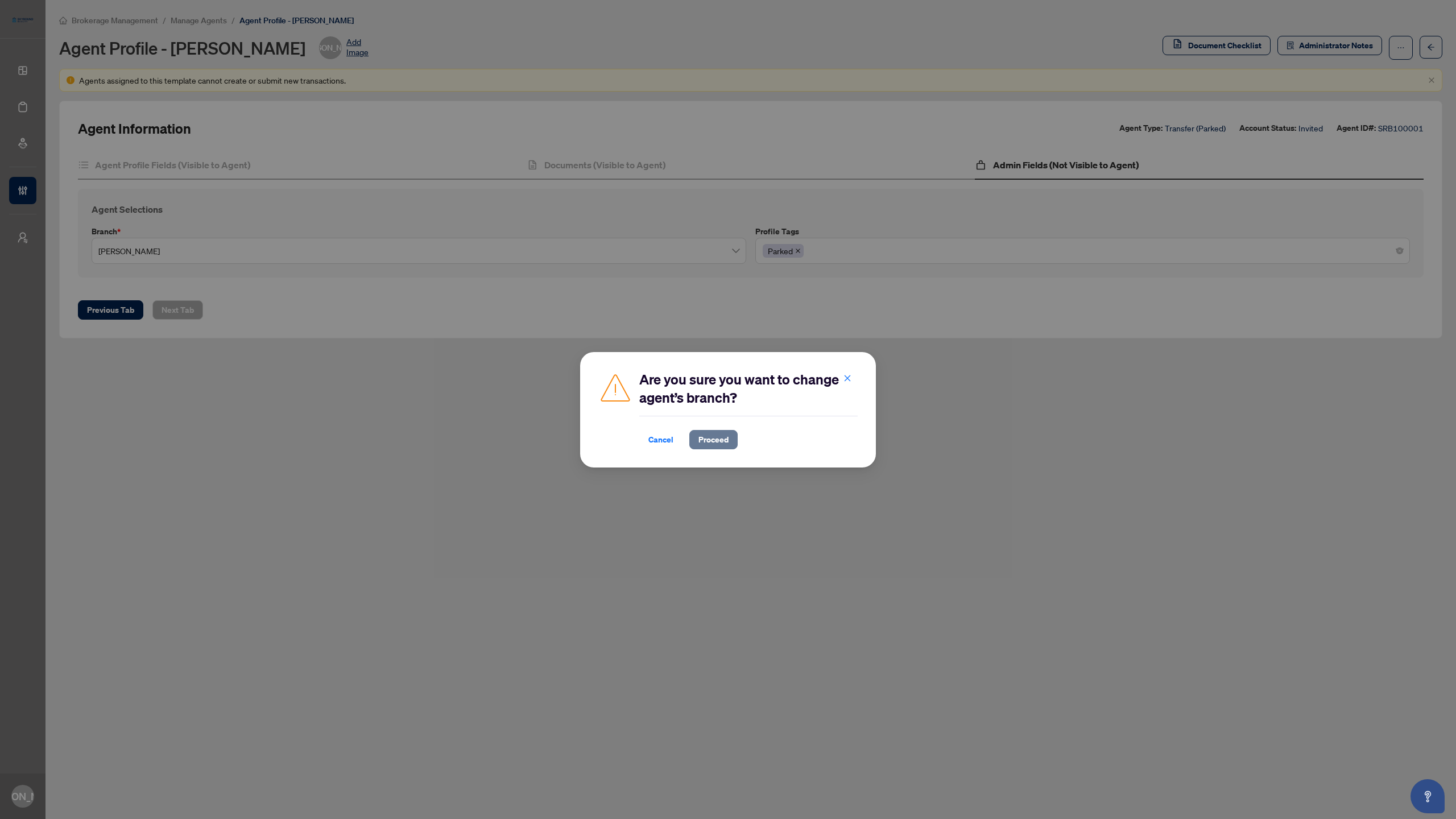
click at [713, 440] on span "Proceed" at bounding box center [713, 440] width 30 height 18
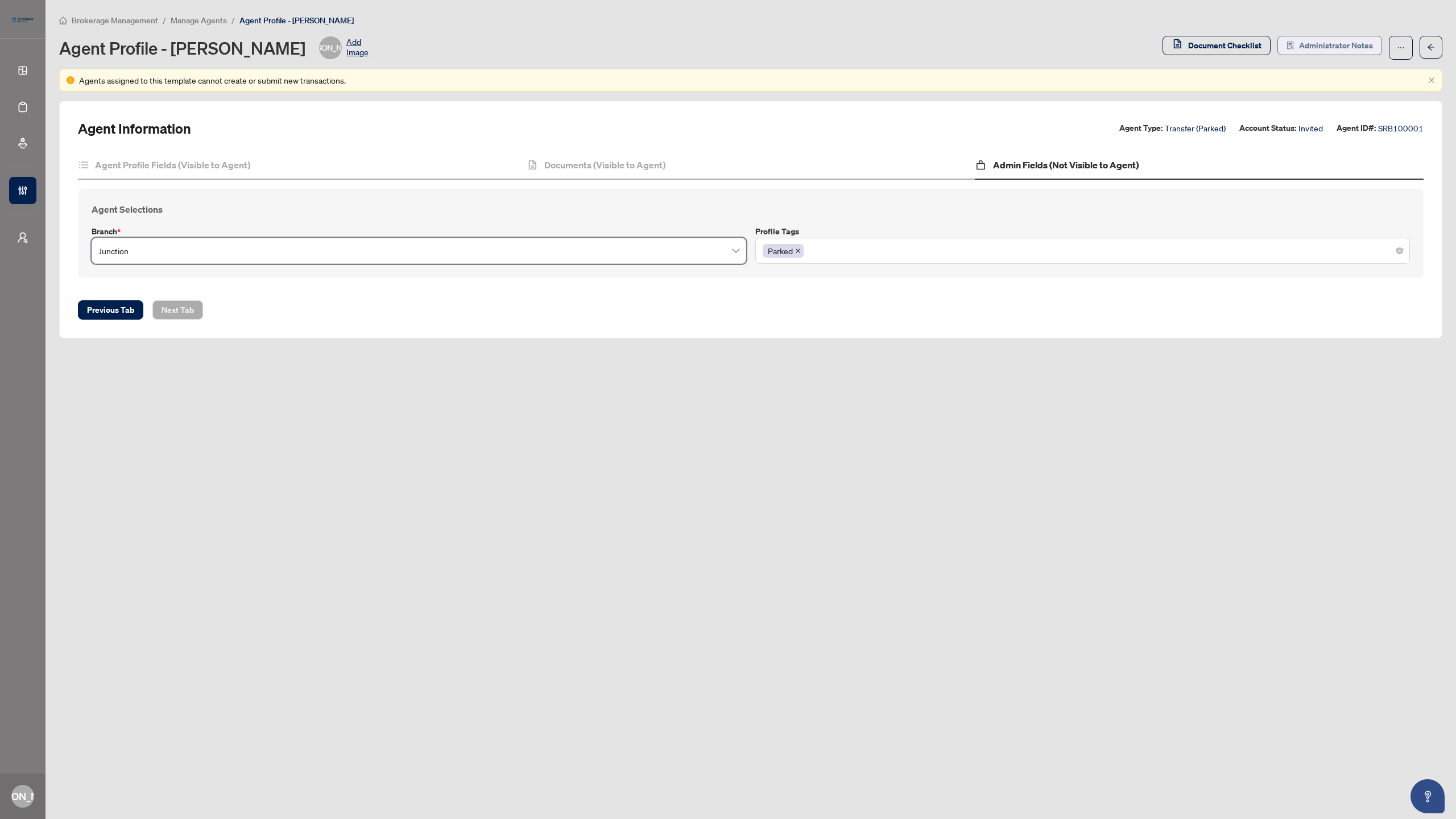
click at [1328, 46] on span "Administrator Notes" at bounding box center [1336, 46] width 74 height 18
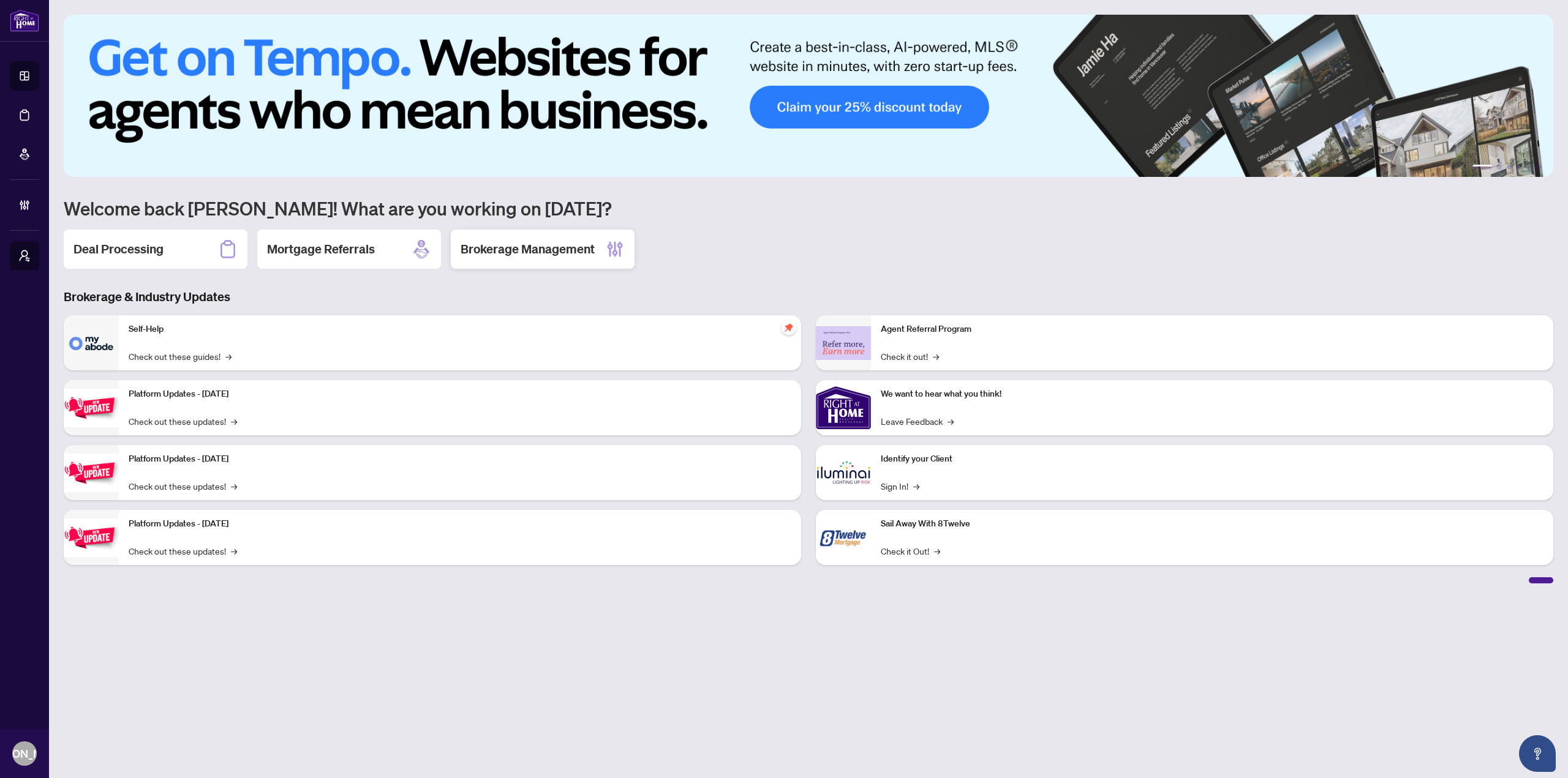
click at [541, 257] on h2 "Brokerage Management" at bounding box center [527, 249] width 134 height 17
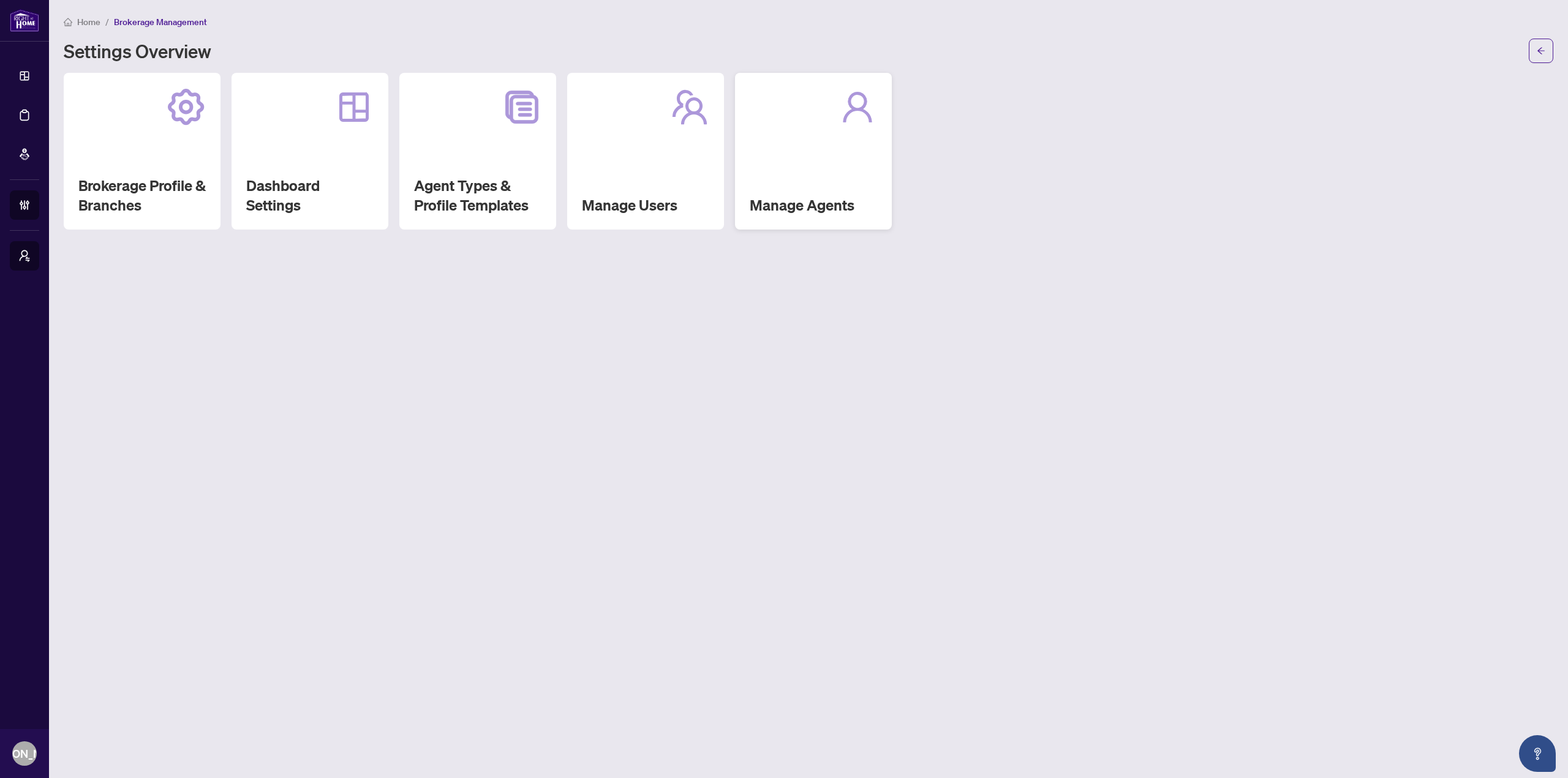
click at [805, 180] on div "Manage Agents" at bounding box center [814, 151] width 156 height 156
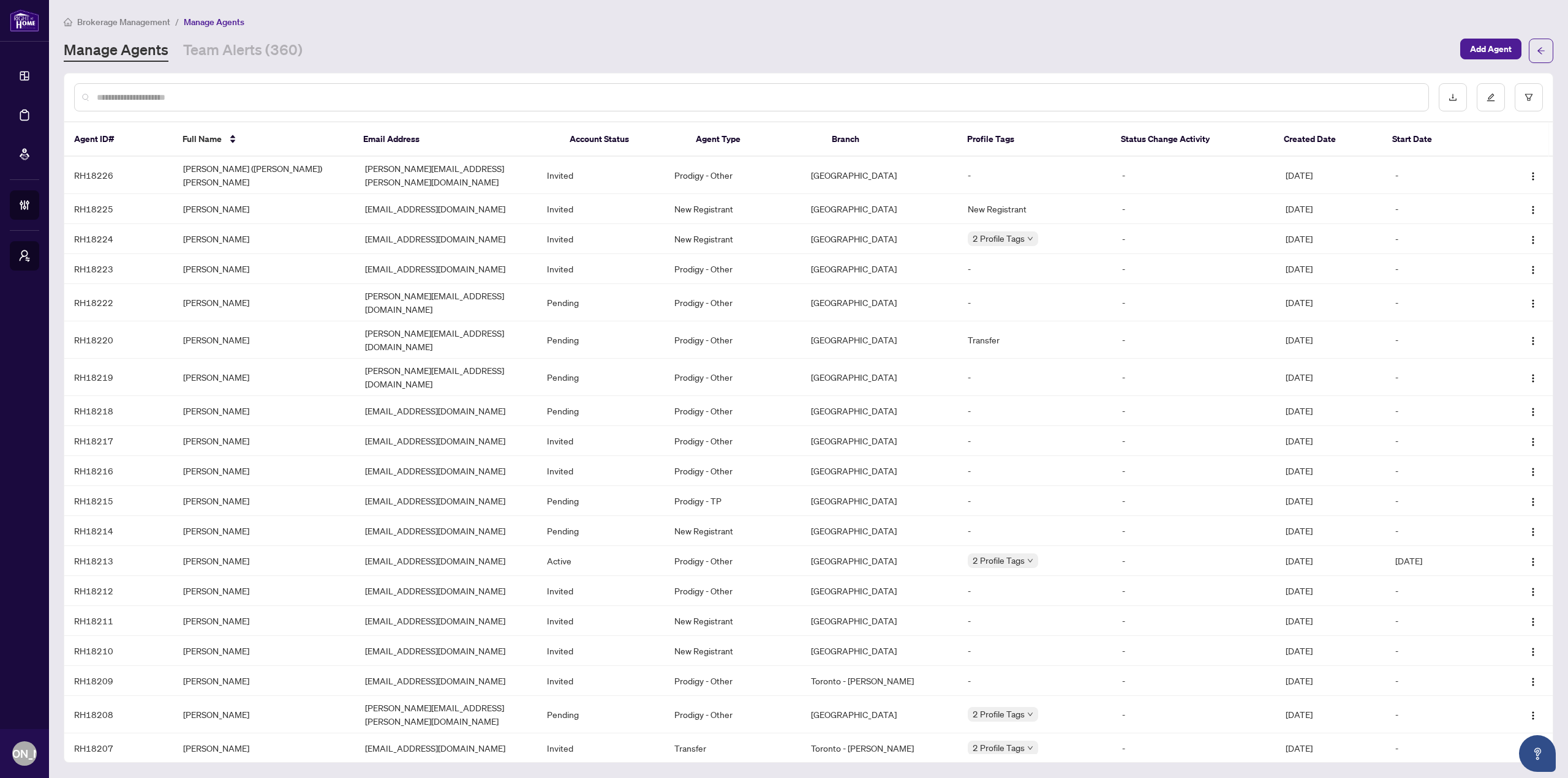
click at [763, 99] on input "text" at bounding box center [758, 97] width 1322 height 13
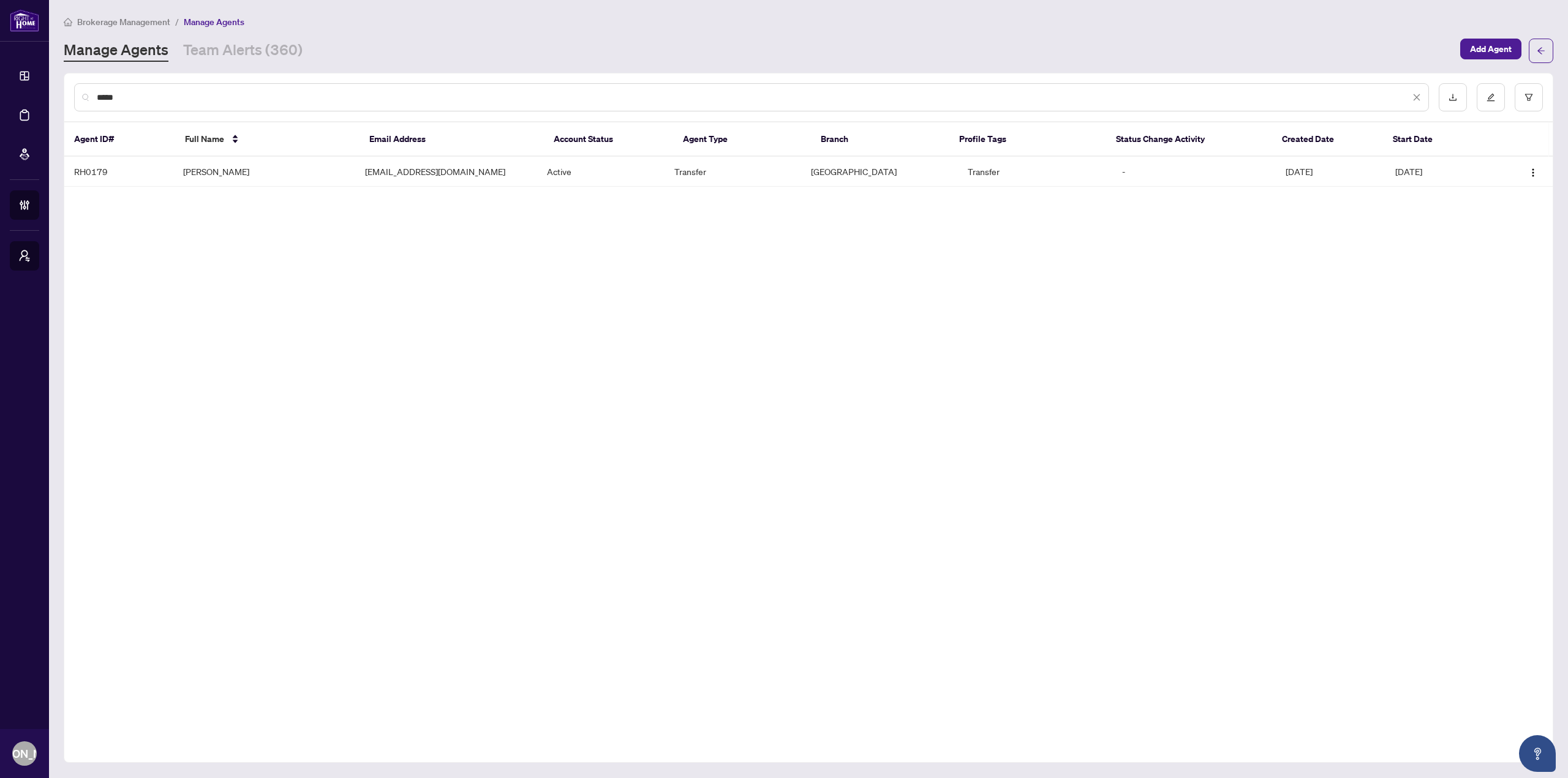
type input "*****"
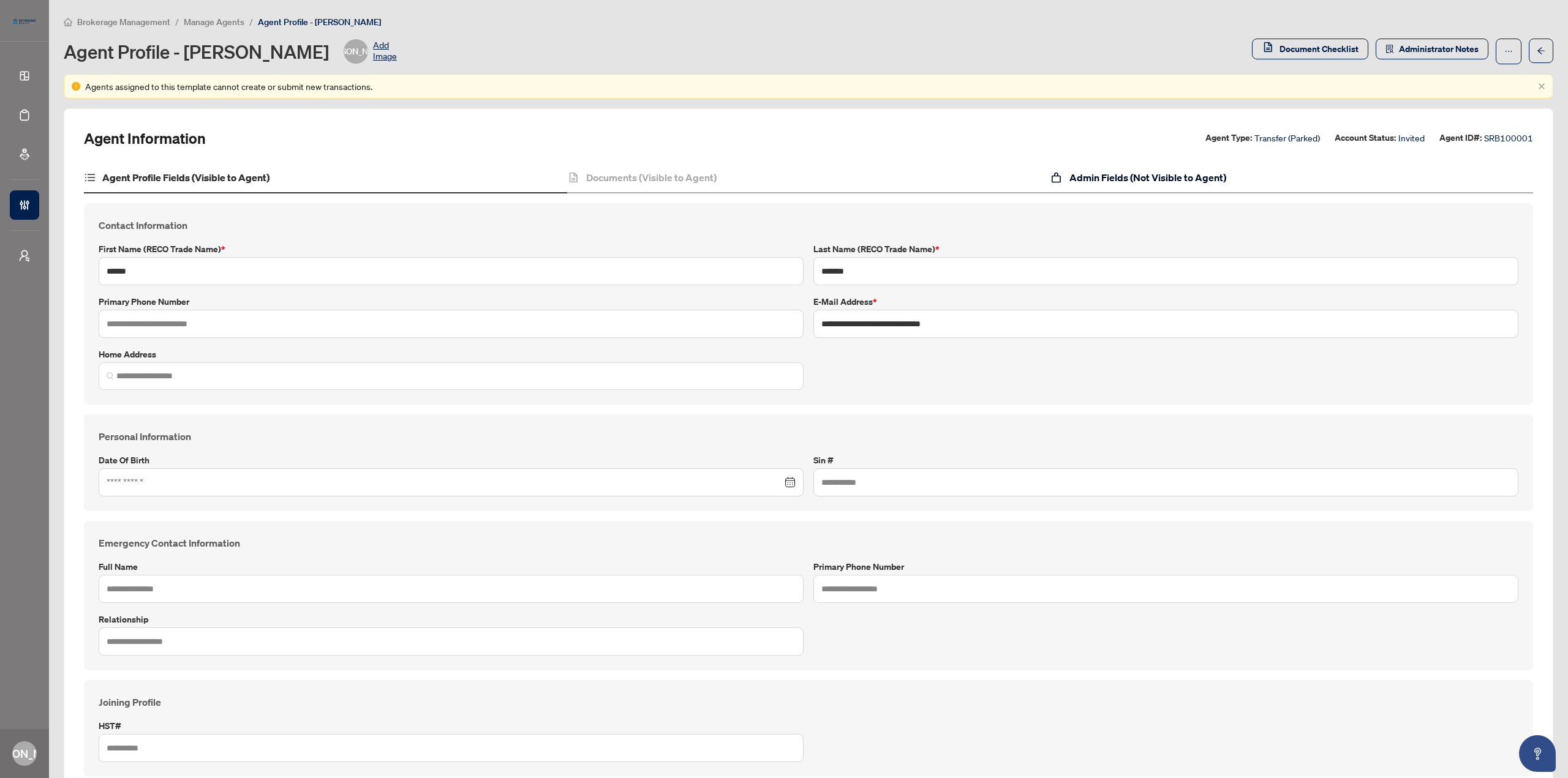
click at [1120, 173] on h4 "Admin Fields (Not Visible to Agent)" at bounding box center [1148, 178] width 156 height 15
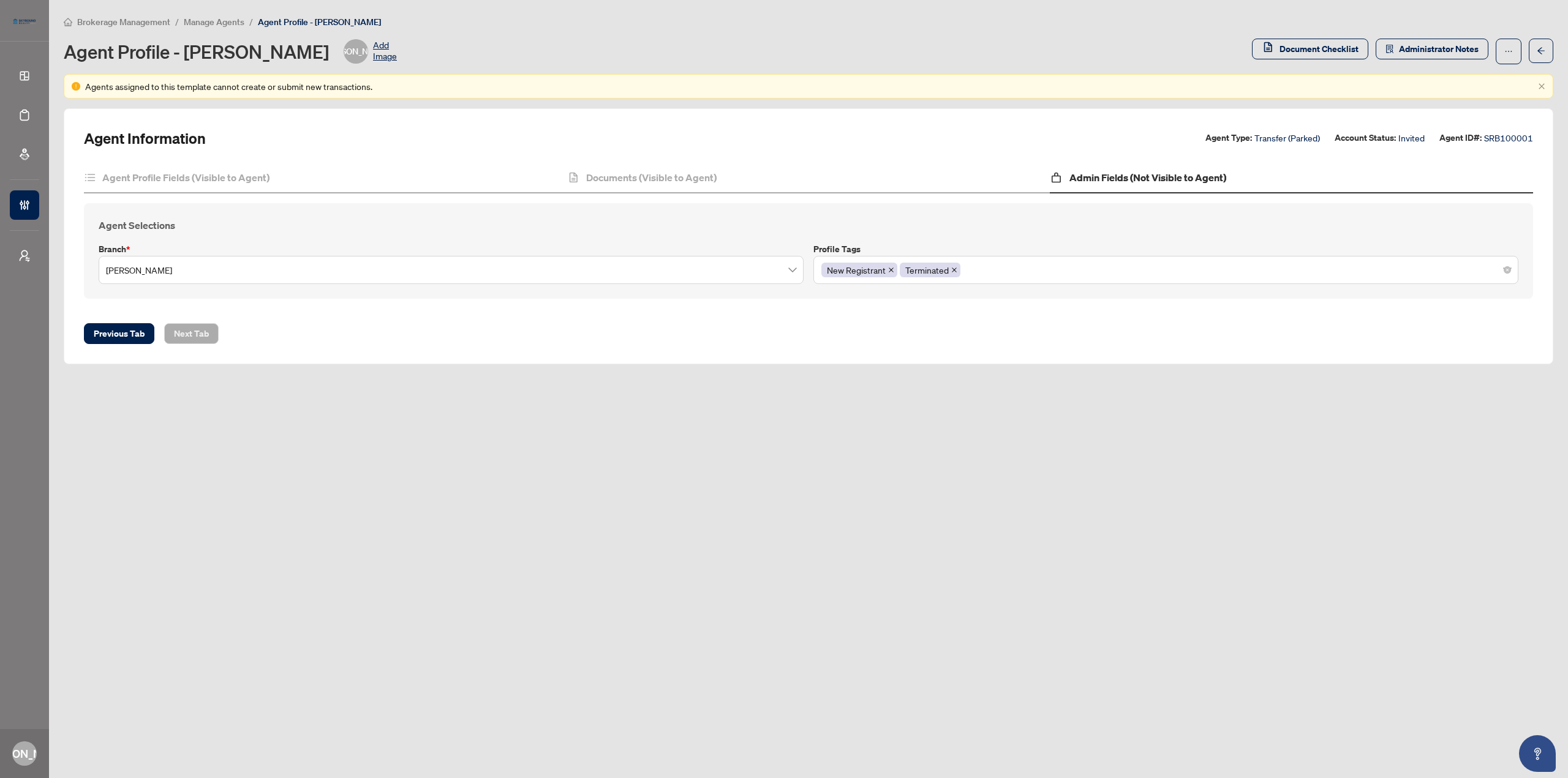
click at [986, 265] on div "New Registrant Terminated" at bounding box center [1165, 270] width 689 height 22
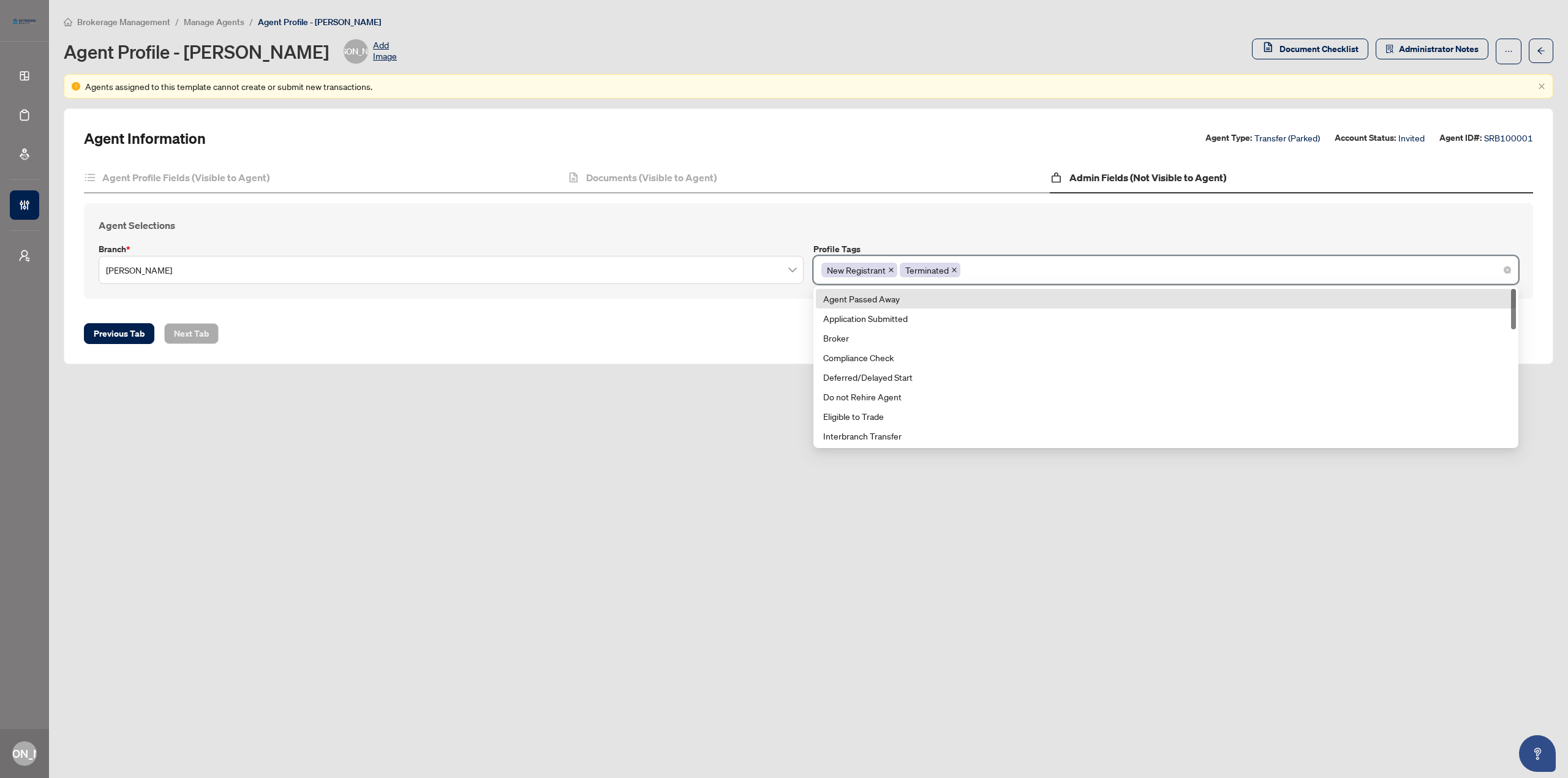
click at [957, 271] on icon "close" at bounding box center [954, 269] width 6 height 6
click at [888, 267] on icon "close" at bounding box center [890, 269] width 6 height 6
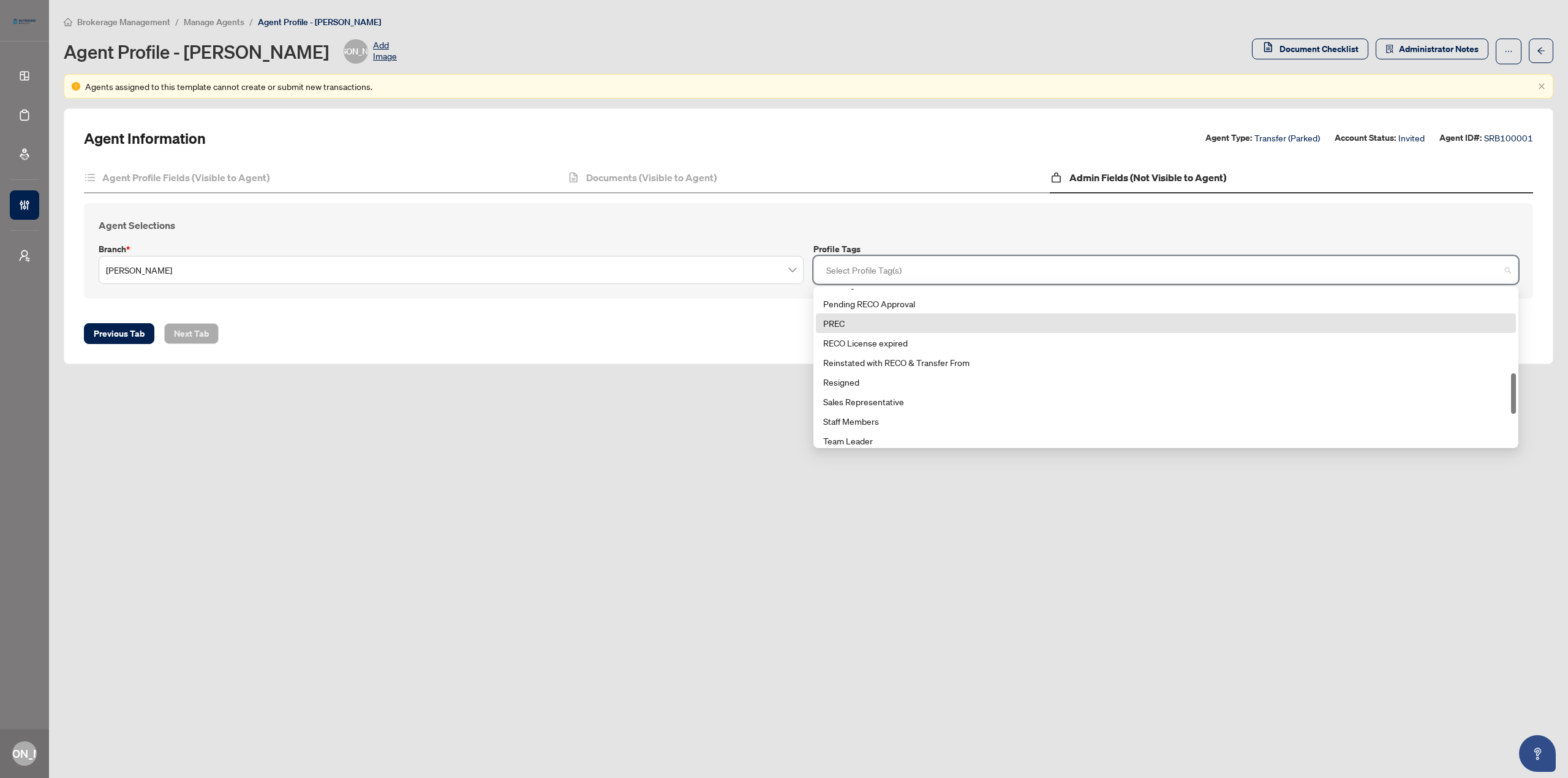
scroll to position [267, 0]
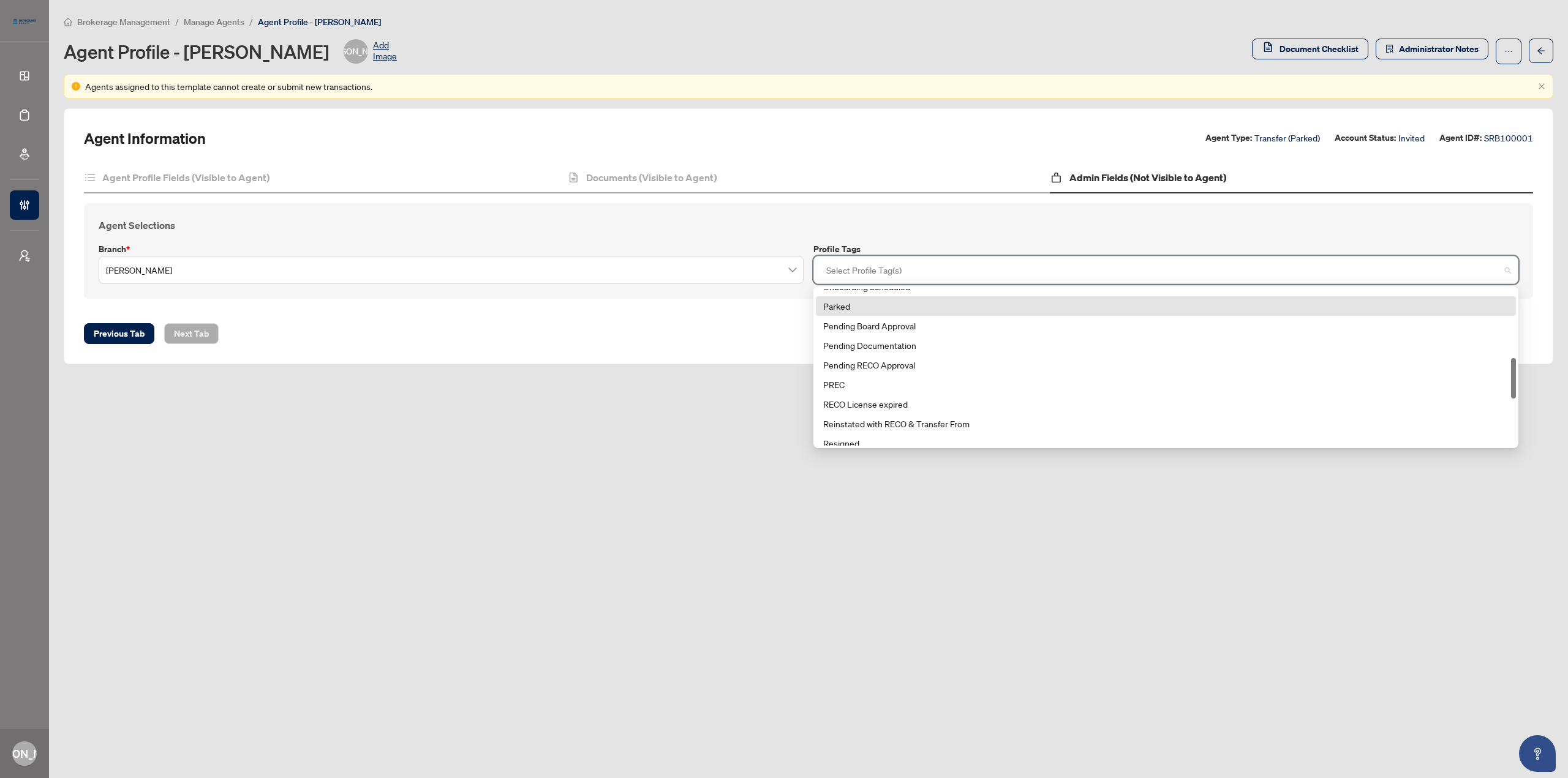
click at [864, 307] on div "Parked" at bounding box center [1166, 306] width 685 height 13
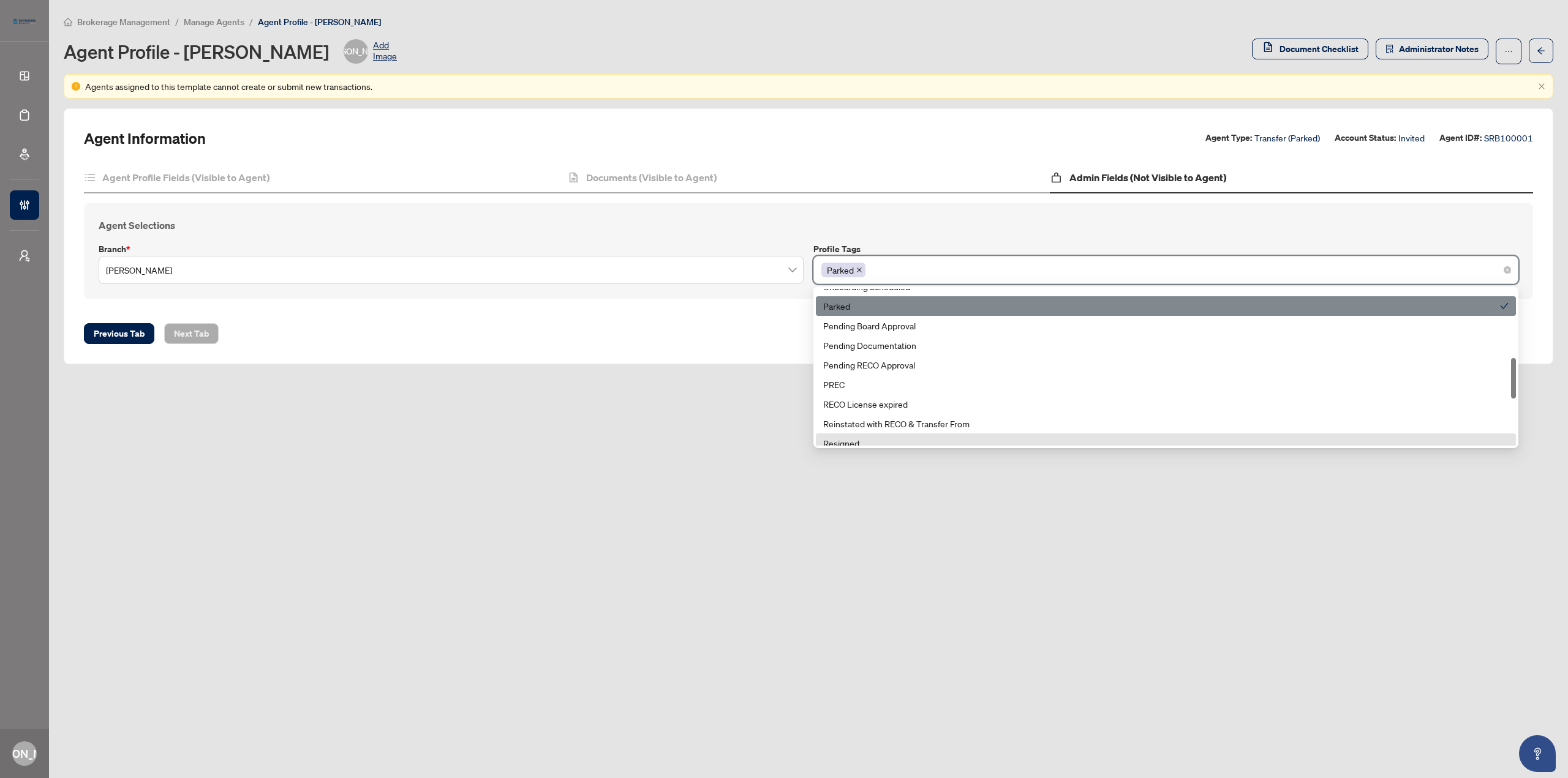
click at [906, 496] on main "Brokerage Management / Manage Agents / Agent Profile - Joseph Andrada Agent Pro…" at bounding box center [809, 389] width 1519 height 778
